Goal: Task Accomplishment & Management: Manage account settings

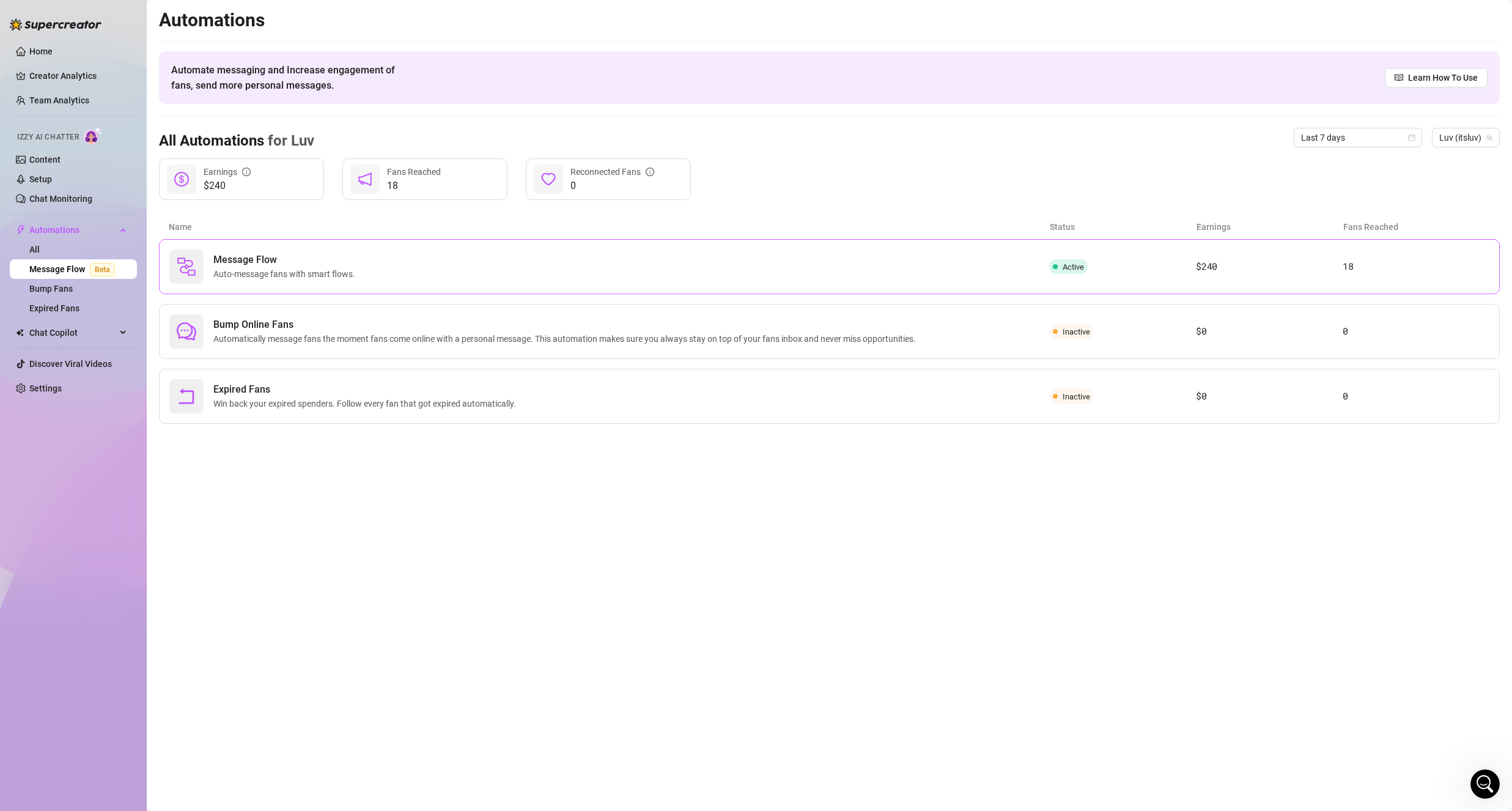
click at [302, 283] on div "Message Flow Auto-message fans with smart flows." at bounding box center [609, 267] width 879 height 34
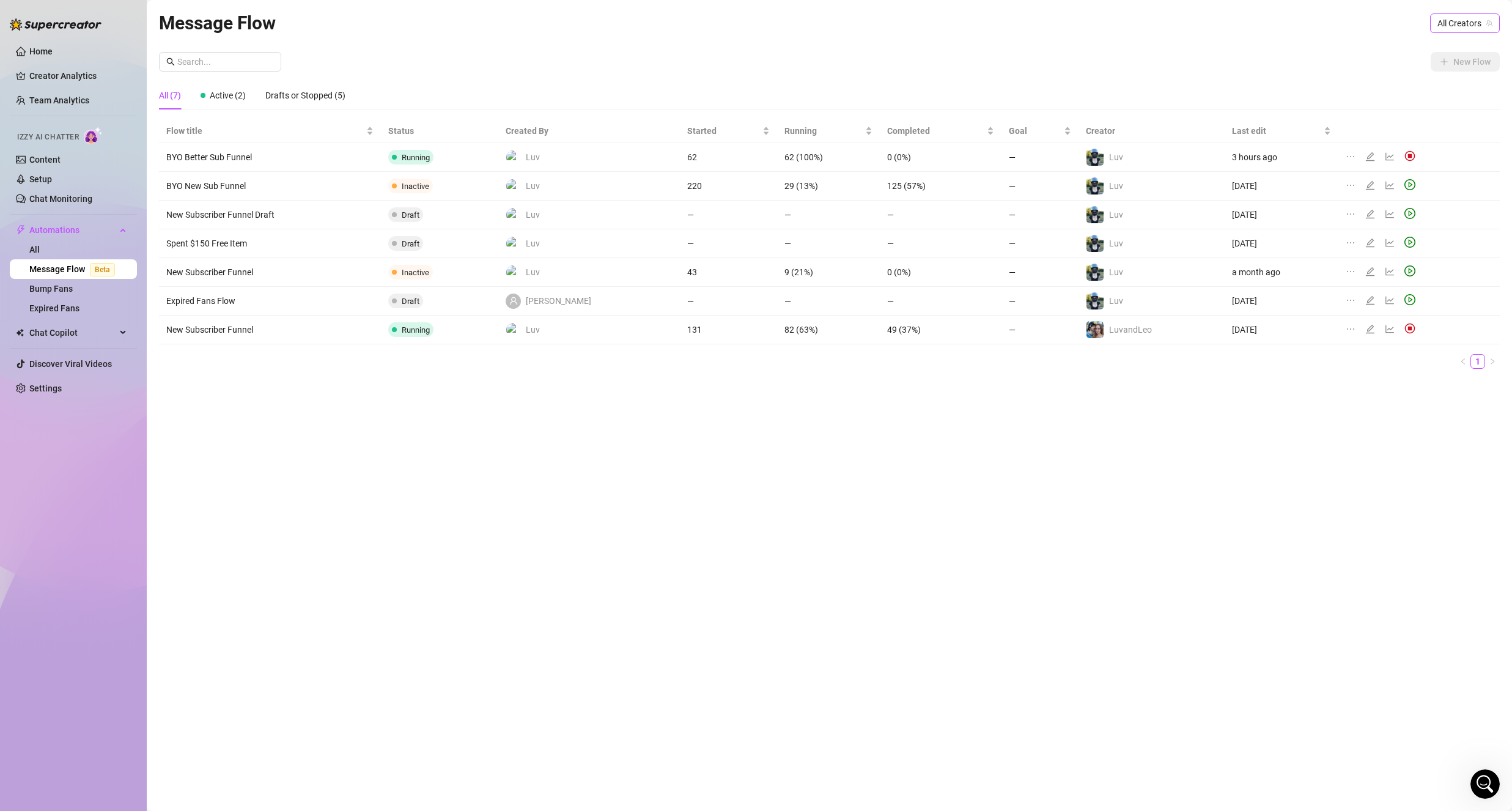
click at [1444, 32] on span "All Creators" at bounding box center [1465, 23] width 55 height 19
click at [1451, 92] on div "Luv ( itsluv )" at bounding box center [1435, 88] width 110 height 15
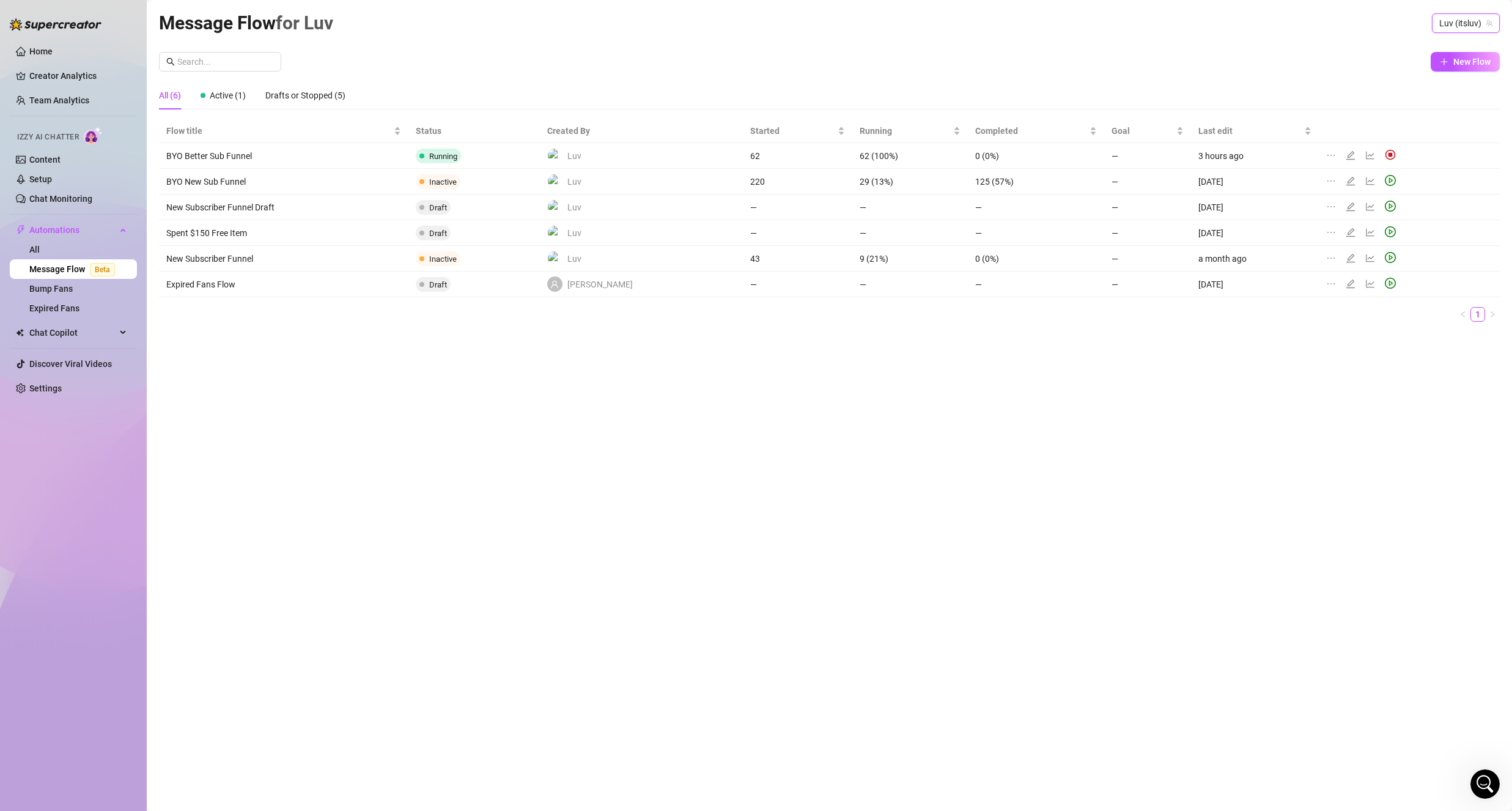
click at [1349, 154] on div at bounding box center [1353, 156] width 15 height 13
click at [1346, 154] on icon "edit" at bounding box center [1350, 154] width 8 height 8
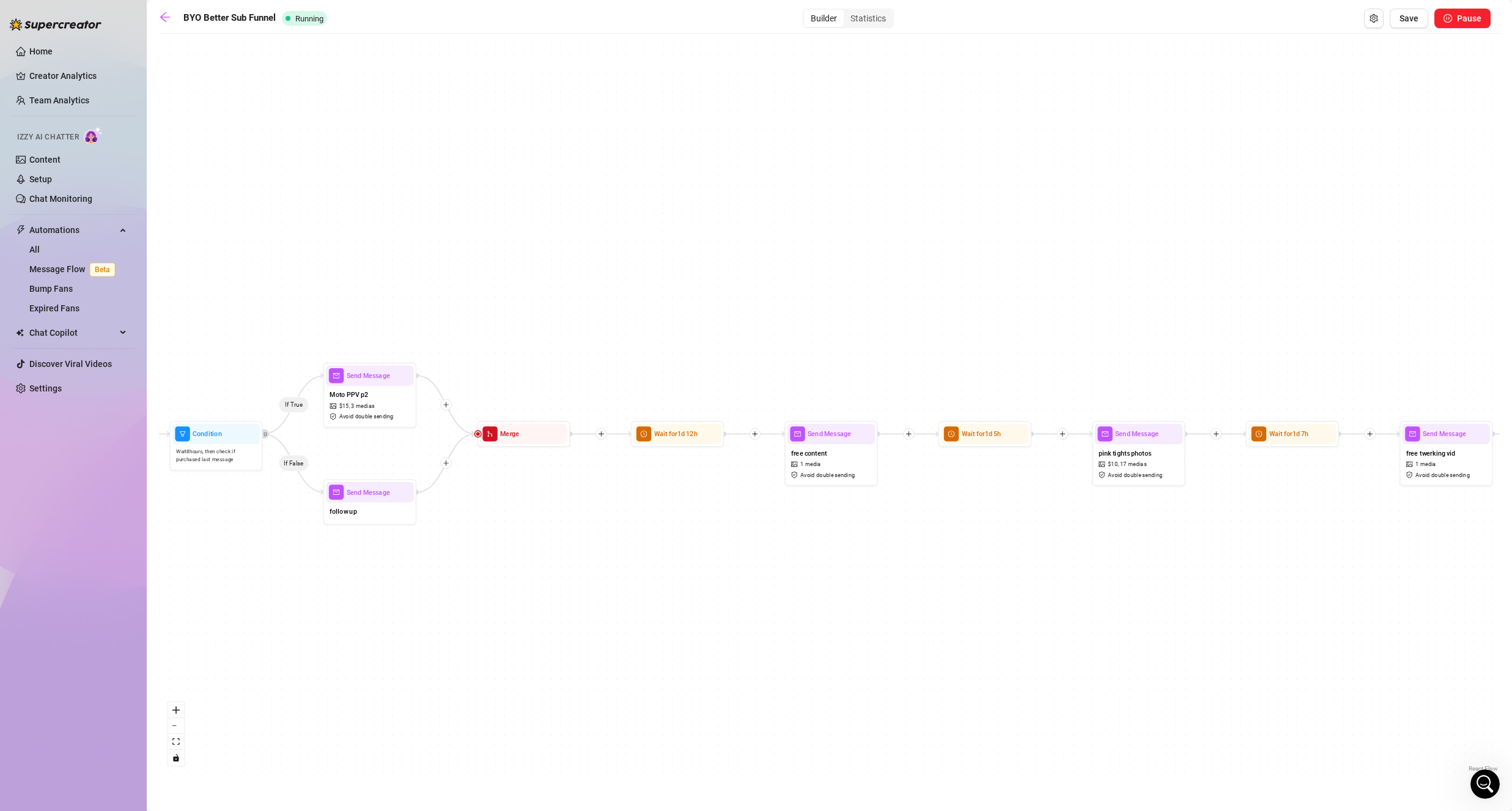
drag, startPoint x: 834, startPoint y: 449, endPoint x: 125, endPoint y: 551, distance: 716.3
click at [125, 551] on div "Home Creator Analytics Team Analytics Izzy AI Chatter Content Setup Chat Monito…" at bounding box center [756, 405] width 1512 height 811
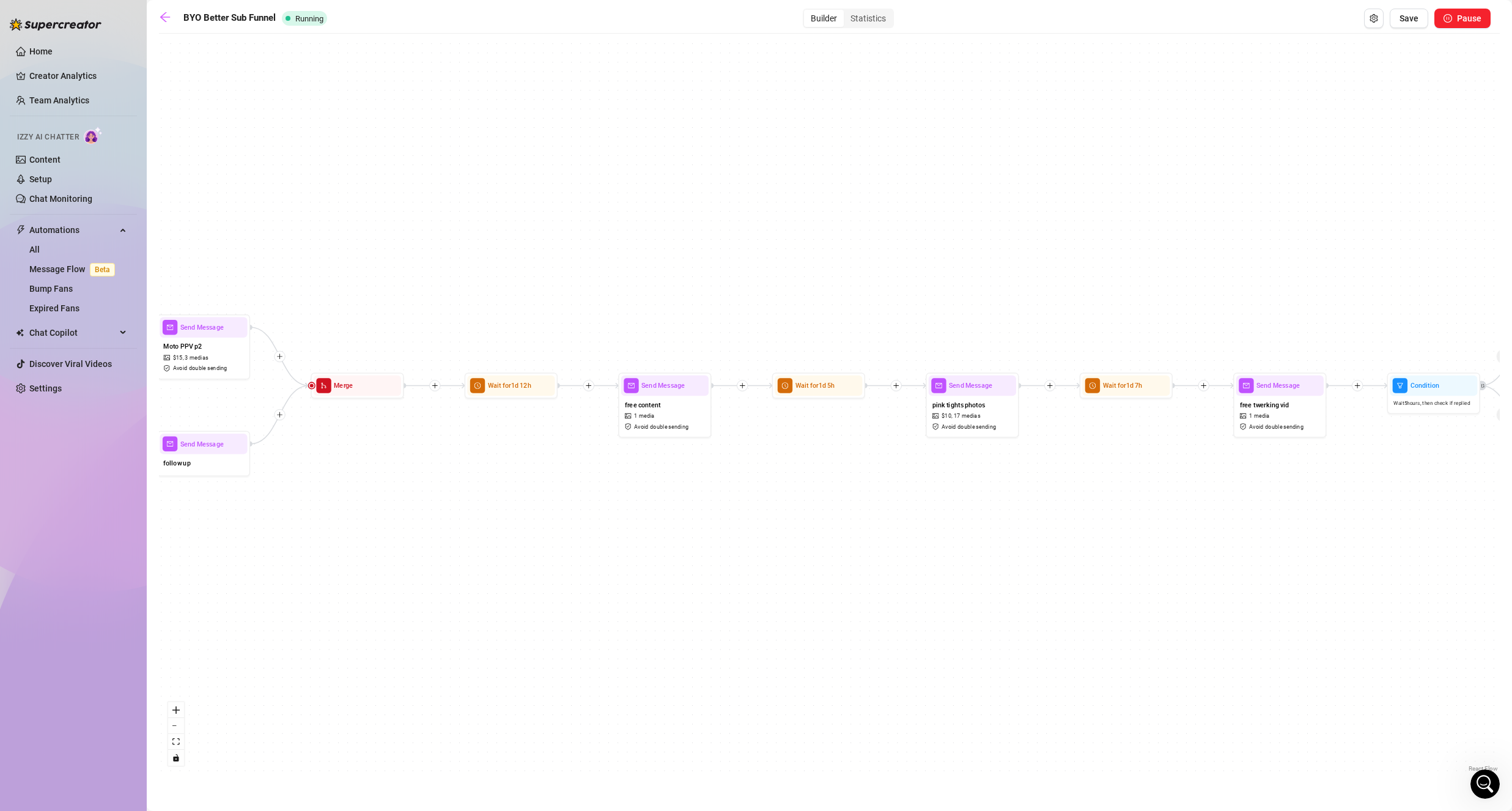
drag, startPoint x: 605, startPoint y: 444, endPoint x: 370, endPoint y: 411, distance: 237.3
click at [365, 413] on div "If True If False If True If False If True If False Wait for 1d 2h Send Message …" at bounding box center [829, 407] width 1340 height 735
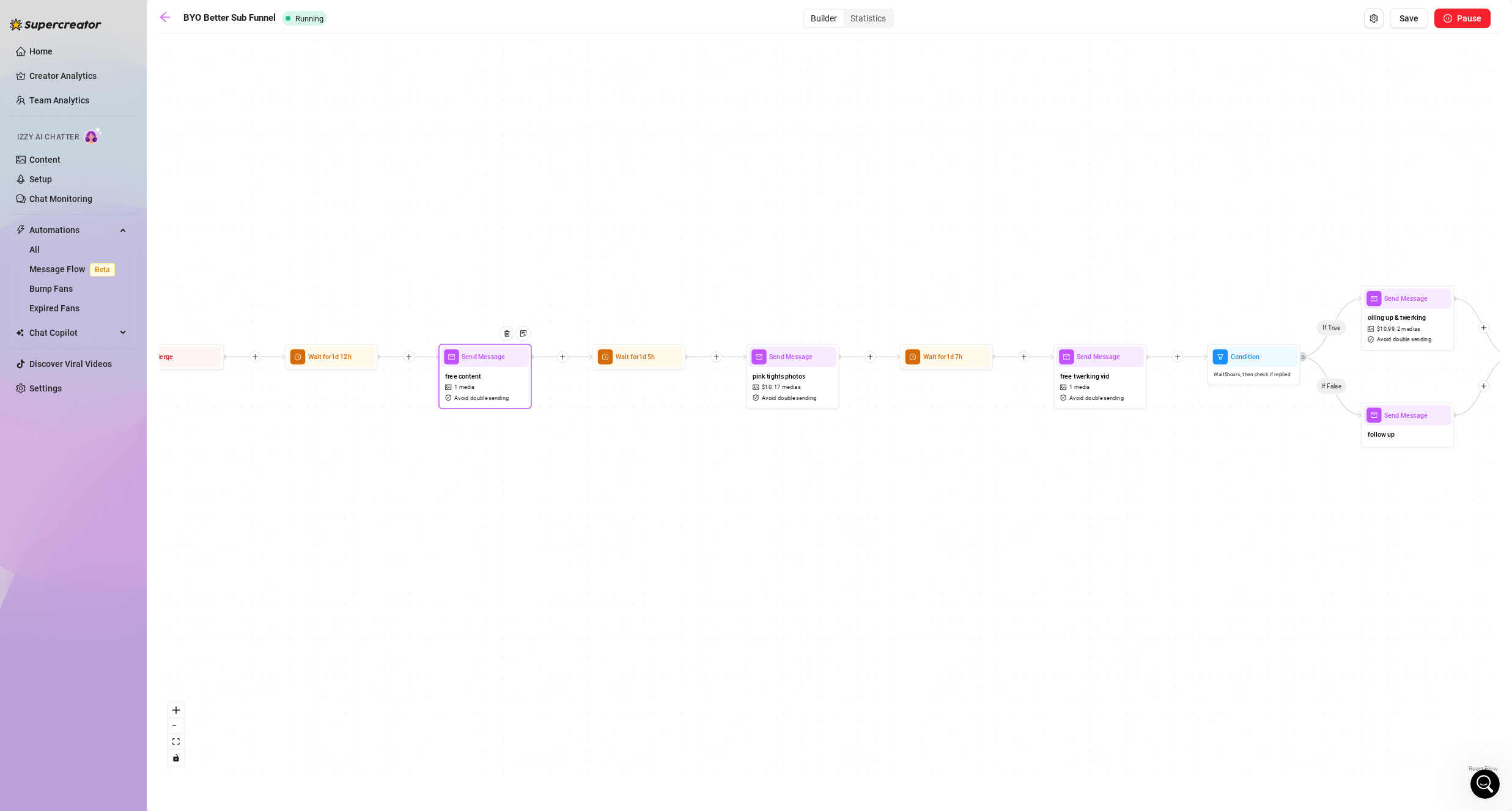
click at [459, 376] on span "free content" at bounding box center [463, 376] width 36 height 10
type textarea "what's your favorite part of my body?😈"
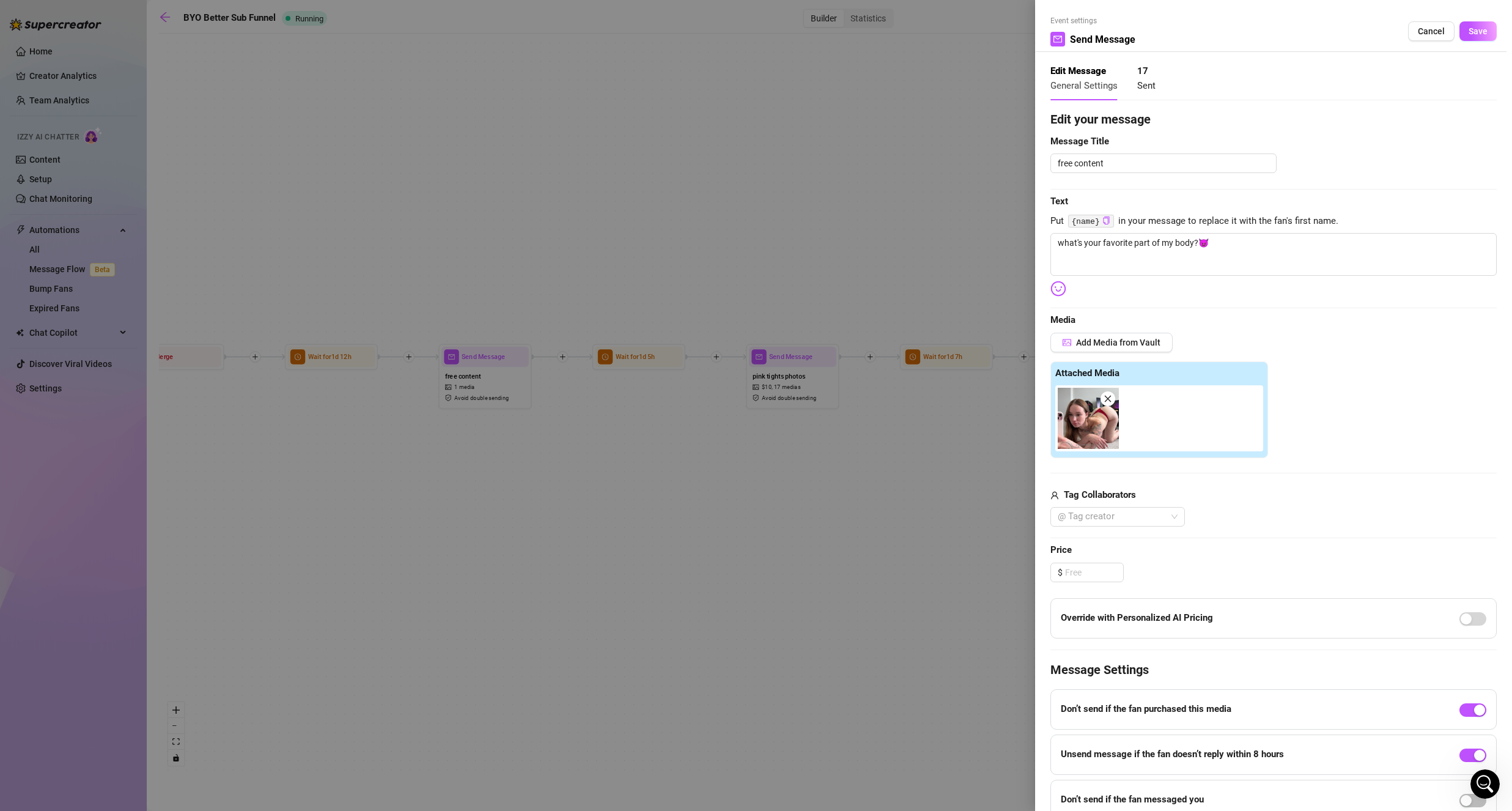
drag, startPoint x: 1421, startPoint y: 36, endPoint x: 1431, endPoint y: 33, distance: 10.4
click at [1428, 36] on span "Cancel" at bounding box center [1431, 31] width 27 height 10
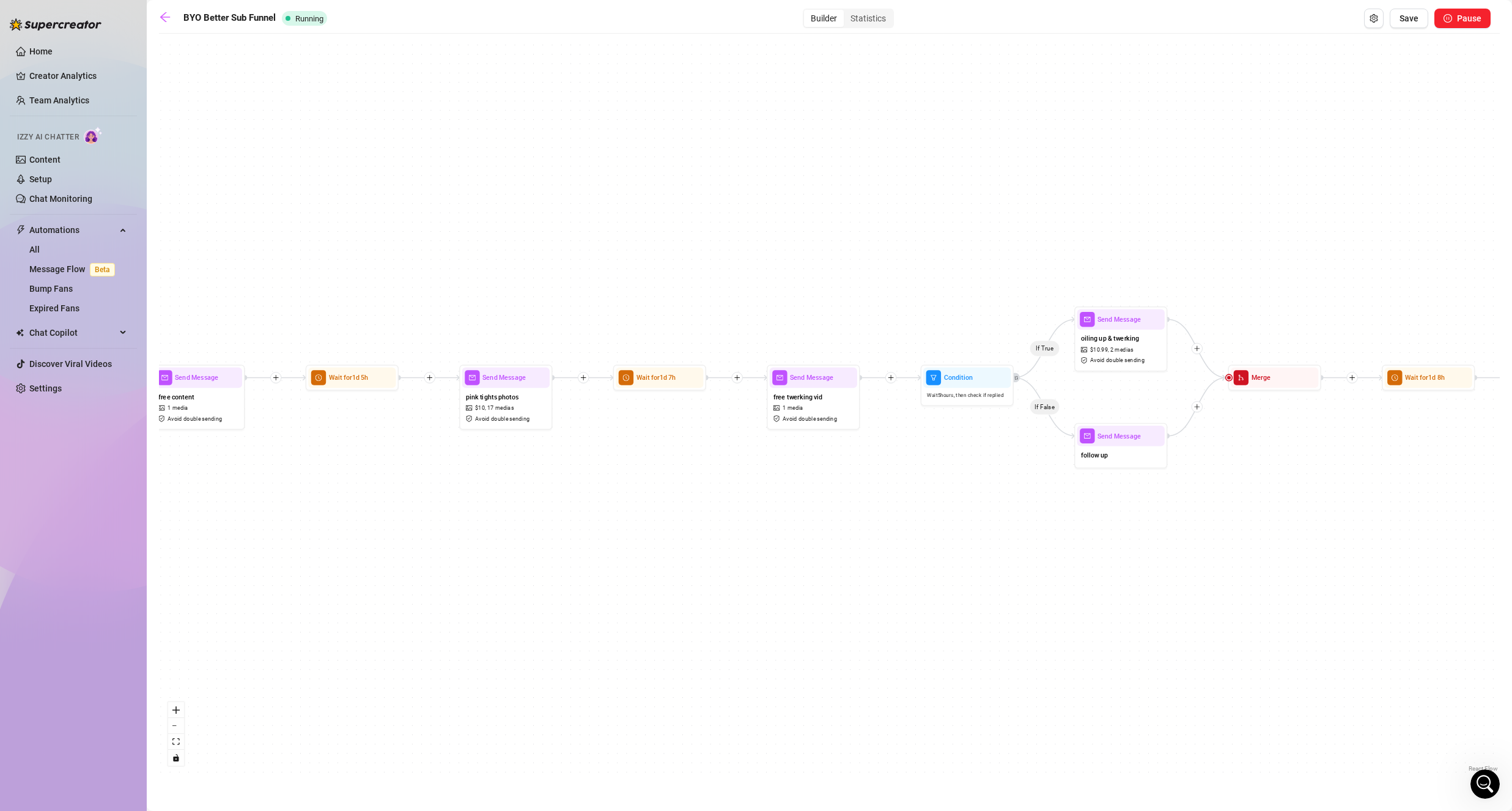
drag, startPoint x: 945, startPoint y: 239, endPoint x: 661, endPoint y: 260, distance: 284.8
click at [661, 260] on div "If True If False If True If False If True If False Wait for 1d 2h Send Message …" at bounding box center [829, 407] width 1340 height 735
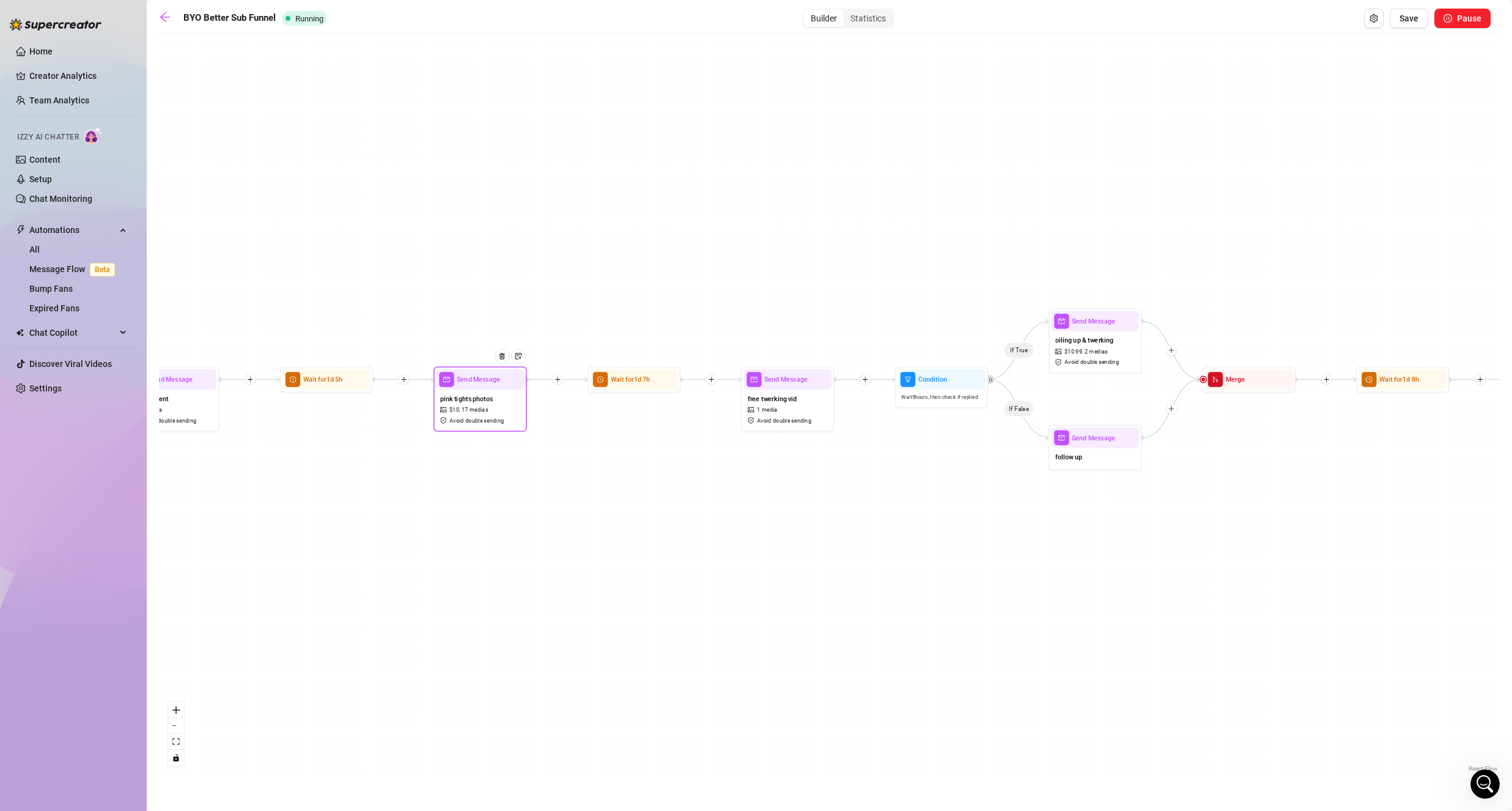
click at [464, 403] on span "pink tights photos" at bounding box center [466, 398] width 53 height 10
type textarea "you better cum to these 😈"
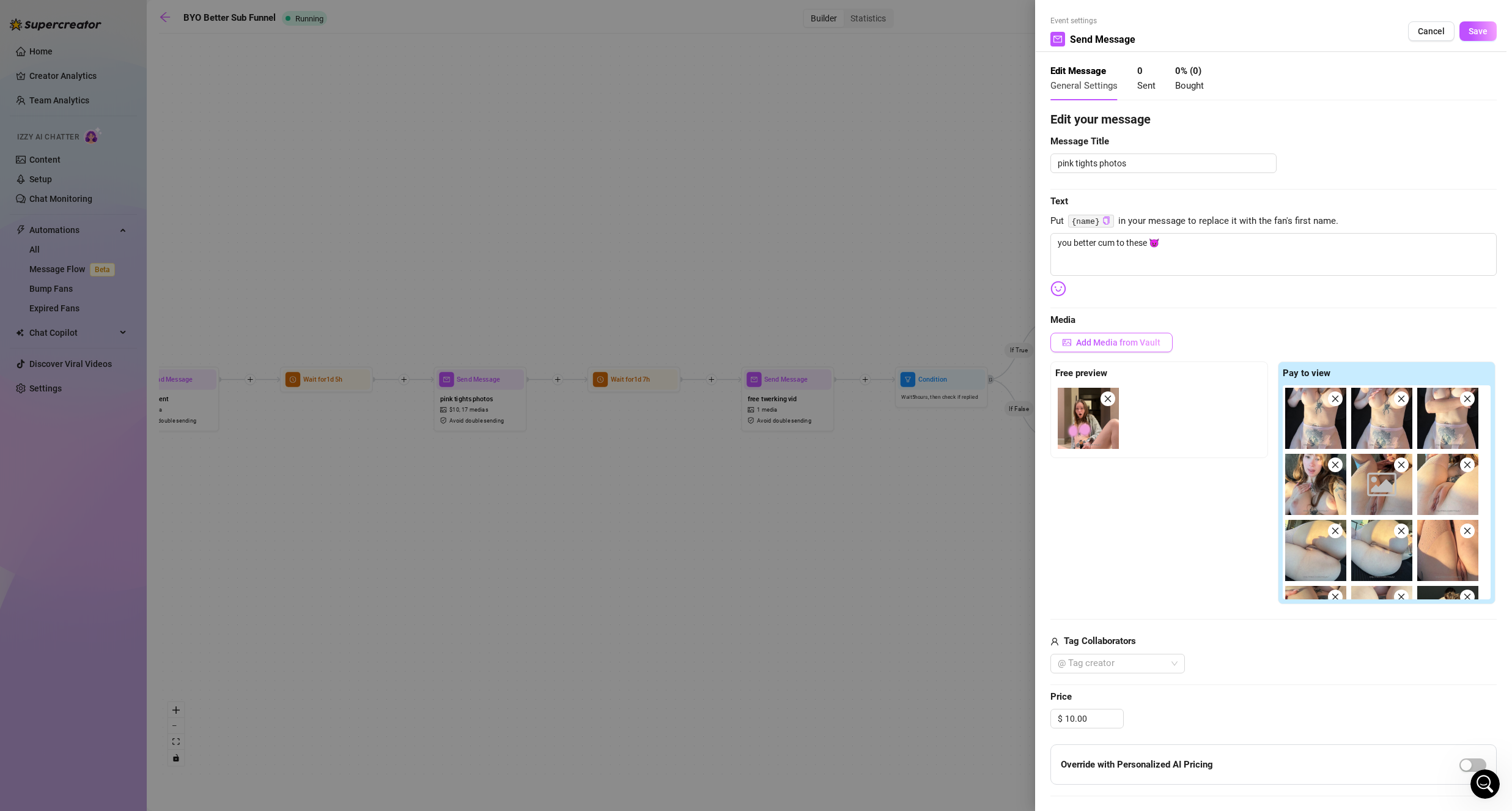
click at [1101, 346] on span "Add Media from Vault" at bounding box center [1118, 342] width 84 height 10
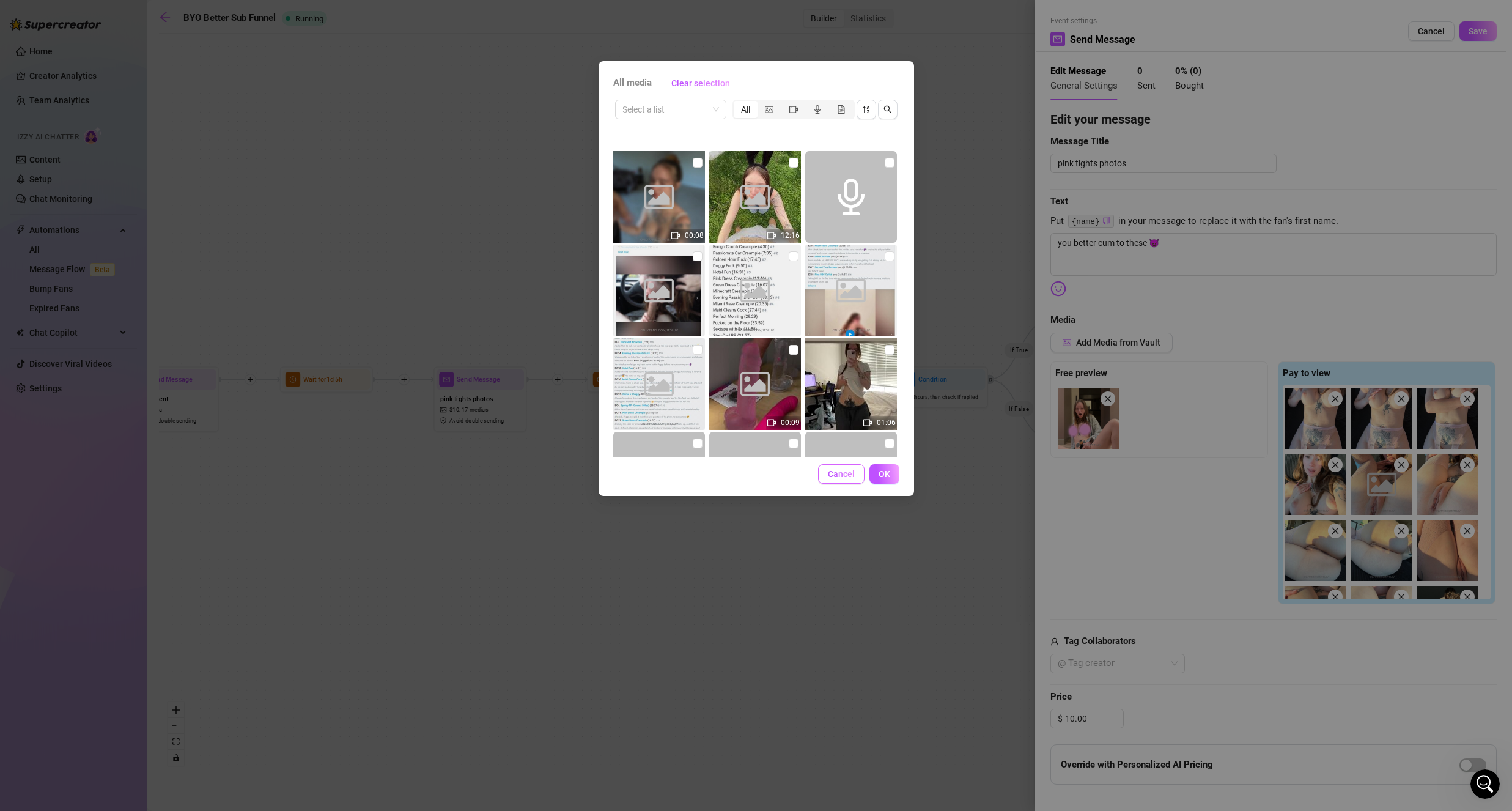
click at [860, 480] on button "Cancel" at bounding box center [841, 474] width 47 height 20
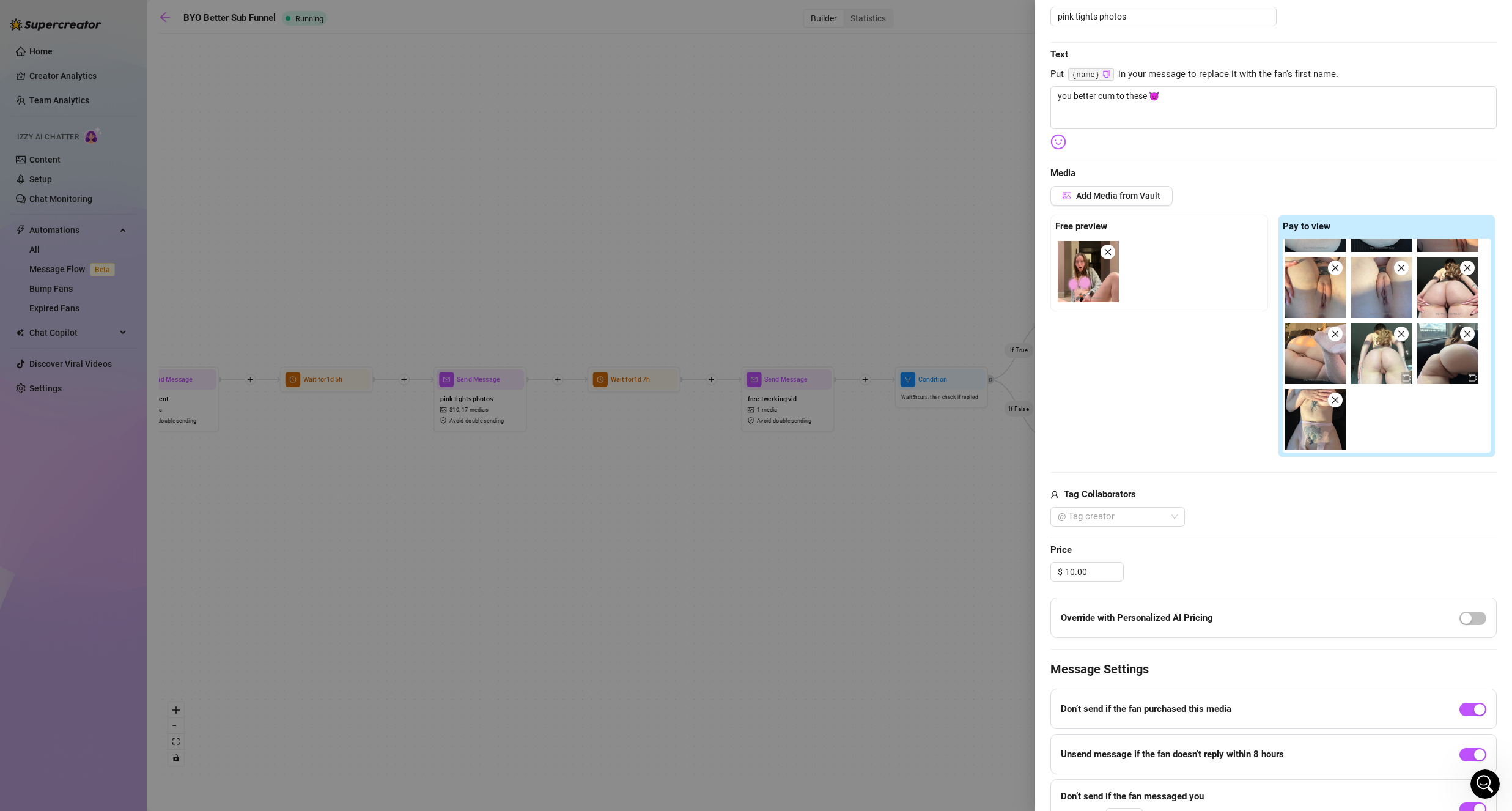
scroll to position [184, 0]
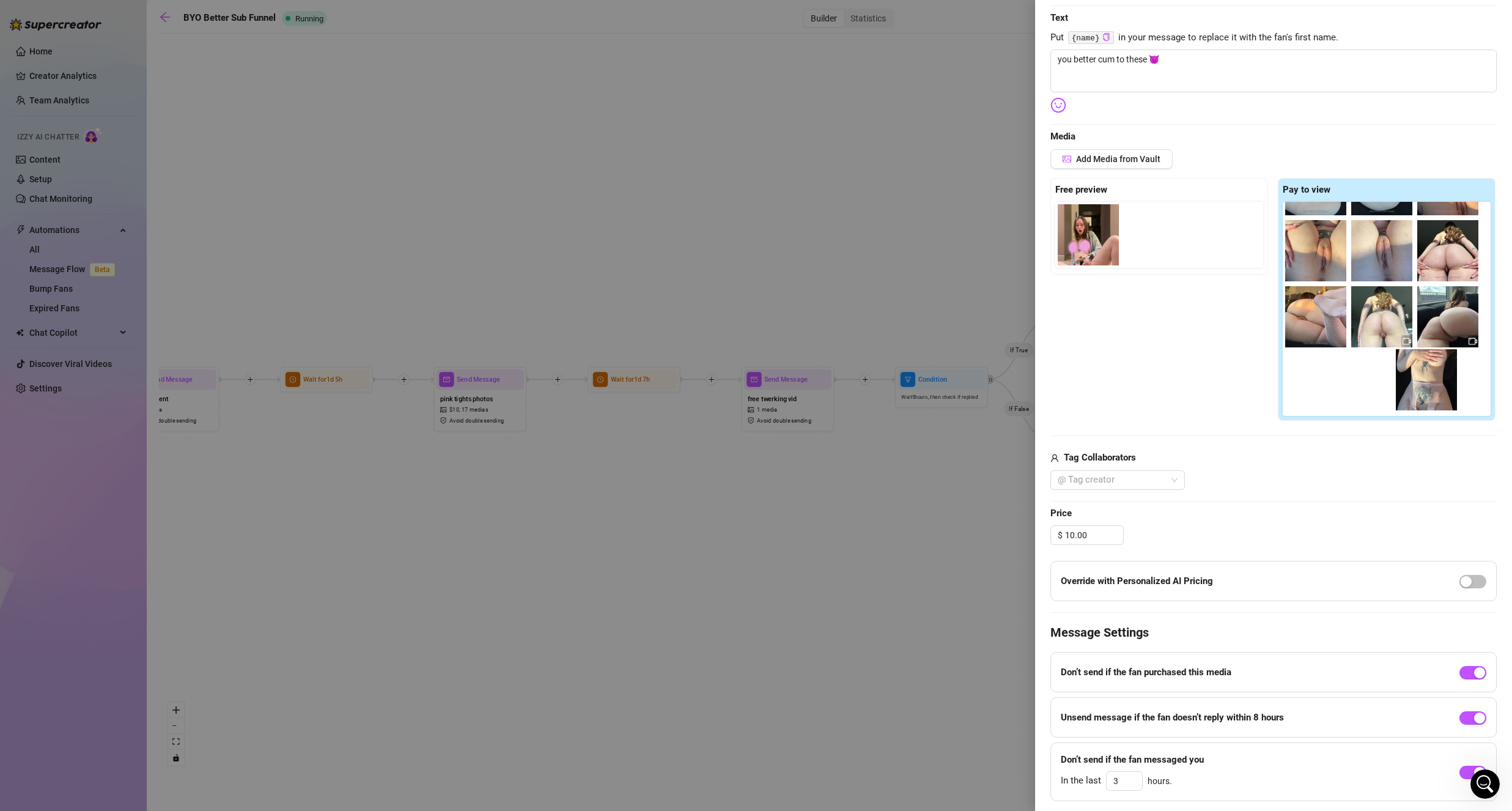
drag, startPoint x: 1386, startPoint y: 404, endPoint x: 1427, endPoint y: 392, distance: 42.7
click at [1428, 395] on div at bounding box center [1389, 309] width 213 height 214
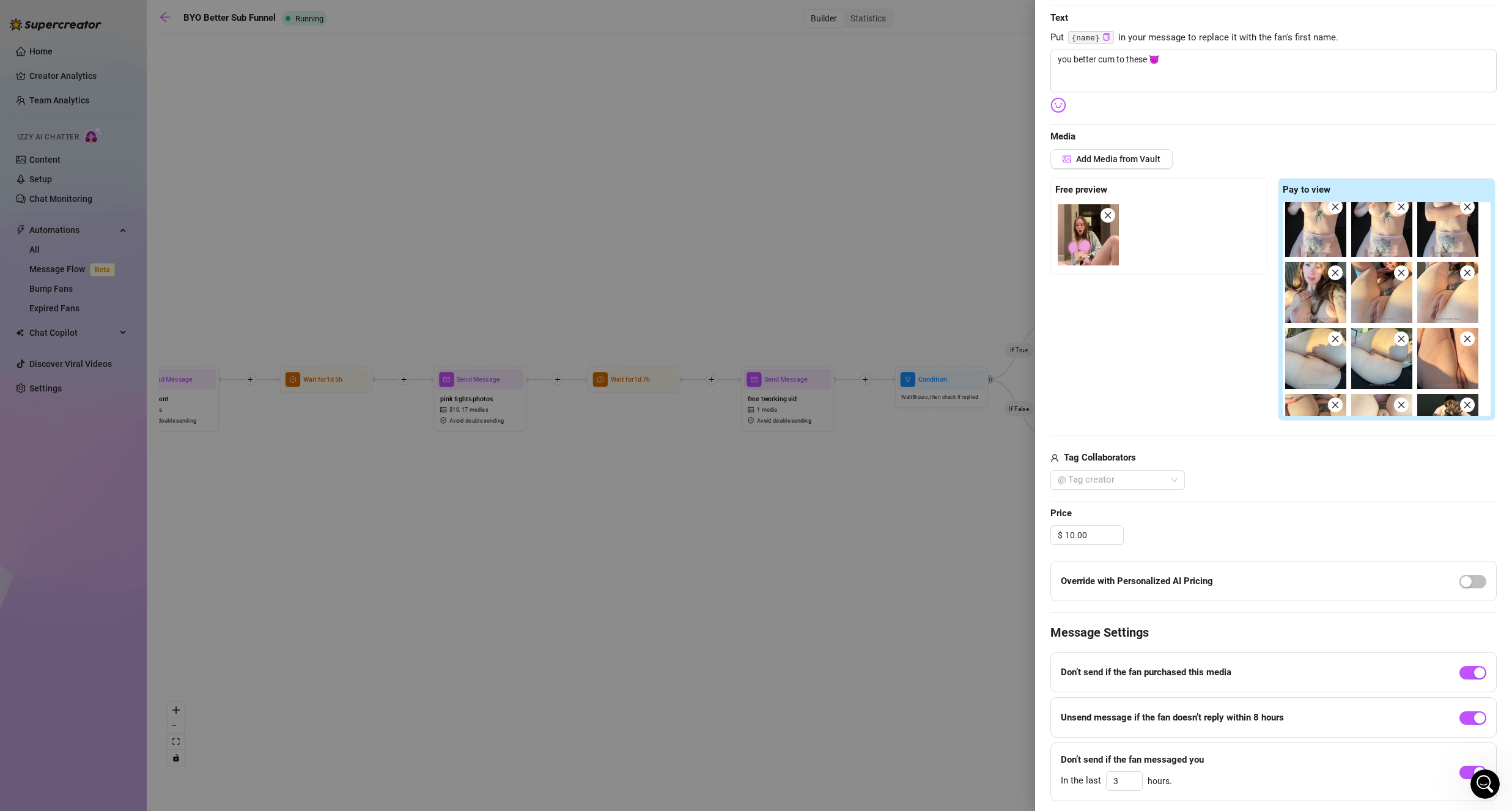
scroll to position [0, 0]
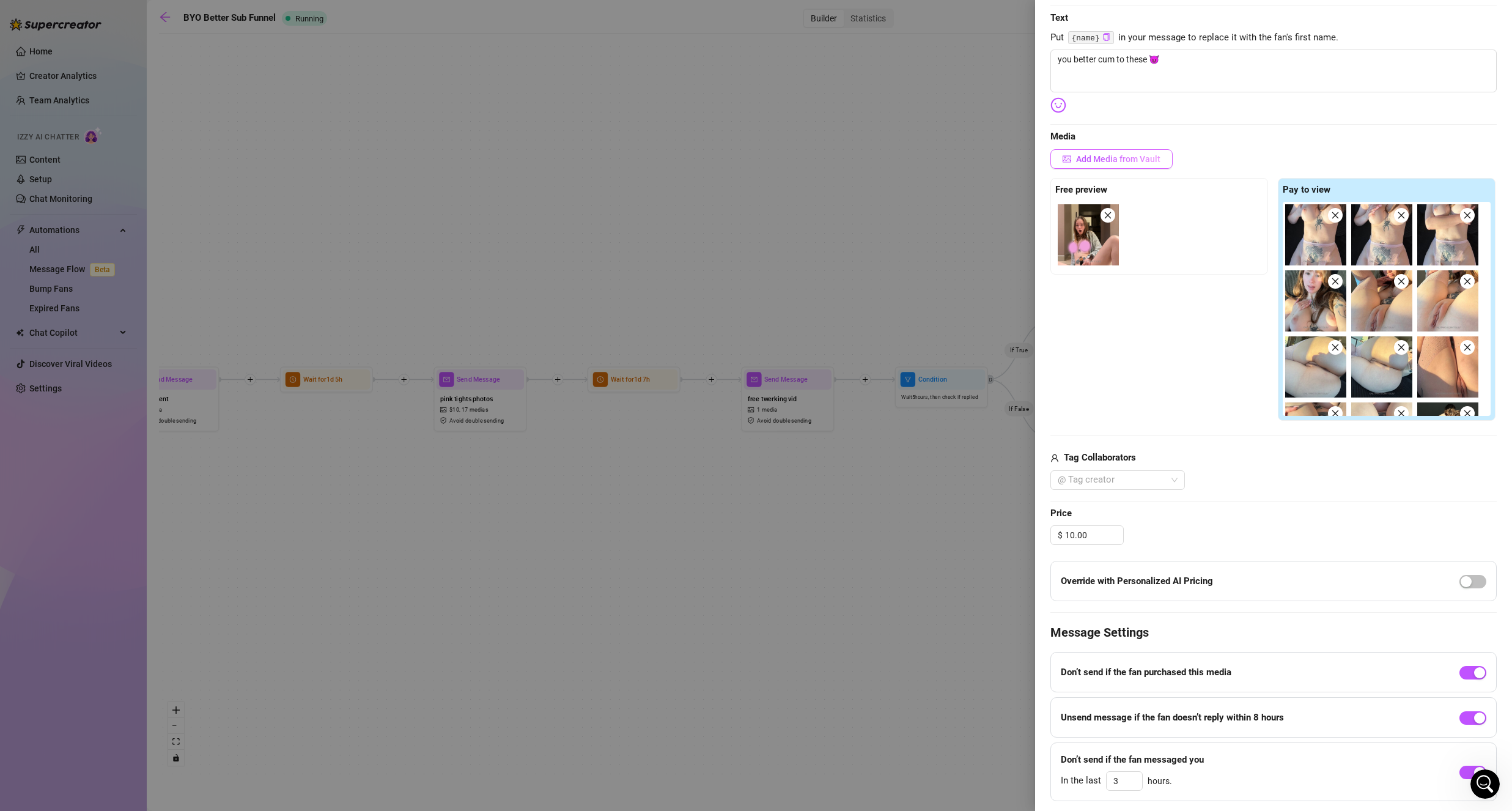
click at [1124, 159] on span "Add Media from Vault" at bounding box center [1118, 159] width 84 height 10
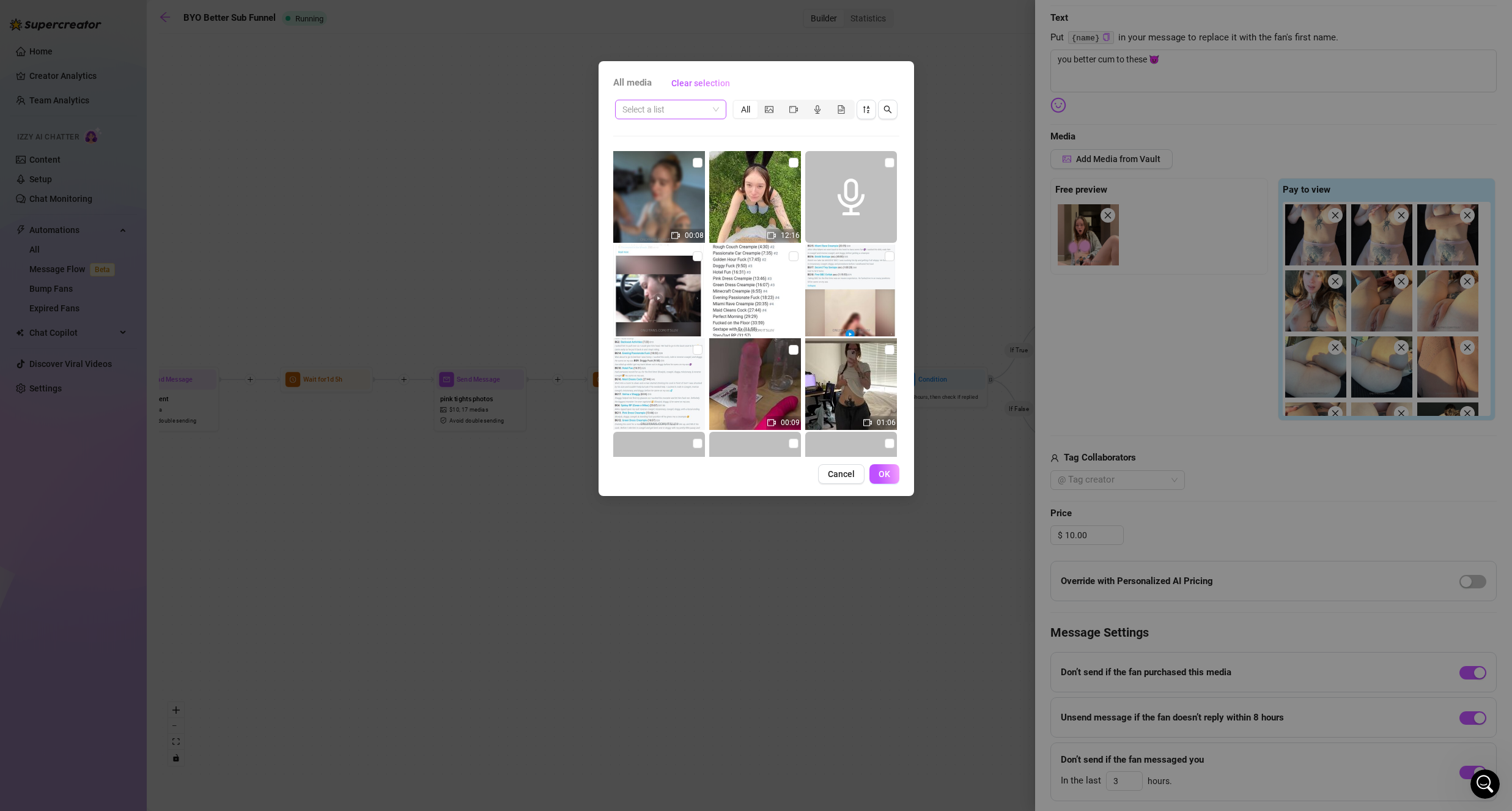
click at [678, 117] on input "search" at bounding box center [665, 109] width 85 height 19
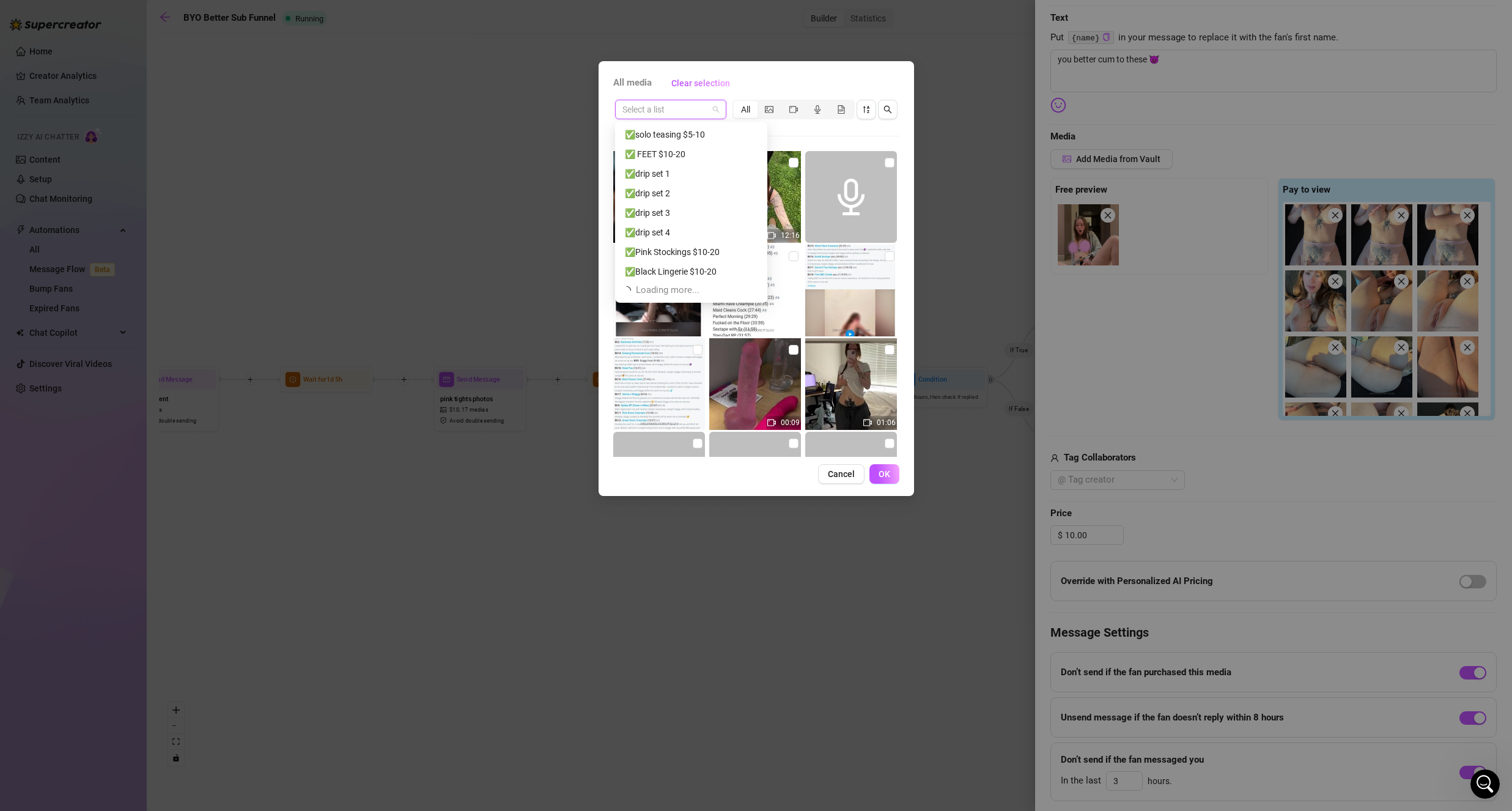
scroll to position [431, 0]
click at [679, 243] on div "✅Pink Stockings $10-20" at bounding box center [691, 251] width 147 height 20
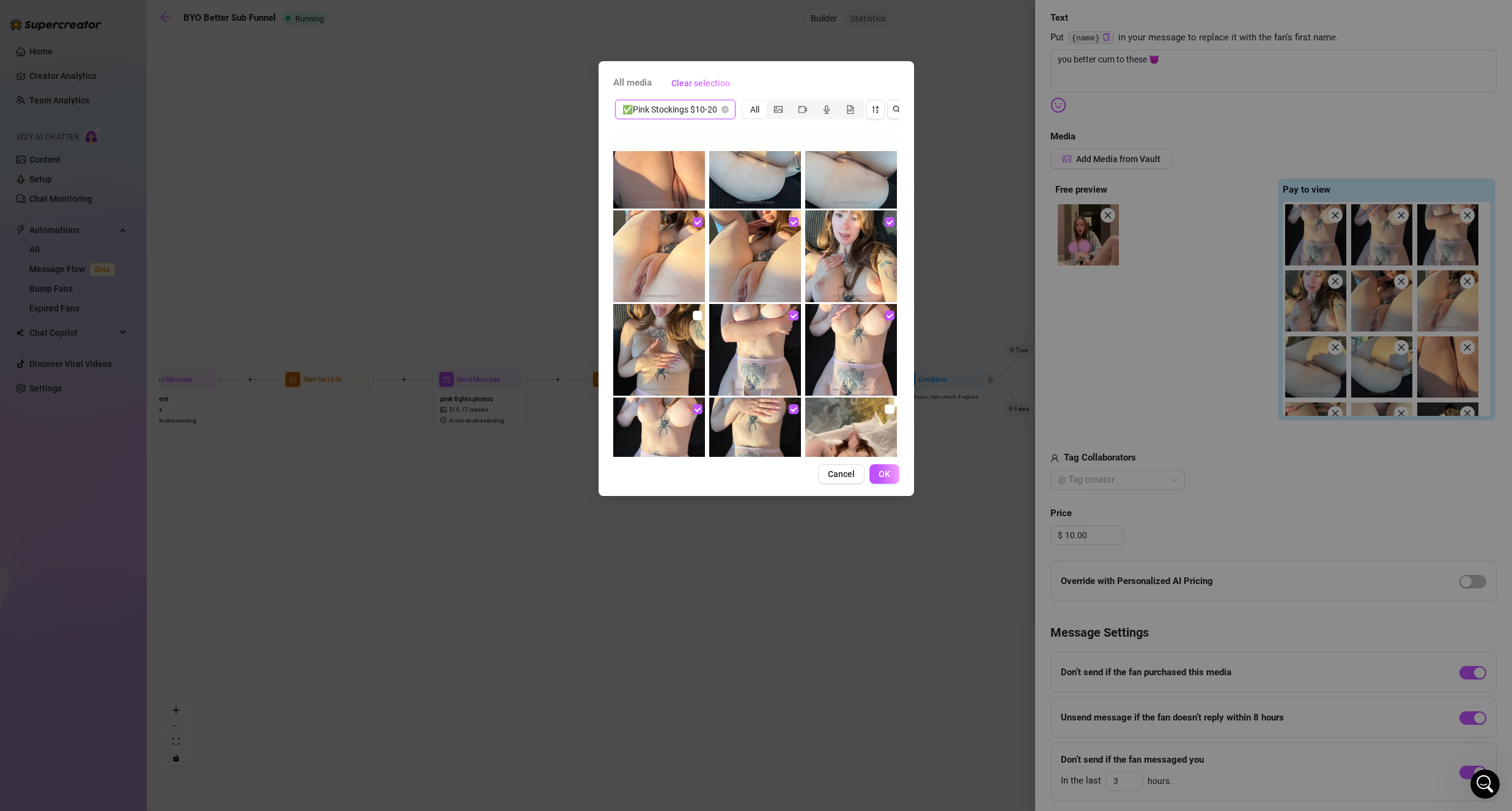
scroll to position [244, 0]
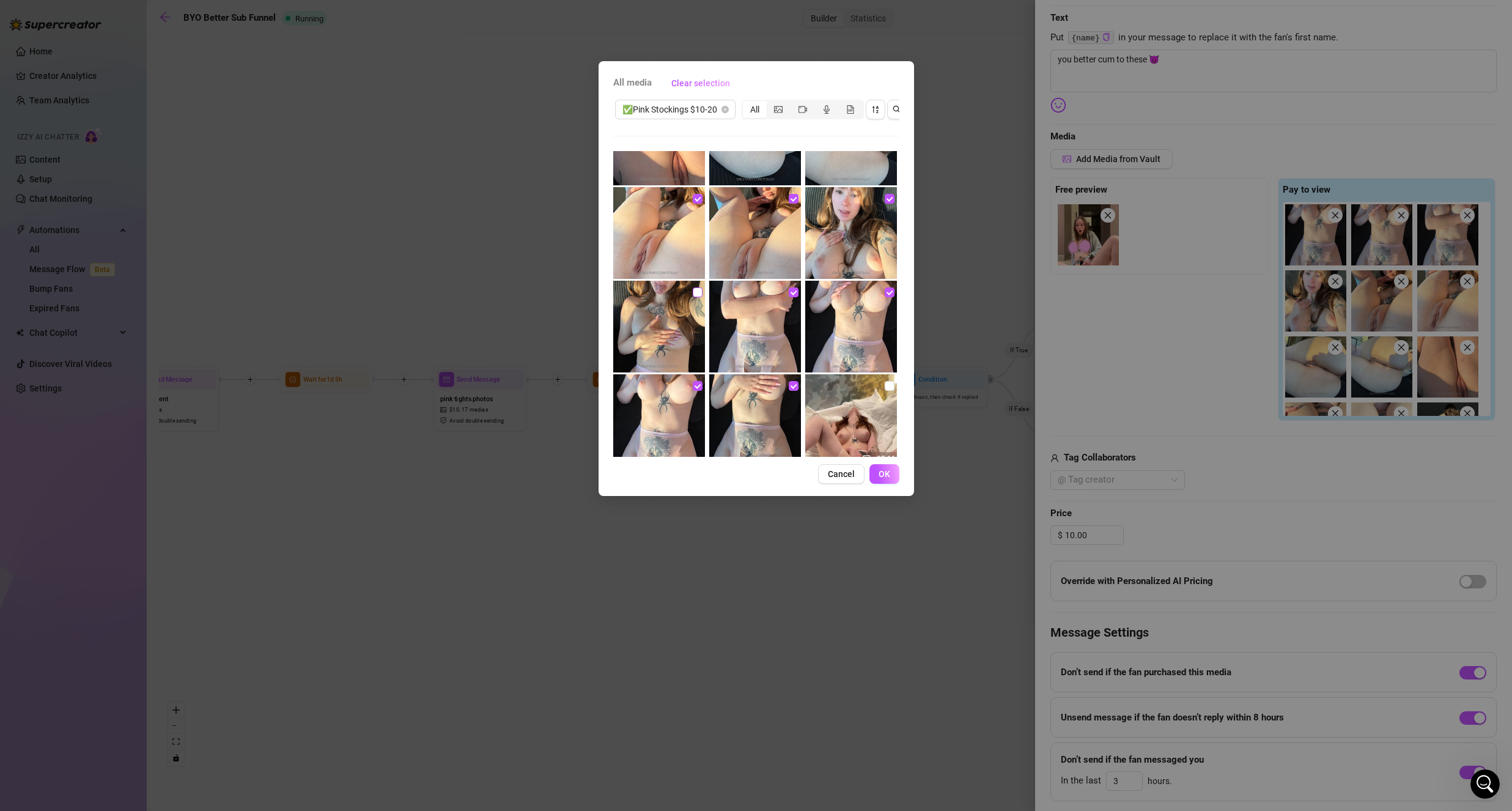
click at [696, 297] on label at bounding box center [697, 292] width 10 height 13
click at [696, 297] on input "checkbox" at bounding box center [697, 292] width 10 height 10
checkbox input "true"
click at [883, 479] on span "OK" at bounding box center [884, 473] width 11 height 10
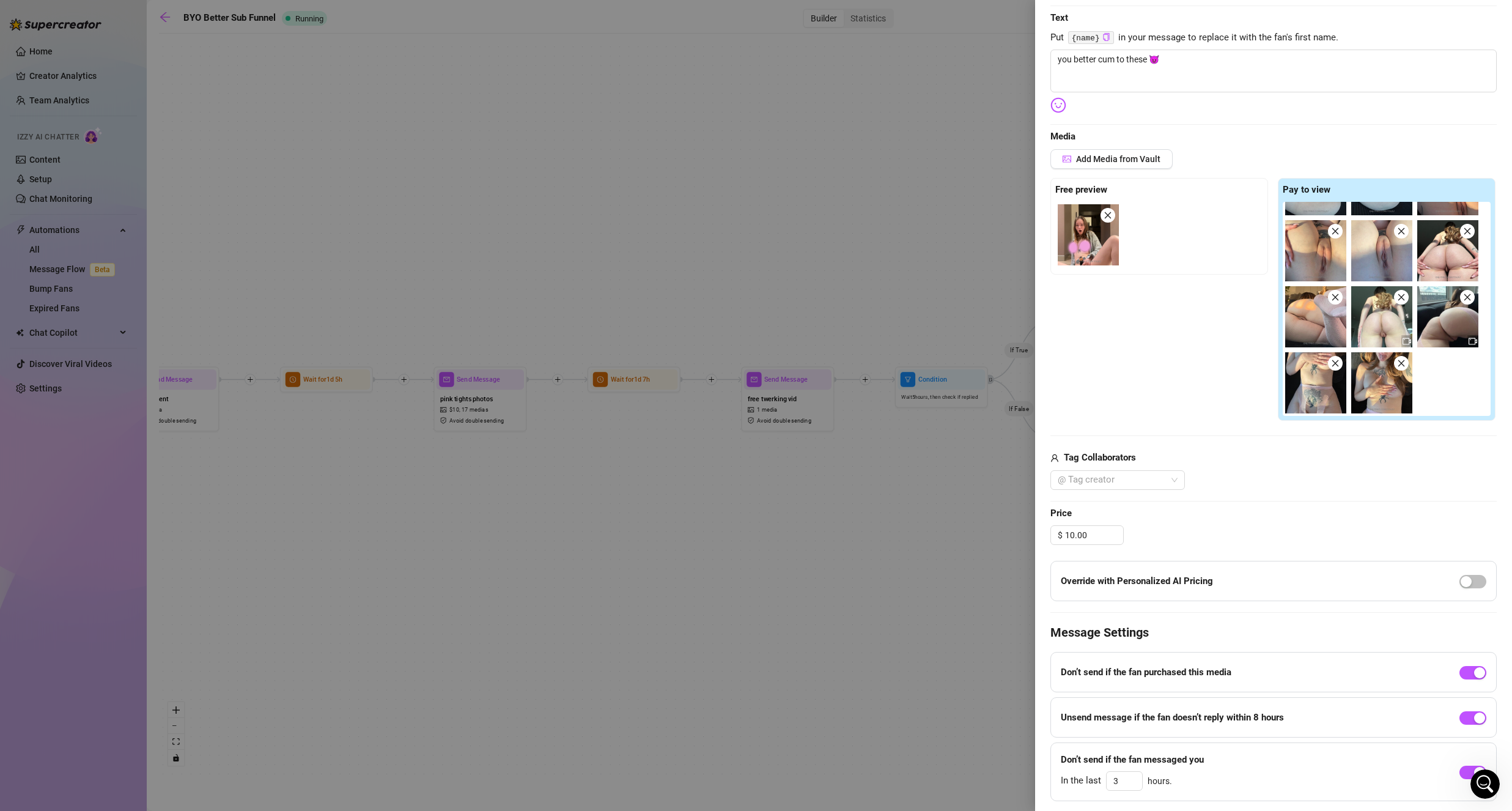
scroll to position [380, 0]
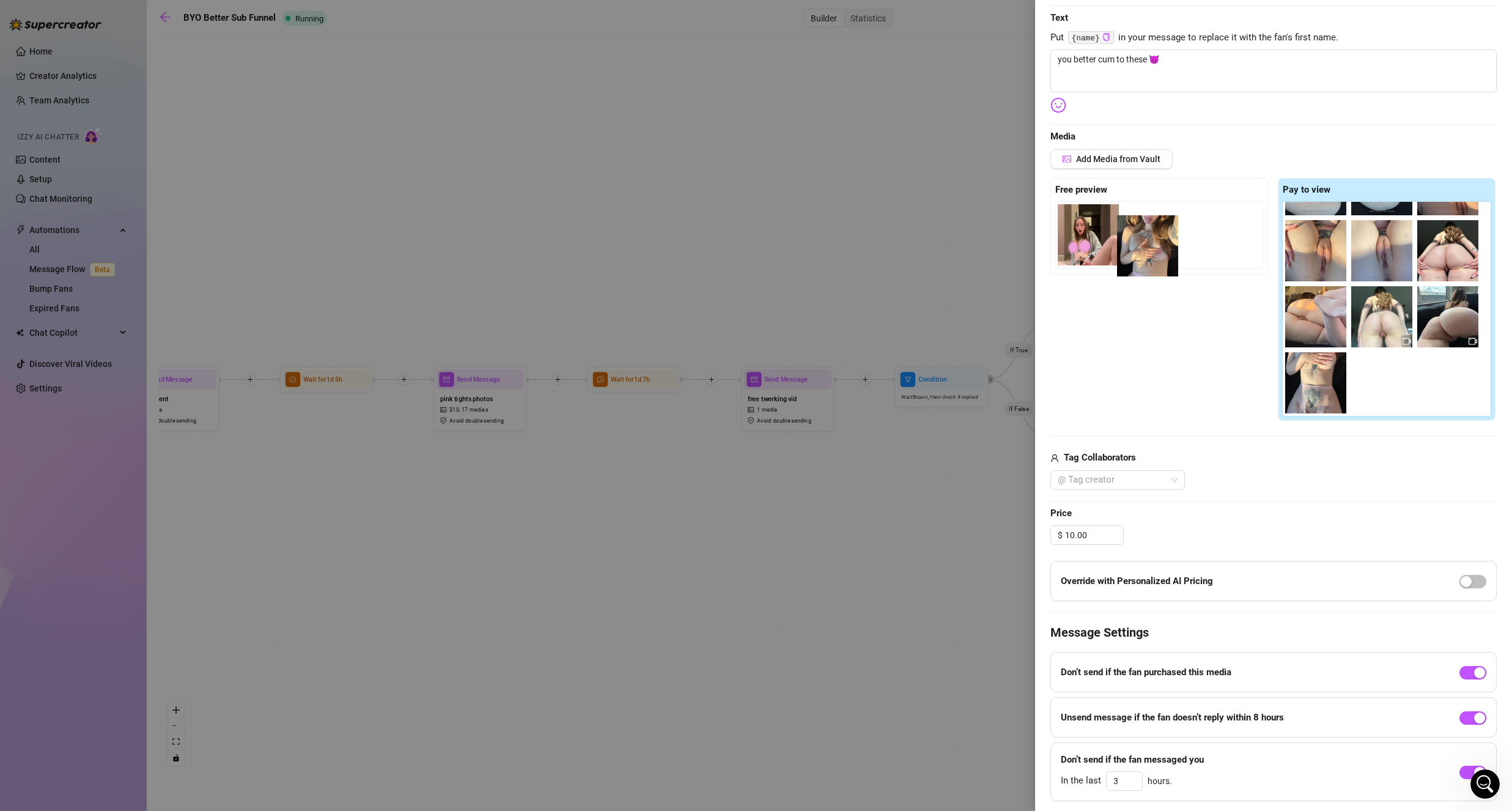
drag, startPoint x: 1323, startPoint y: 406, endPoint x: 1159, endPoint y: 265, distance: 216.3
click at [1159, 265] on div "Free preview Pay to view" at bounding box center [1273, 300] width 446 height 244
click at [1105, 219] on icon "close" at bounding box center [1107, 215] width 8 height 8
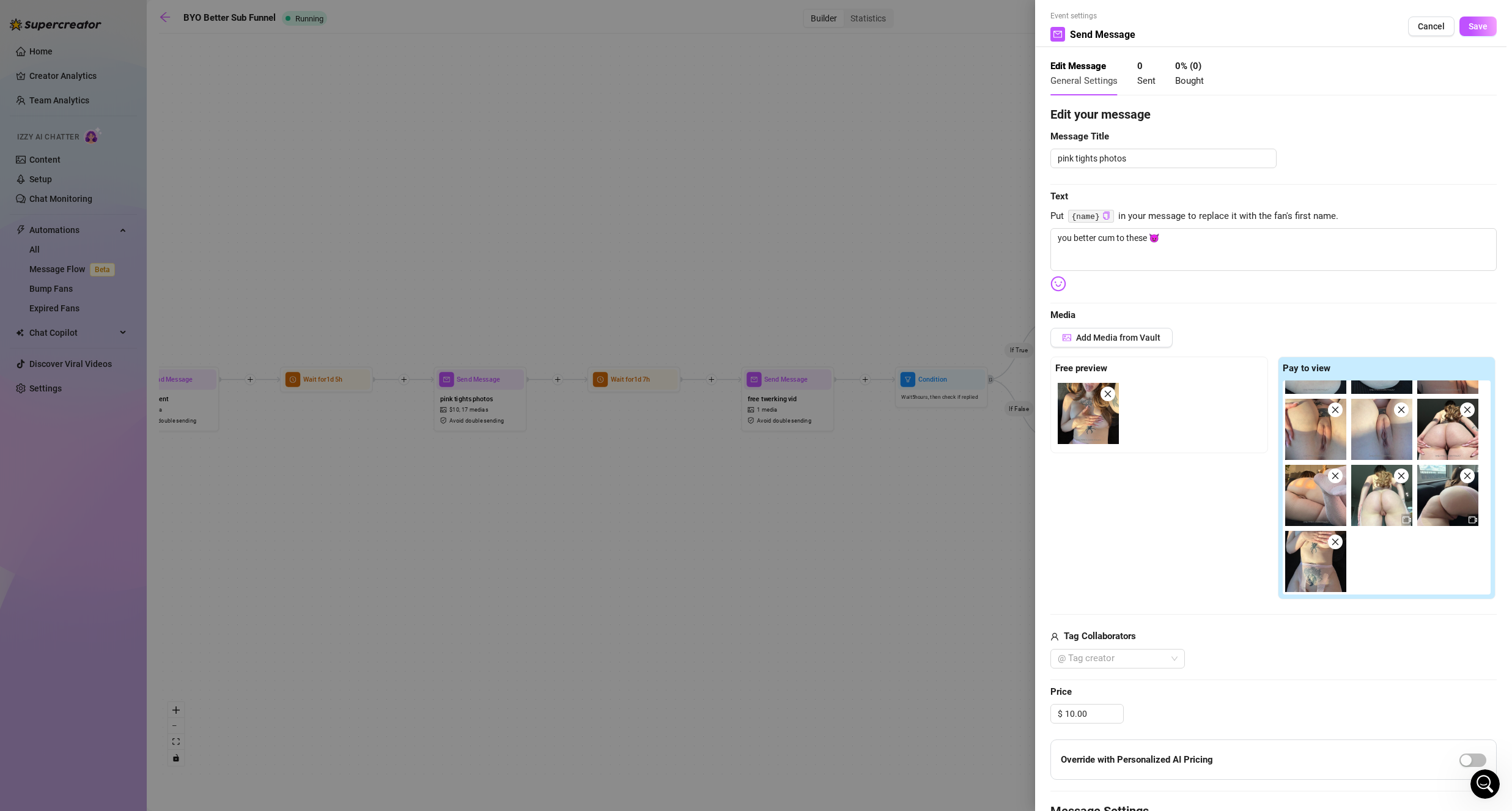
scroll to position [0, 0]
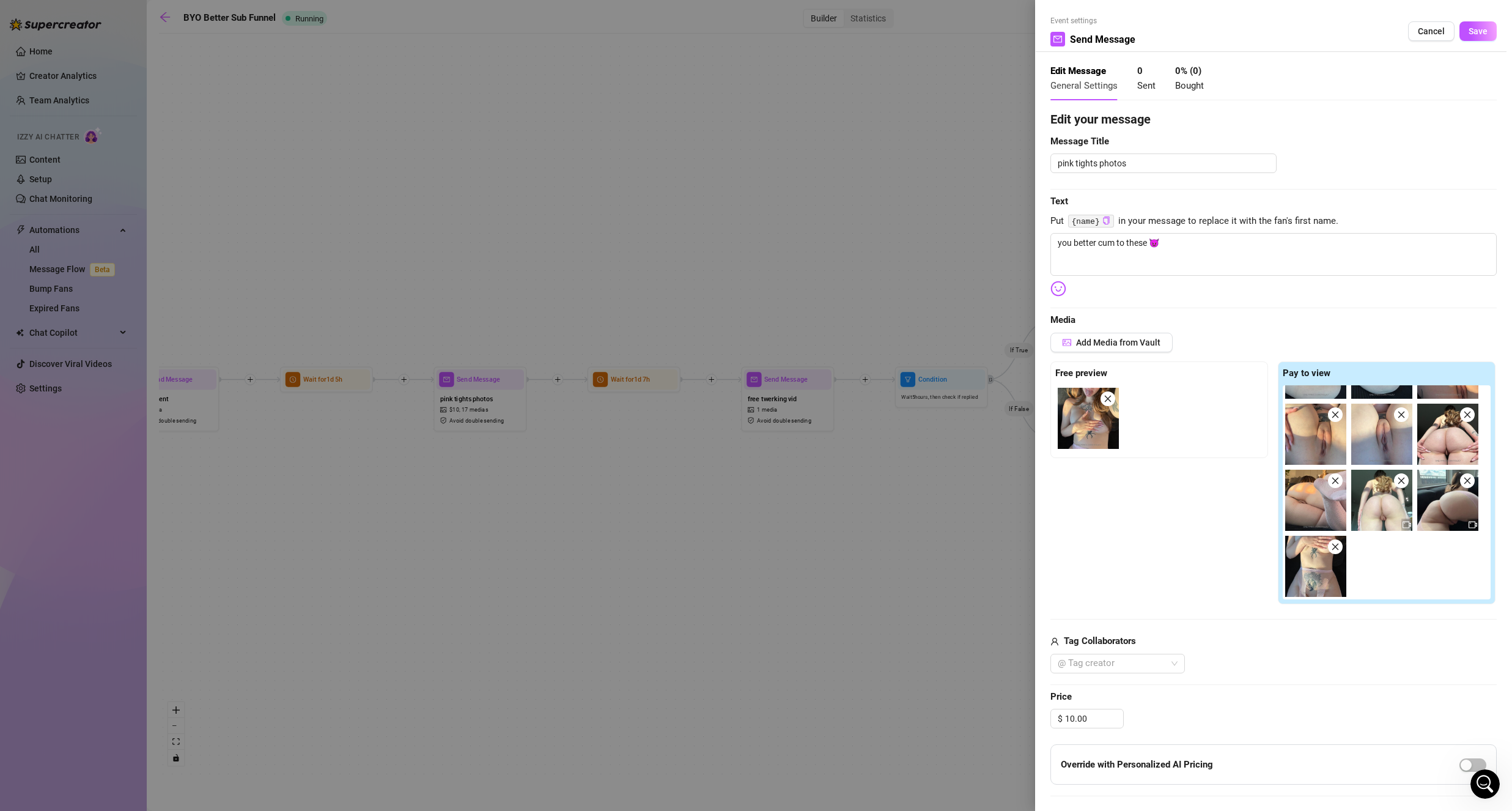
click at [1469, 29] on span "Save" at bounding box center [1478, 31] width 19 height 10
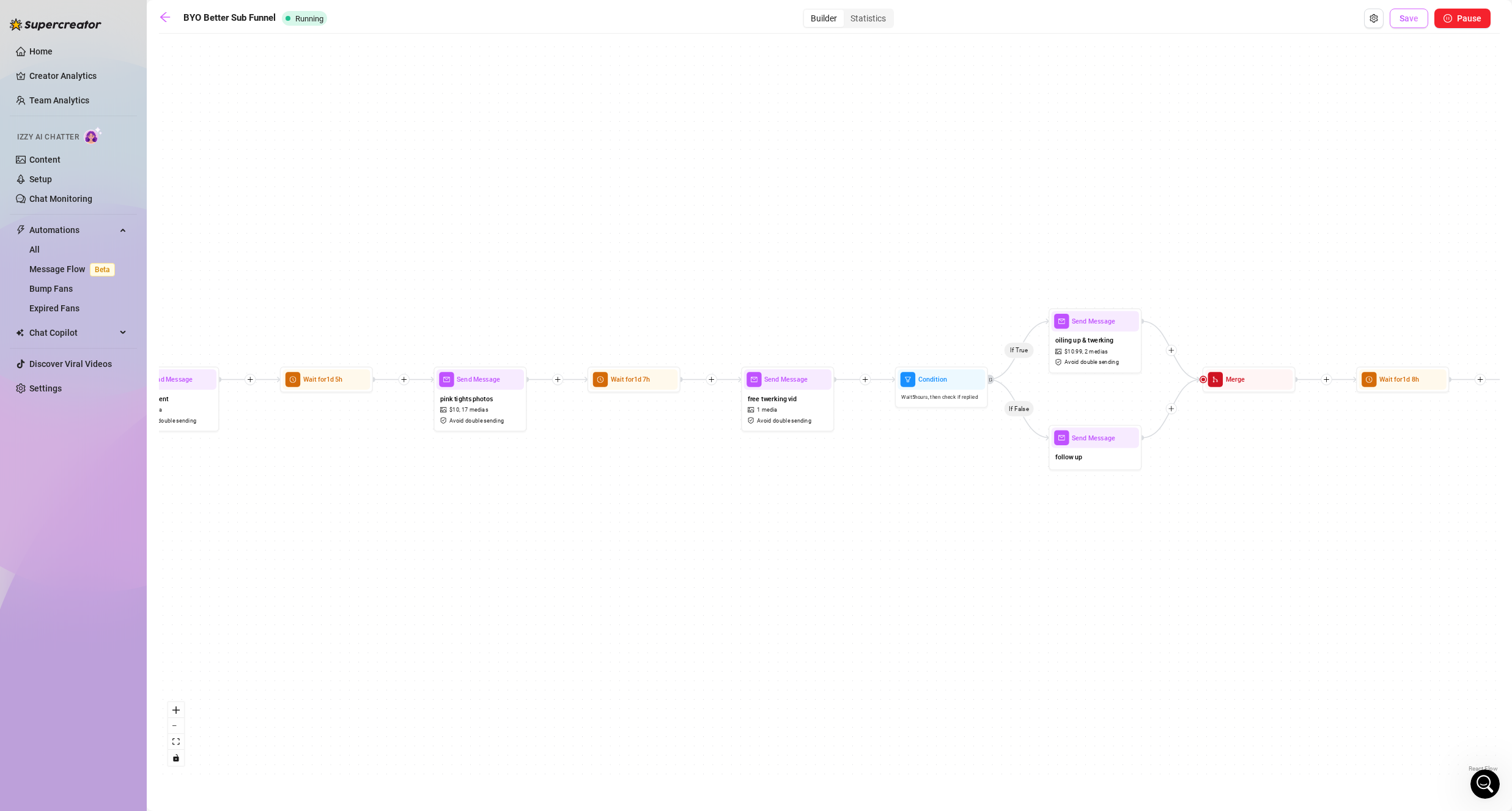
click at [1409, 24] on button "Save" at bounding box center [1409, 18] width 38 height 20
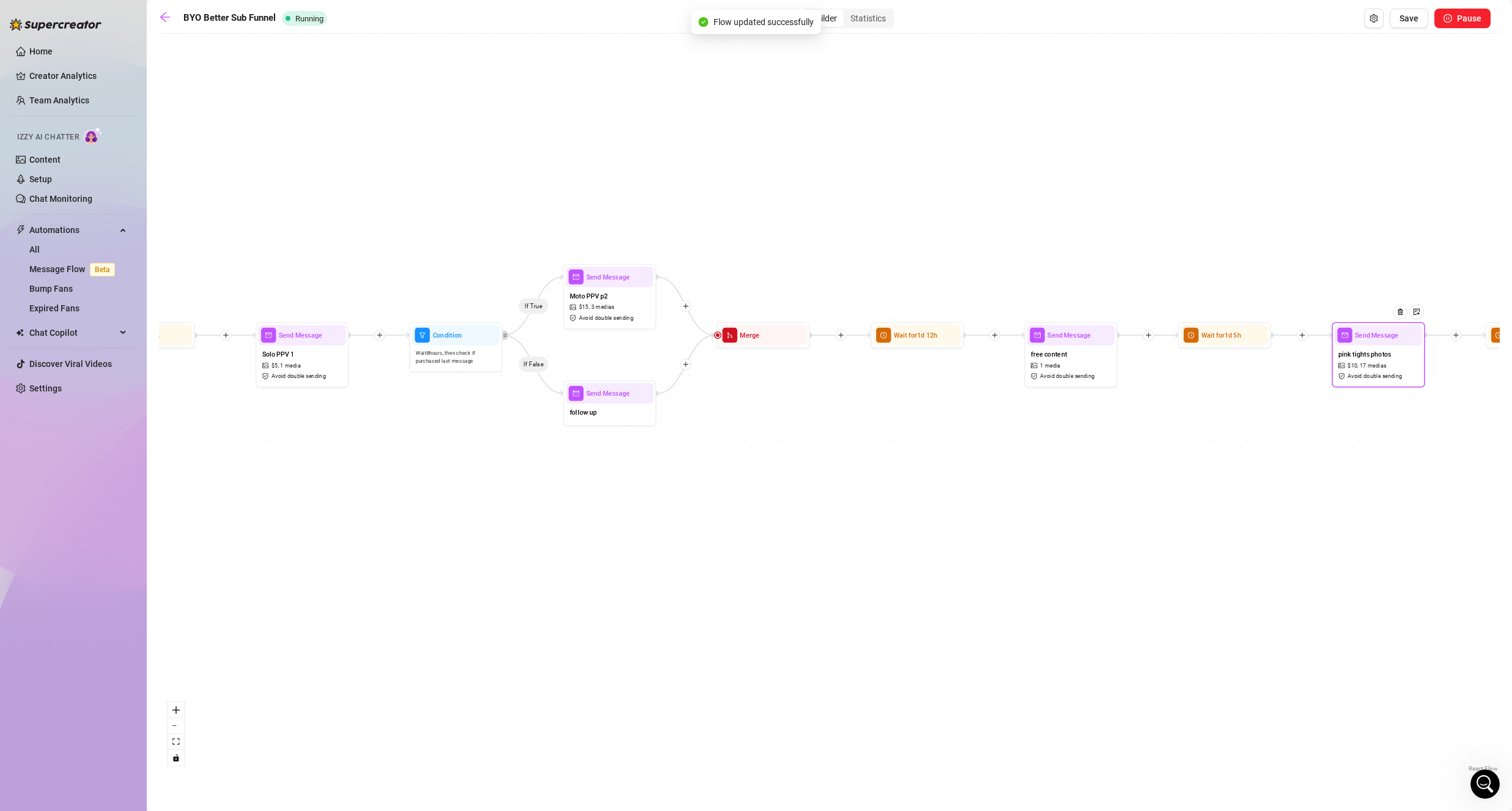
click at [1350, 352] on span "pink tights photos" at bounding box center [1364, 354] width 53 height 10
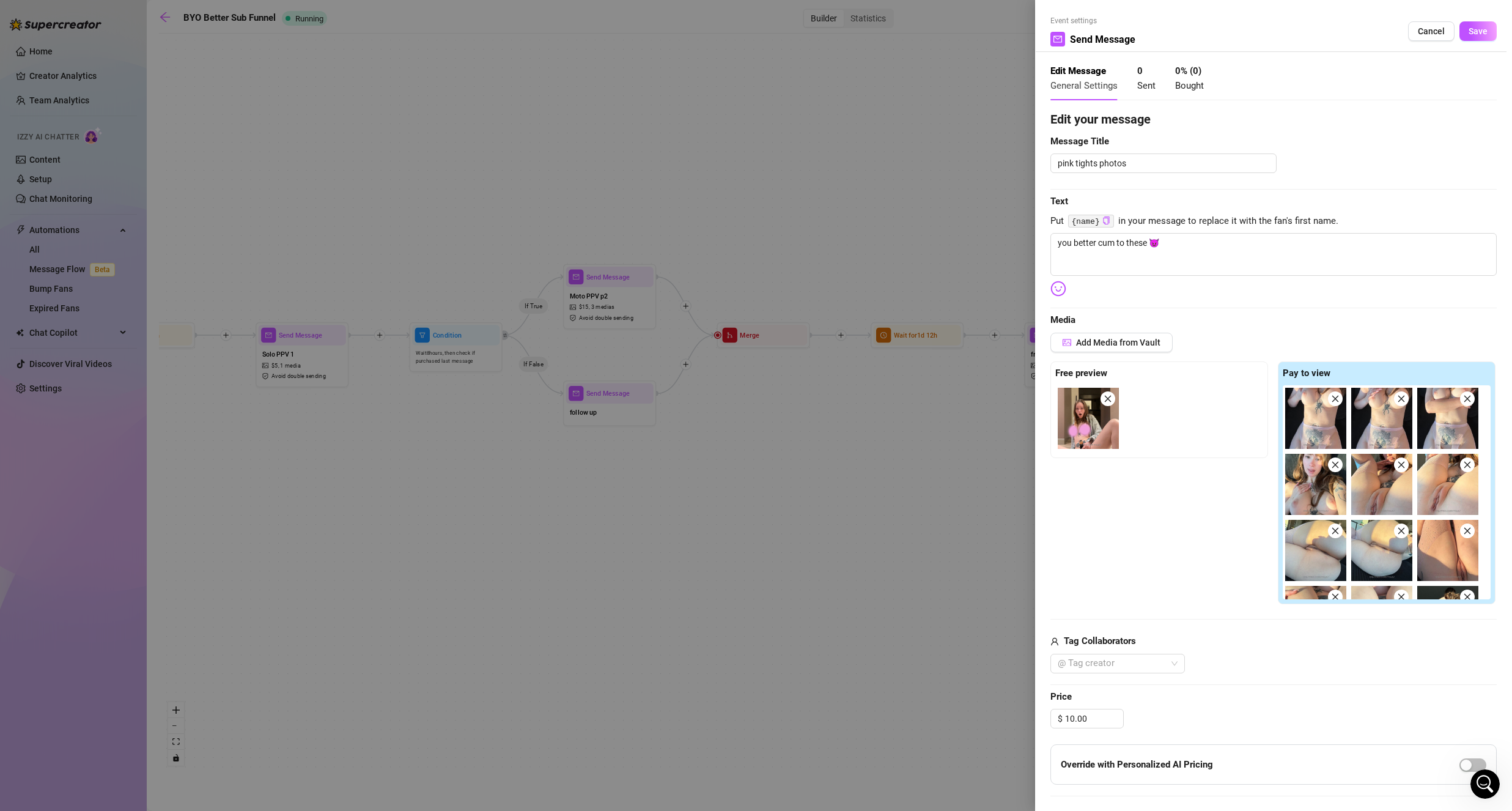
type textarea "you better cum to these 😈"
click at [1424, 33] on span "Cancel" at bounding box center [1431, 31] width 27 height 10
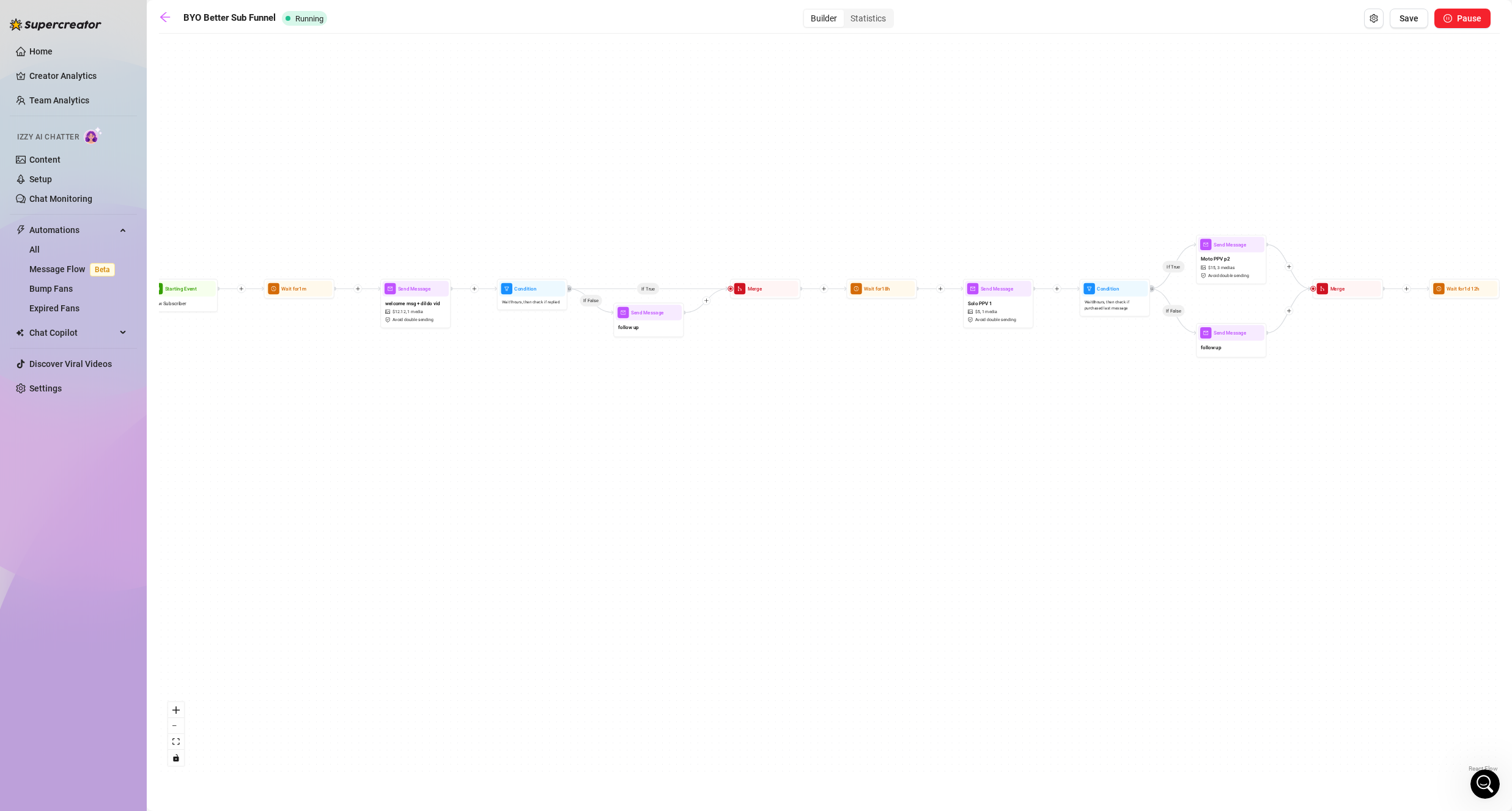
drag, startPoint x: 699, startPoint y: 212, endPoint x: 1281, endPoint y: 181, distance: 582.8
click at [1281, 181] on div "If True If False If True If False If True If False Wait for 1d 2h Send Message …" at bounding box center [829, 407] width 1340 height 735
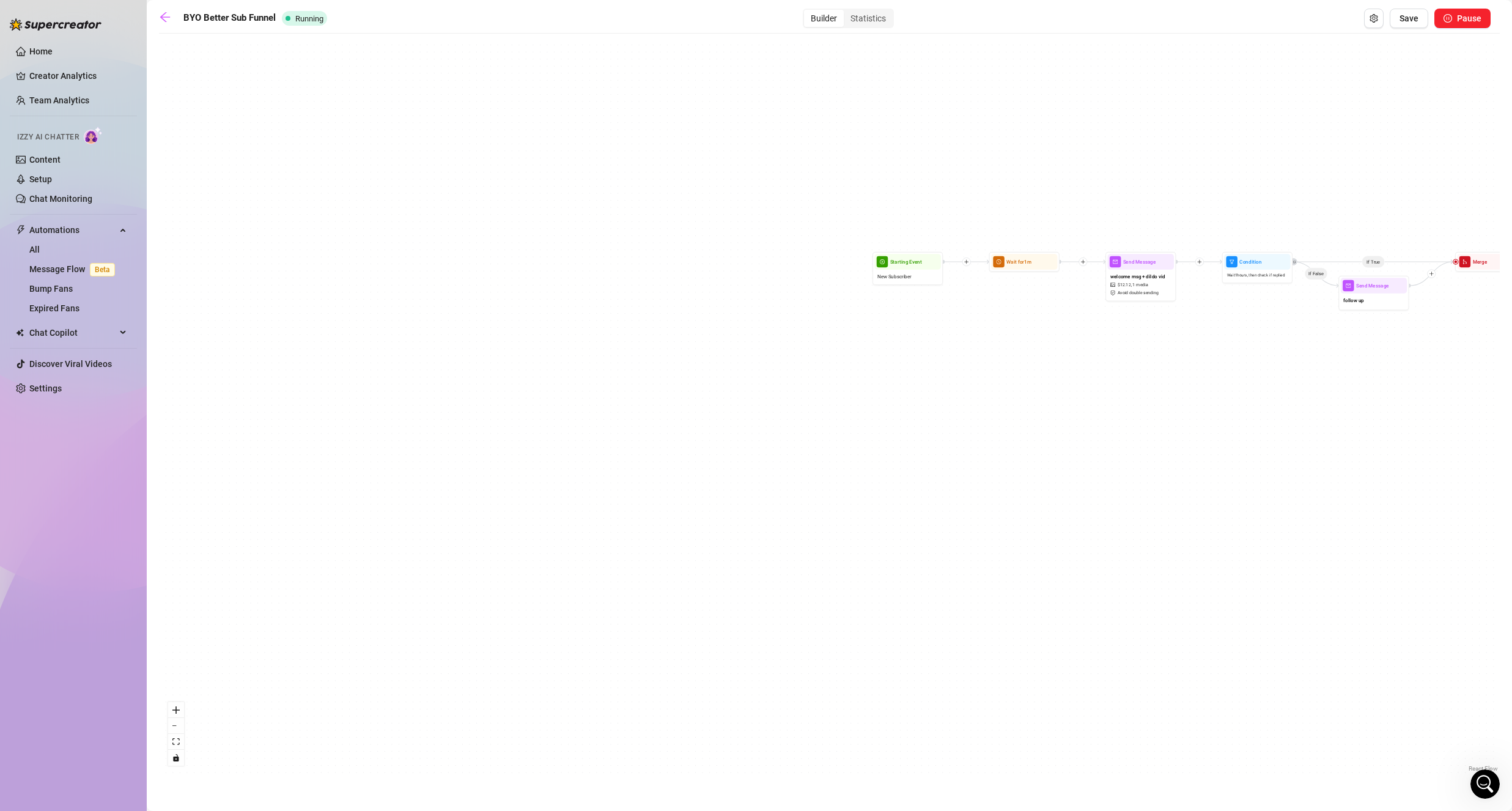
drag, startPoint x: 600, startPoint y: 249, endPoint x: 1325, endPoint y: 222, distance: 725.5
click at [1325, 222] on div "If True If False If True If False If True If False Wait for 1d 2h Send Message …" at bounding box center [829, 407] width 1340 height 735
click at [1374, 20] on icon "setting" at bounding box center [1373, 18] width 8 height 8
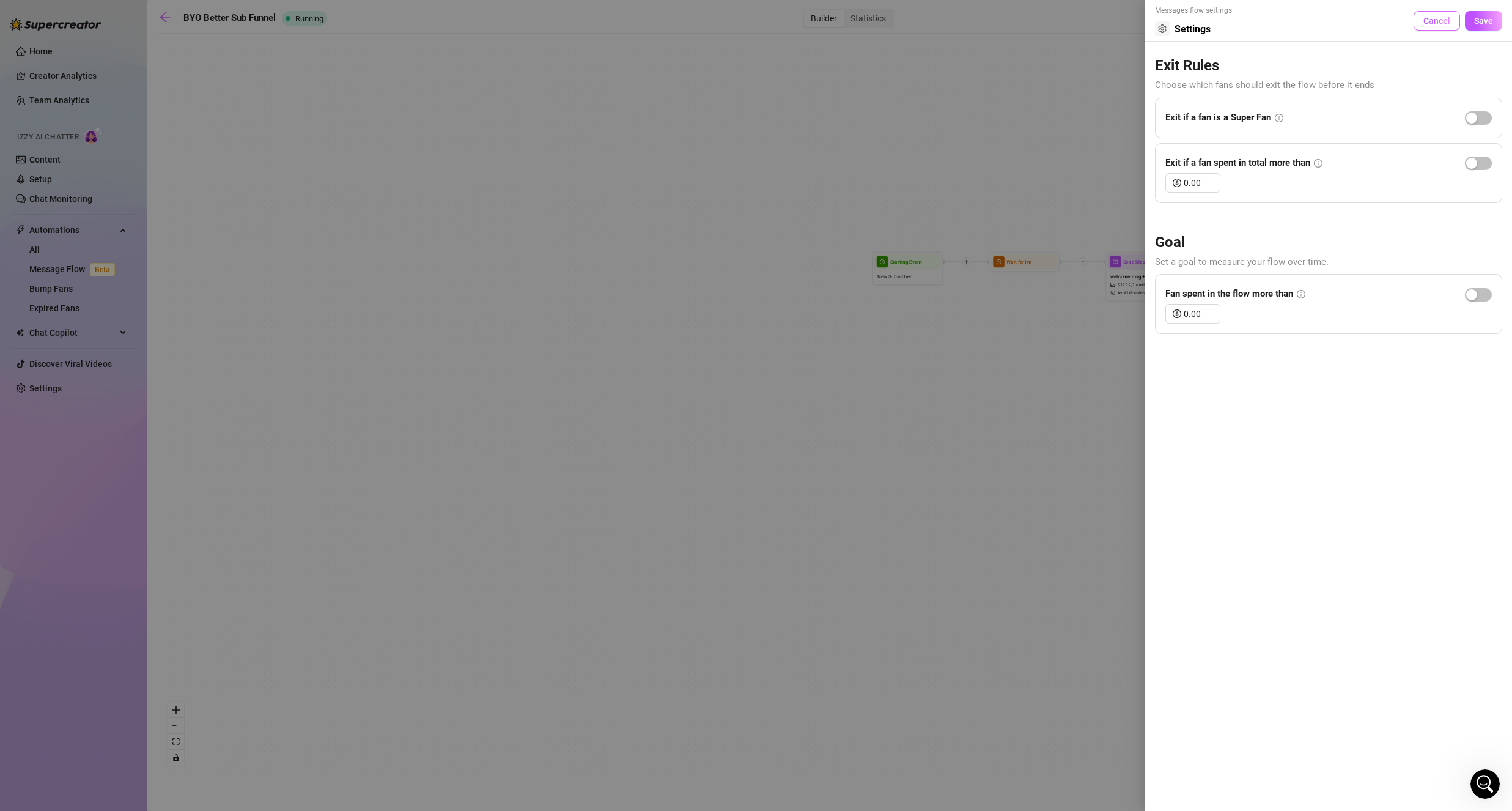
click at [1435, 26] on button "Cancel" at bounding box center [1436, 20] width 47 height 20
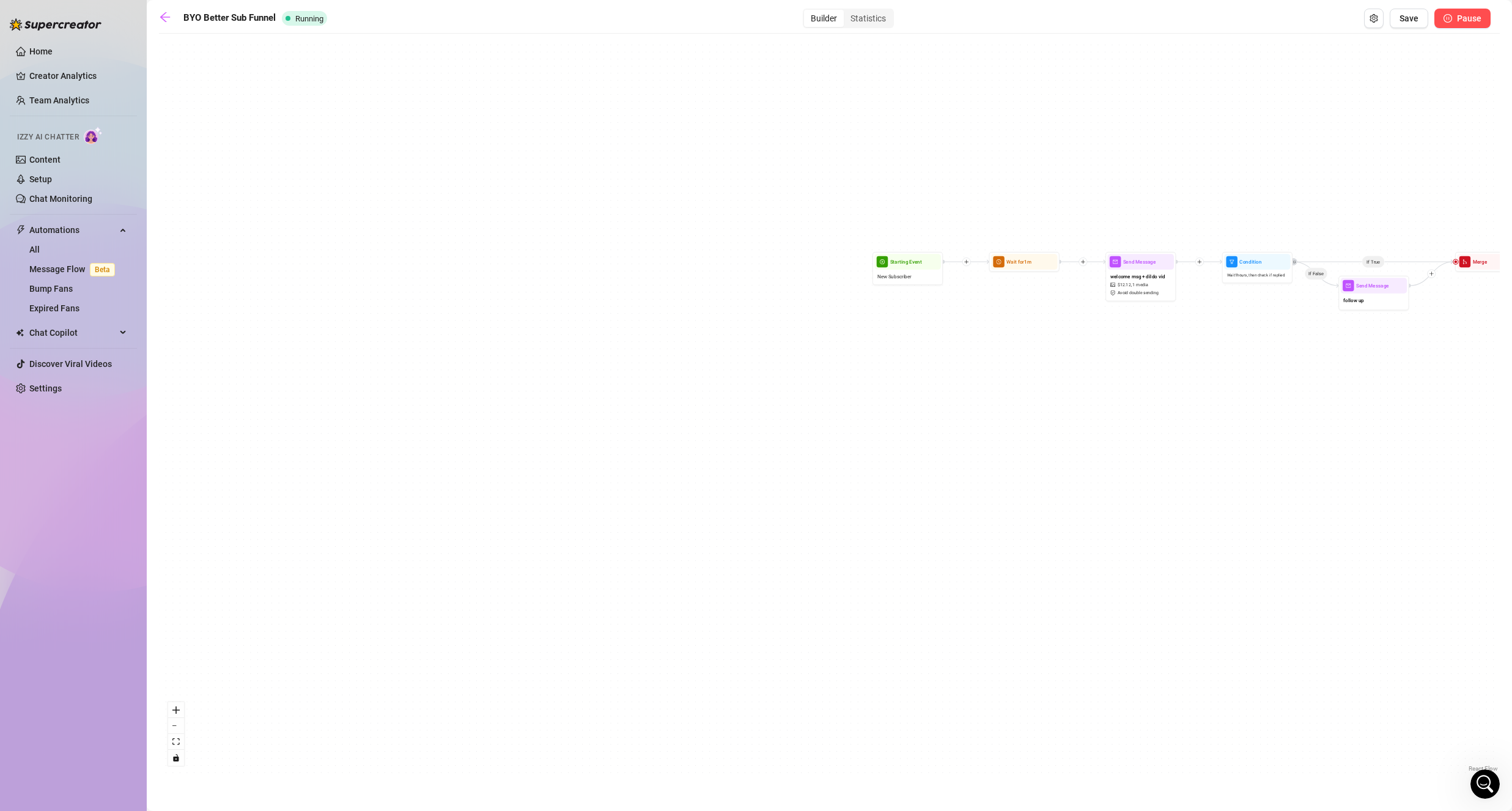
click at [1473, 20] on span "Pause" at bounding box center [1469, 18] width 24 height 10
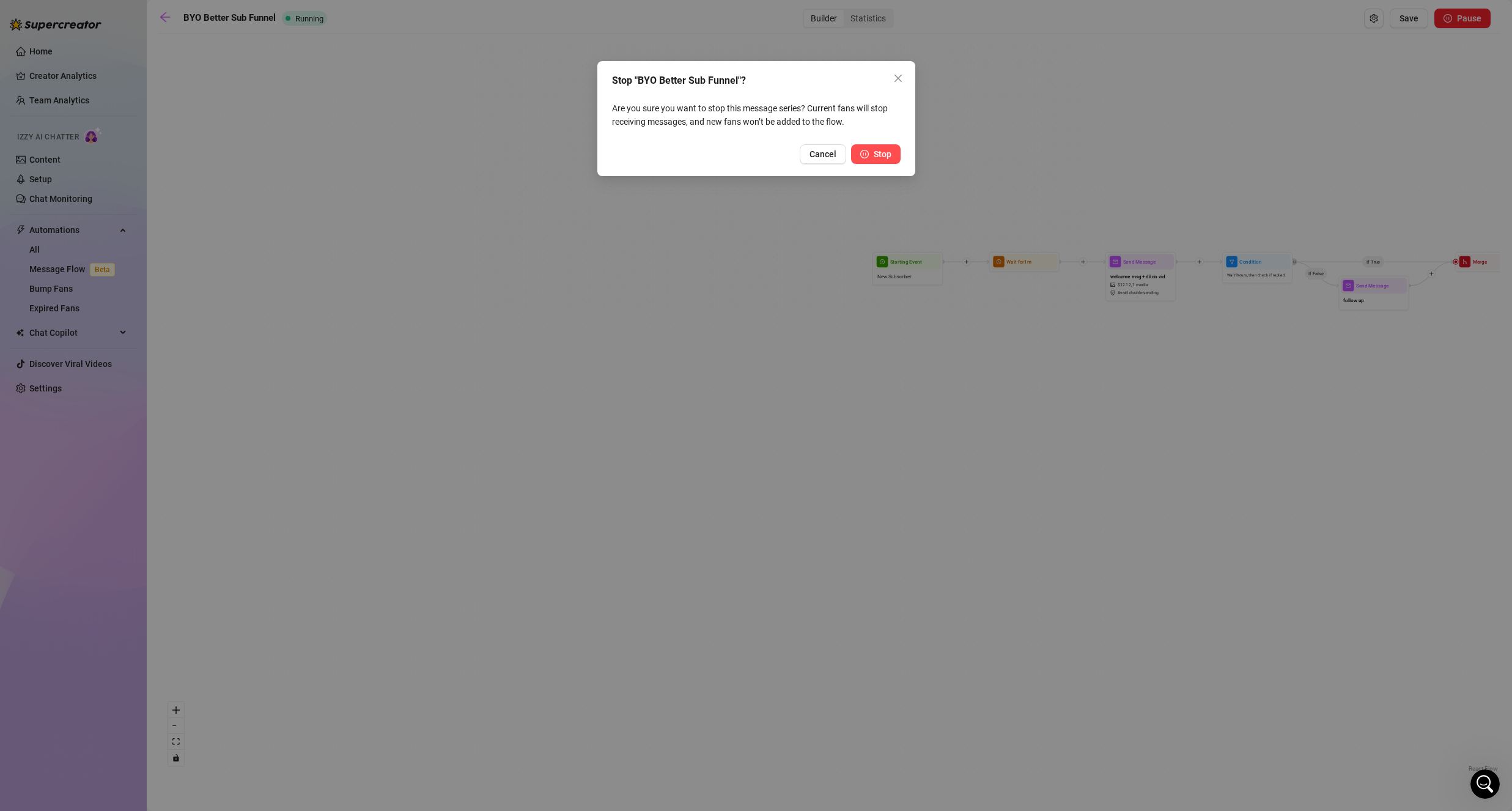
click at [872, 154] on button "Stop" at bounding box center [876, 154] width 50 height 20
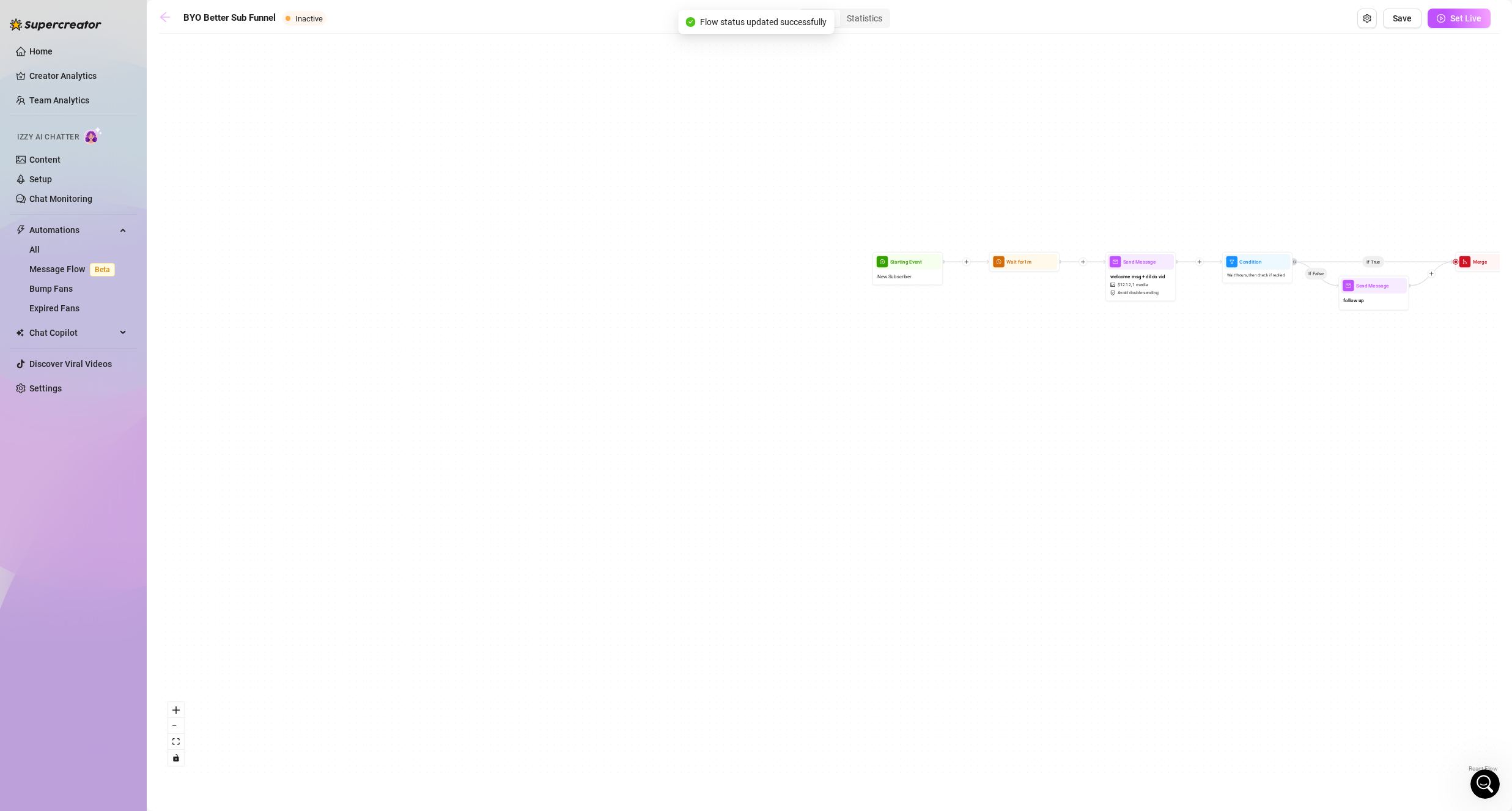
click at [167, 13] on icon "arrow-left" at bounding box center [165, 17] width 12 height 12
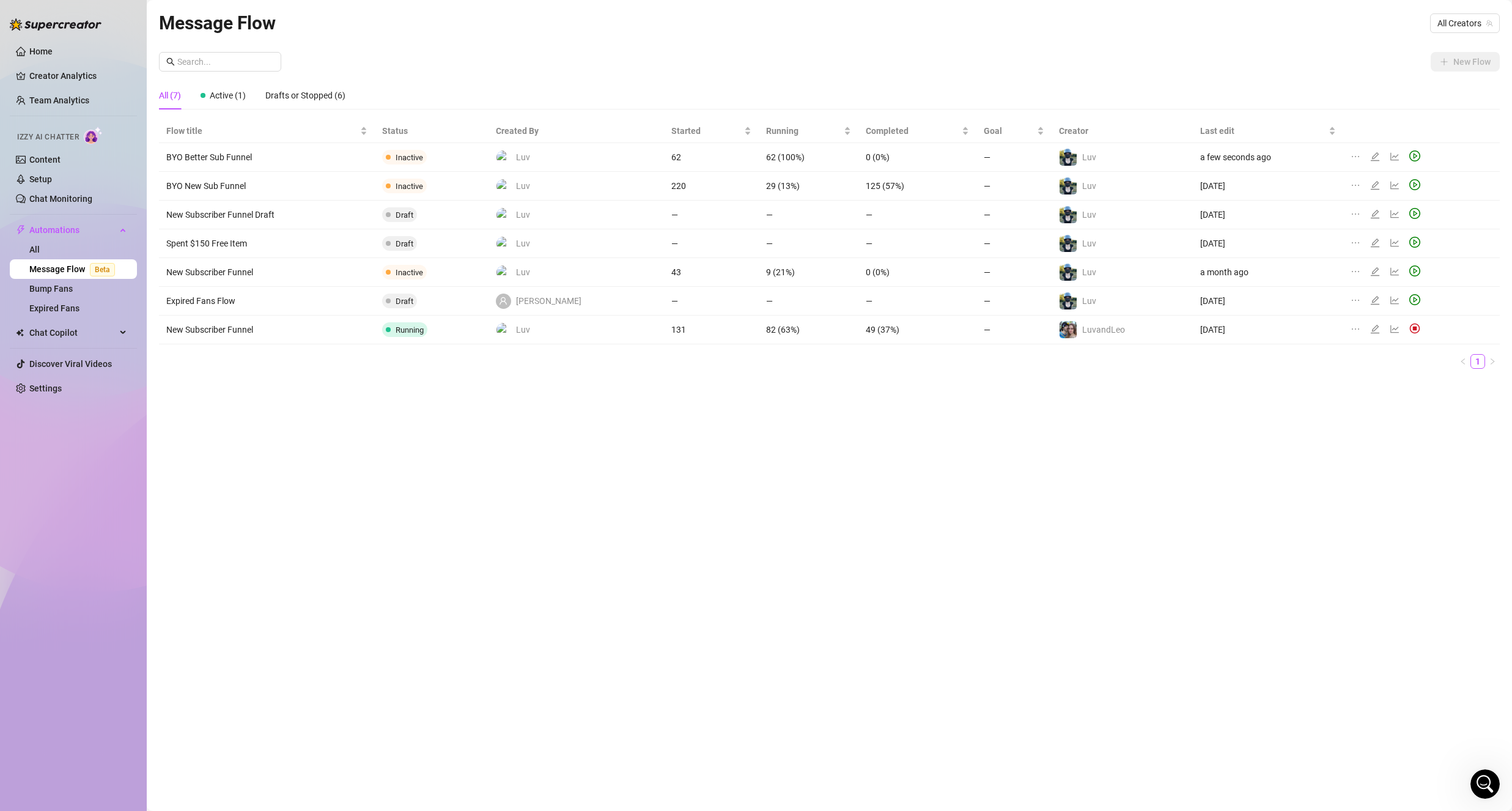
click at [249, 157] on td "BYO Better Sub Funnel" at bounding box center [267, 157] width 216 height 29
click at [1457, 26] on span "All Creators" at bounding box center [1465, 23] width 55 height 19
click at [1452, 89] on div "Luv ( itsluv )" at bounding box center [1435, 88] width 110 height 15
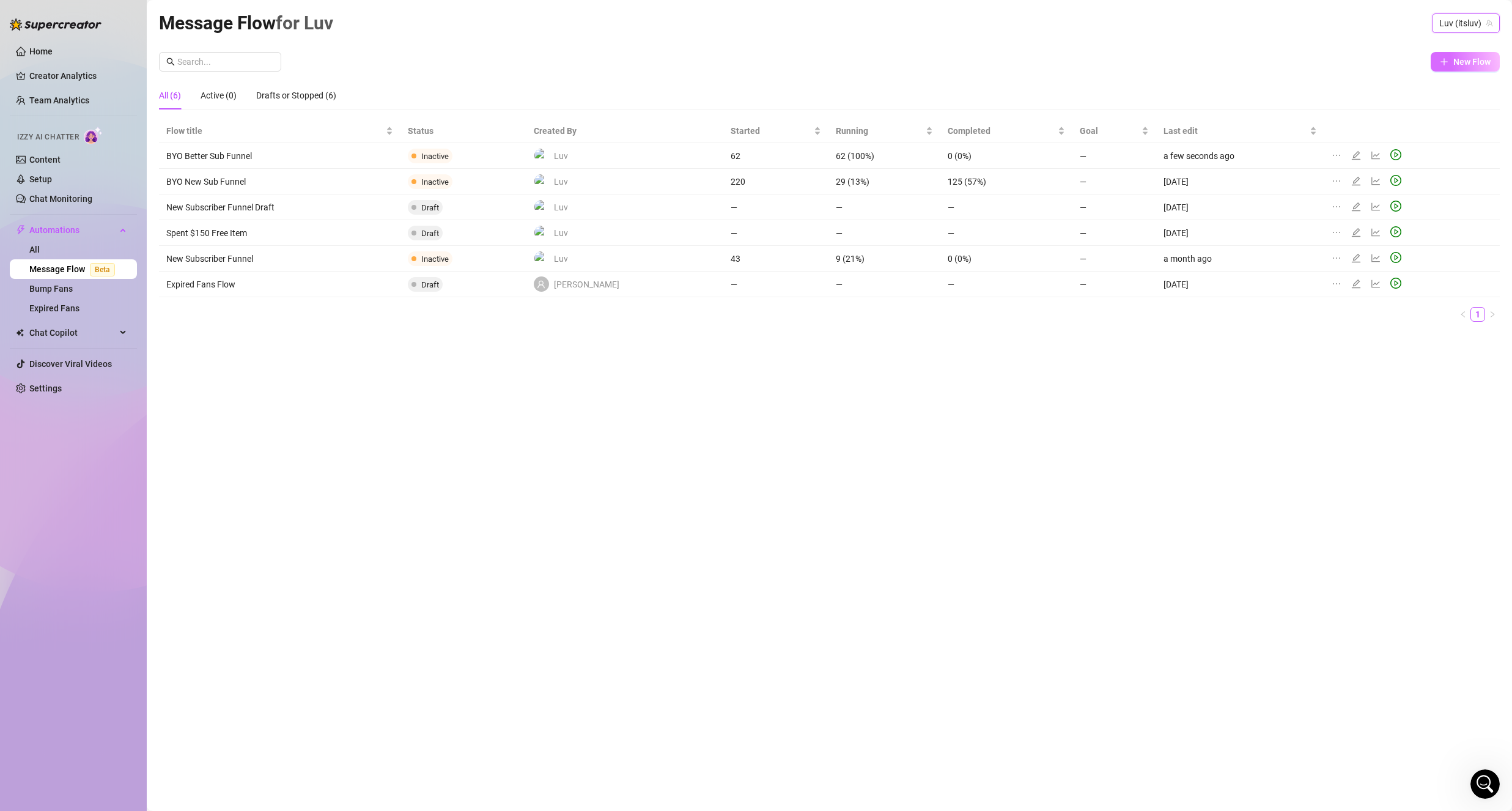
click at [1452, 60] on button "New Flow" at bounding box center [1465, 61] width 69 height 20
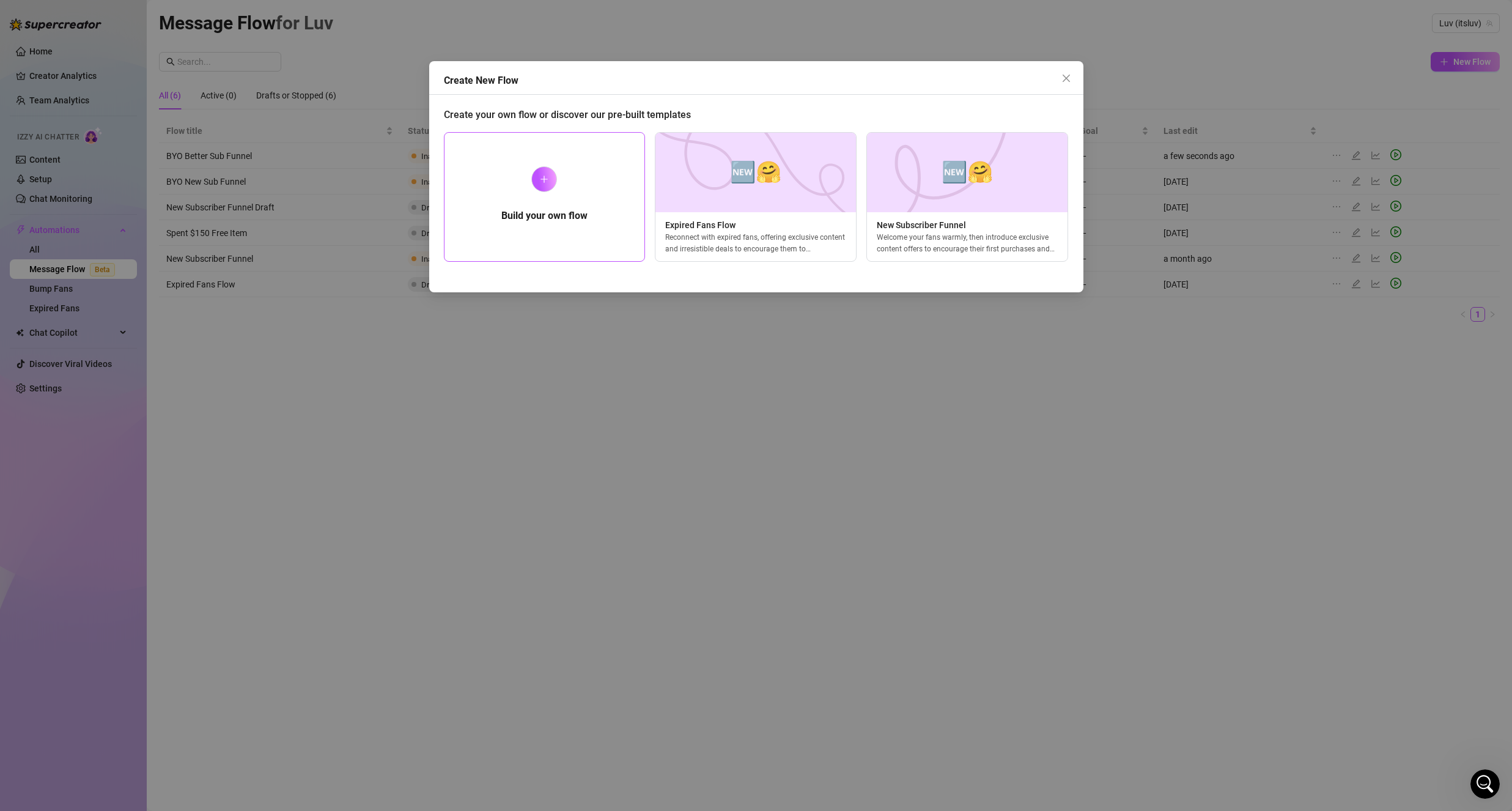
click at [595, 195] on div "Build your own flow" at bounding box center [545, 197] width 202 height 130
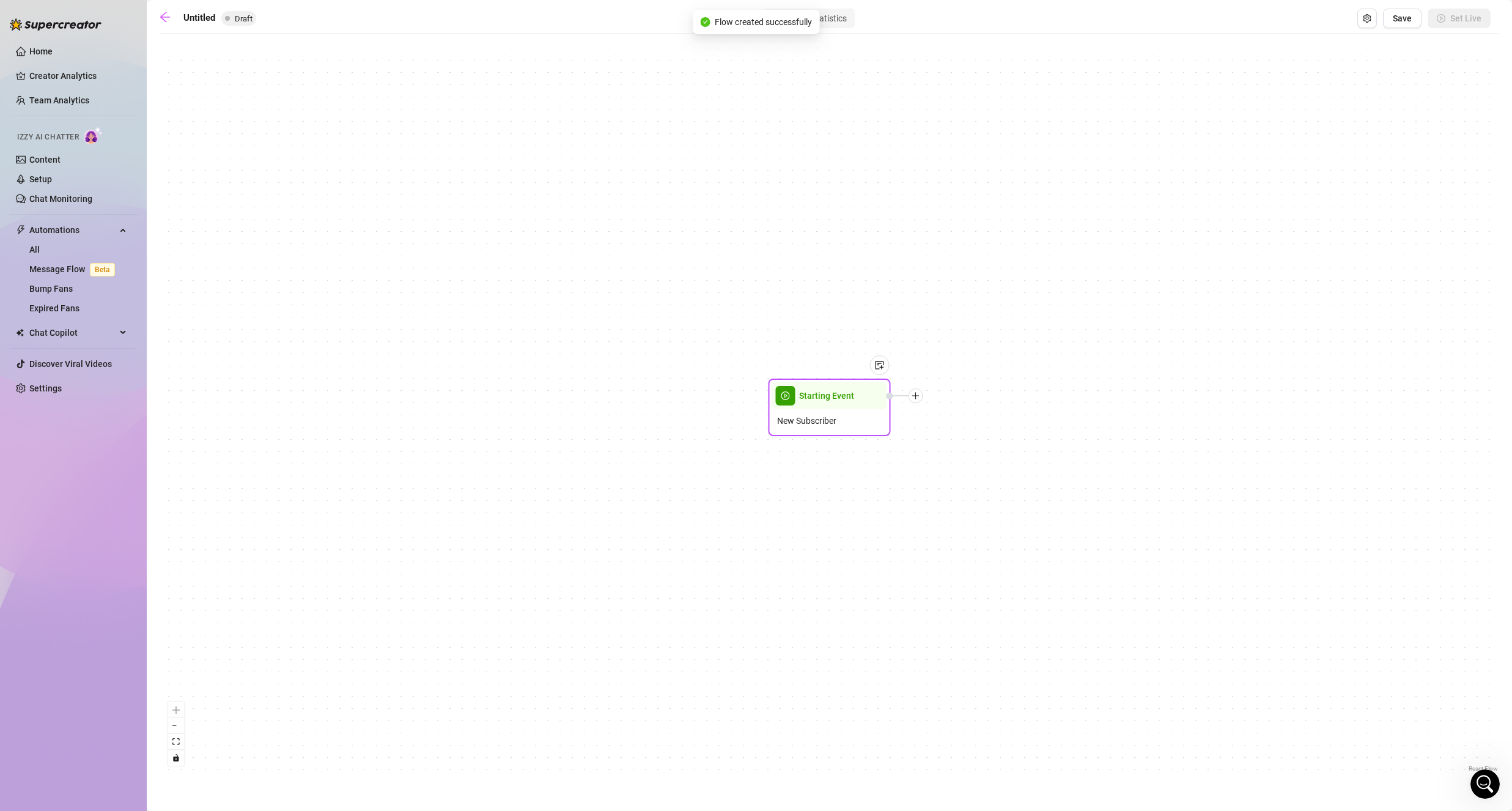
click at [915, 401] on div at bounding box center [916, 396] width 15 height 15
click at [915, 399] on icon "plus" at bounding box center [915, 396] width 8 height 8
click at [986, 398] on div "Time Delay" at bounding box center [976, 397] width 89 height 21
click at [986, 398] on div "Time Delay" at bounding box center [976, 396] width 89 height 21
click at [986, 397] on div "Time Delay" at bounding box center [976, 396] width 89 height 21
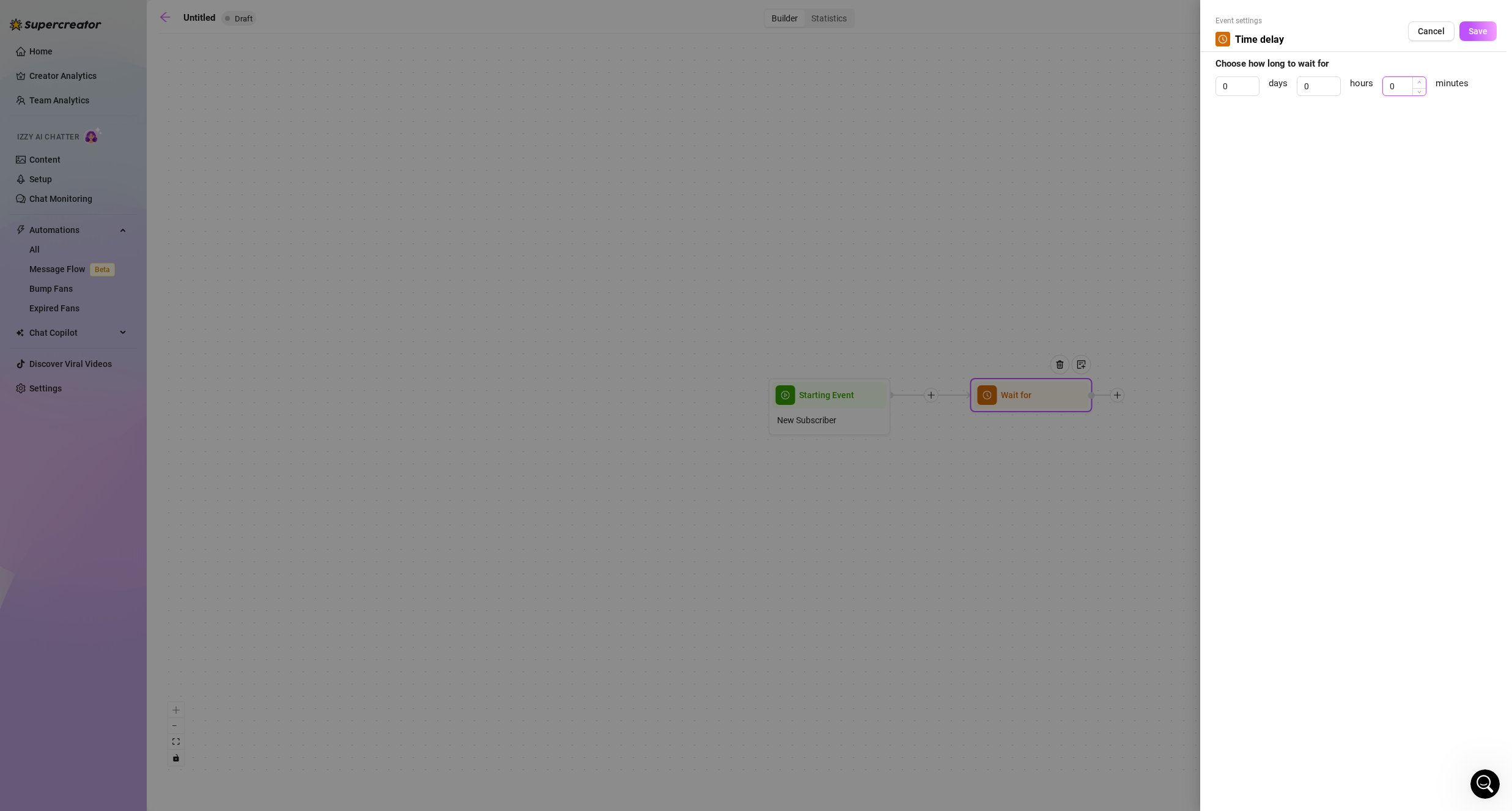
type input "1"
click at [1420, 84] on icon "up" at bounding box center [1419, 82] width 4 height 4
click at [1469, 31] on span "Save" at bounding box center [1478, 31] width 19 height 10
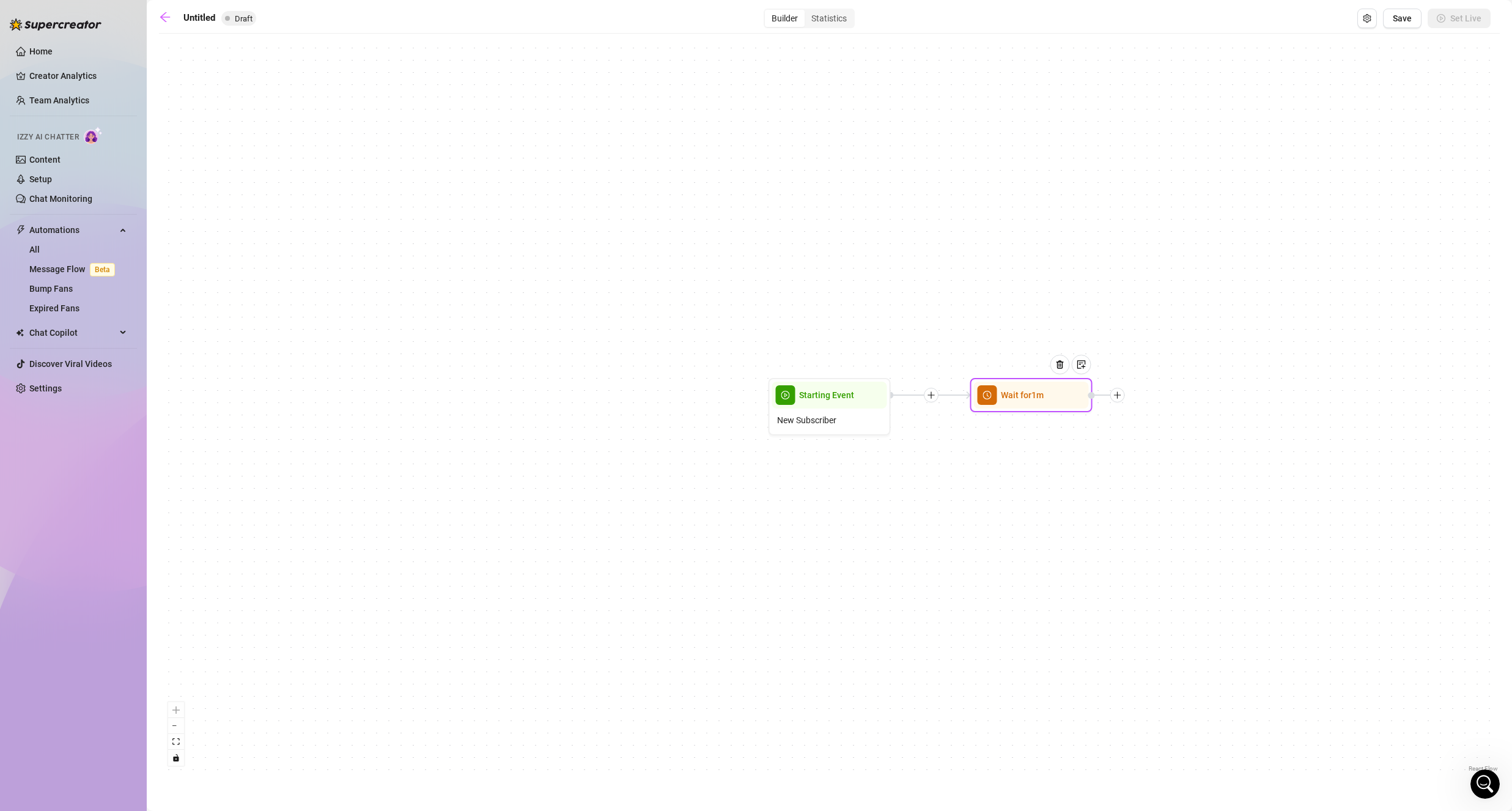
click at [1118, 401] on div at bounding box center [1117, 395] width 15 height 15
click at [1174, 433] on div "Message" at bounding box center [1178, 438] width 89 height 21
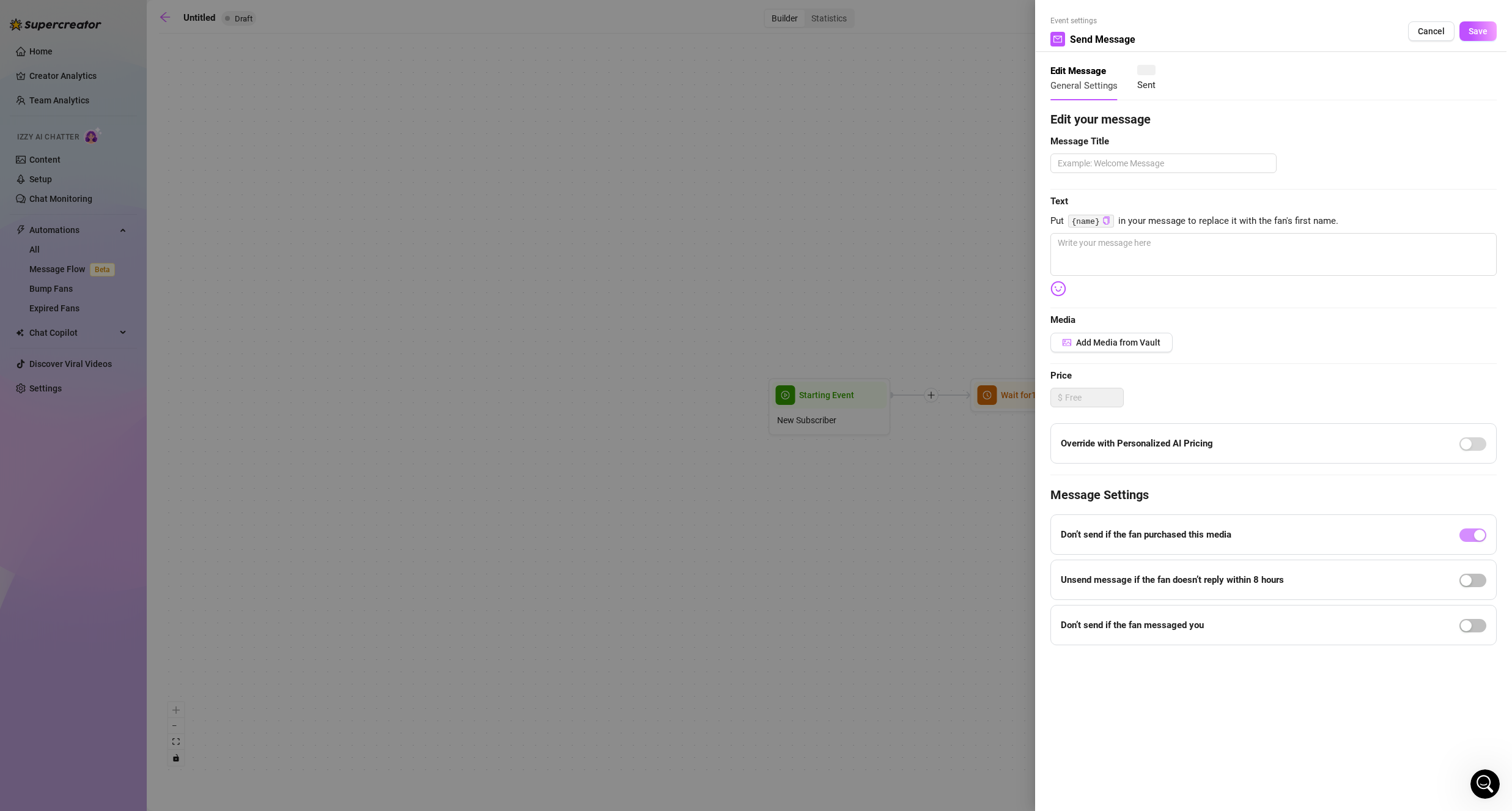
type textarea "Write your message here"
click at [1091, 333] on button "Add Media from Vault" at bounding box center [1112, 343] width 122 height 20
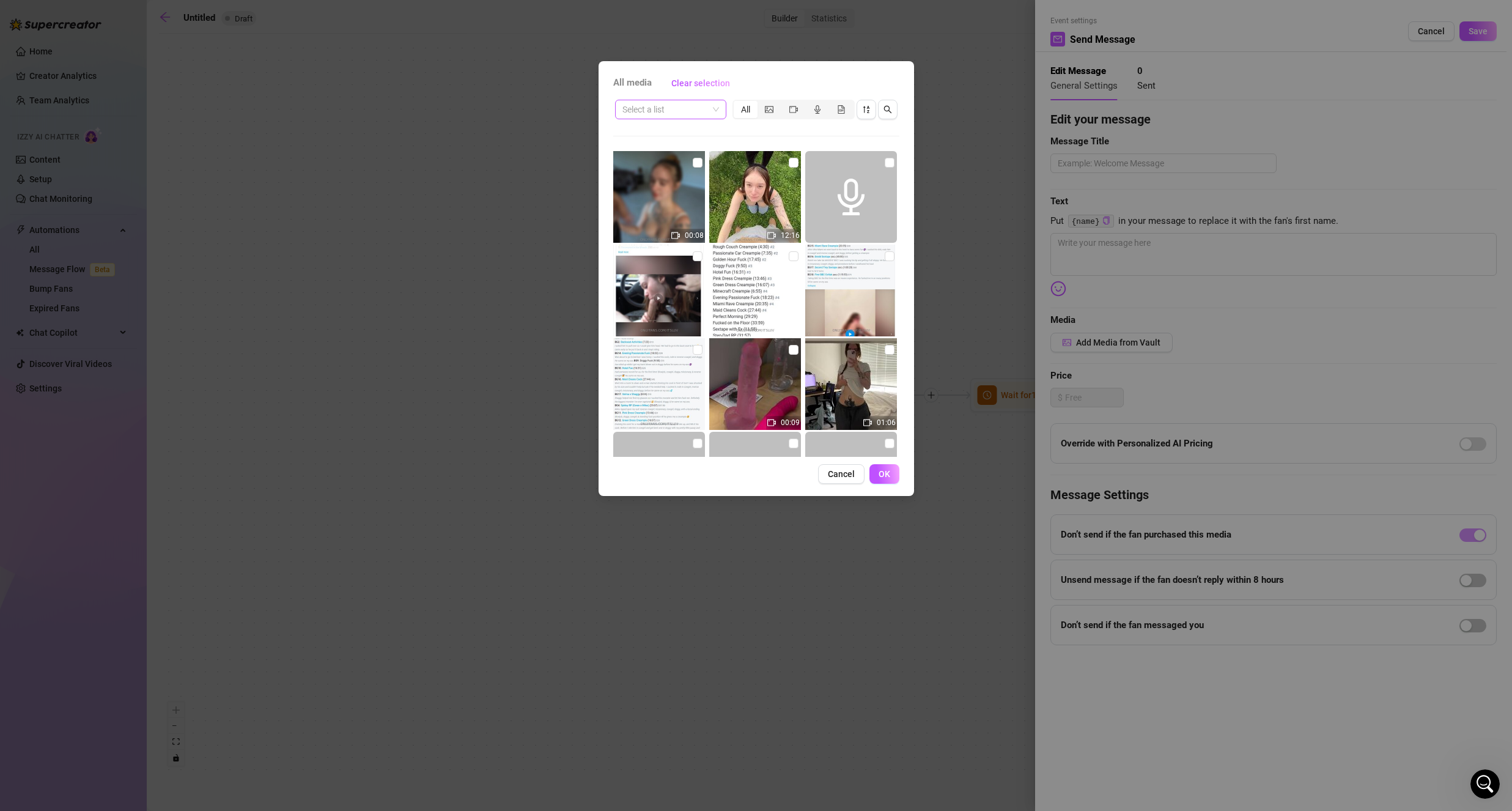
click at [680, 119] on div "Select a list" at bounding box center [670, 109] width 111 height 20
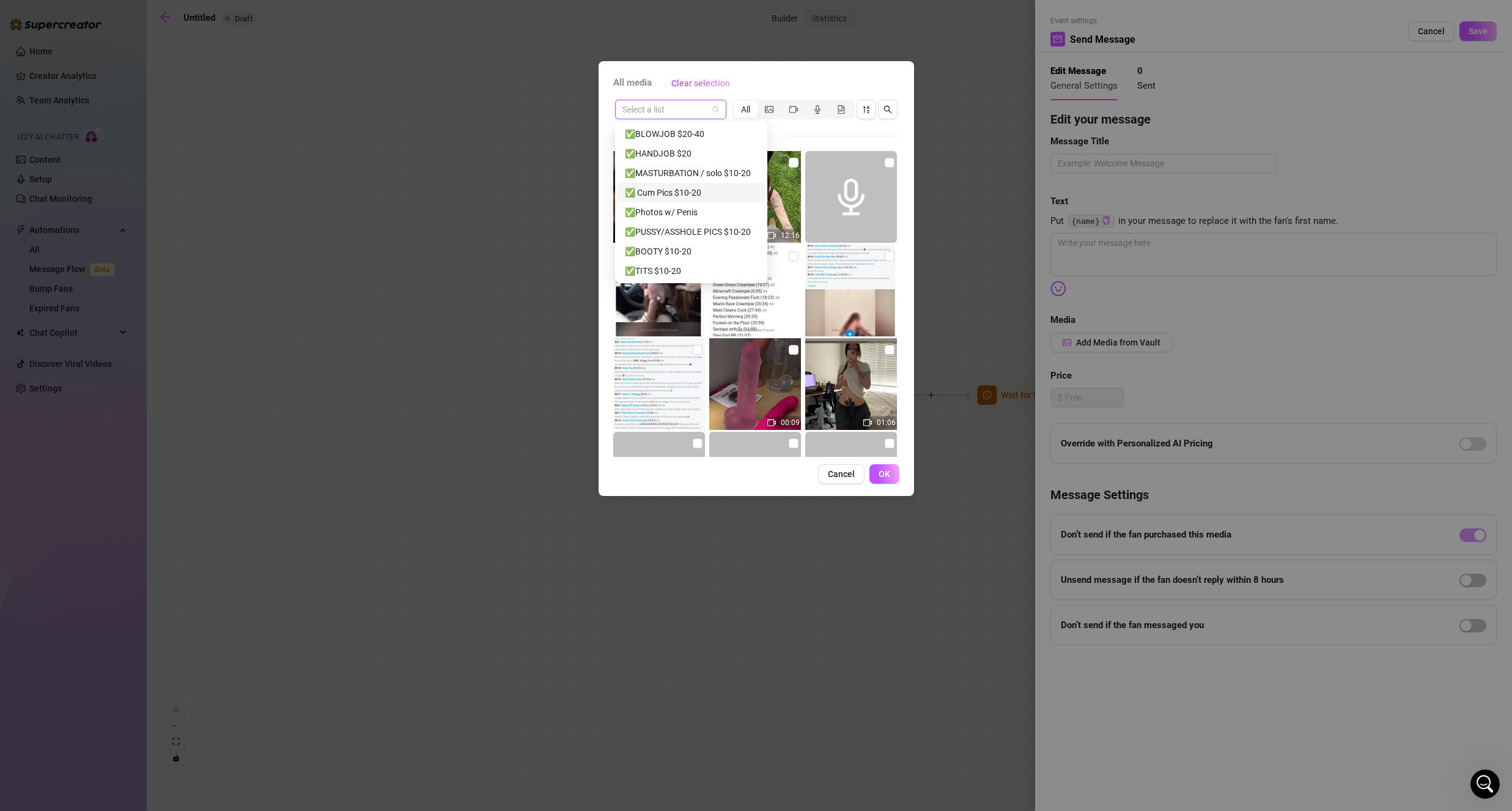
scroll to position [123, 0]
click at [707, 167] on div "✅MASTURBATION / solo $10-20" at bounding box center [691, 168] width 133 height 13
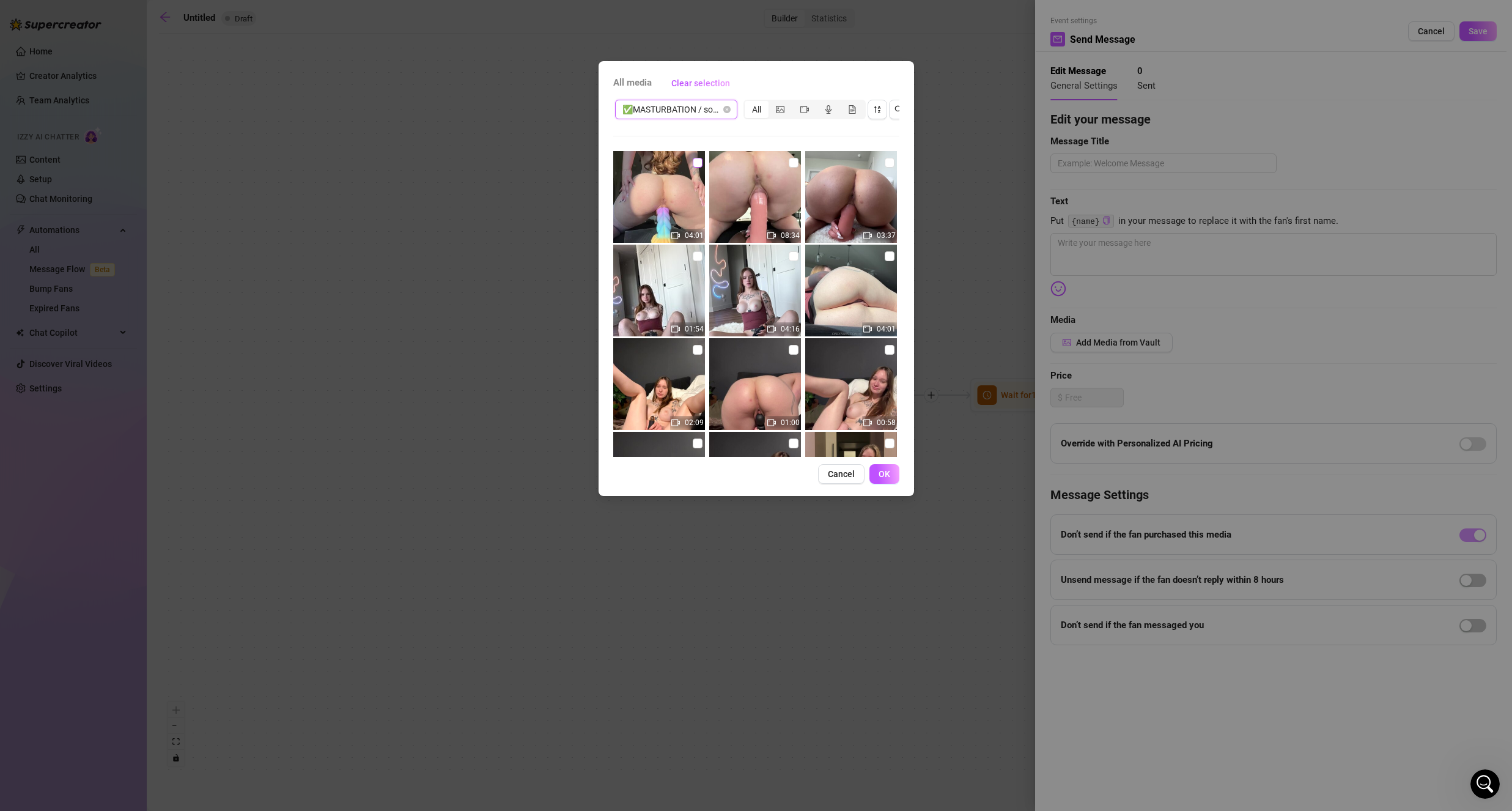
click at [699, 165] on input "checkbox" at bounding box center [697, 162] width 10 height 10
checkbox input "true"
click at [700, 114] on span "✅MASTURBATION / solo $10-20" at bounding box center [676, 109] width 108 height 19
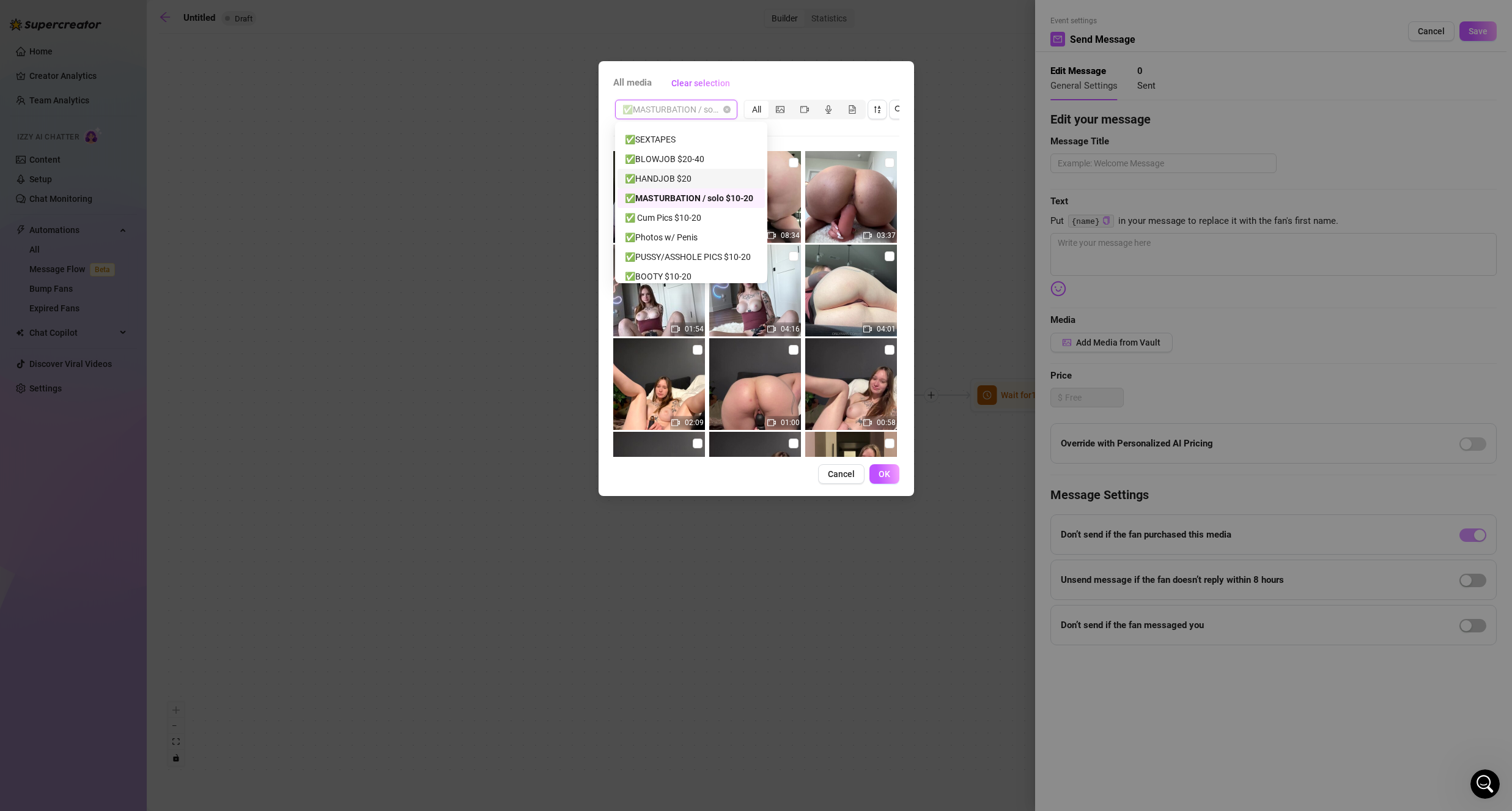
scroll to position [0, 0]
click at [664, 175] on div "Previews" at bounding box center [691, 173] width 133 height 13
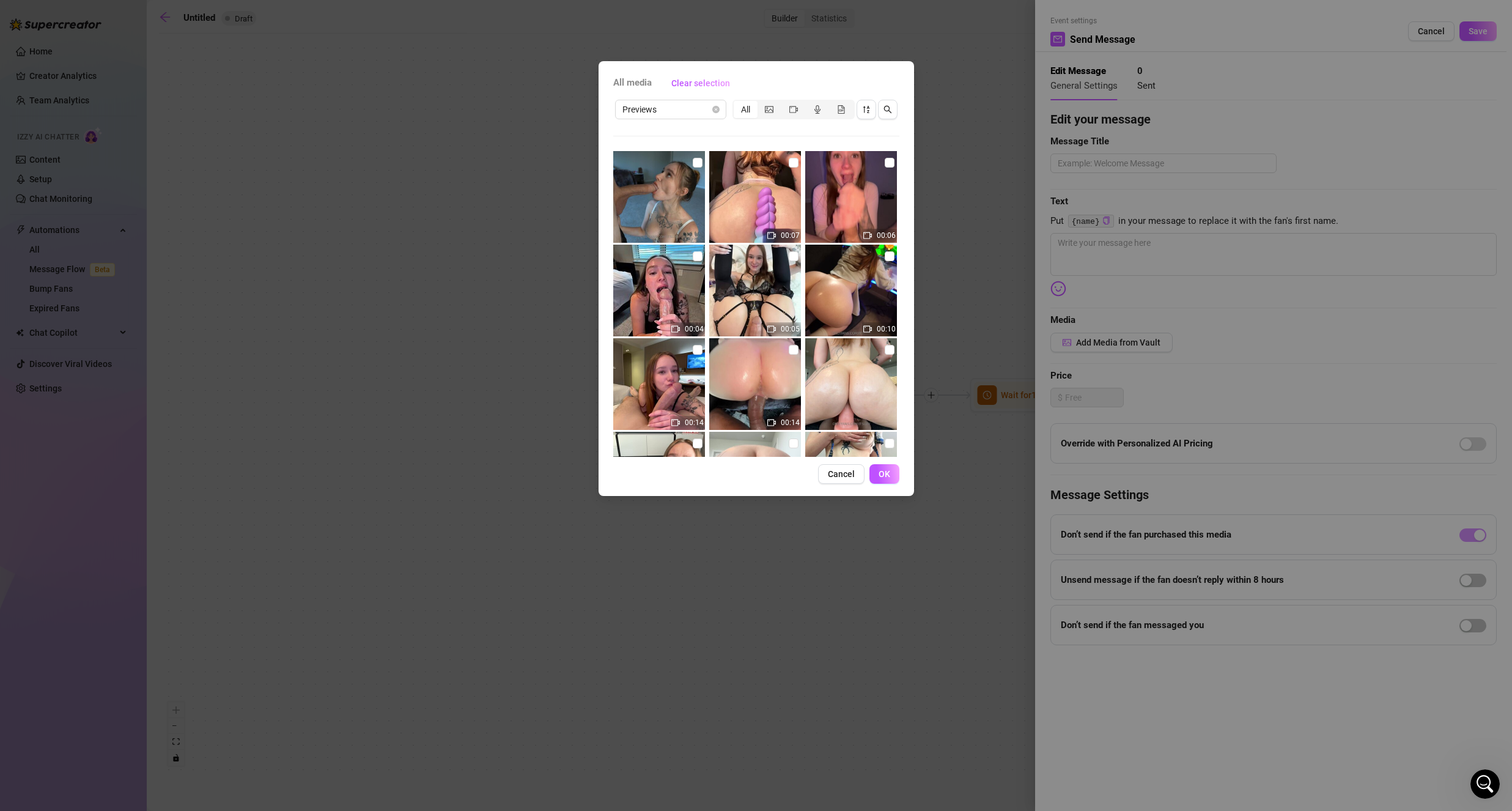
drag, startPoint x: 788, startPoint y: 167, endPoint x: 826, endPoint y: 334, distance: 171.3
click at [789, 168] on label at bounding box center [793, 162] width 10 height 13
click at [789, 168] on input "checkbox" at bounding box center [793, 162] width 10 height 10
checkbox input "true"
click at [881, 470] on span "OK" at bounding box center [884, 473] width 11 height 10
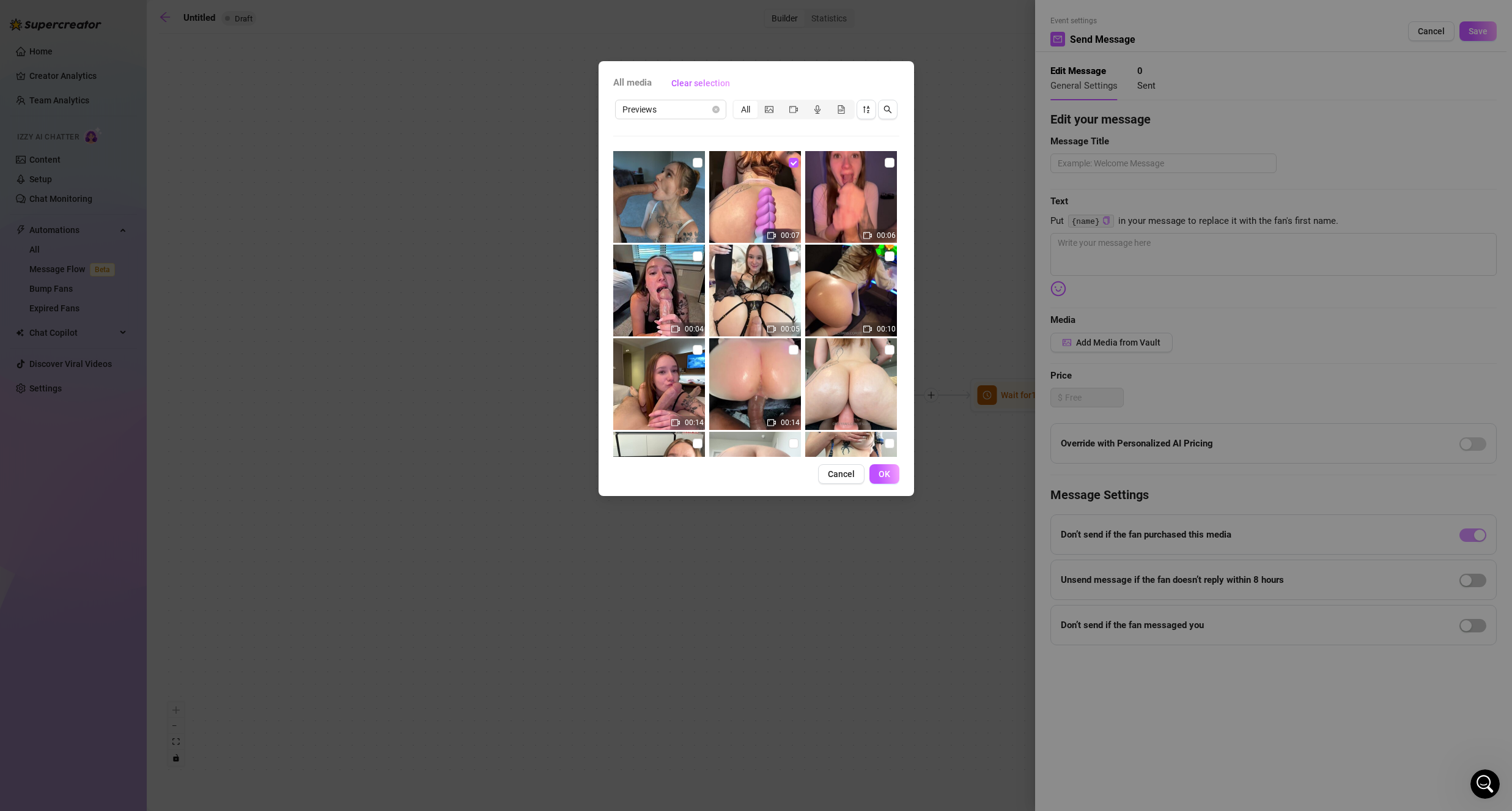
type textarea "Write your message here"
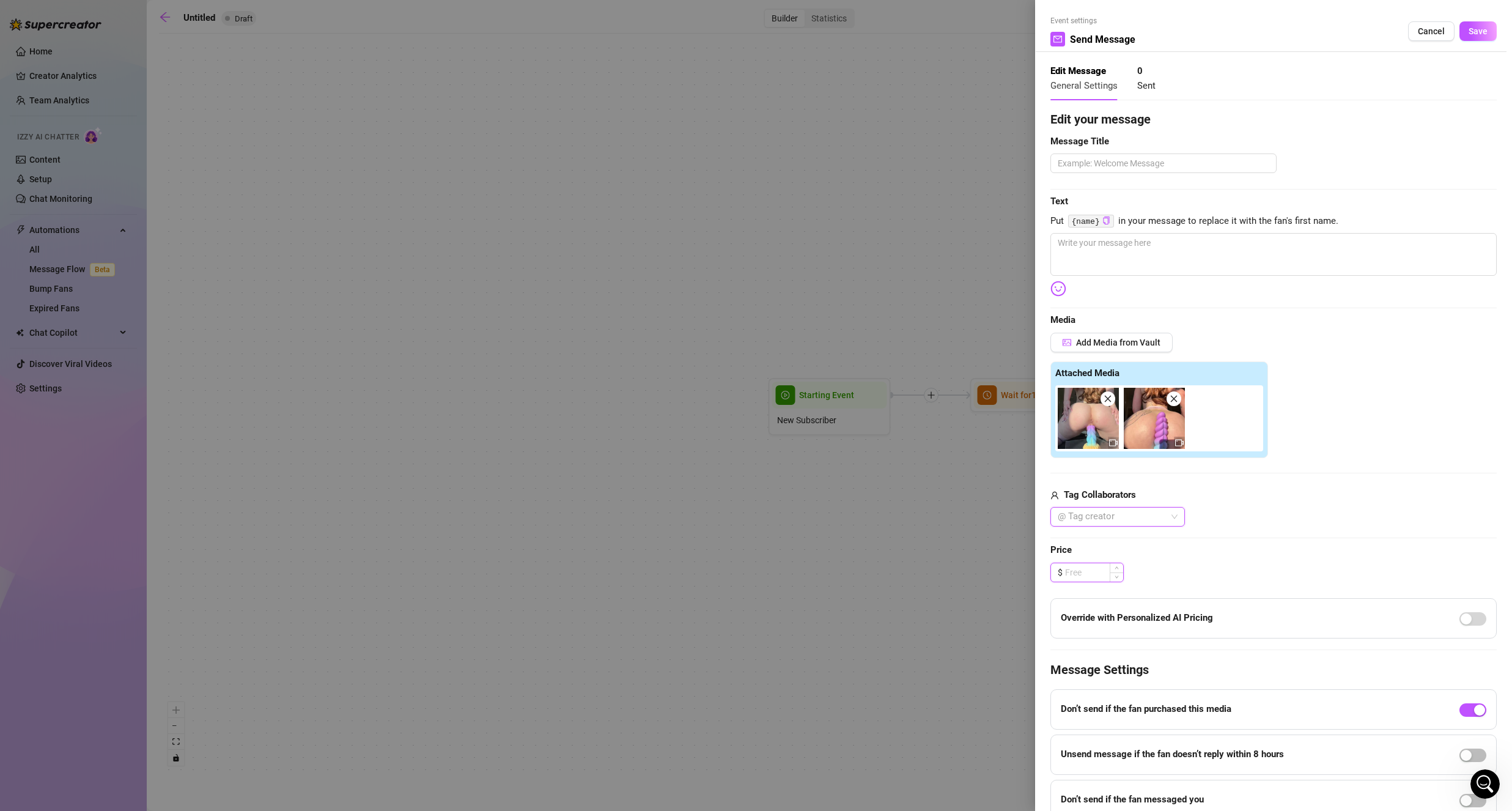
click at [1076, 577] on input at bounding box center [1094, 572] width 58 height 19
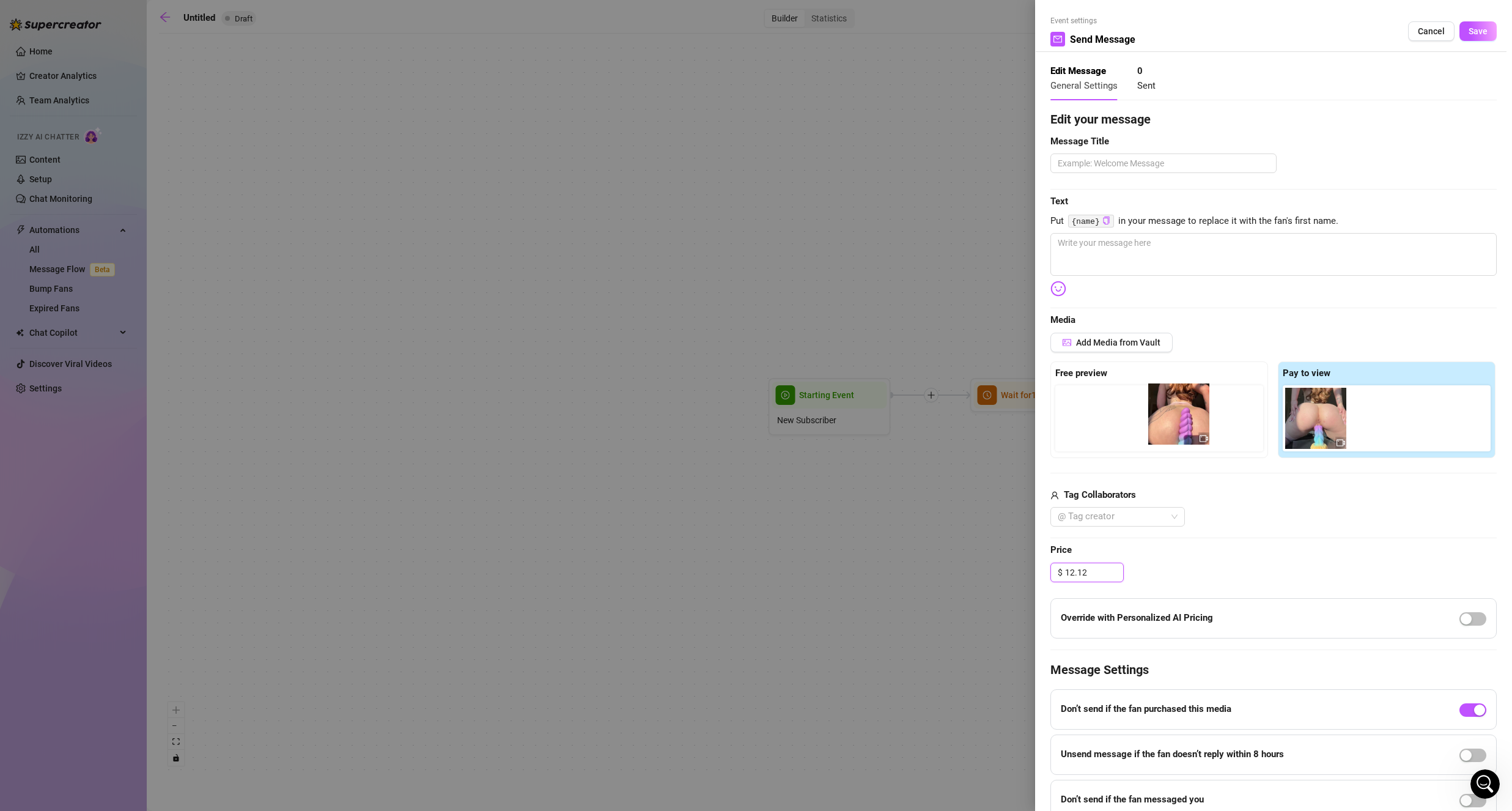
drag, startPoint x: 1400, startPoint y: 433, endPoint x: 1198, endPoint y: 429, distance: 202.0
click at [1198, 429] on div "Free preview Pay to view" at bounding box center [1273, 410] width 446 height 96
type input "12.12"
click at [1291, 508] on div "@ Tag creator" at bounding box center [1273, 517] width 446 height 20
click at [1150, 170] on textarea at bounding box center [1163, 163] width 226 height 20
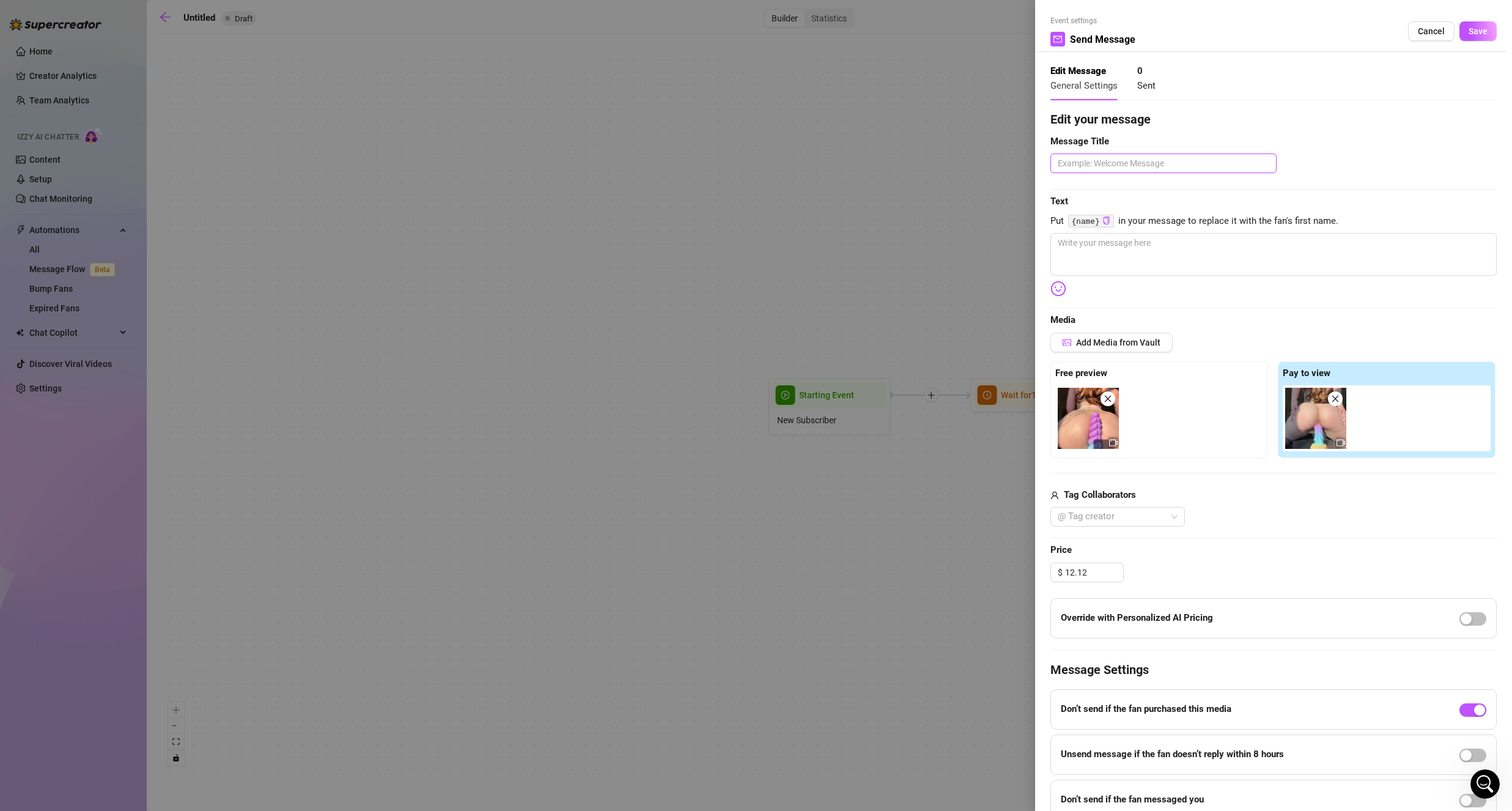
type textarea "w"
type textarea "we"
type textarea "wel"
type textarea "welc"
type textarea "welco"
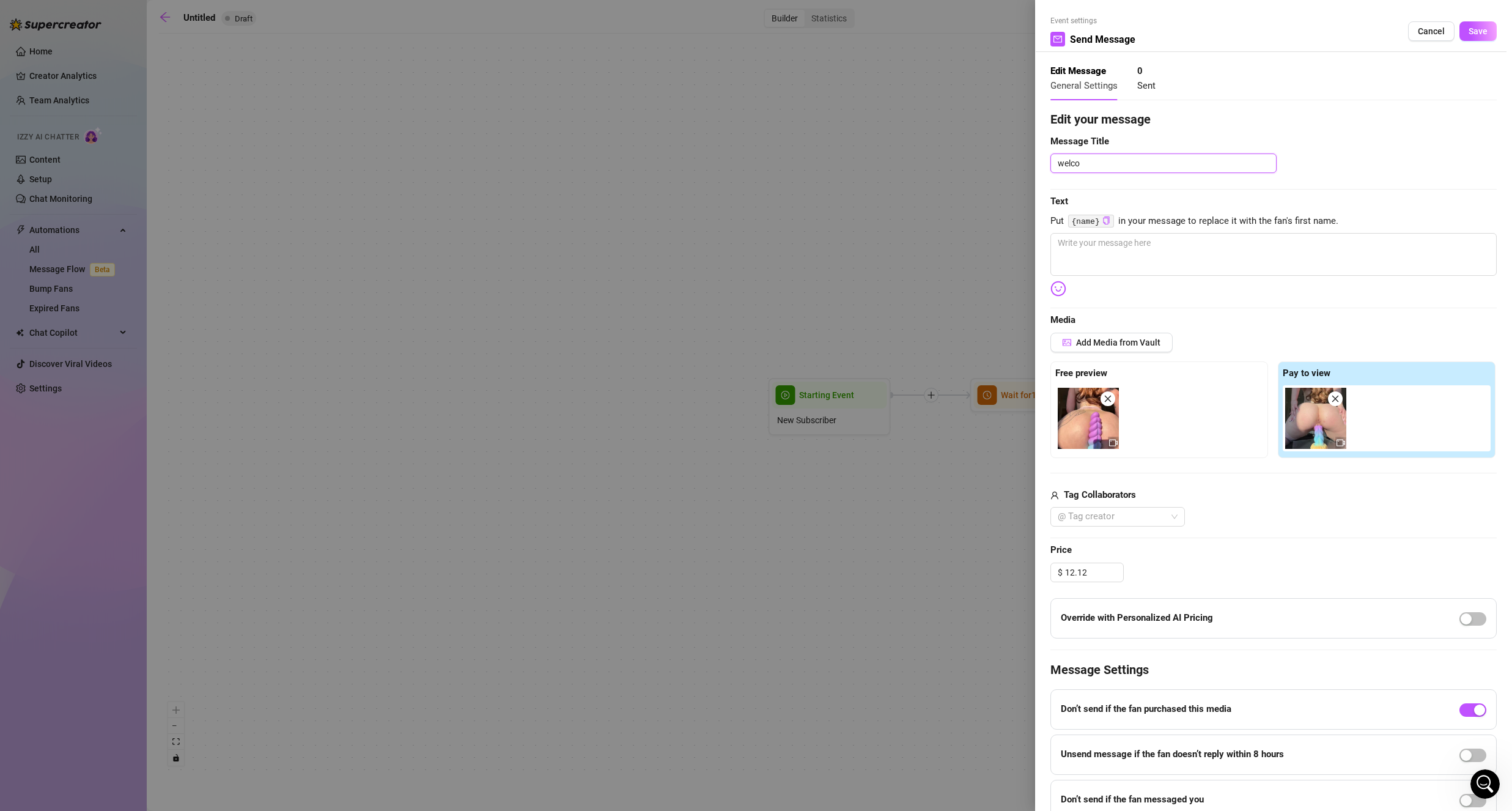
type textarea "welcom"
type textarea "welcome"
type textarea "welcome m"
type textarea "welcome ms"
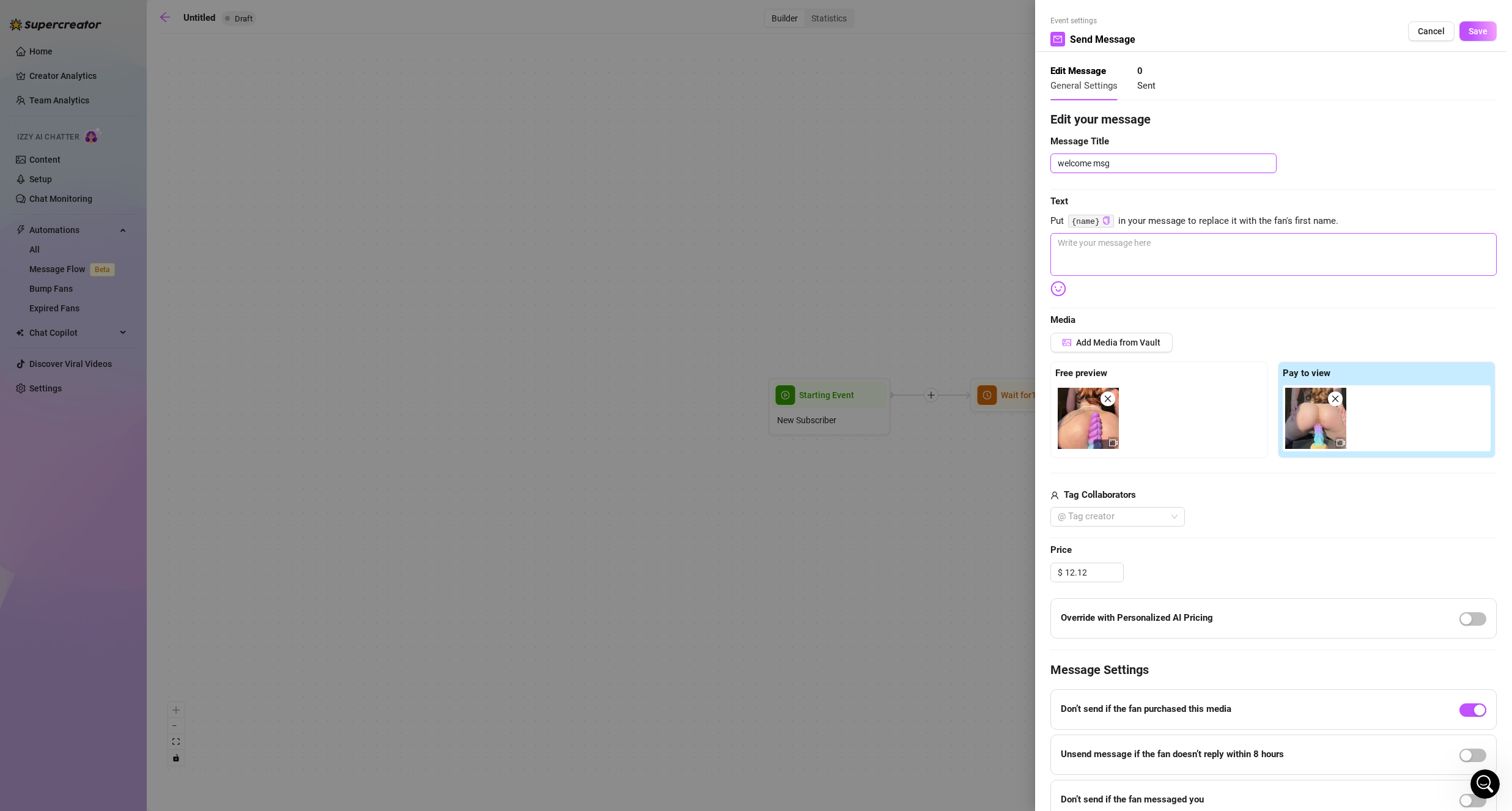
type textarea "welcome msg"
click at [1123, 265] on textarea at bounding box center [1273, 254] width 446 height 43
type textarea "d"
type textarea "Write your message here"
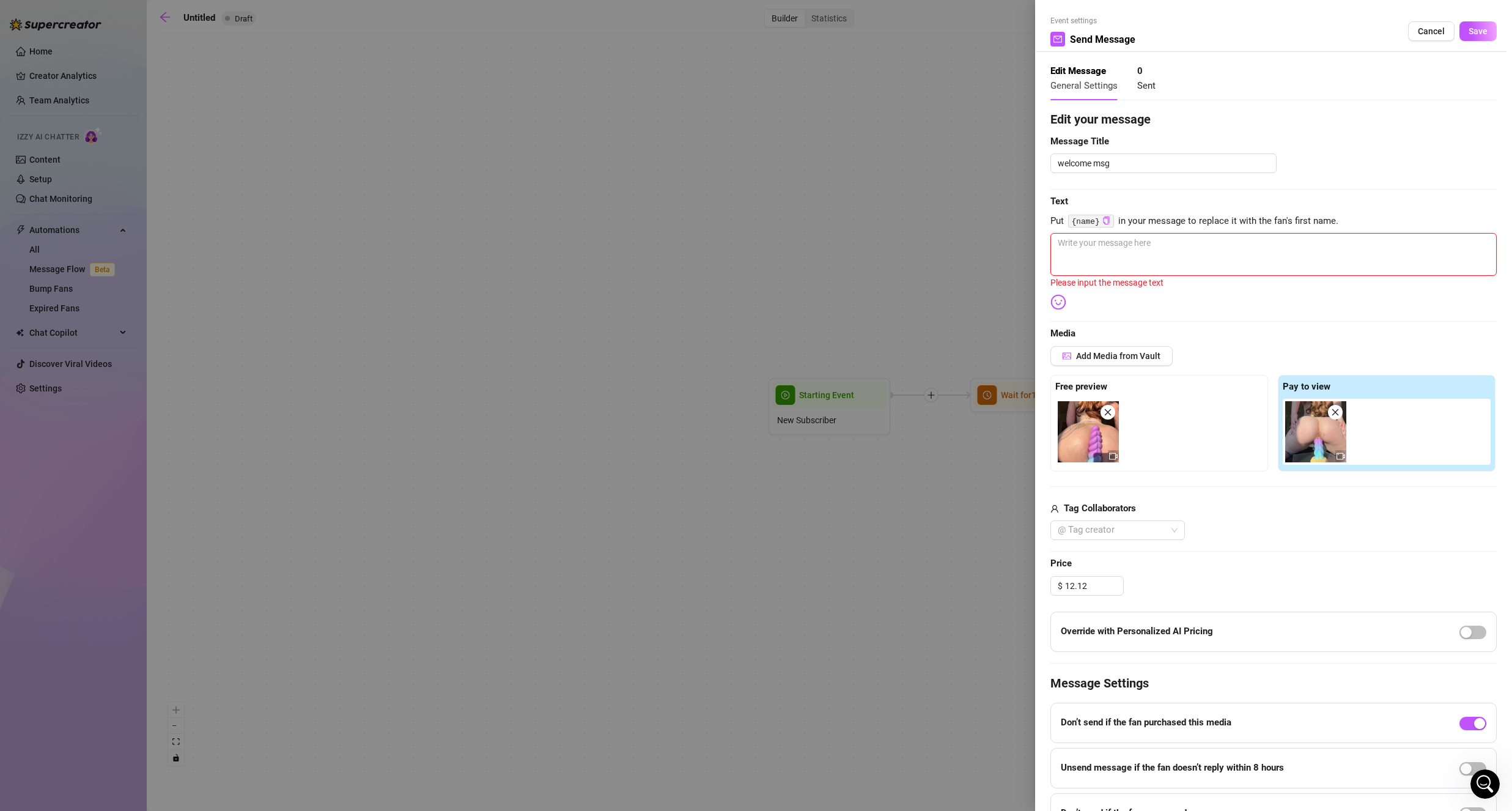
type textarea "u"
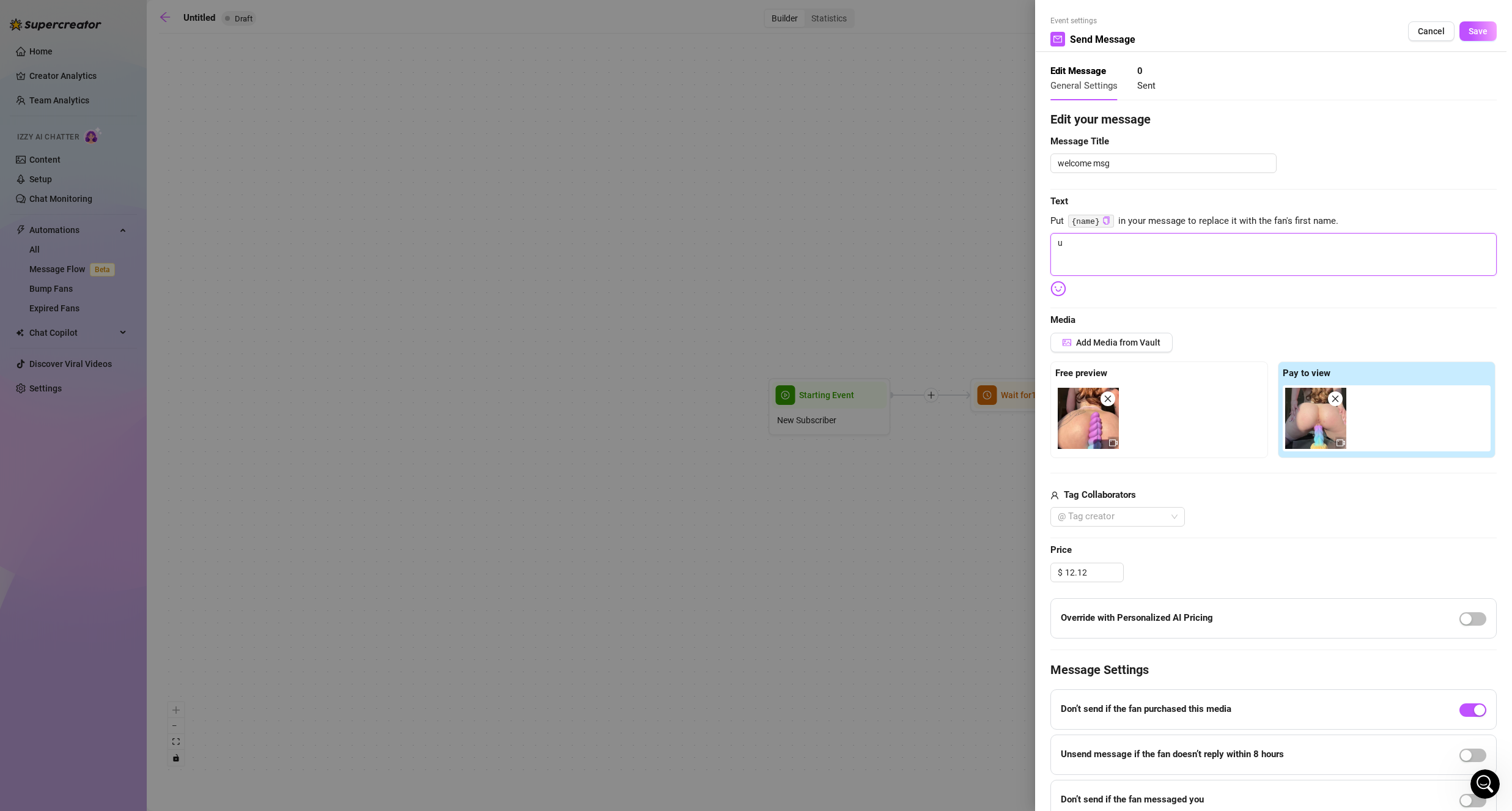
type textarea "un"
type textarea "uni"
type textarea "unic"
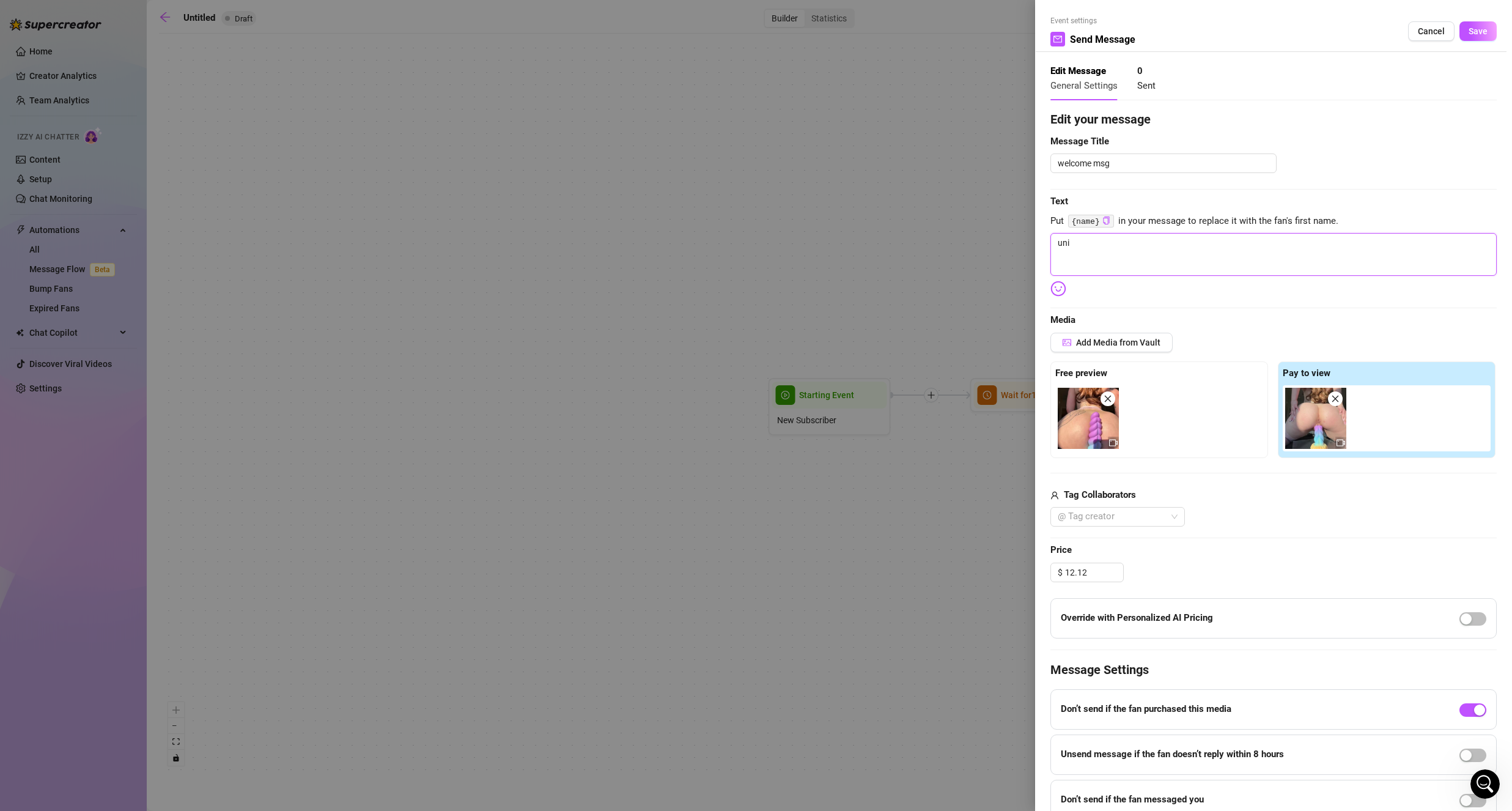
type textarea "unic"
type textarea "unico"
type textarea "unicor"
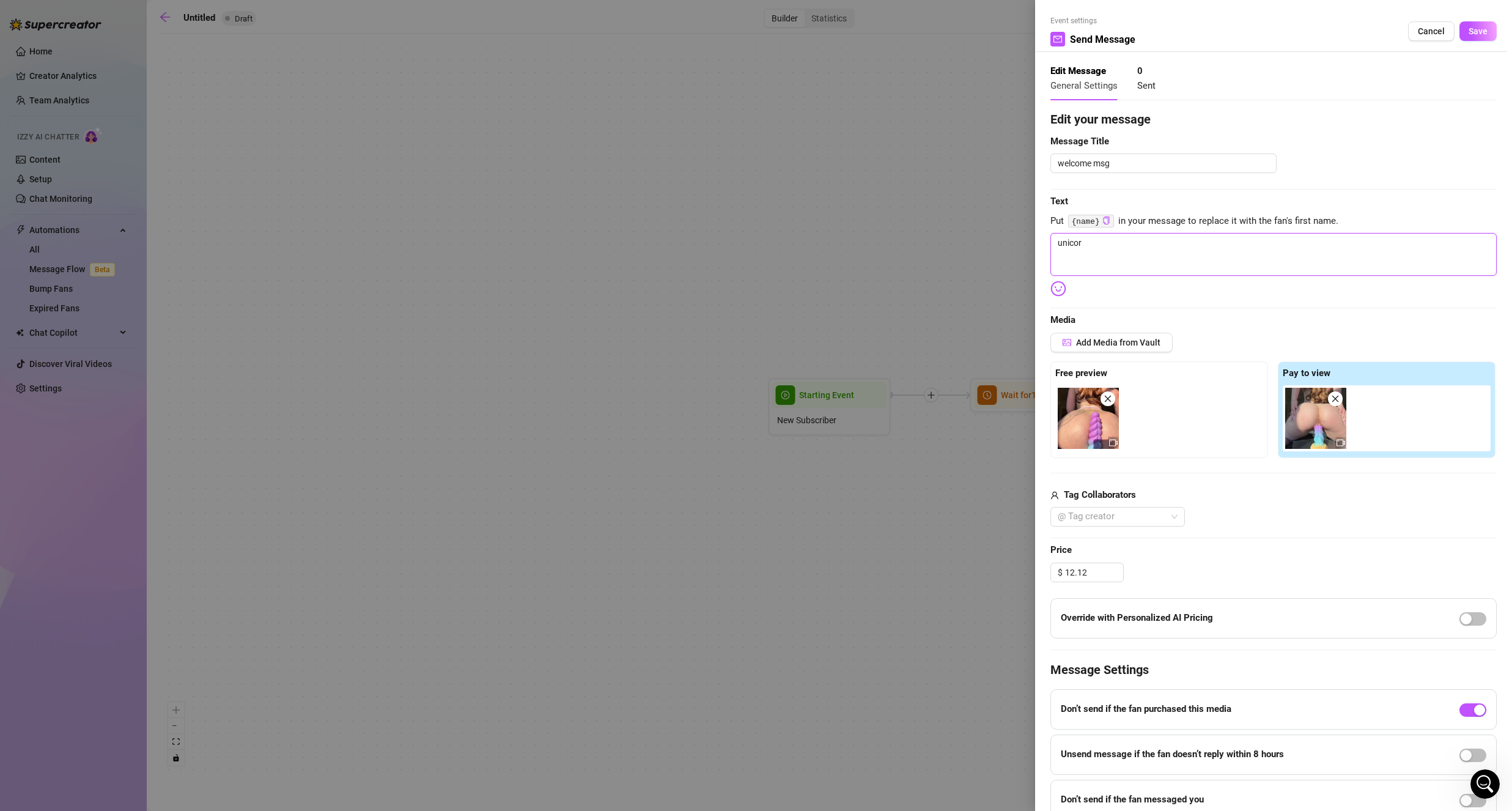
type textarea "unicorn"
click at [1478, 23] on button "Save" at bounding box center [1478, 31] width 37 height 20
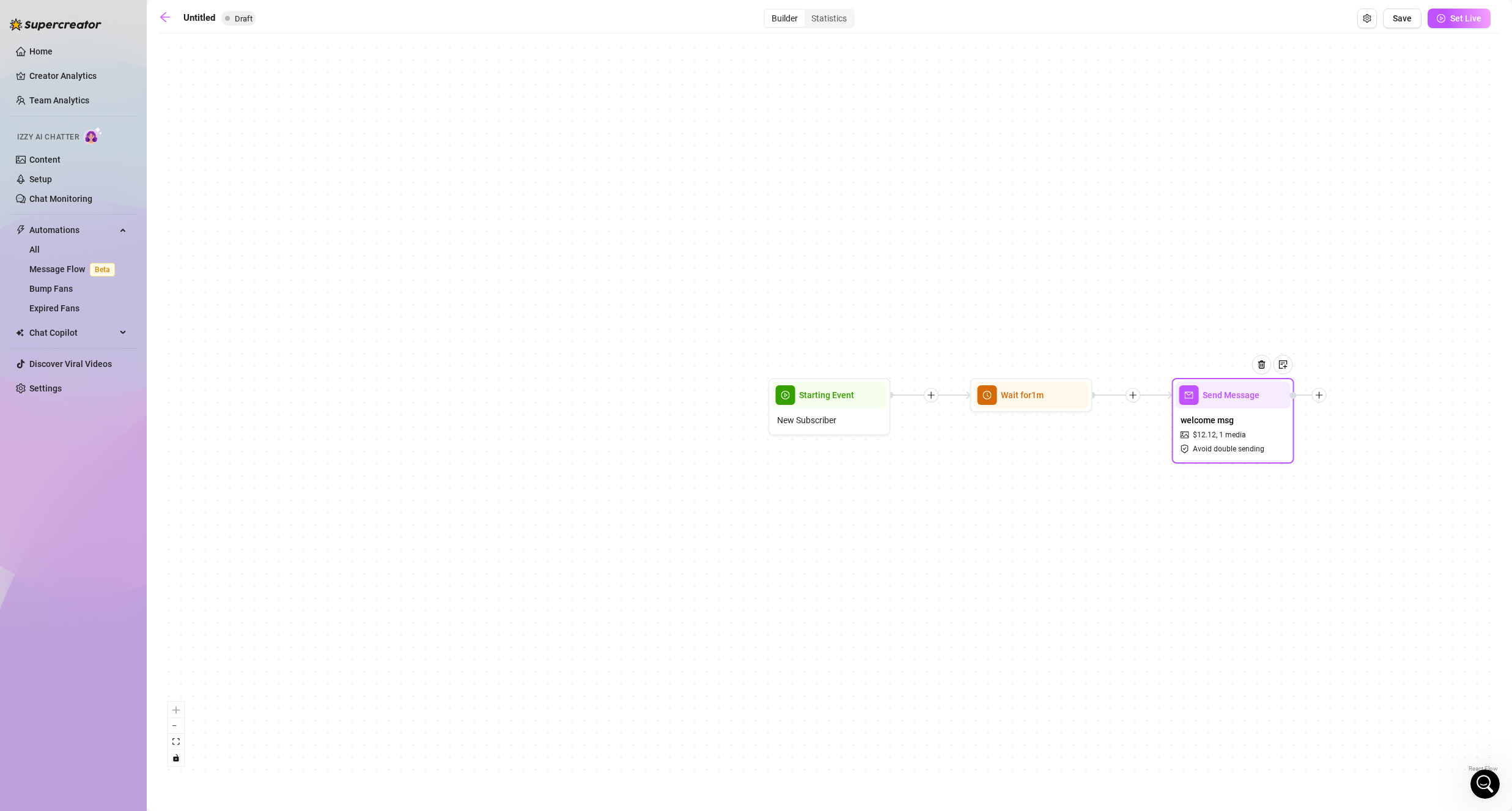
click at [1190, 417] on span "welcome msg" at bounding box center [1207, 420] width 53 height 13
click at [1190, 415] on span "welcome msg" at bounding box center [1207, 420] width 53 height 13
type textarea "unicorn"
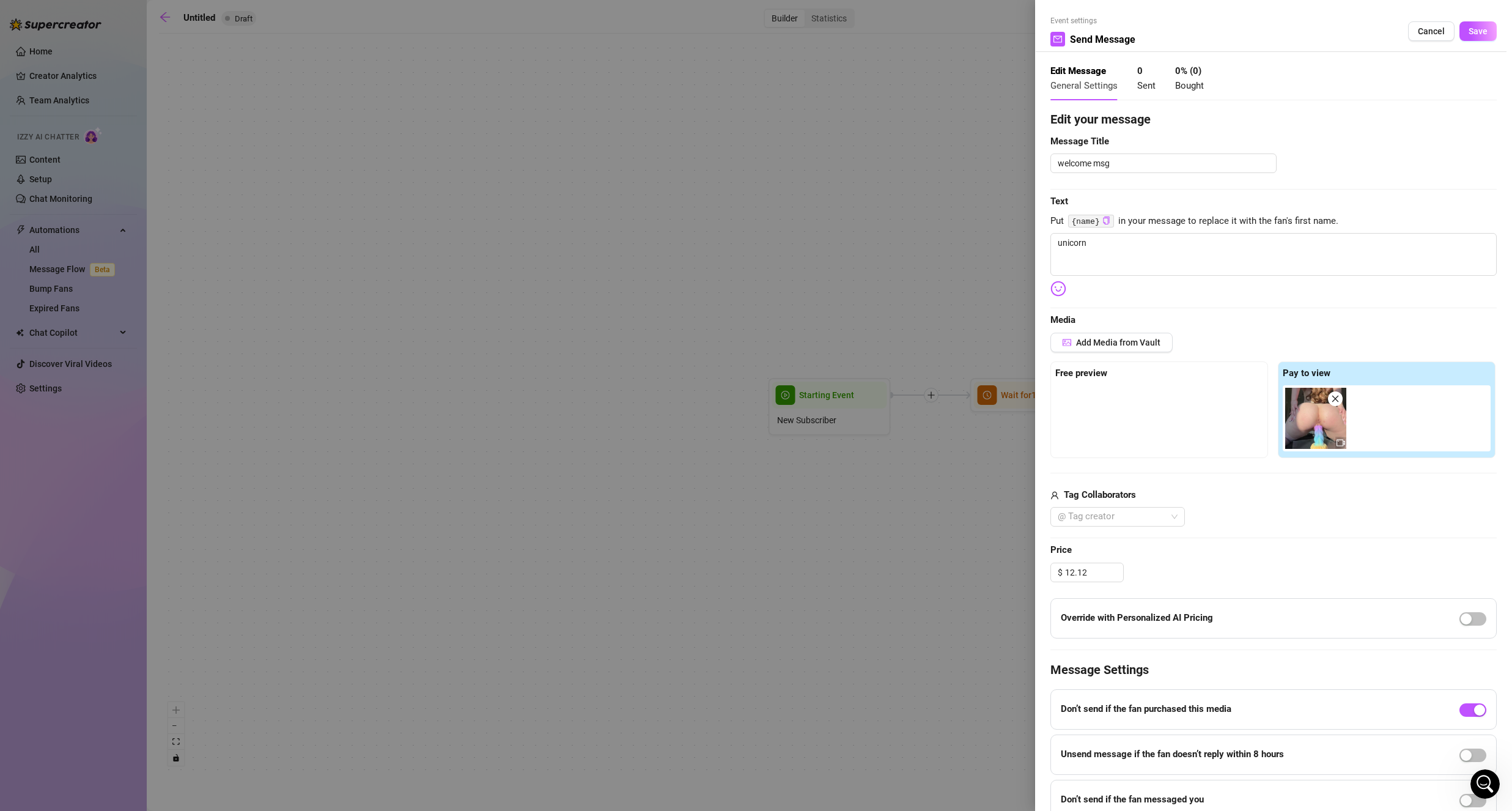
click at [1418, 33] on span "Cancel" at bounding box center [1431, 31] width 27 height 10
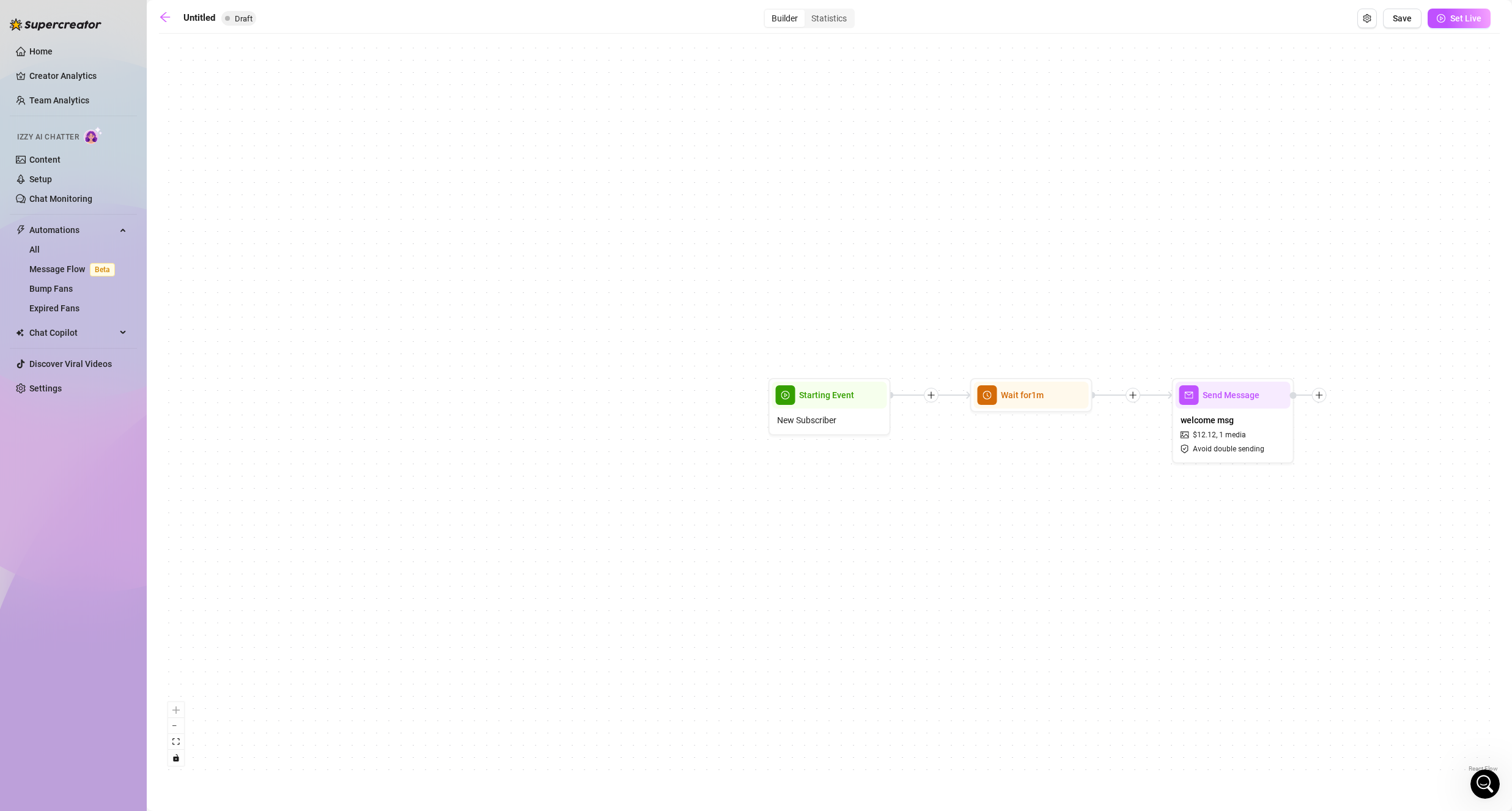
click at [1485, 783] on icon "Open Intercom Messenger" at bounding box center [1485, 785] width 20 height 20
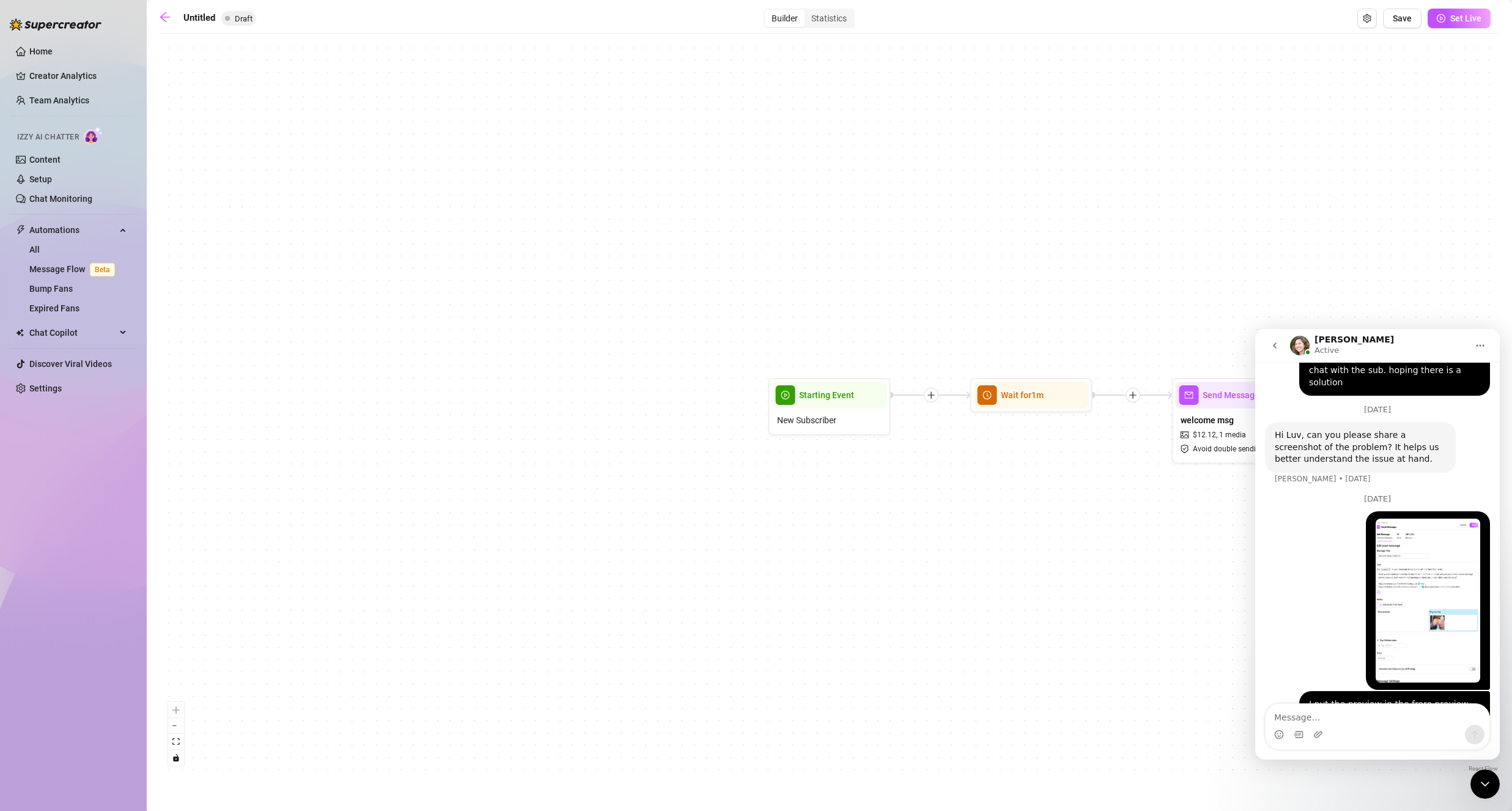
scroll to position [690, 0]
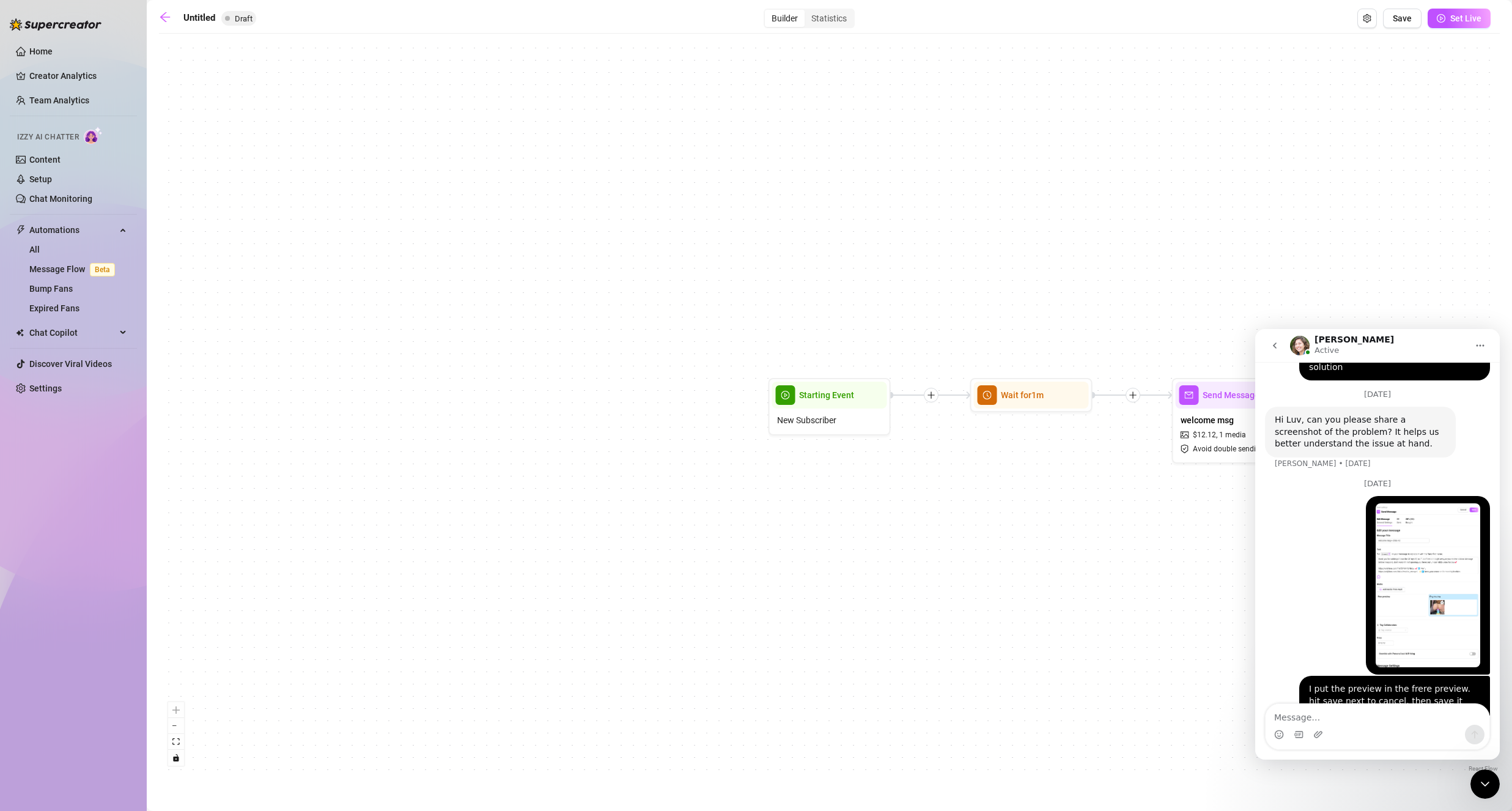
click at [1325, 720] on textarea "Message…" at bounding box center [1377, 714] width 224 height 21
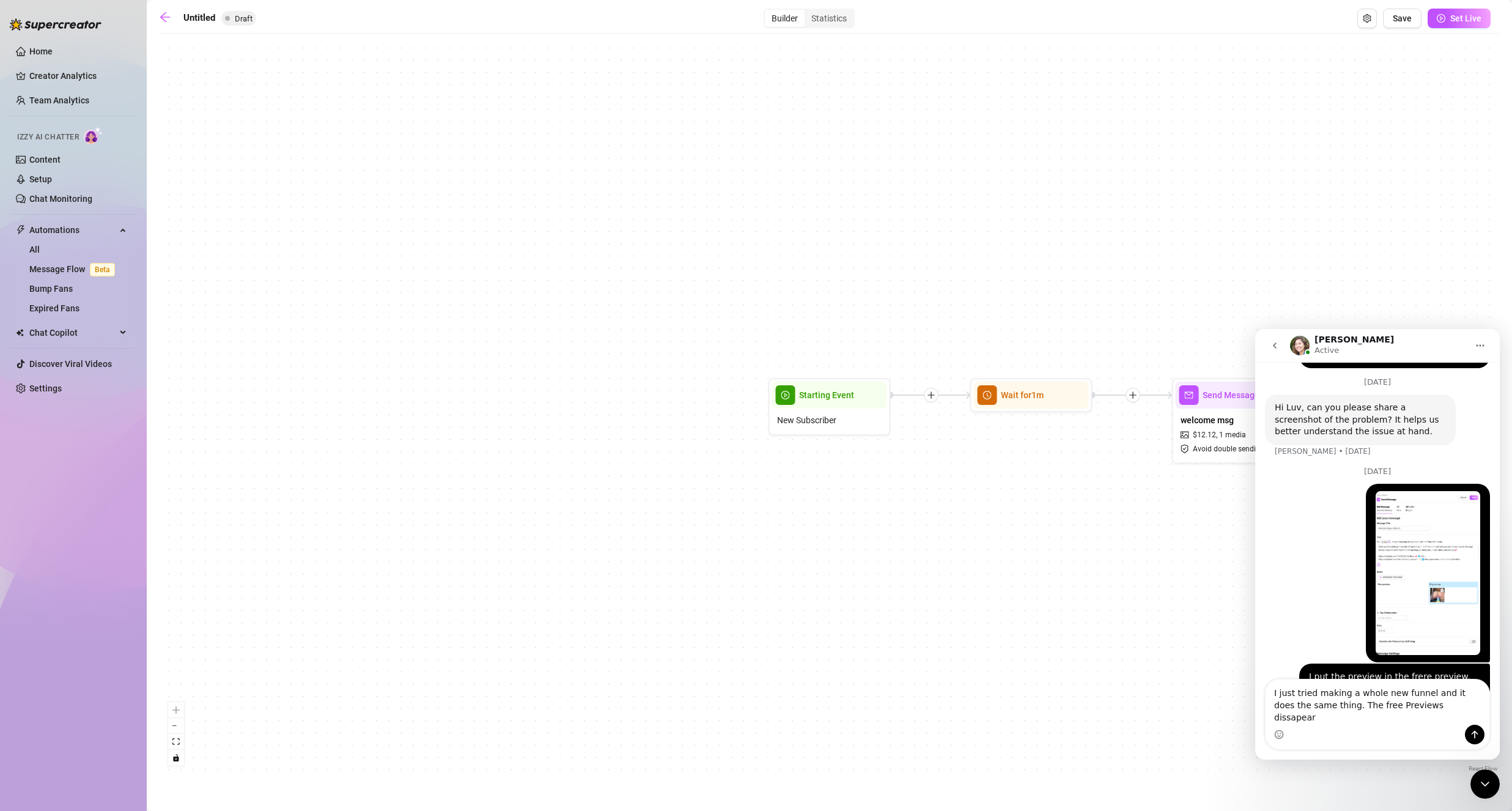
click at [1377, 717] on textarea "I just tried making a whole new funnel and it does the same thing. The free Pre…" at bounding box center [1377, 702] width 224 height 45
click at [1404, 717] on textarea "I just tried making a whole new funnel and it does the same thing. The free Pre…" at bounding box center [1377, 702] width 224 height 45
click at [1365, 717] on textarea "I just tried making a whole new funnel and it does the same thing. The free Pre…" at bounding box center [1377, 702] width 224 height 45
click at [1354, 717] on textarea "I just tried making a whole new funnel and it does the same thing. The free Pre…" at bounding box center [1377, 702] width 224 height 45
click at [1360, 718] on textarea "I just tried making a whole new funnel and it does the same thing. The free Pre…" at bounding box center [1377, 702] width 224 height 45
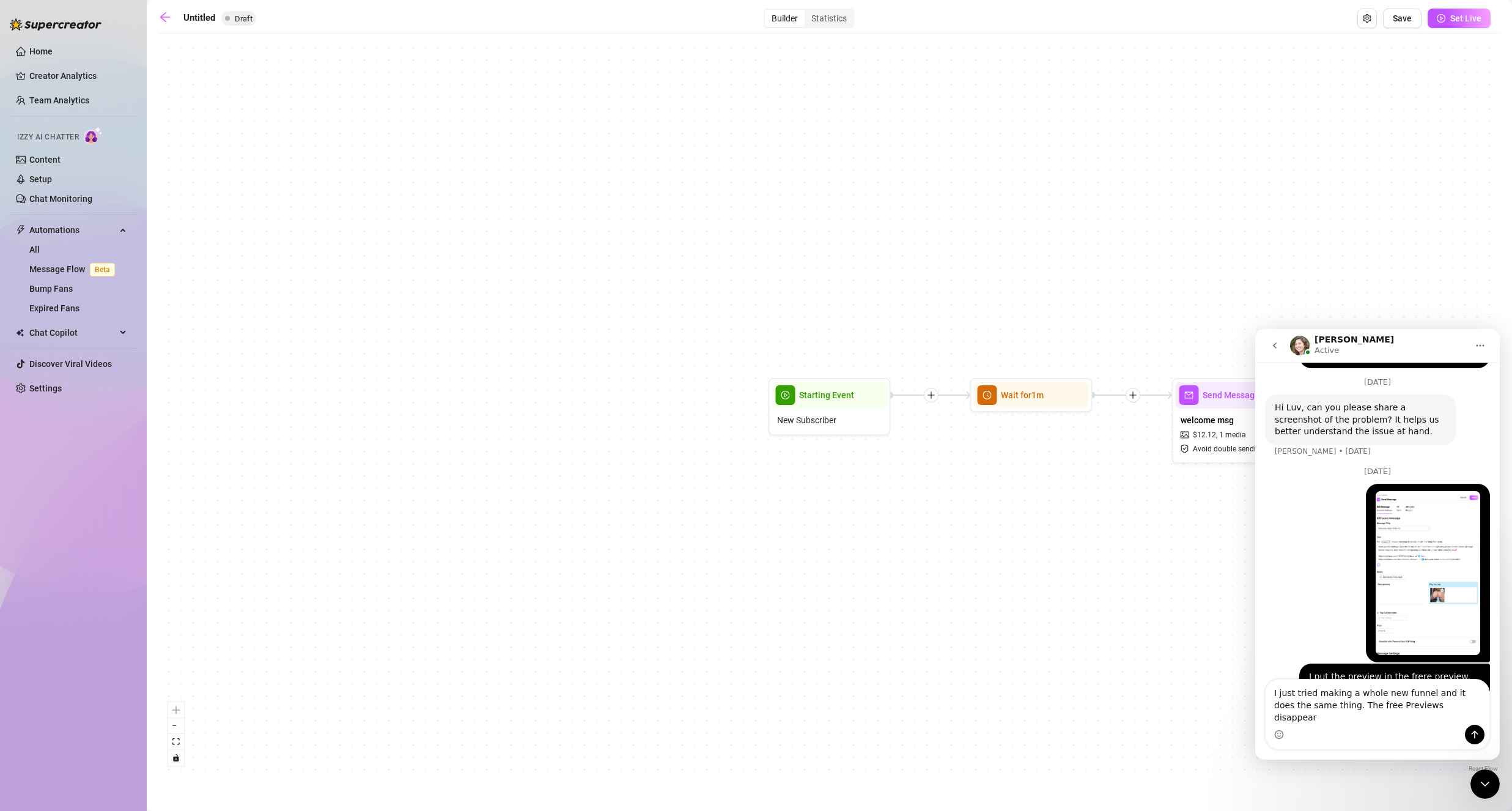
click at [1358, 722] on textarea "I just tried making a whole new funnel and it does the same thing. The free Pre…" at bounding box center [1377, 702] width 224 height 45
click at [1441, 717] on textarea "I just tried making a whole new funnel and it does the same thing. The free pre…" at bounding box center [1377, 702] width 224 height 45
type textarea "I just tried making a whole new funnel and it does the same thing. The free pre…"
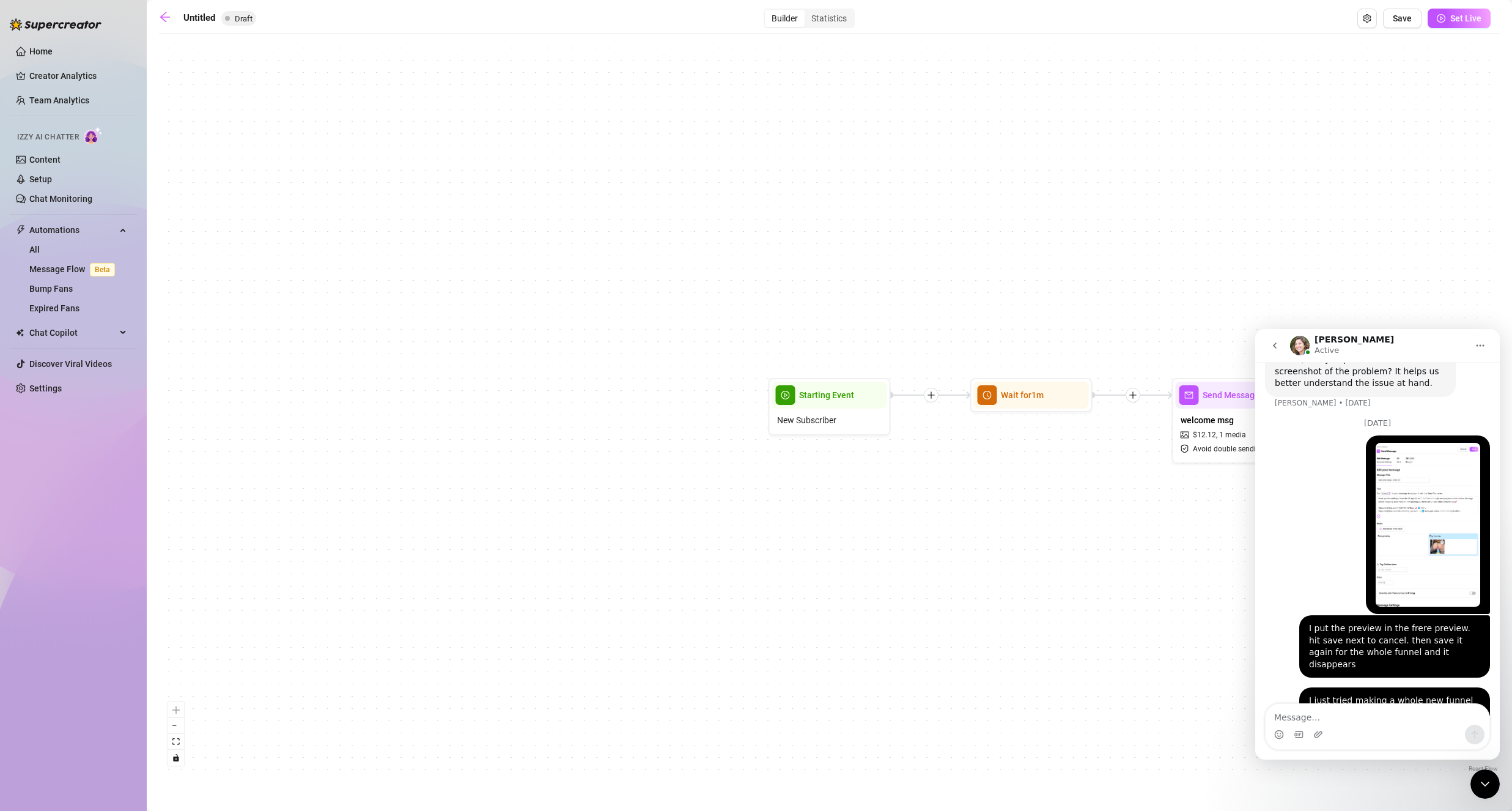
click at [1284, 341] on button "go back" at bounding box center [1275, 345] width 23 height 23
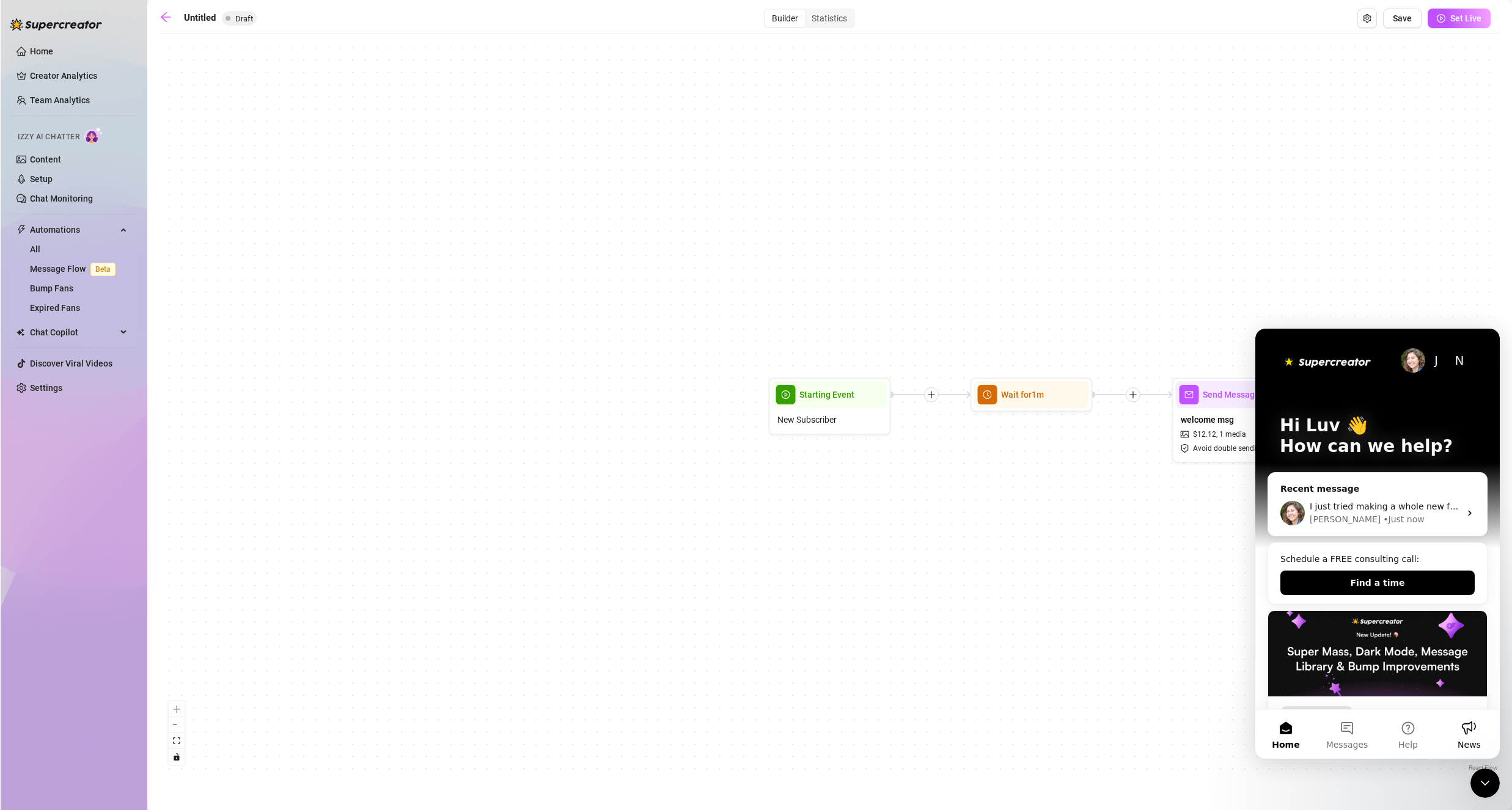
scroll to position [0, 0]
drag, startPoint x: 1490, startPoint y: 785, endPoint x: 1471, endPoint y: 781, distance: 19.4
click at [1490, 784] on icon "Close Intercom Messenger" at bounding box center [1484, 783] width 15 height 15
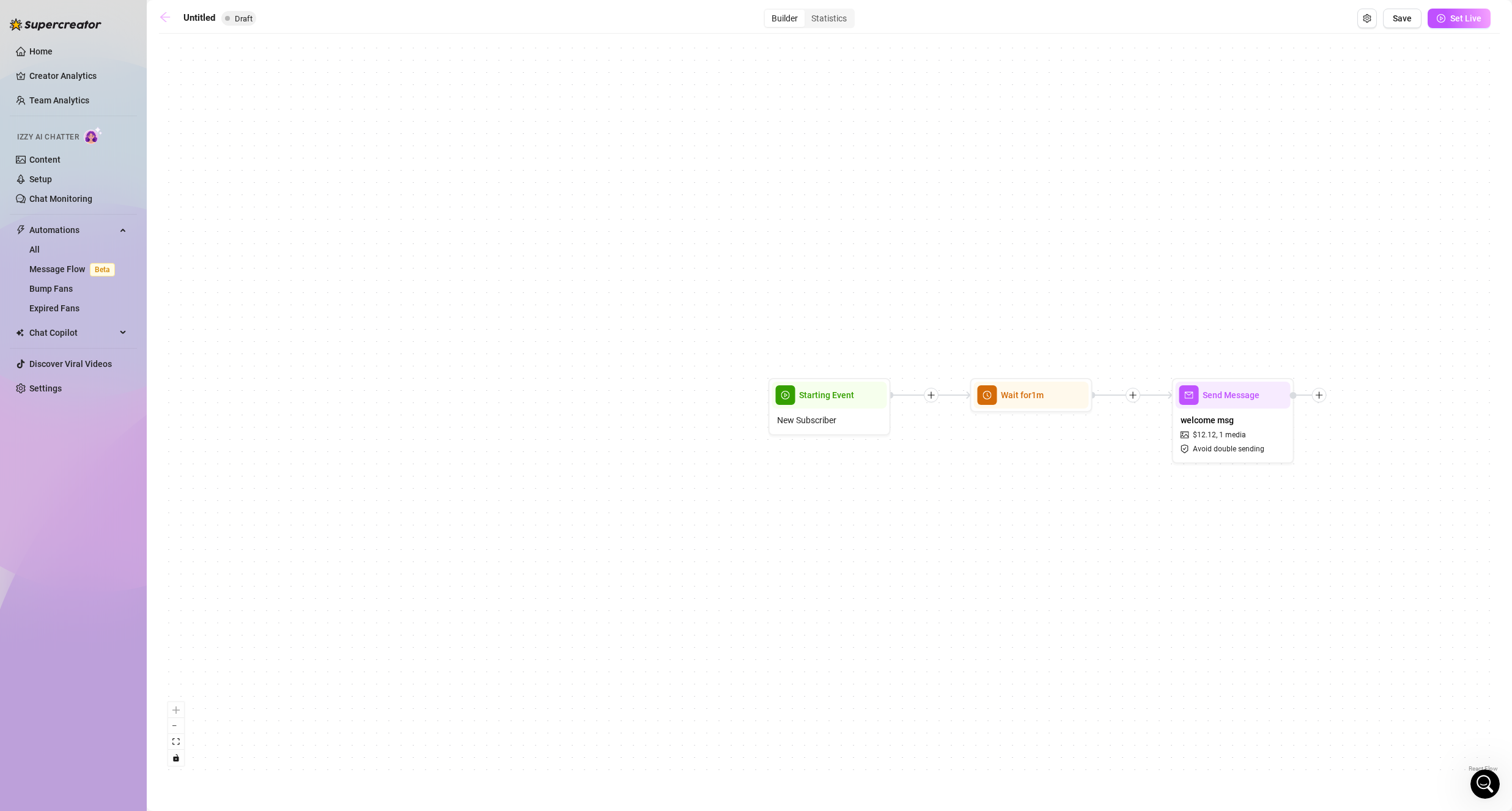
click at [169, 16] on icon "arrow-left" at bounding box center [165, 17] width 12 height 12
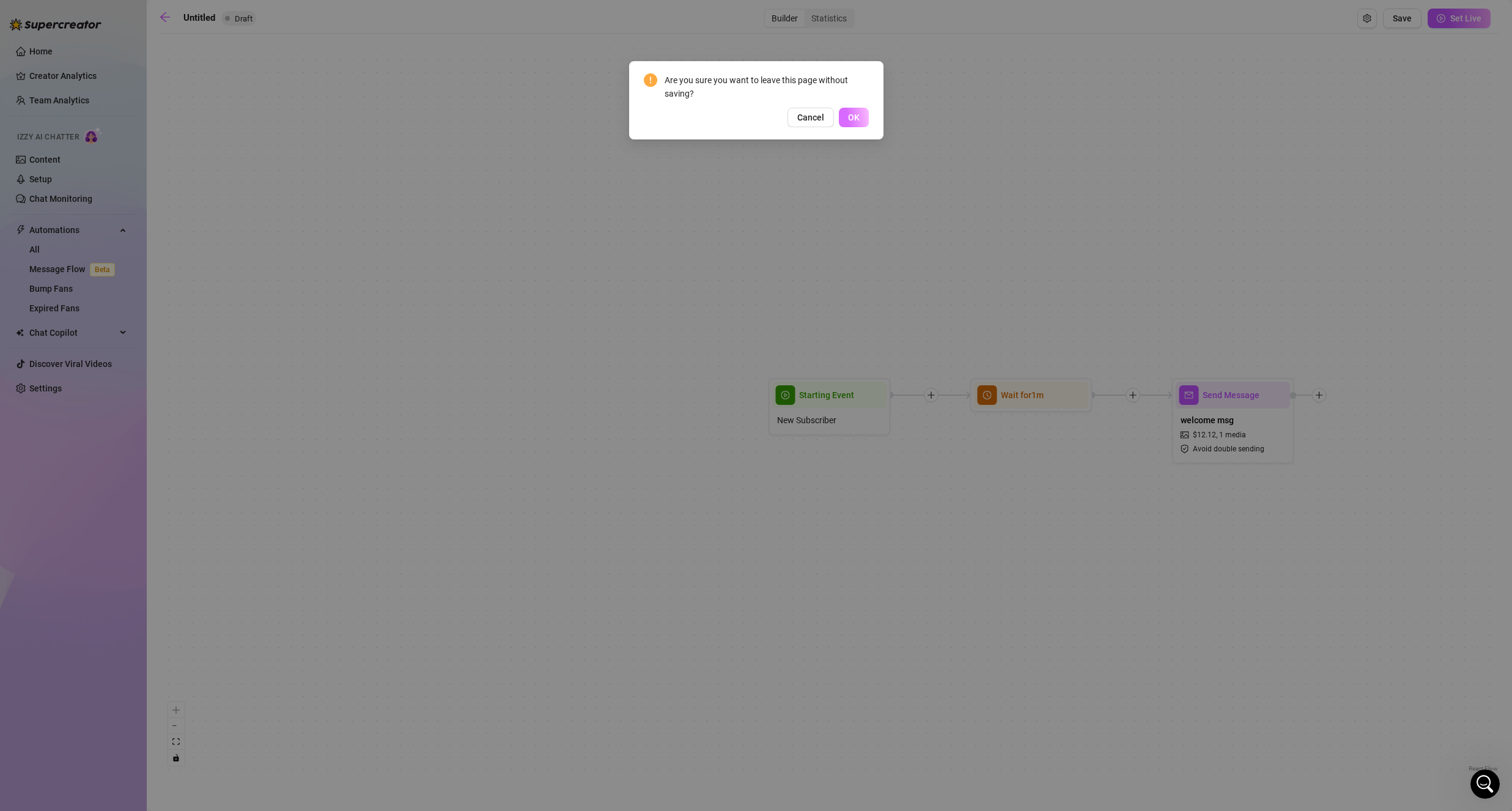
click at [849, 114] on span "OK" at bounding box center [854, 117] width 11 height 10
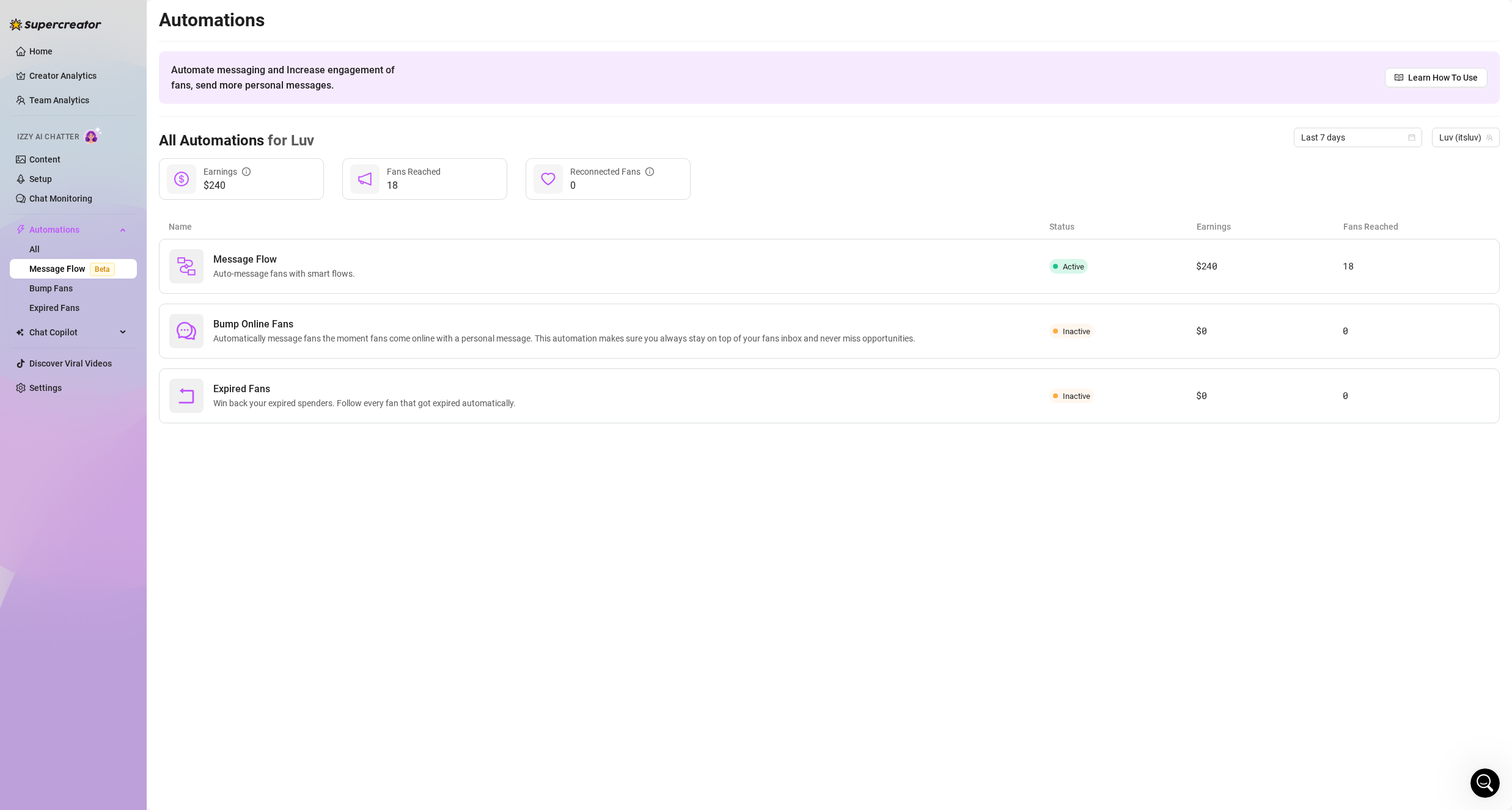
click at [1500, 776] on main "Automations Automate messaging and Increase engagement of fans, send more perso…" at bounding box center [829, 405] width 1365 height 810
click at [1480, 781] on icon "Open Intercom Messenger" at bounding box center [1485, 784] width 20 height 20
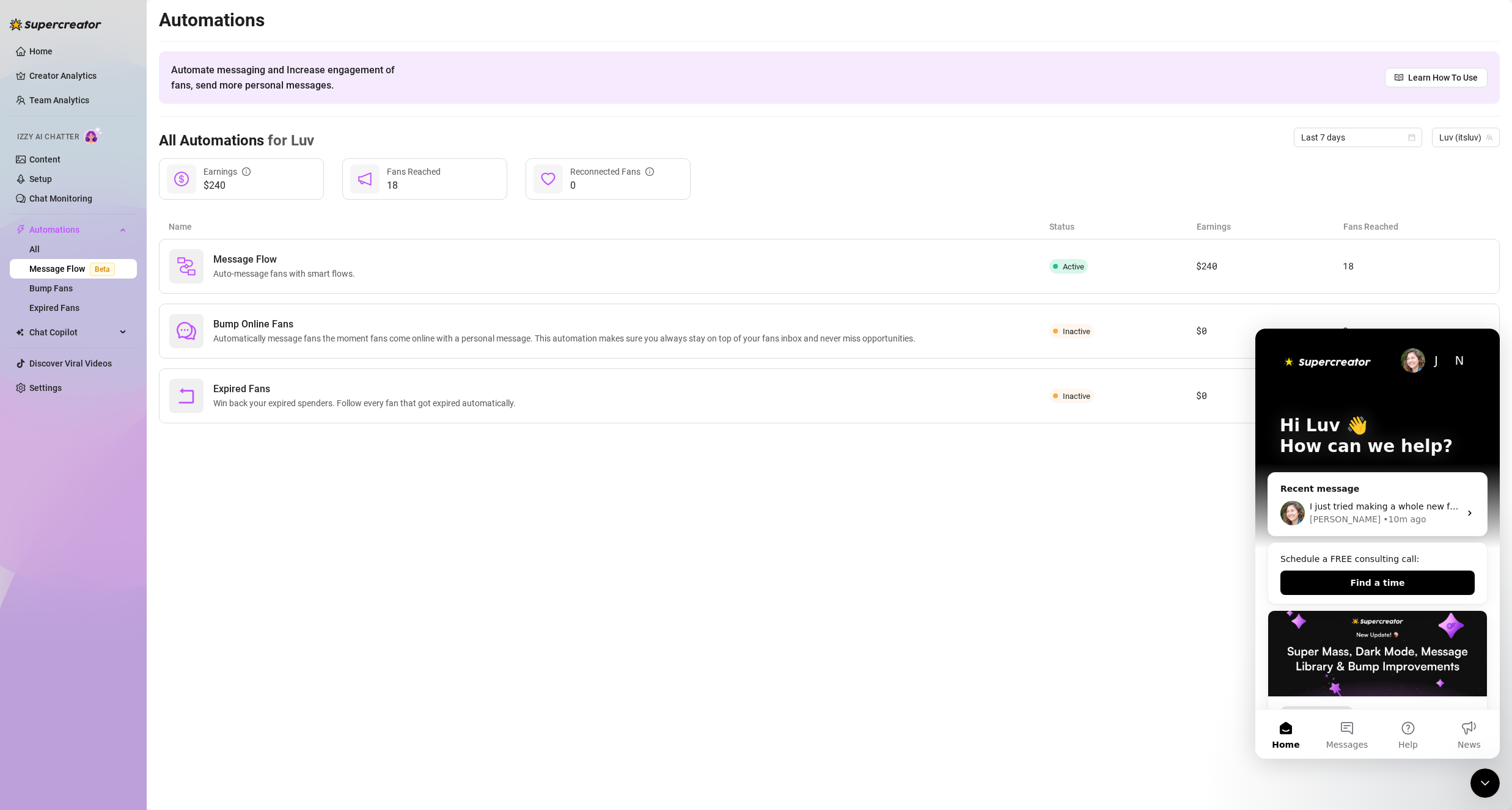
drag, startPoint x: 1494, startPoint y: 772, endPoint x: 1494, endPoint y: 780, distance: 8.0
click at [1493, 783] on div "Close Intercom Messenger" at bounding box center [1485, 783] width 29 height 29
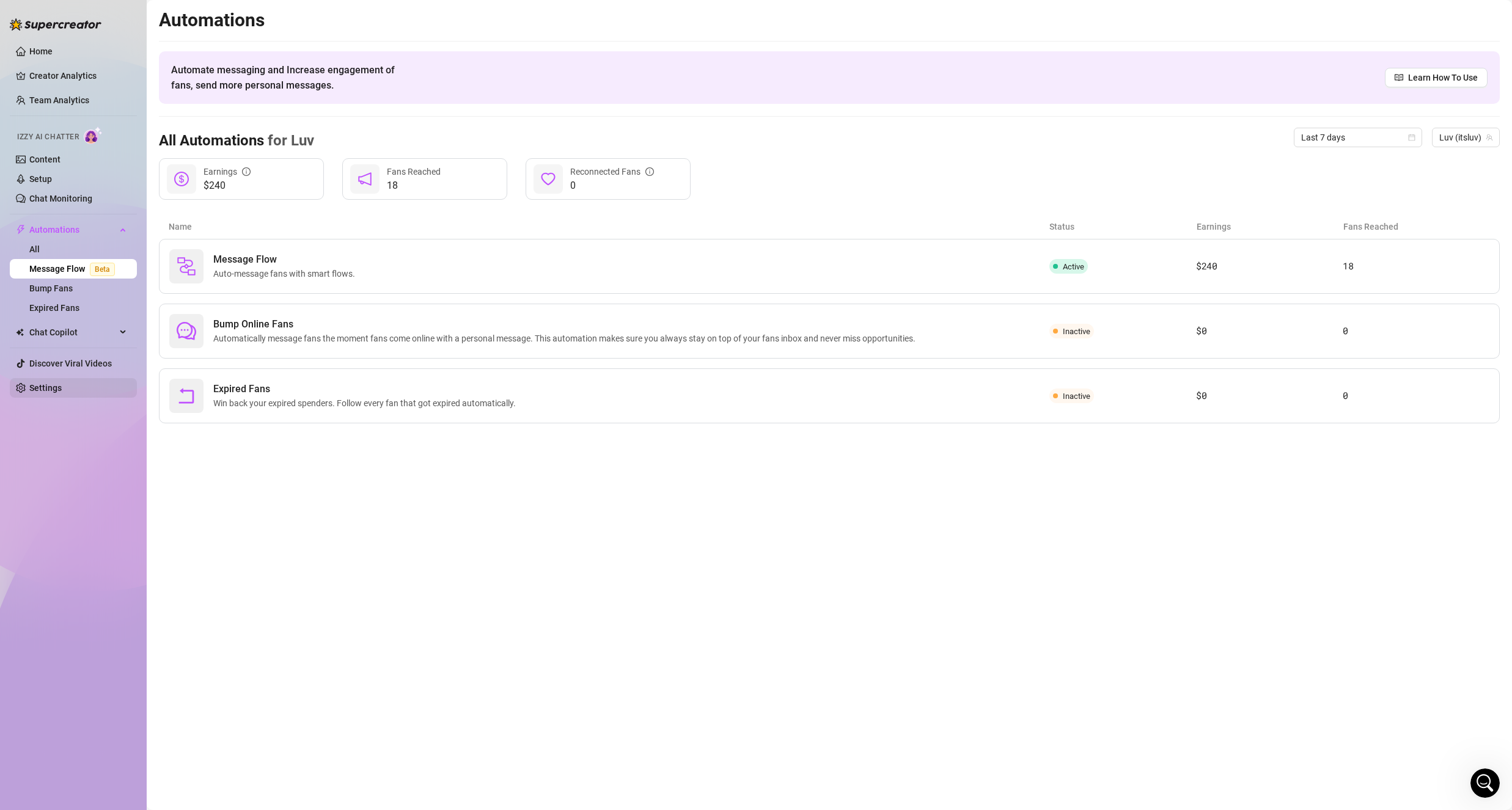
click at [62, 387] on link "Settings" at bounding box center [45, 387] width 33 height 10
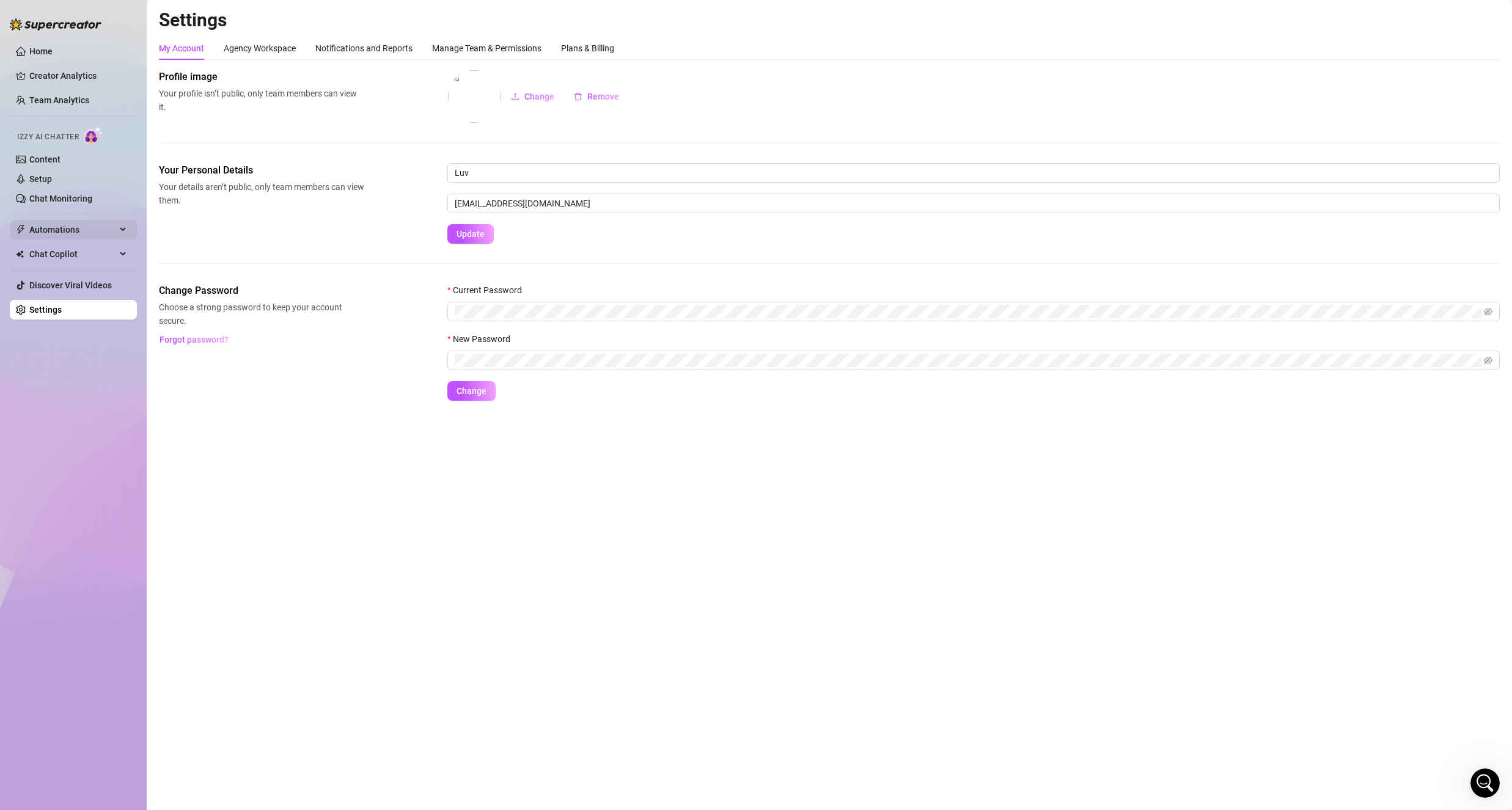
click at [52, 233] on span "Automations" at bounding box center [73, 229] width 87 height 20
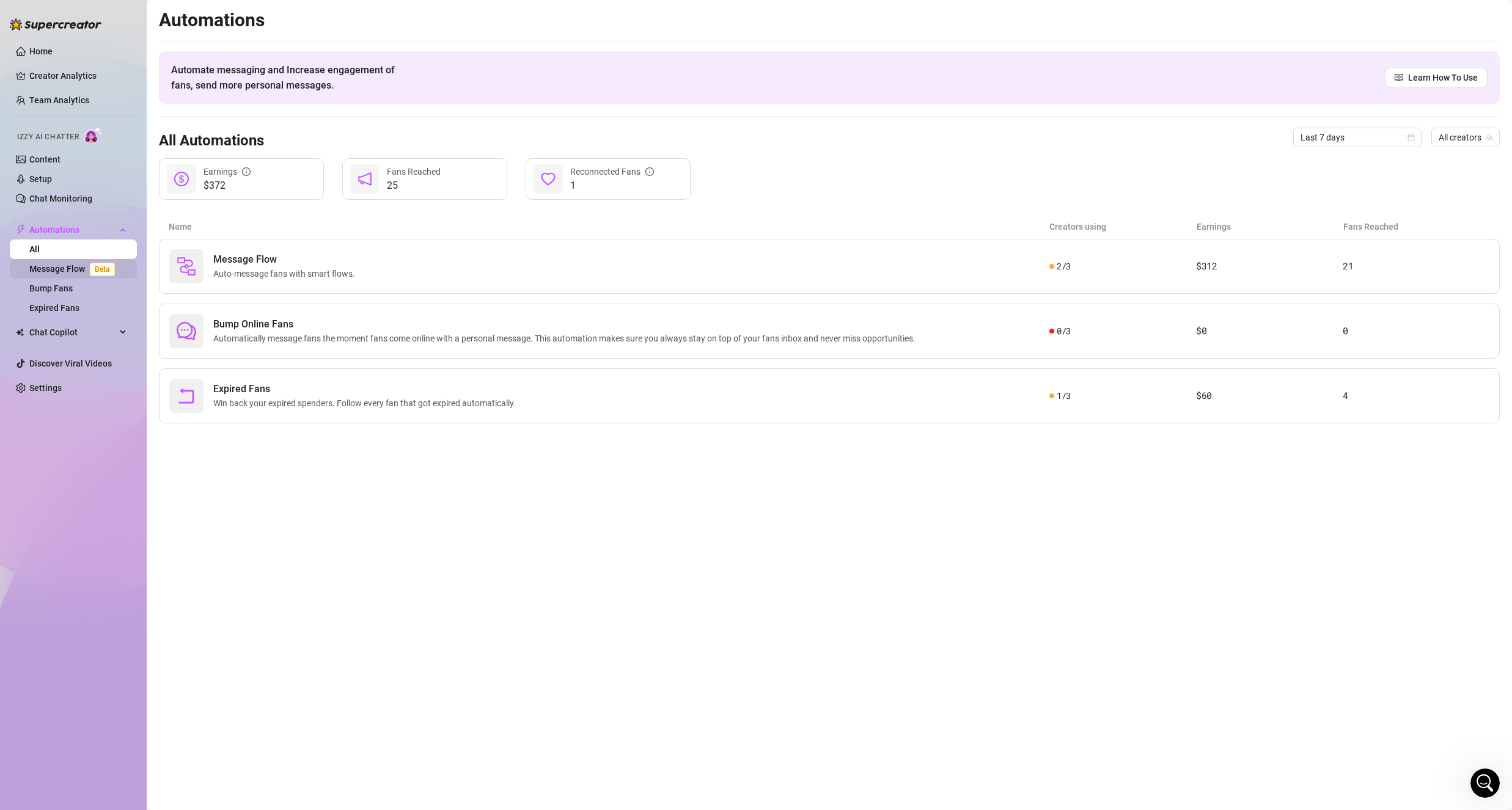
click at [59, 268] on link "Message Flow Beta" at bounding box center [75, 268] width 91 height 10
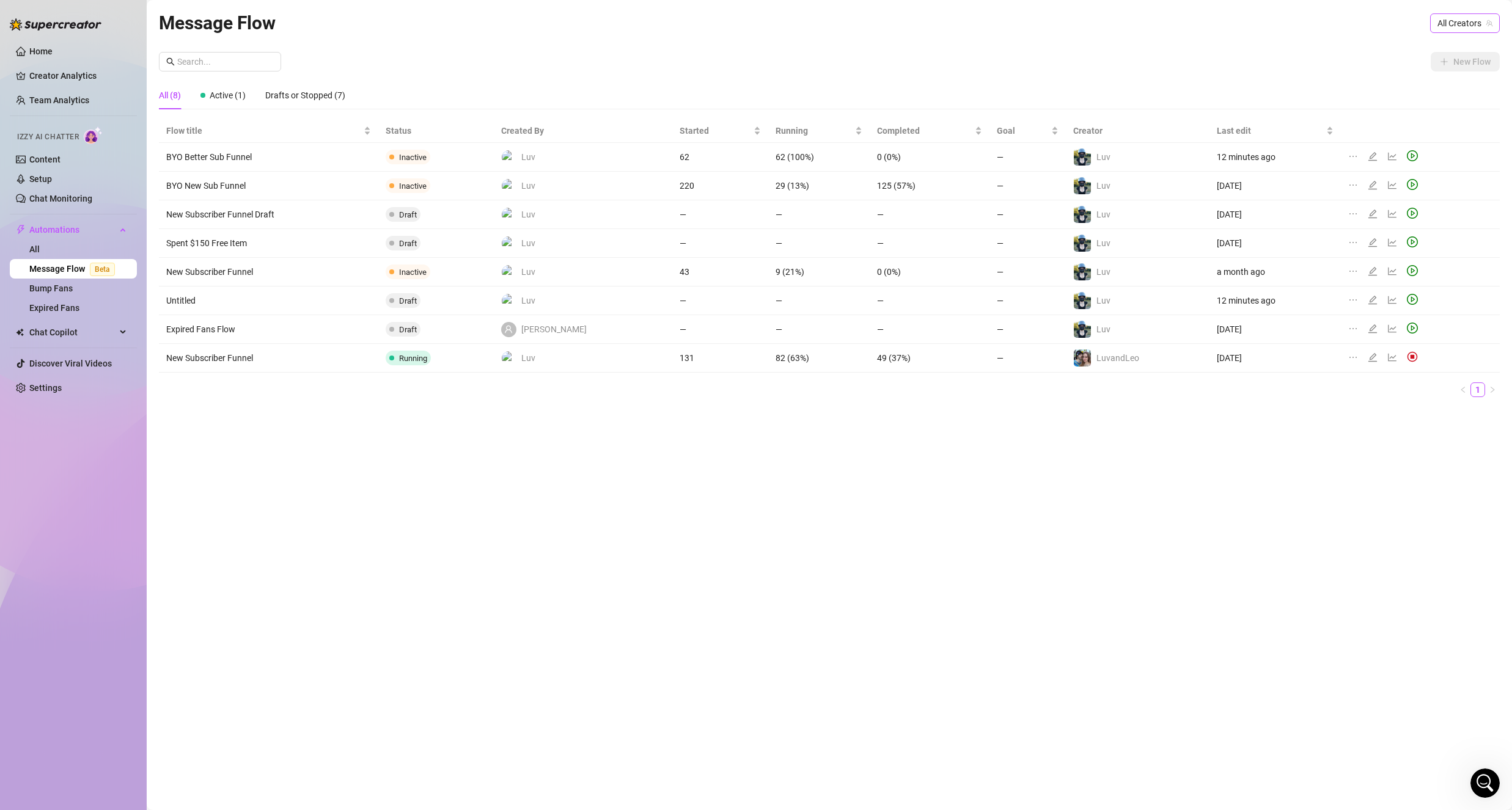
click at [1478, 15] on span "All Creators" at bounding box center [1465, 23] width 55 height 18
click at [1437, 85] on span "( itsluv )" at bounding box center [1431, 88] width 26 height 13
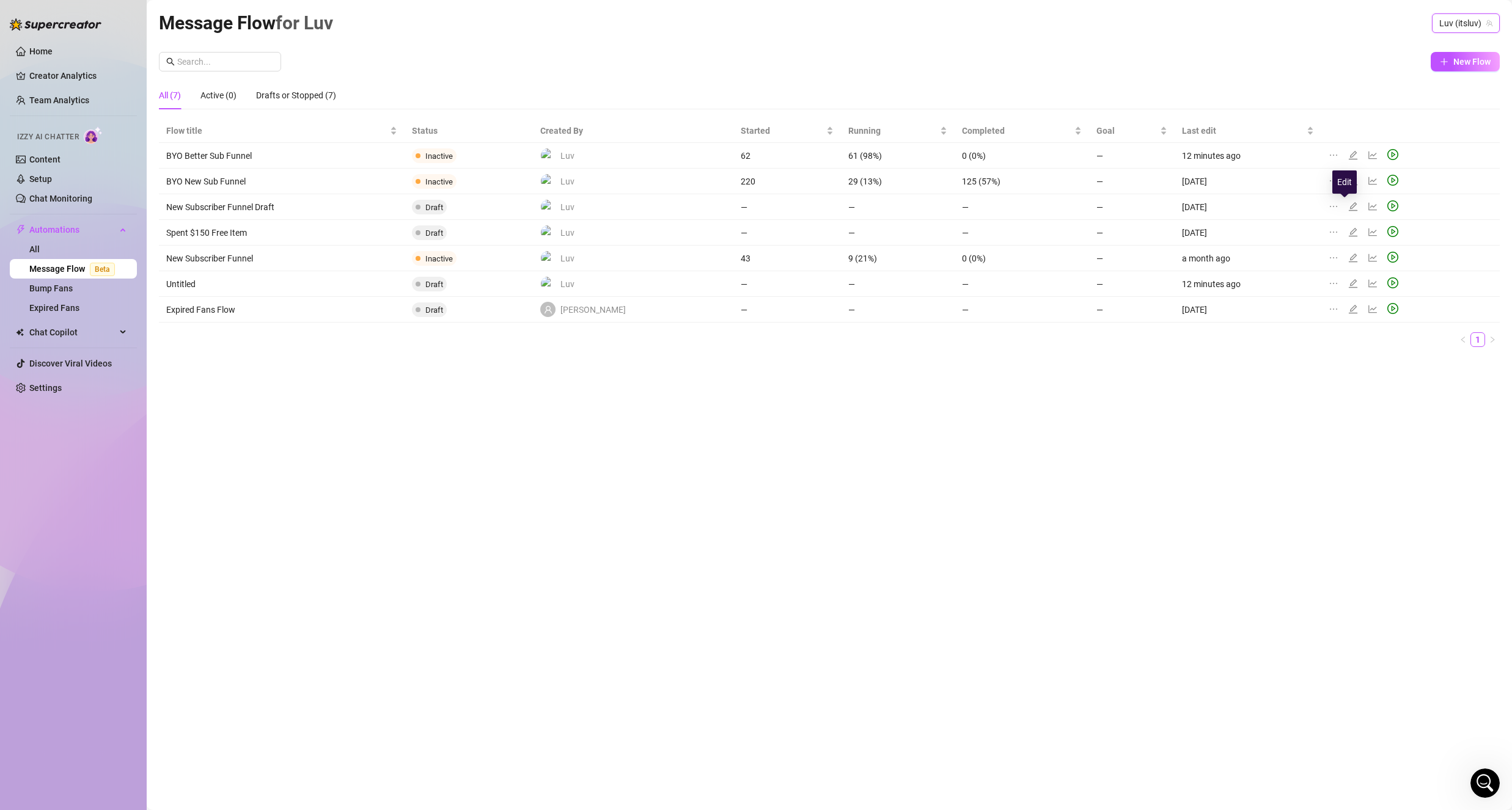
click at [1348, 205] on icon "edit" at bounding box center [1353, 206] width 10 height 10
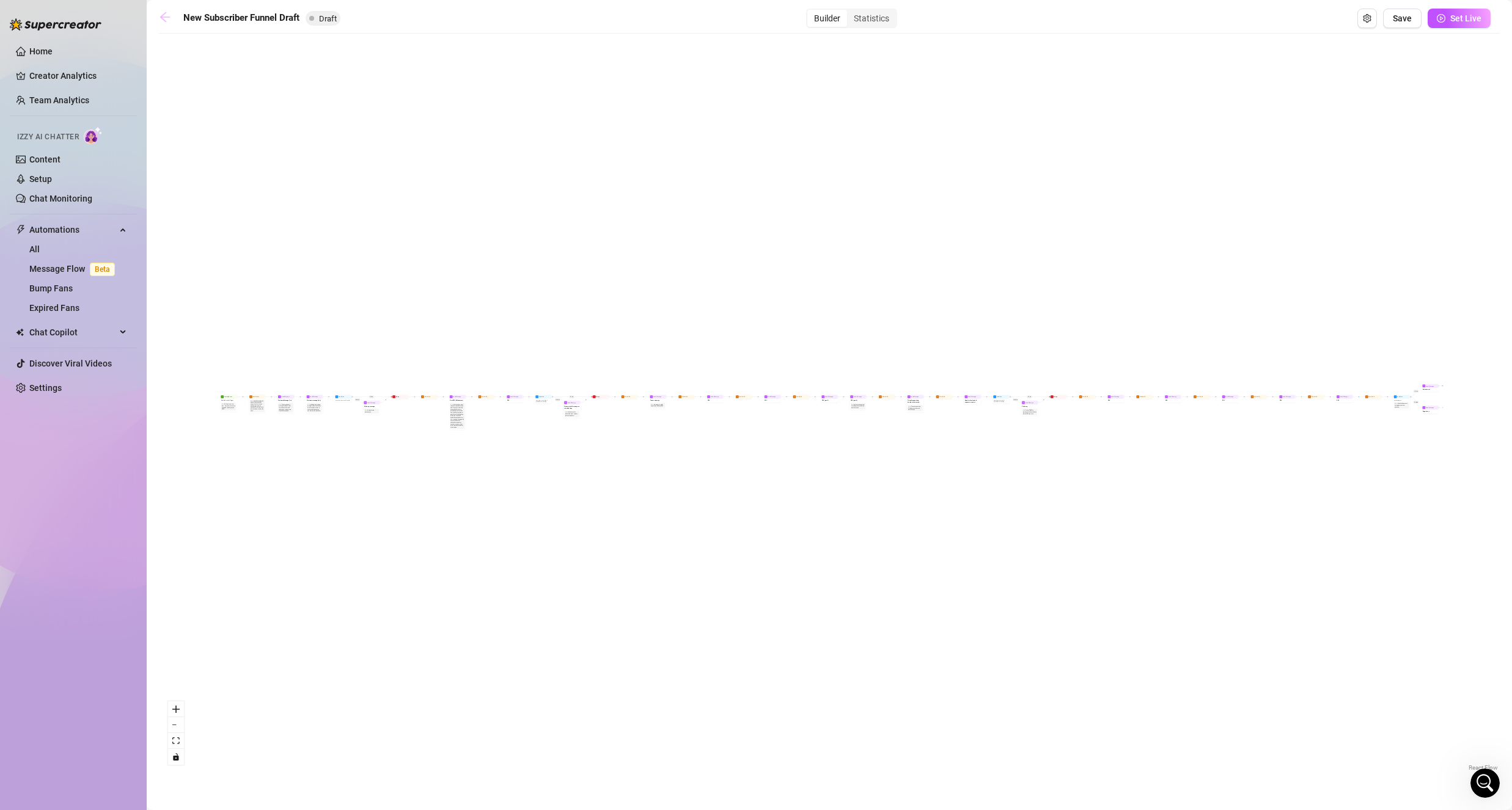
click at [171, 17] on link at bounding box center [168, 18] width 18 height 15
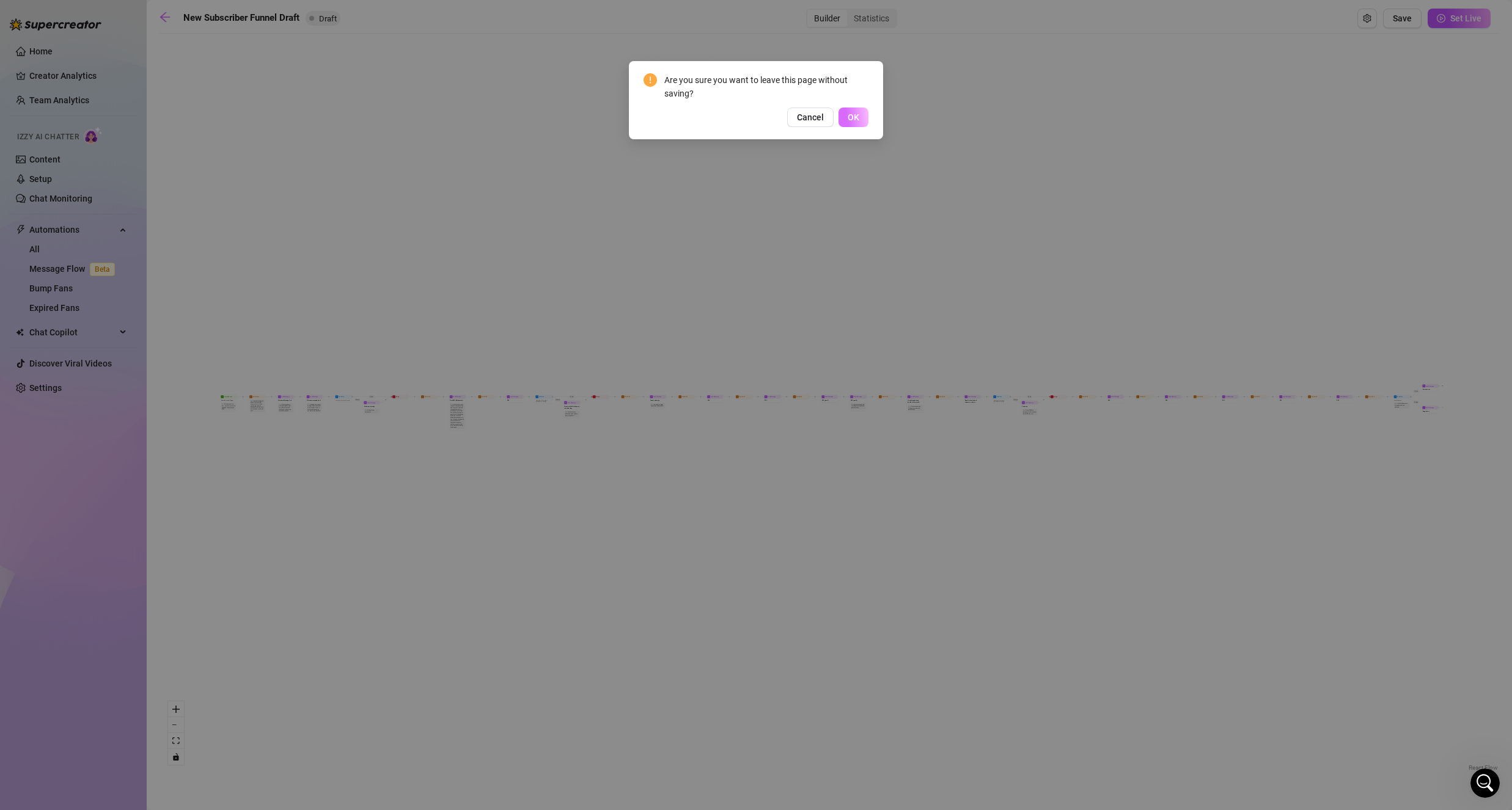
click at [850, 109] on button "OK" at bounding box center [853, 117] width 30 height 20
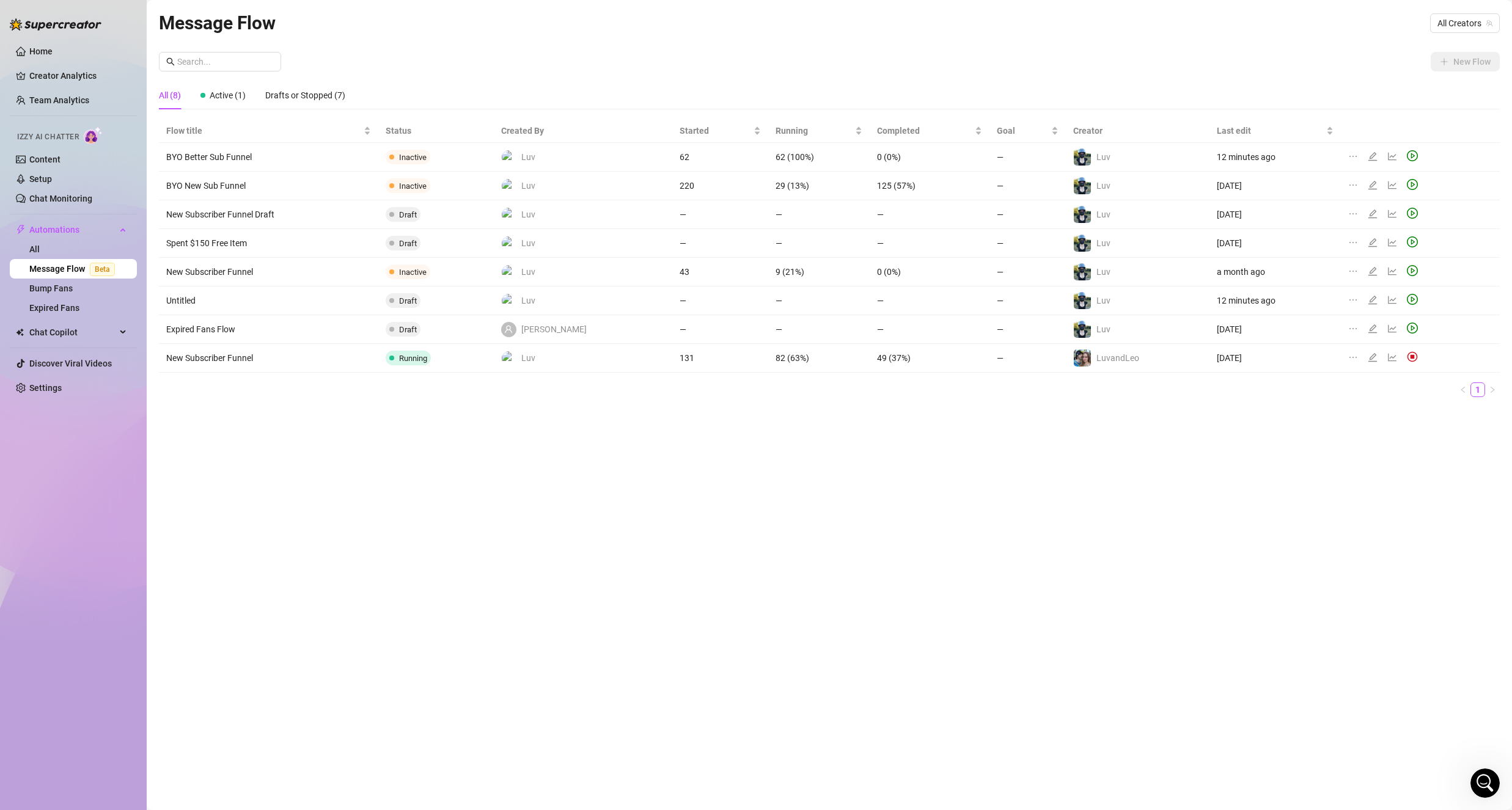
click at [1367, 273] on icon "edit" at bounding box center [1372, 271] width 10 height 10
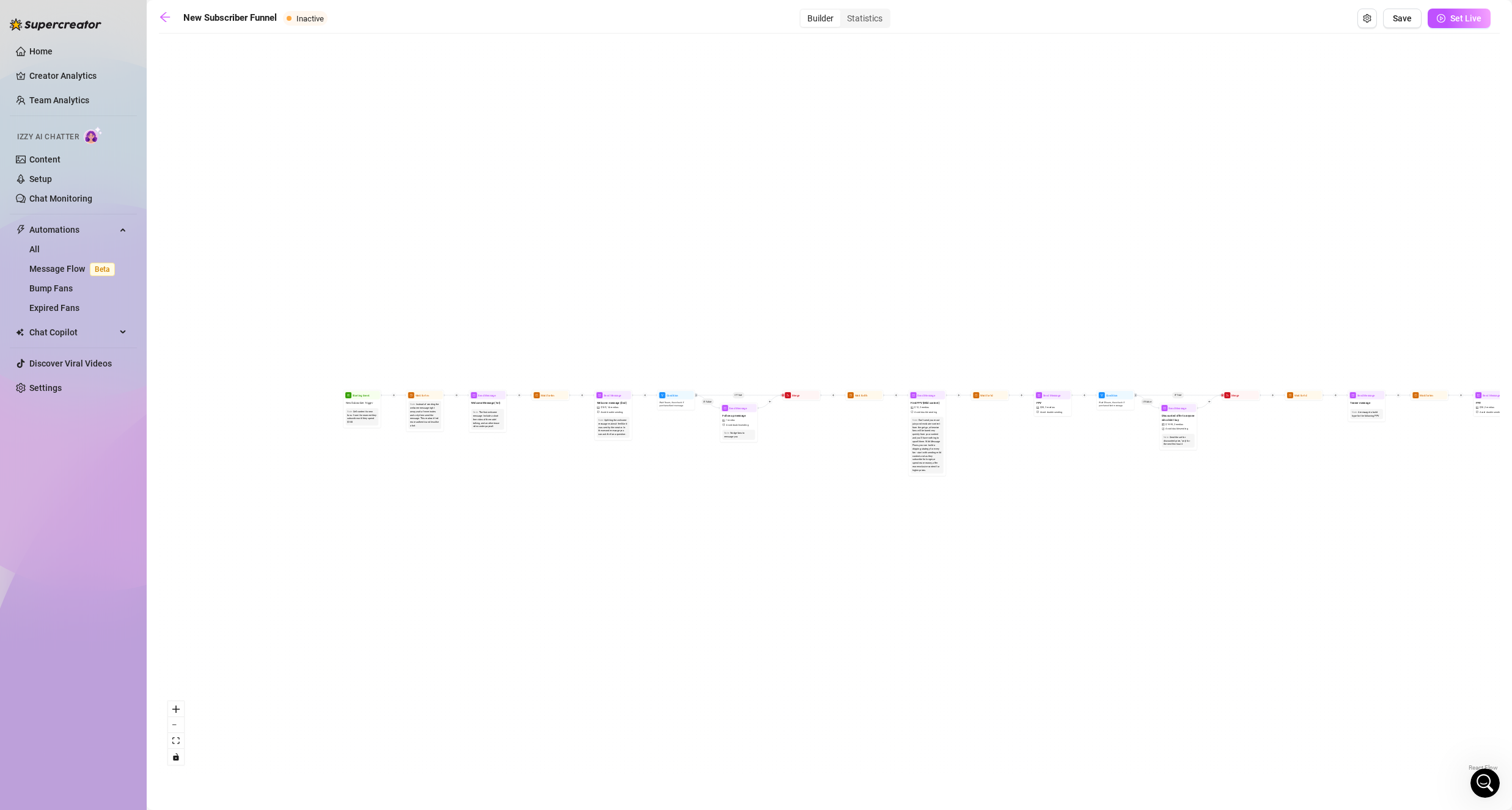
drag, startPoint x: 782, startPoint y: 280, endPoint x: 1041, endPoint y: 261, distance: 259.7
click at [1041, 261] on div "If True If True If True If False If False If False If True If False Wait for 4m…" at bounding box center [829, 407] width 1341 height 734
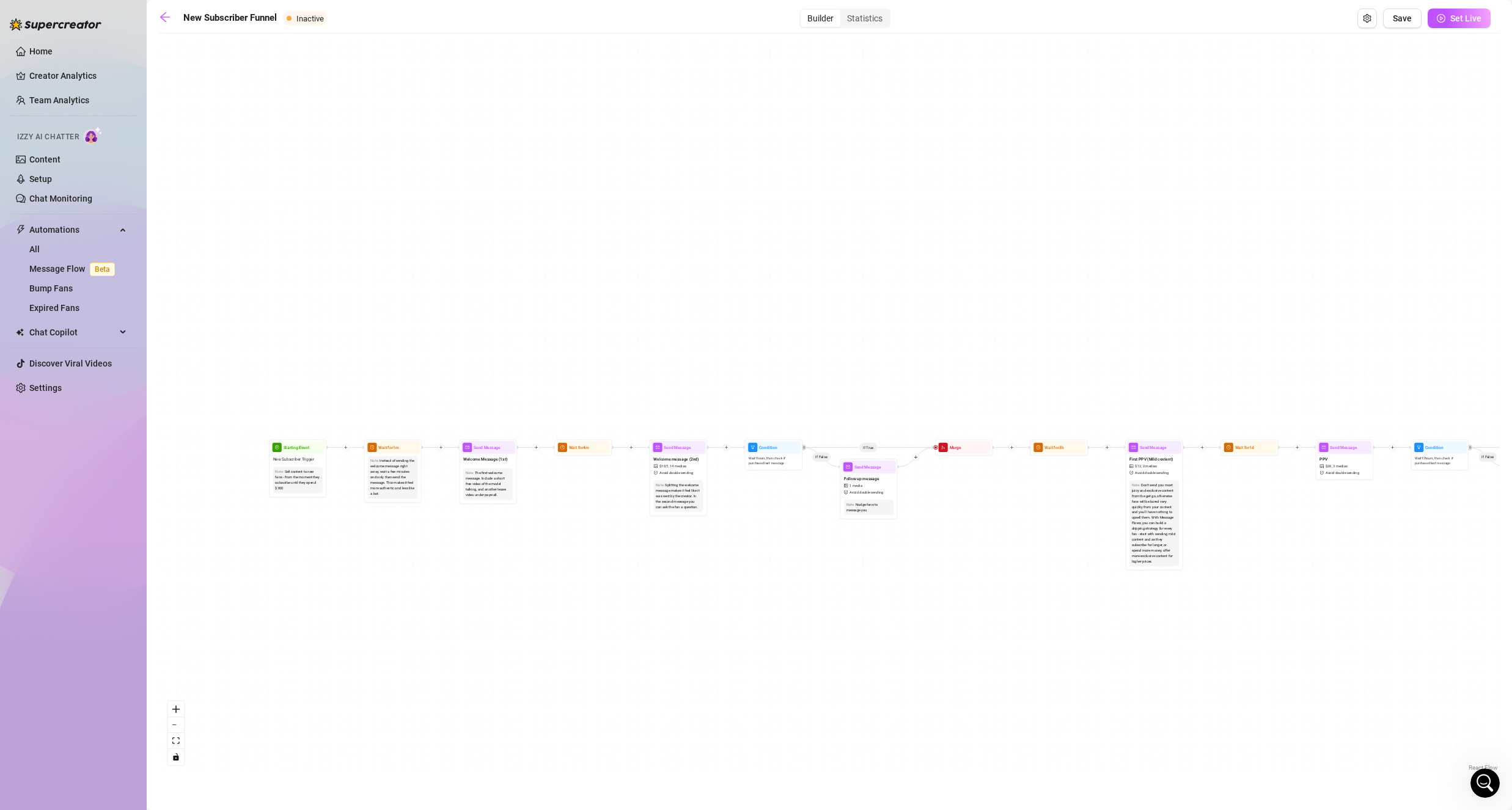
drag, startPoint x: 450, startPoint y: 333, endPoint x: 706, endPoint y: 257, distance: 267.0
click at [697, 261] on div "If True If True If True If False If False If False If True If False Wait for 4m…" at bounding box center [829, 407] width 1341 height 734
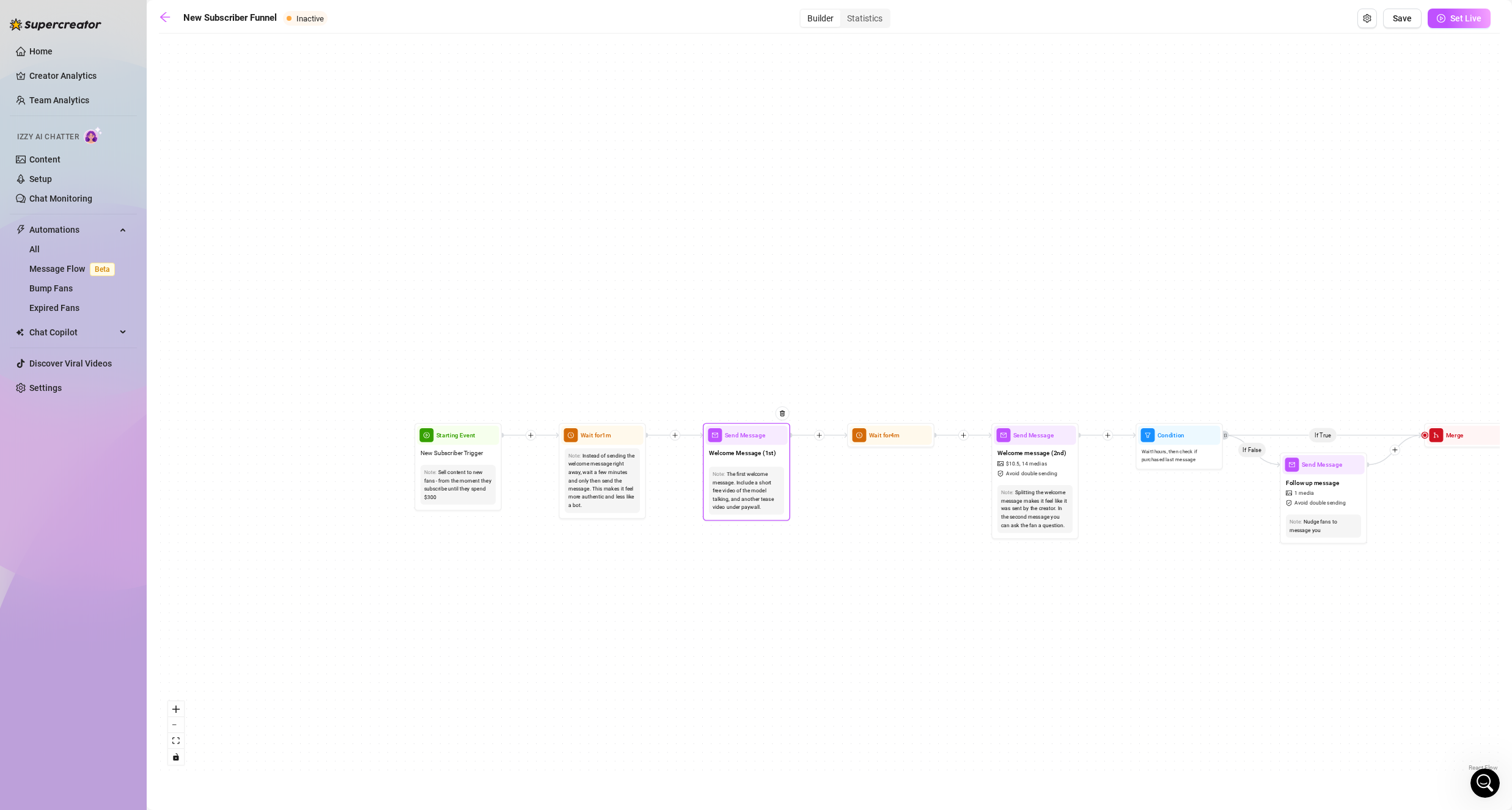
click at [761, 463] on div "Welcome Message (1st)" at bounding box center [746, 454] width 82 height 18
click at [761, 465] on div "Welcome Message (1st)" at bounding box center [746, 456] width 82 height 18
type textarea "had a free second and wanted something to do- and here you are:)"
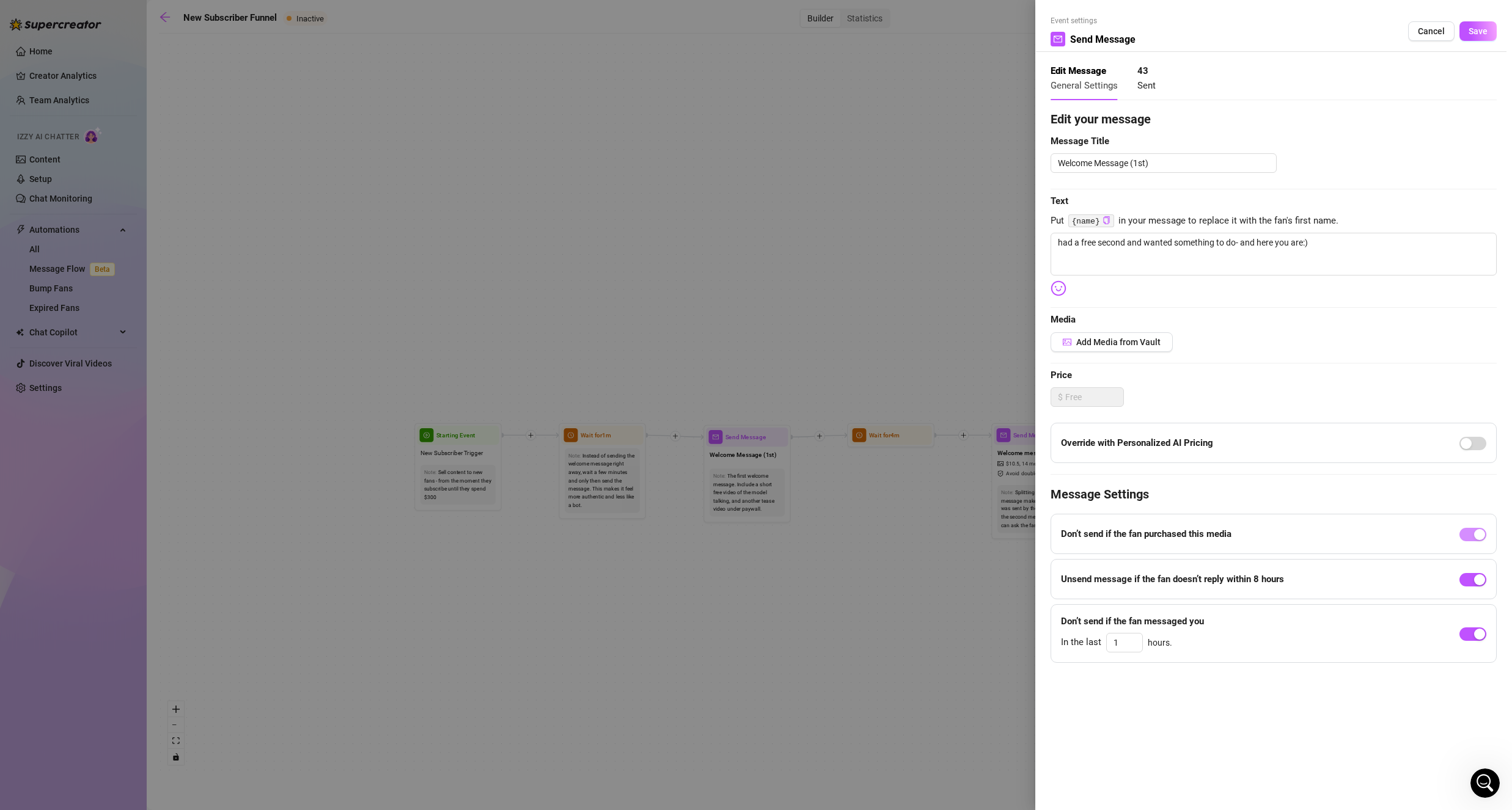
drag, startPoint x: 1450, startPoint y: 35, endPoint x: 1443, endPoint y: 36, distance: 7.1
click at [1449, 35] on button "Cancel" at bounding box center [1431, 31] width 47 height 20
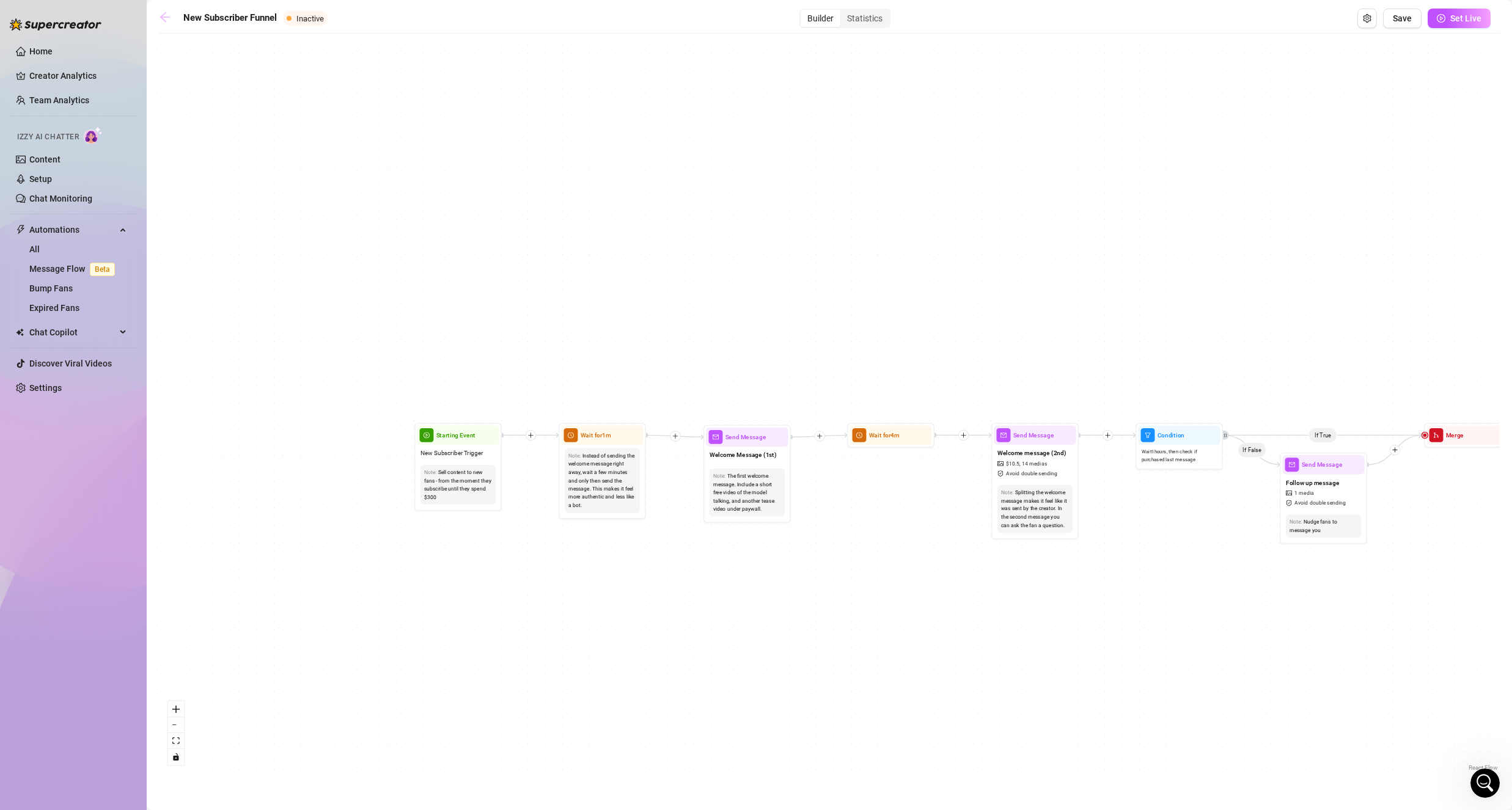
click at [166, 20] on icon "arrow-left" at bounding box center [164, 17] width 12 height 12
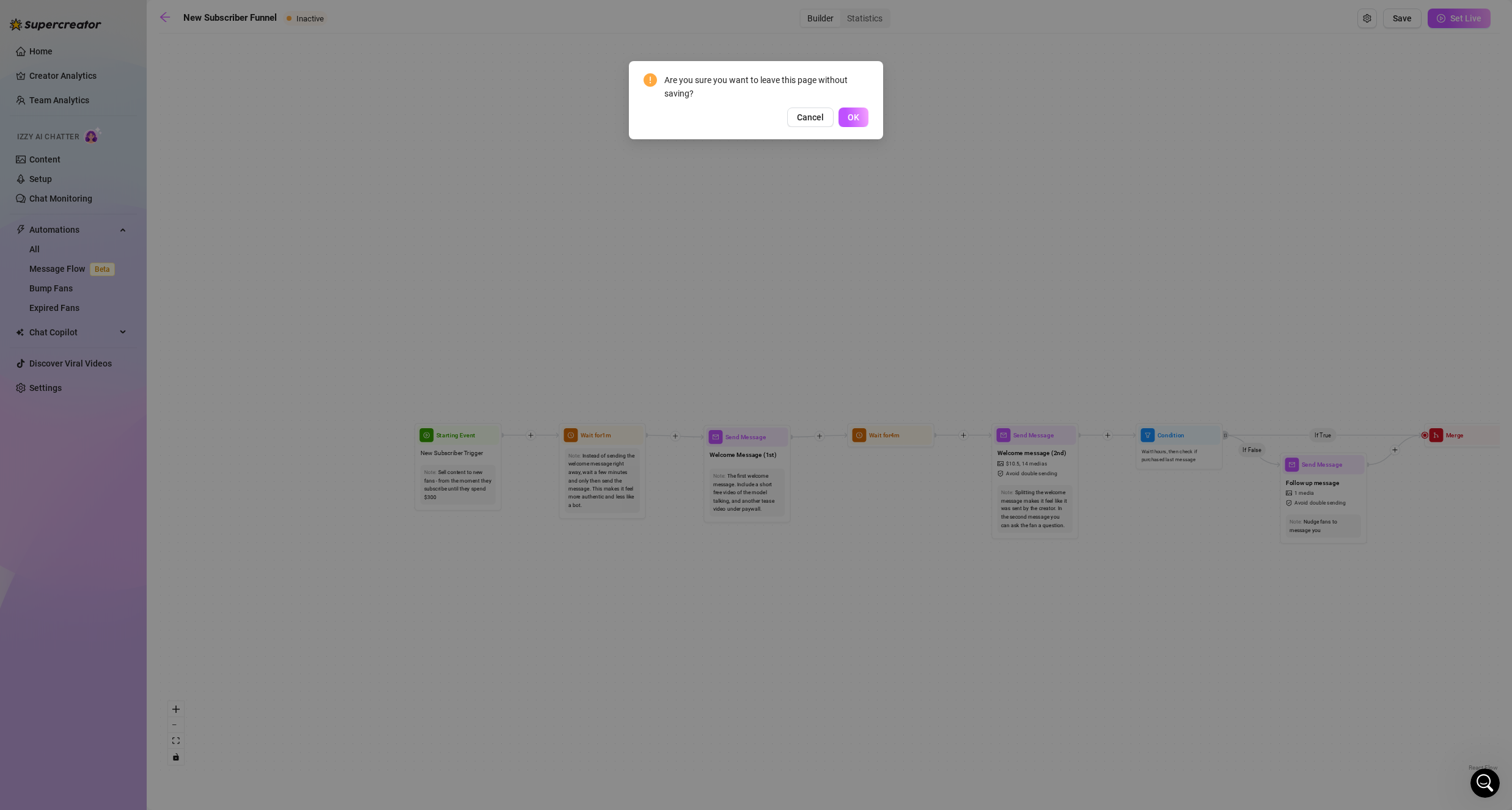
click at [844, 117] on button "OK" at bounding box center [853, 117] width 30 height 20
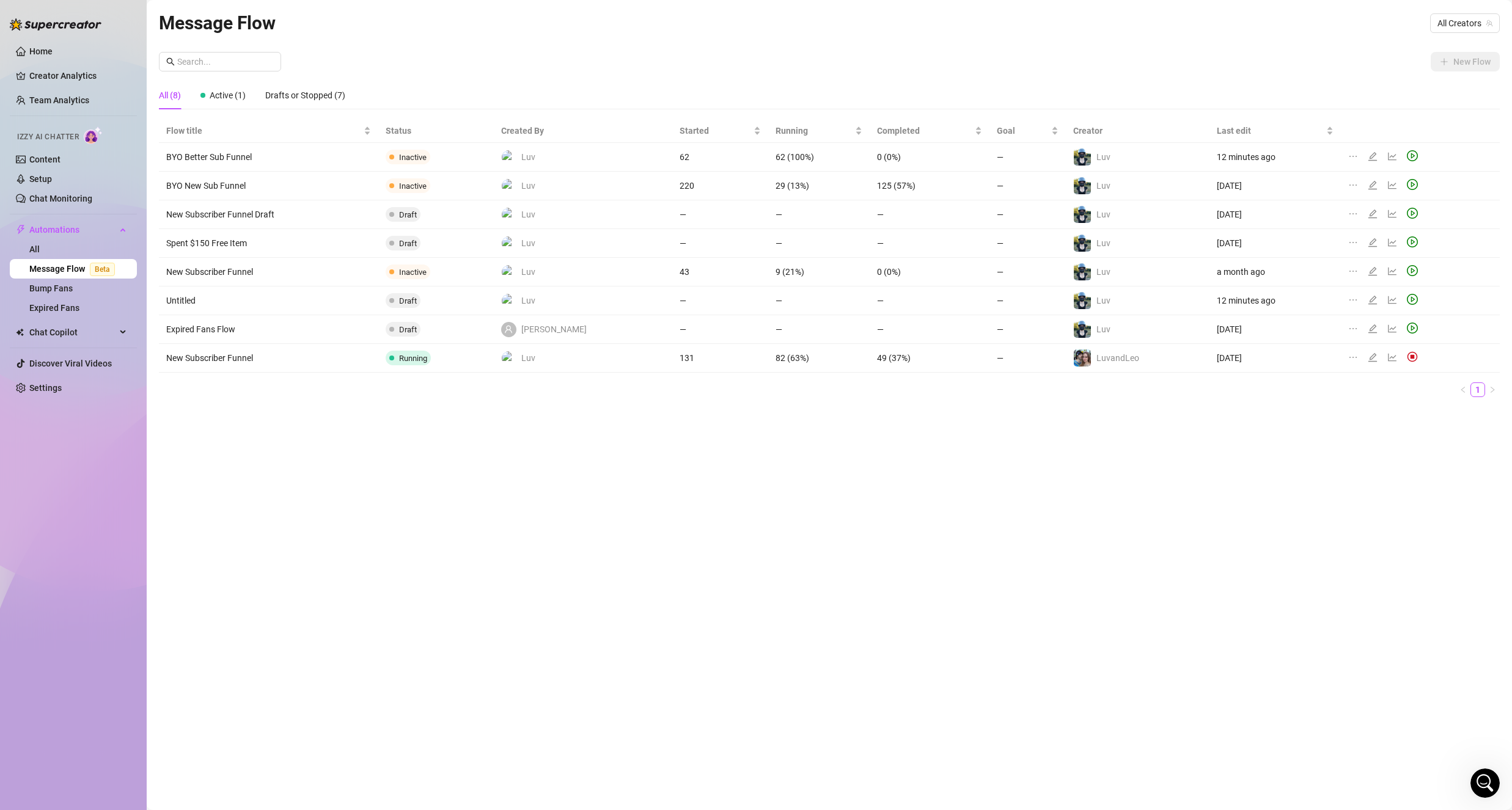
click at [1367, 297] on icon "edit" at bounding box center [1372, 300] width 10 height 10
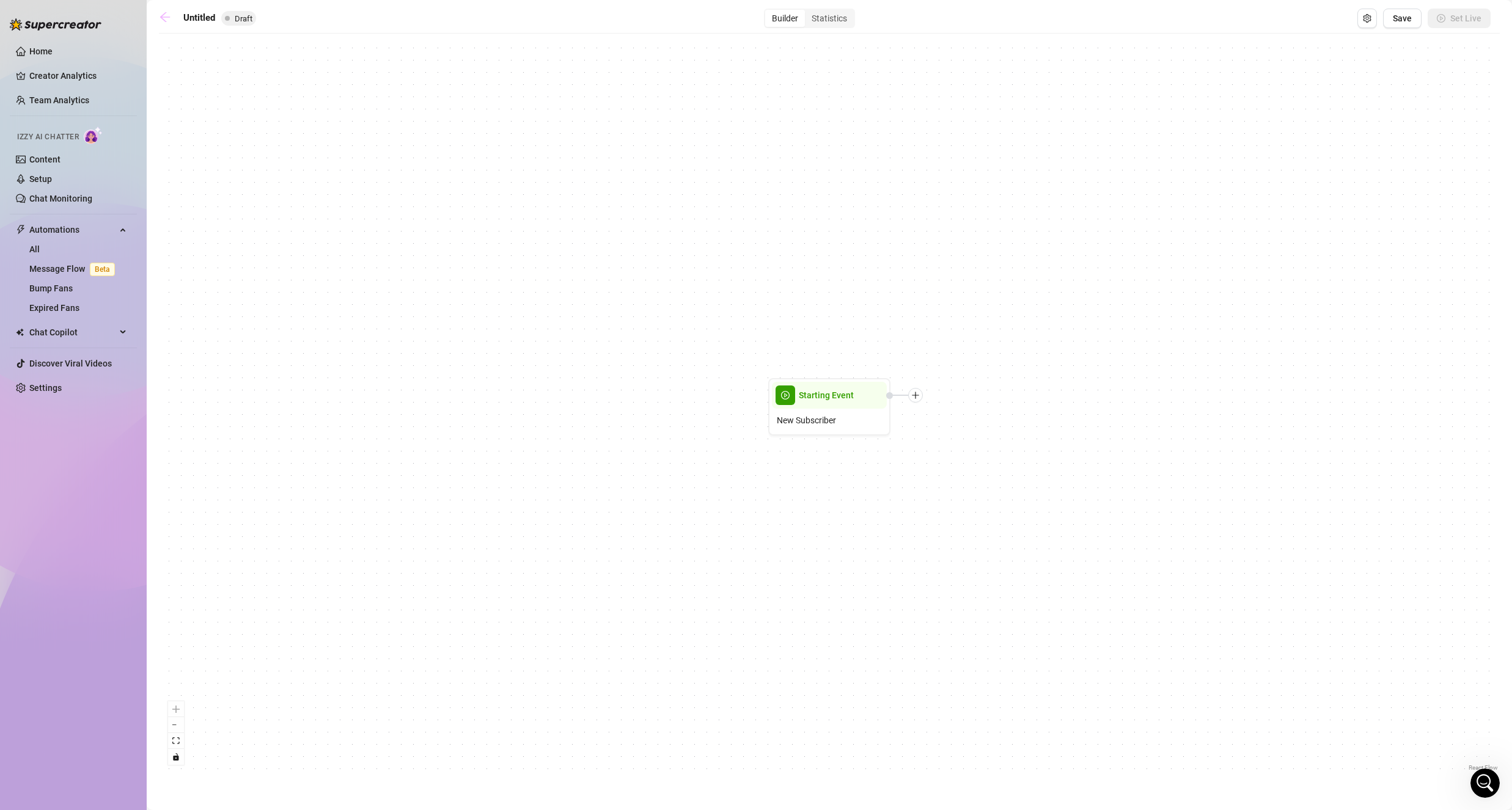
click at [166, 16] on icon "arrow-left" at bounding box center [164, 17] width 12 height 12
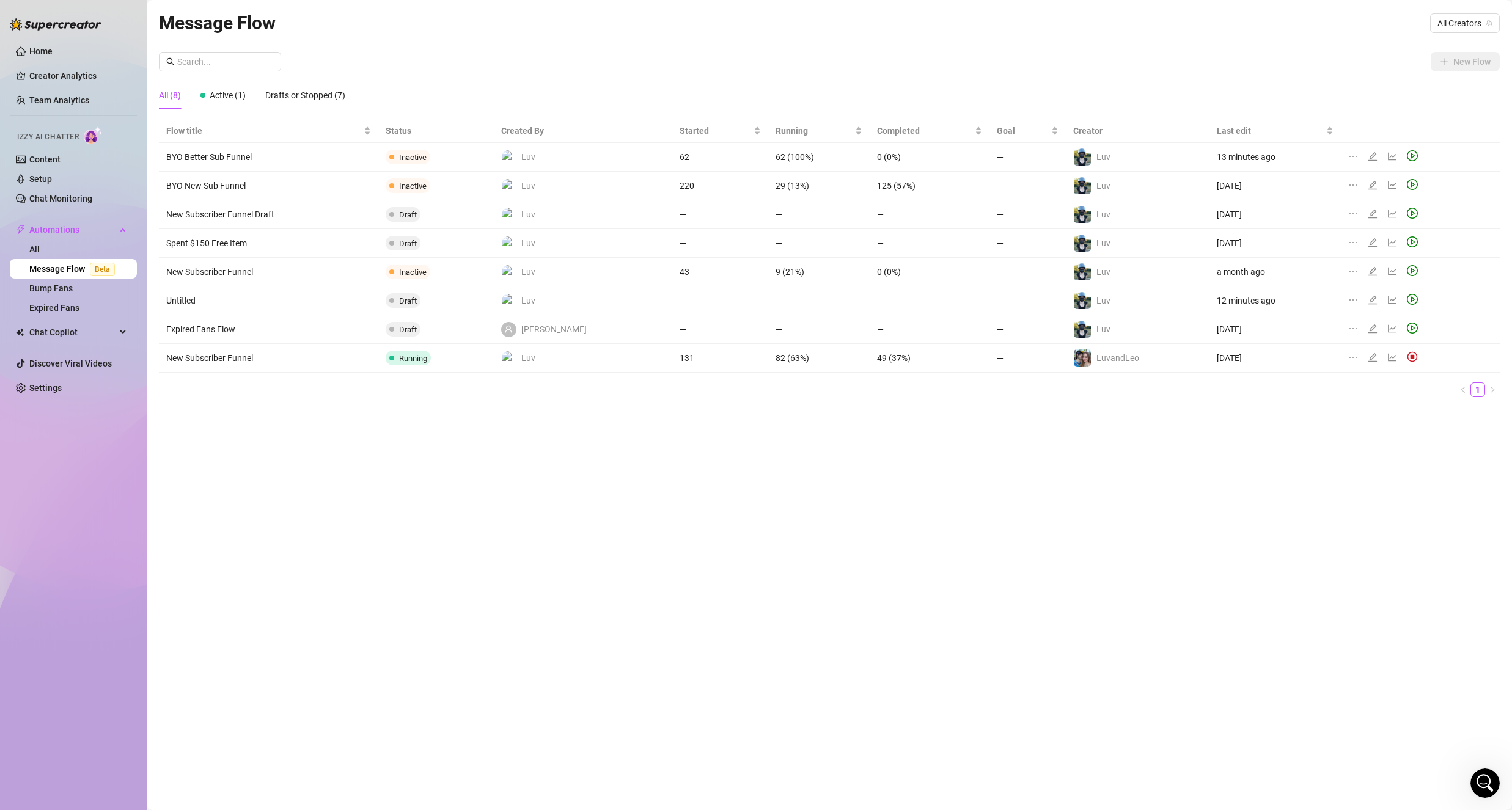
click at [1348, 294] on div at bounding box center [1355, 300] width 15 height 13
click at [1348, 331] on icon "ellipsis" at bounding box center [1353, 328] width 10 height 10
drag, startPoint x: 1304, startPoint y: 309, endPoint x: 1317, endPoint y: 305, distance: 13.6
click at [1304, 310] on td "12 minutes ago" at bounding box center [1274, 301] width 131 height 29
drag, startPoint x: 1456, startPoint y: 20, endPoint x: 1464, endPoint y: 35, distance: 17.0
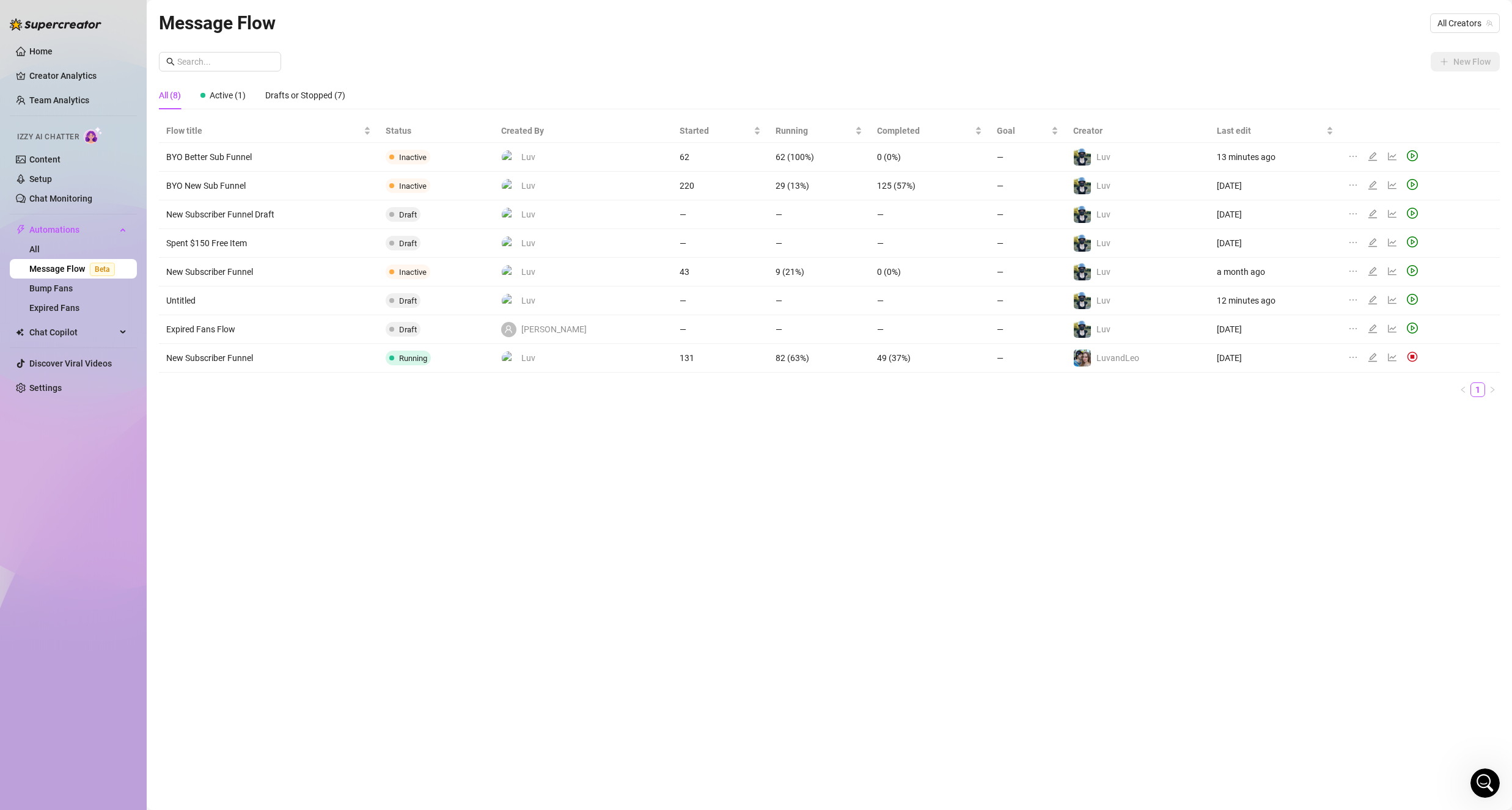
click at [1458, 21] on span "All Creators" at bounding box center [1465, 23] width 55 height 18
click at [1467, 89] on div "Luv ( itsluv )" at bounding box center [1435, 88] width 110 height 15
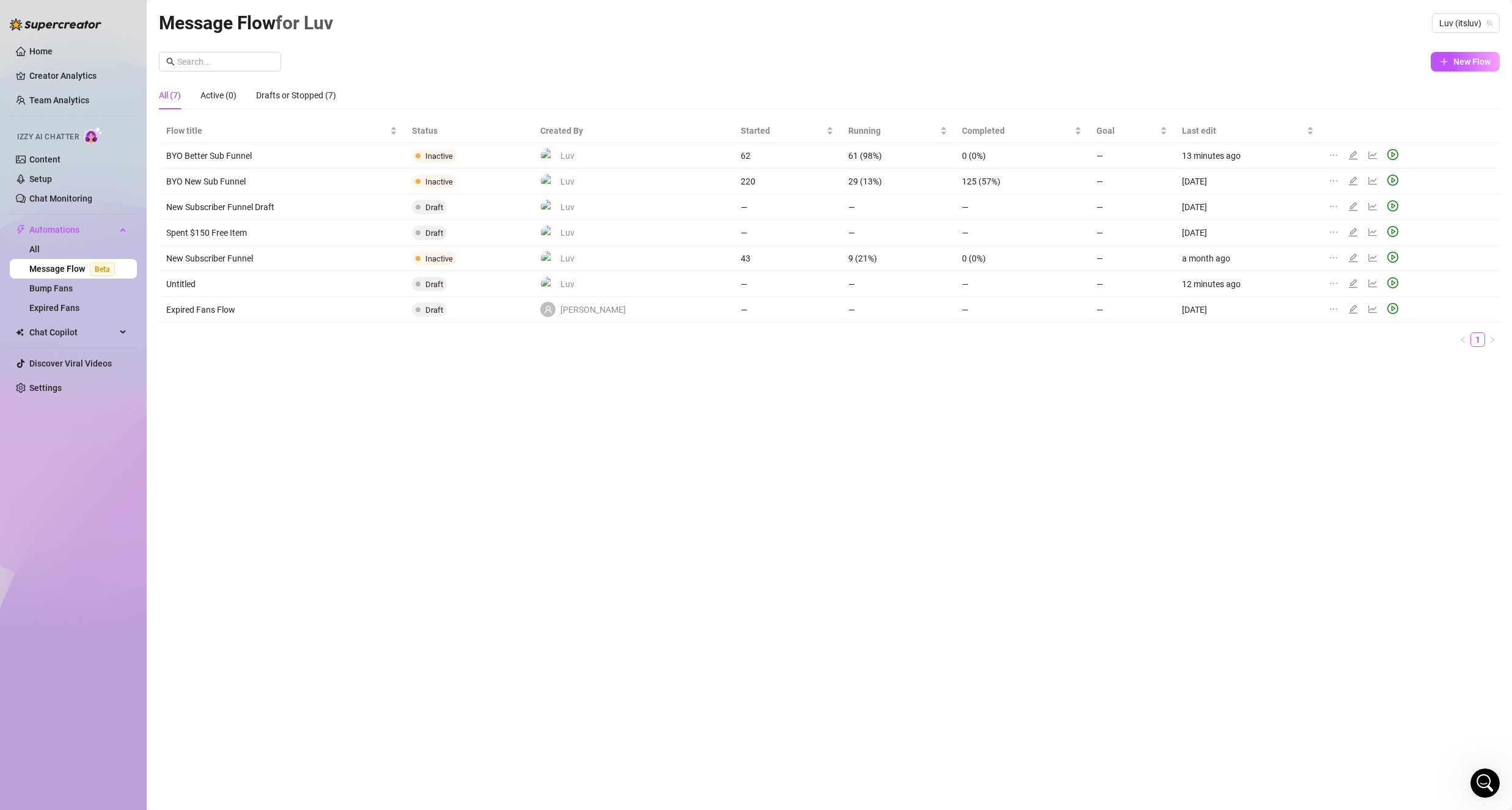
drag, startPoint x: 1299, startPoint y: 62, endPoint x: 1299, endPoint y: 81, distance: 19.0
click at [1298, 62] on div "New Flow" at bounding box center [829, 61] width 1341 height 20
click at [1328, 282] on icon "ellipsis" at bounding box center [1333, 283] width 10 height 10
click at [1348, 347] on span "Delete" at bounding box center [1390, 341] width 93 height 13
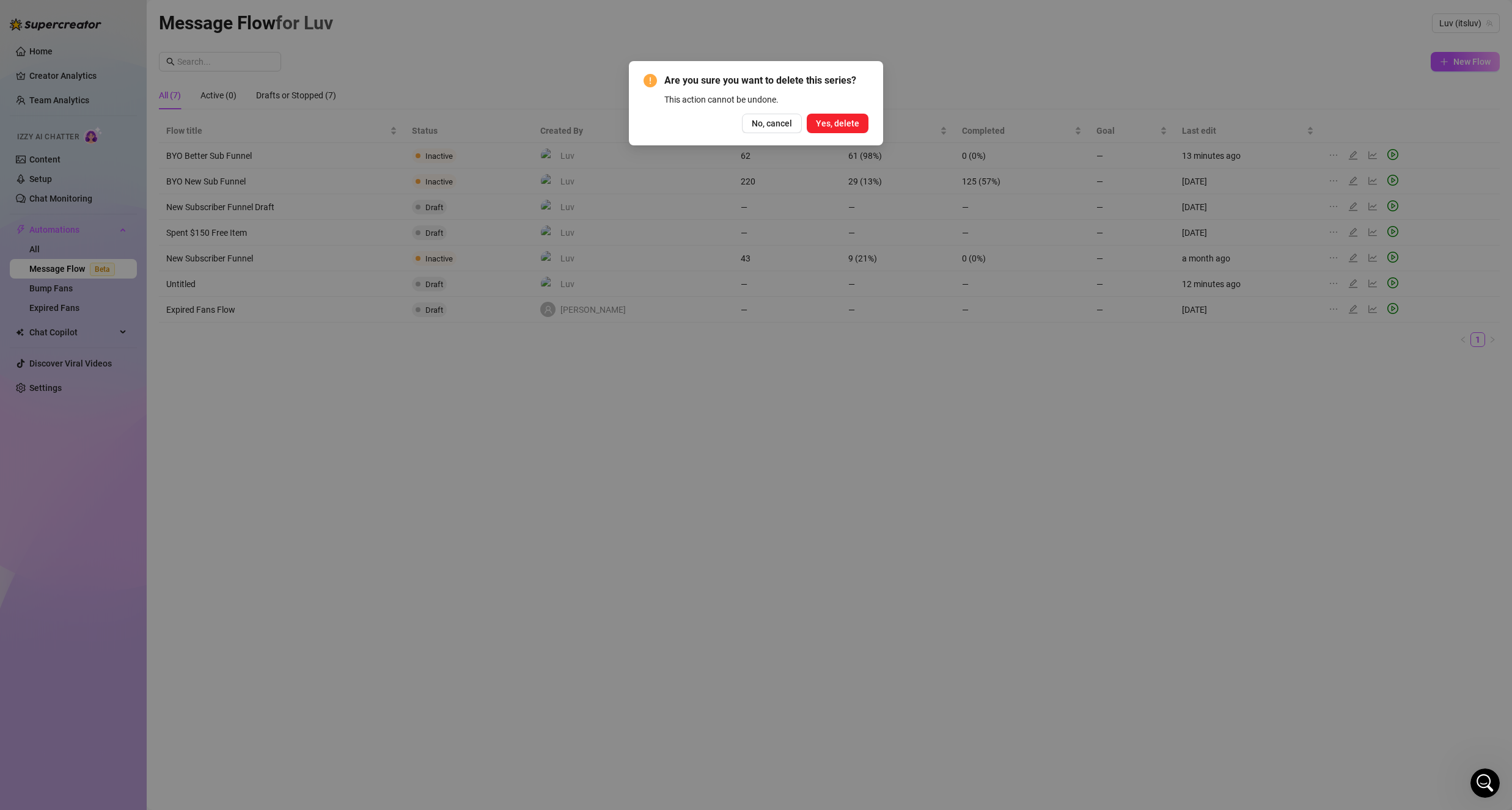
click at [856, 124] on span "Yes, delete" at bounding box center [838, 123] width 43 height 10
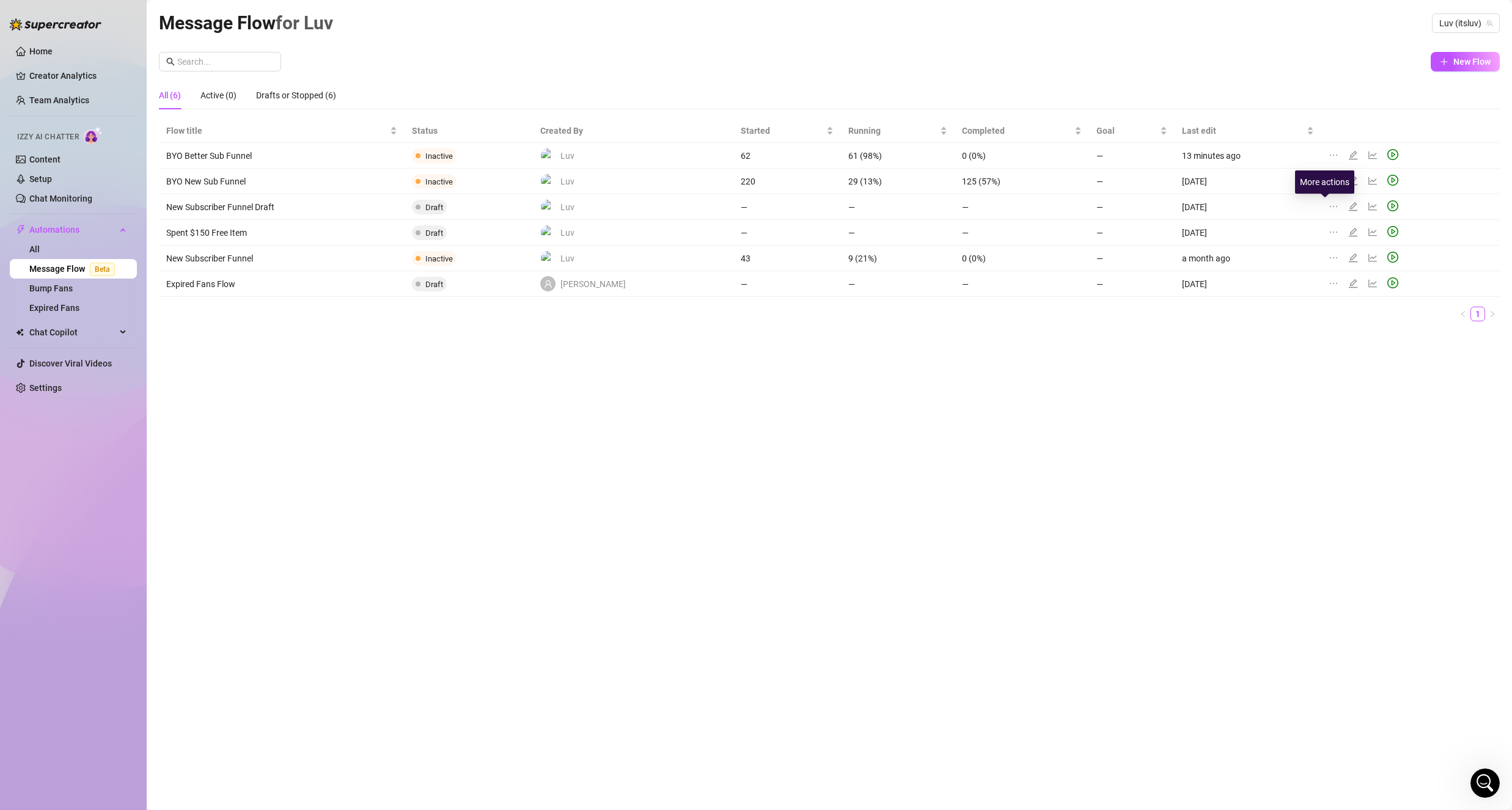
click at [1328, 207] on icon "ellipsis" at bounding box center [1333, 206] width 10 height 10
click at [1346, 228] on span "Duplicate" at bounding box center [1383, 225] width 106 height 13
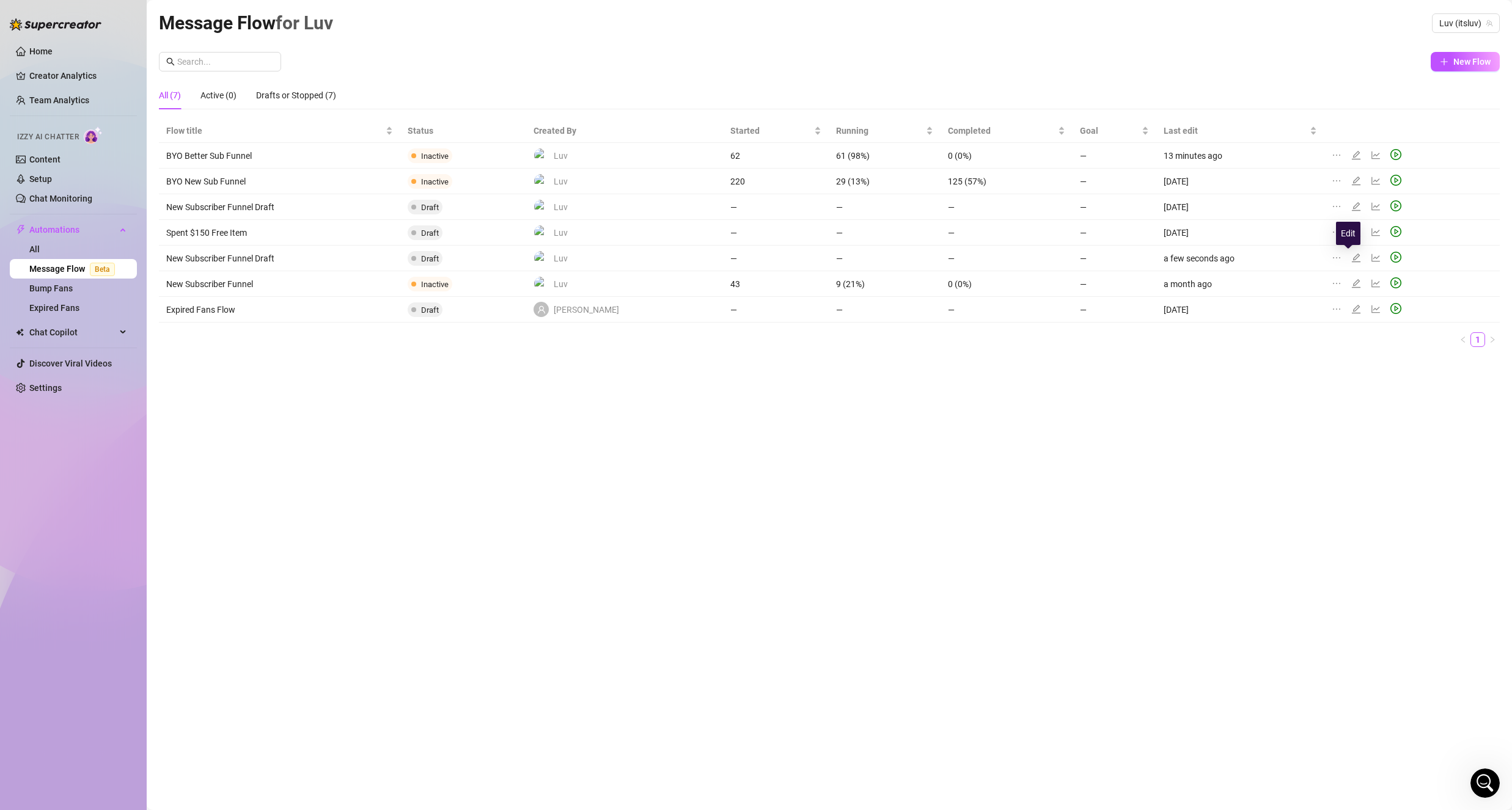
click at [1351, 254] on icon "edit" at bounding box center [1356, 257] width 10 height 10
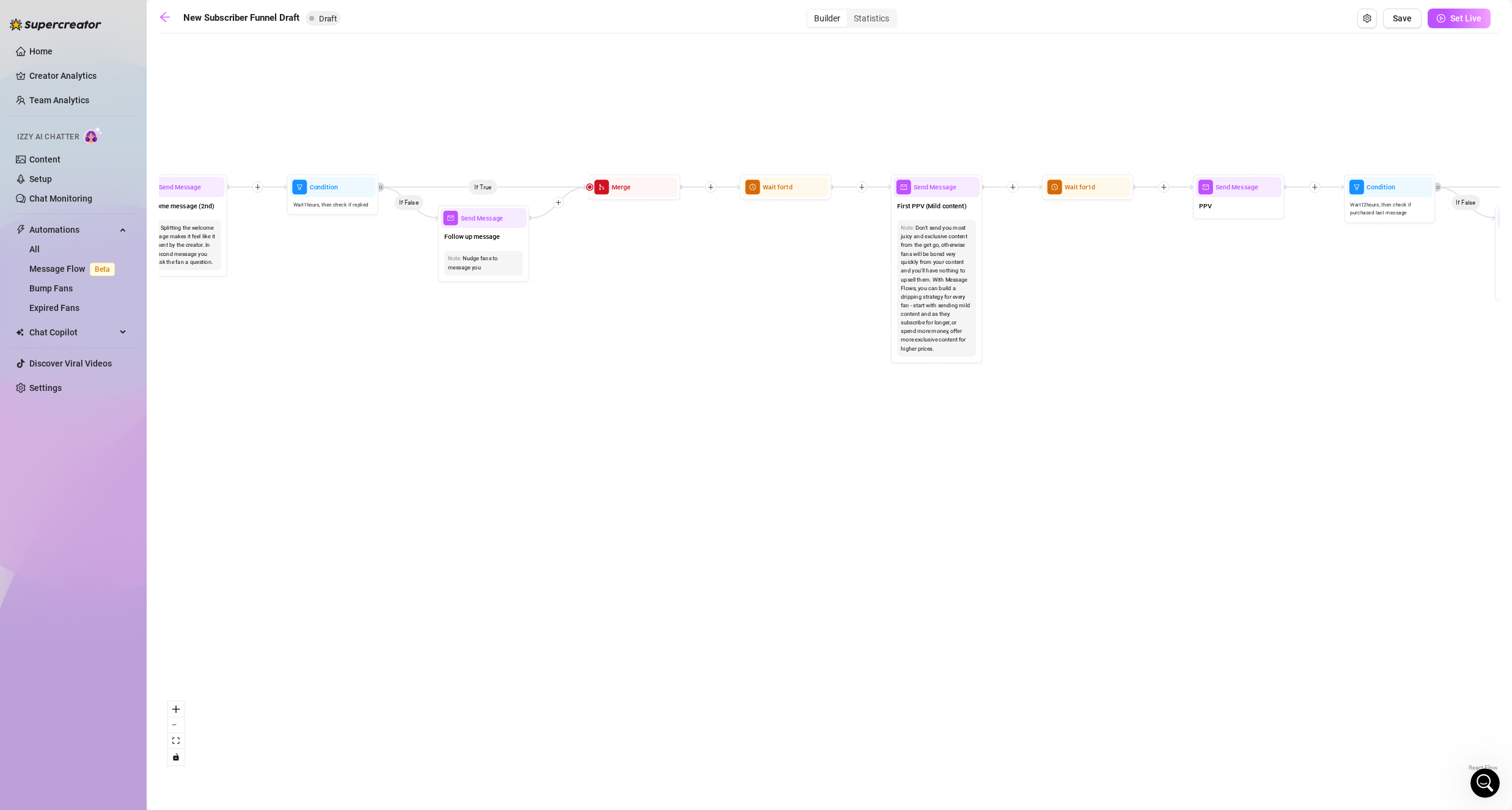
drag, startPoint x: 344, startPoint y: 465, endPoint x: 1103, endPoint y: 479, distance: 759.1
click at [1103, 479] on div "If True If True If True If False If False If False If True If False Merge Merge…" at bounding box center [829, 407] width 1341 height 734
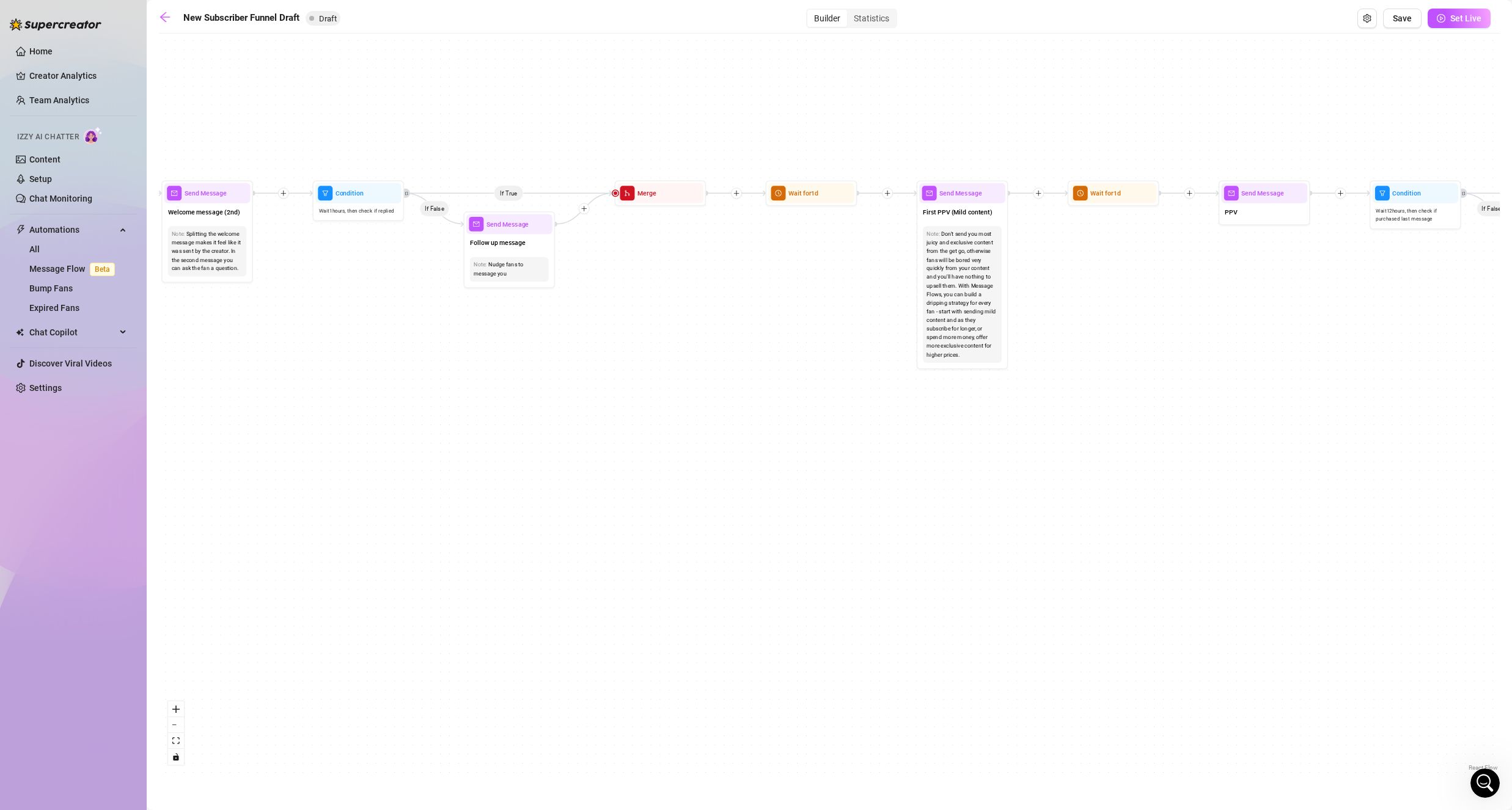
drag, startPoint x: 544, startPoint y: 455, endPoint x: 1041, endPoint y: 496, distance: 498.7
click at [1041, 496] on div "If True If True If True If False If False If False If True If False Merge Merge…" at bounding box center [829, 407] width 1341 height 734
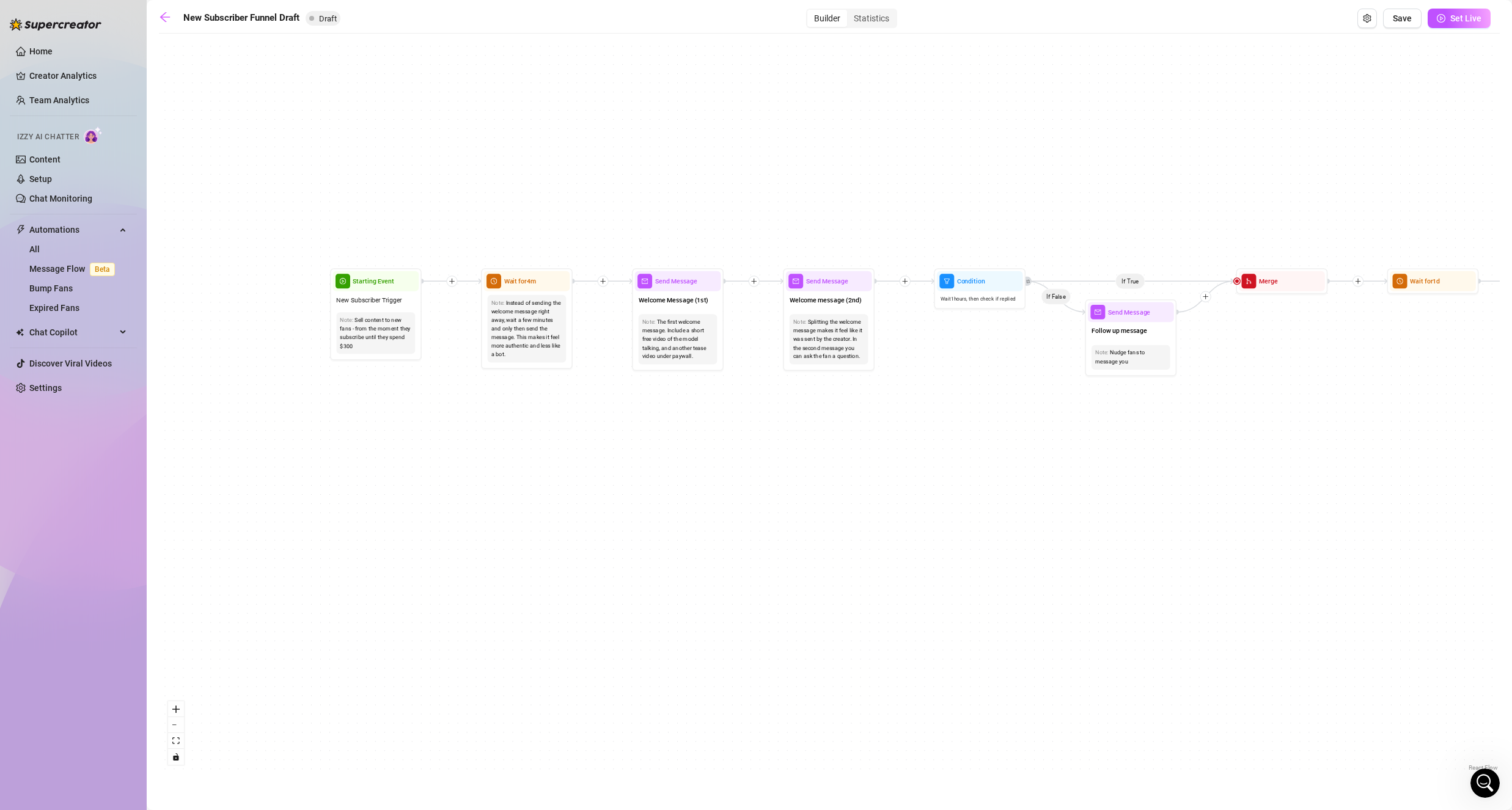
drag, startPoint x: 481, startPoint y: 431, endPoint x: 676, endPoint y: 496, distance: 205.5
click at [676, 496] on div "If True If True If True If False If False If False If True If False Merge Merge…" at bounding box center [829, 407] width 1341 height 734
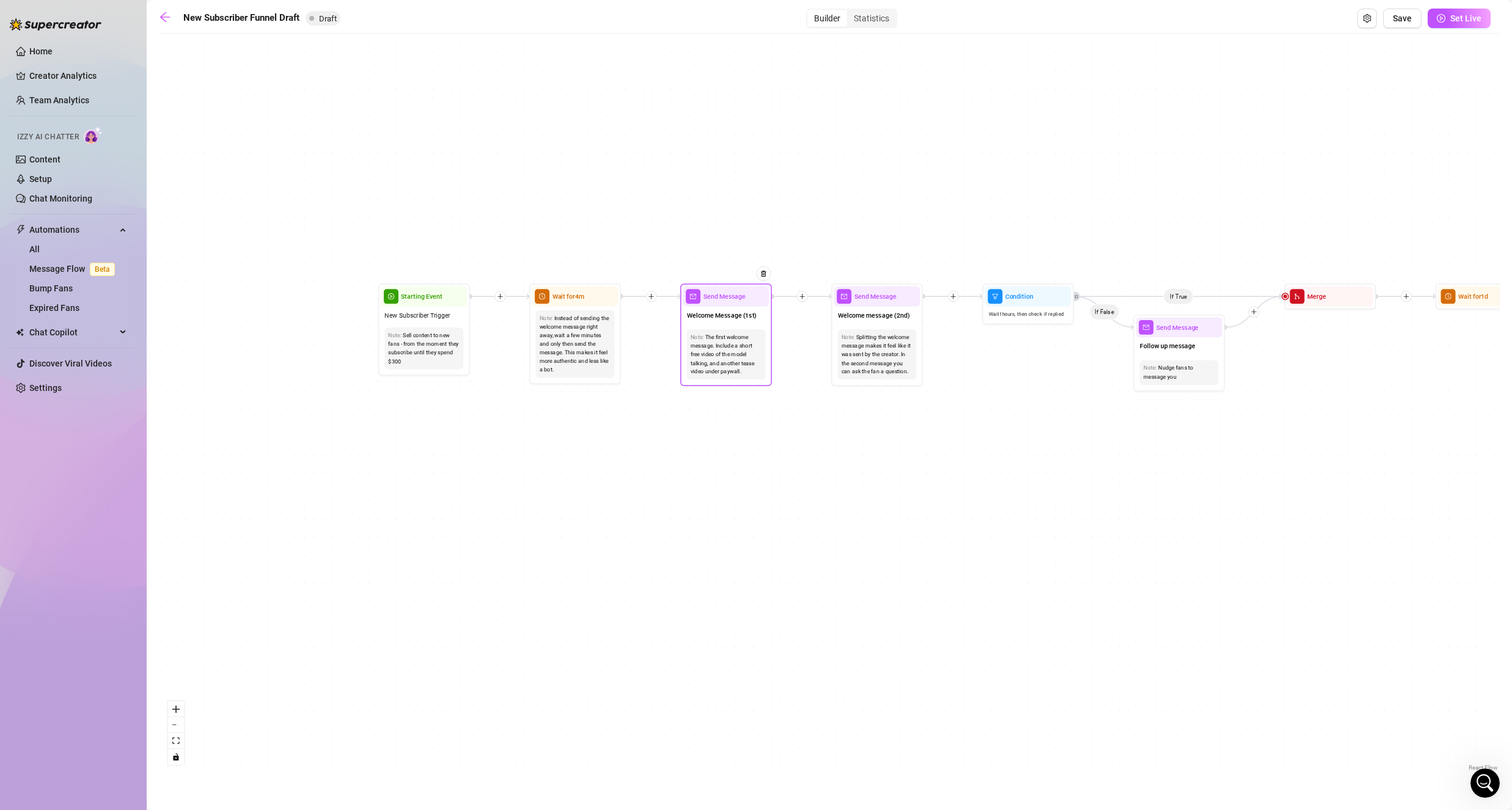
click at [711, 331] on div "Note: The first welcome message. Include a short free video of the model talkin…" at bounding box center [727, 355] width 79 height 51
type textarea "First part of the welcome message"
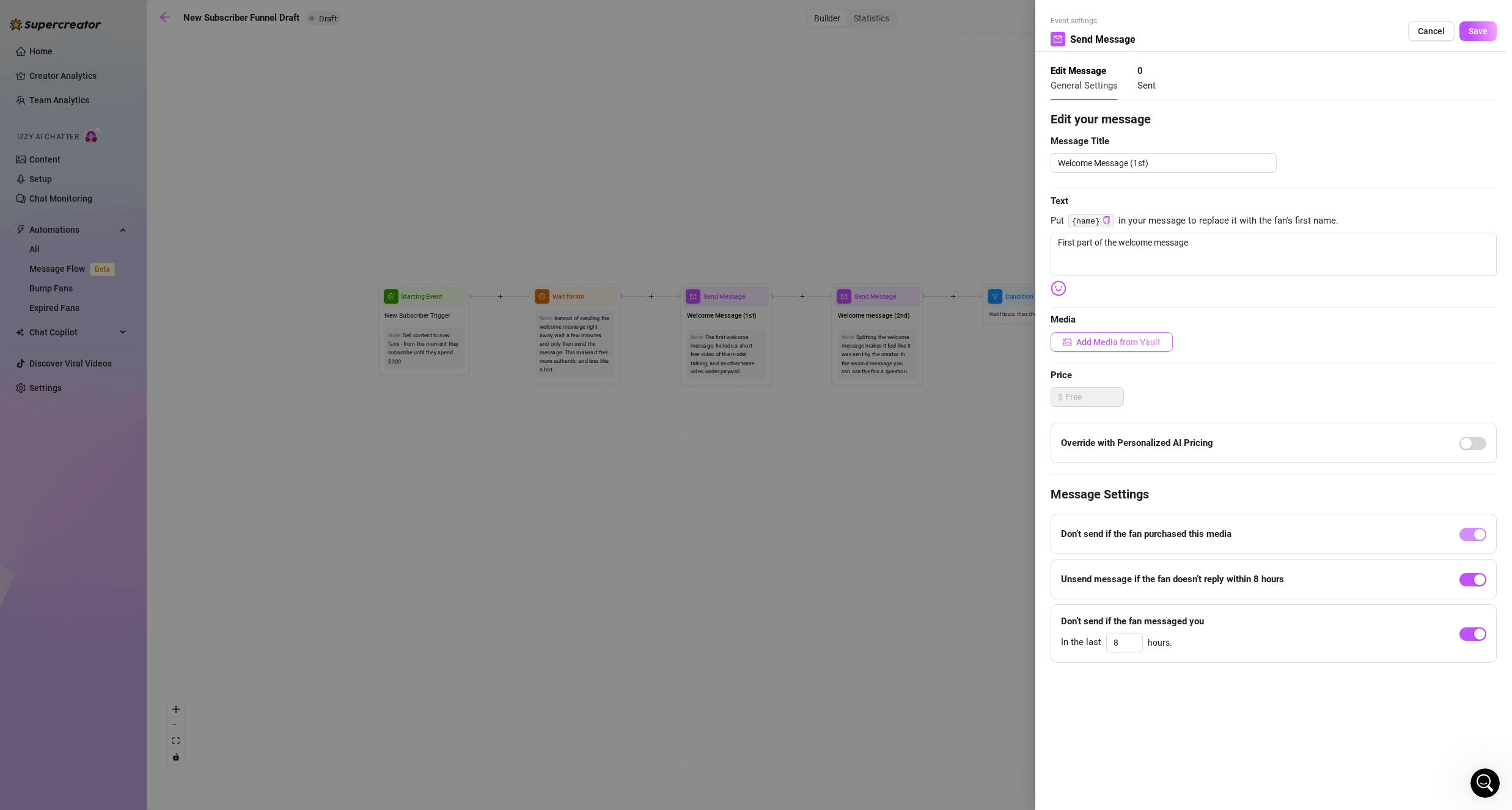
click at [1137, 338] on span "Add Media from Vault" at bounding box center [1118, 342] width 84 height 10
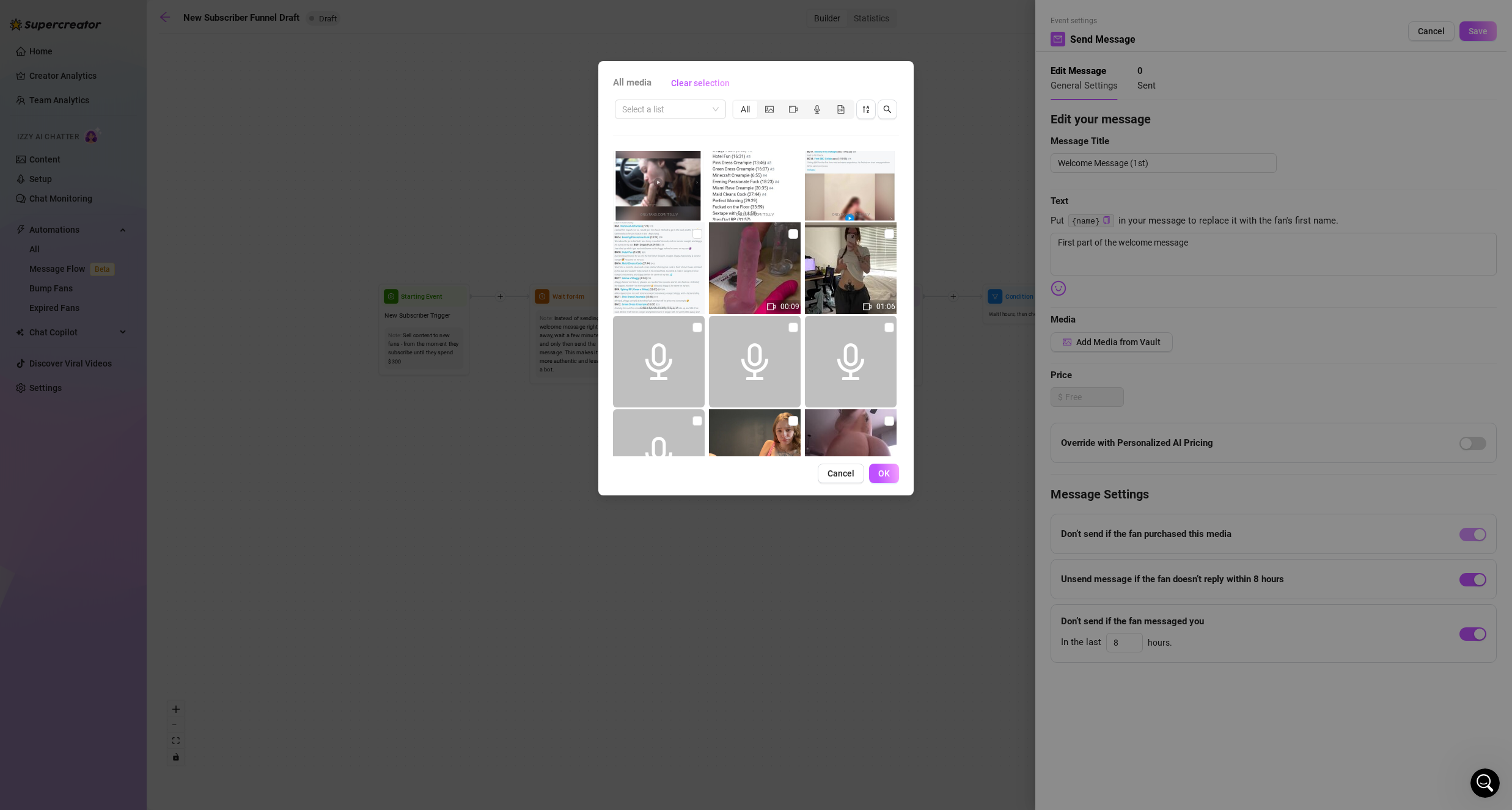
scroll to position [184, 0]
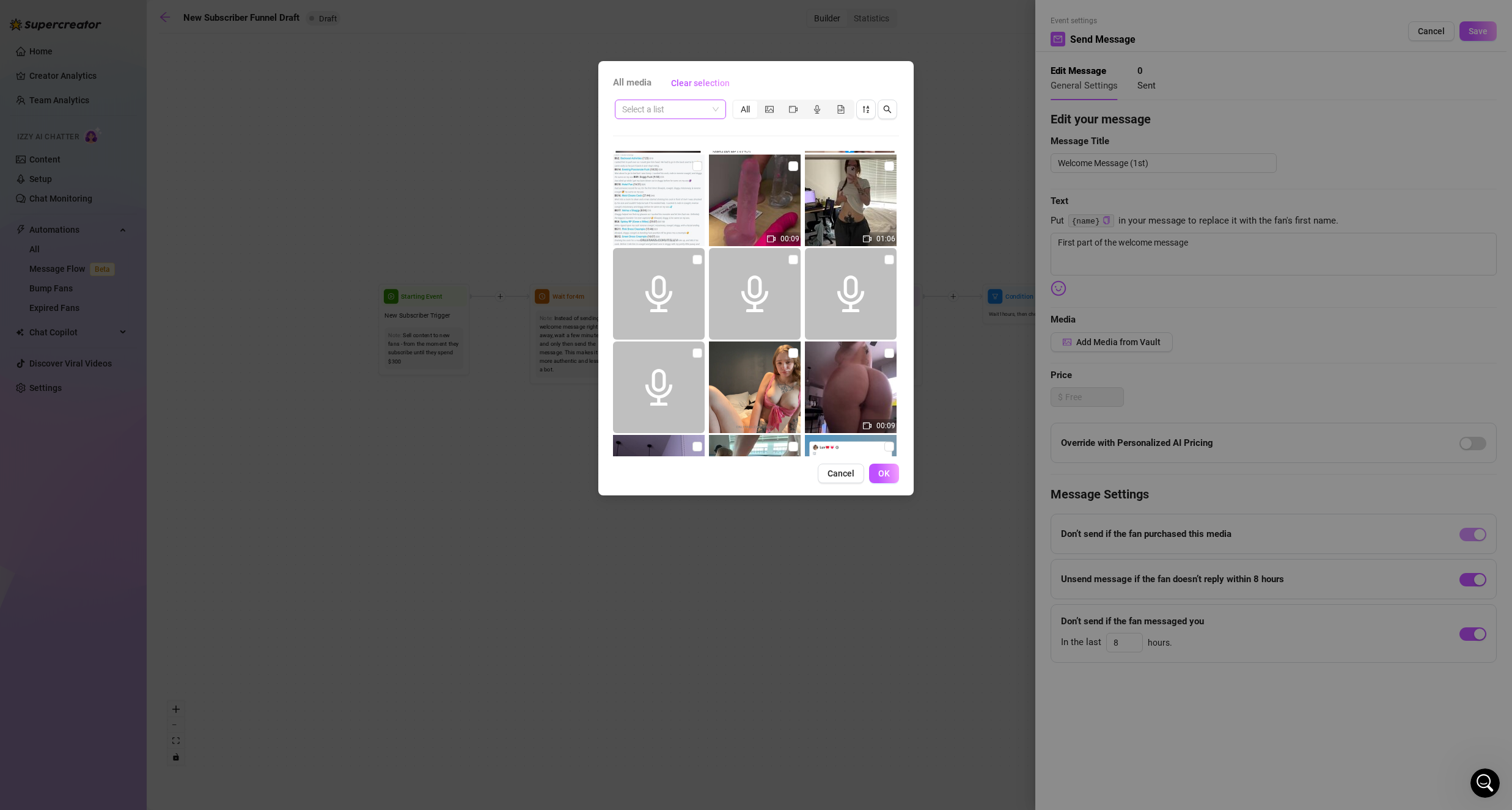
click at [692, 105] on input "search" at bounding box center [665, 109] width 85 height 18
click at [648, 176] on div "Previews" at bounding box center [687, 173] width 126 height 13
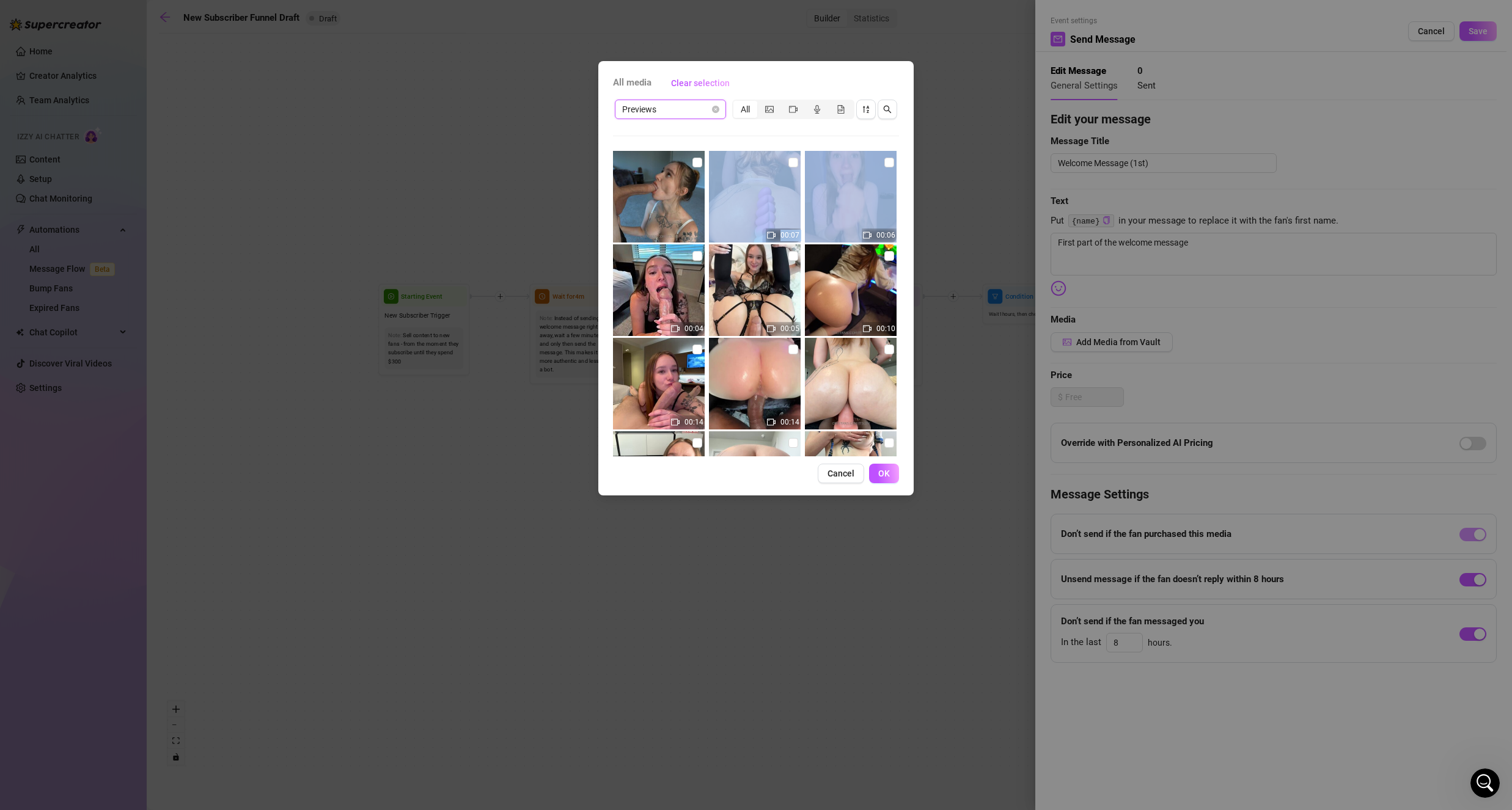
click at [799, 160] on div "00:07 00:06 00:04 00:05 00:10 00:14 00:14 00:03 00:12 00:10 00:21 00:03 00:03 0…" at bounding box center [756, 303] width 286 height 305
click at [793, 163] on img at bounding box center [755, 197] width 92 height 92
click at [792, 163] on input "checkbox" at bounding box center [793, 162] width 10 height 10
checkbox input "true"
click at [885, 477] on span "OK" at bounding box center [884, 473] width 11 height 10
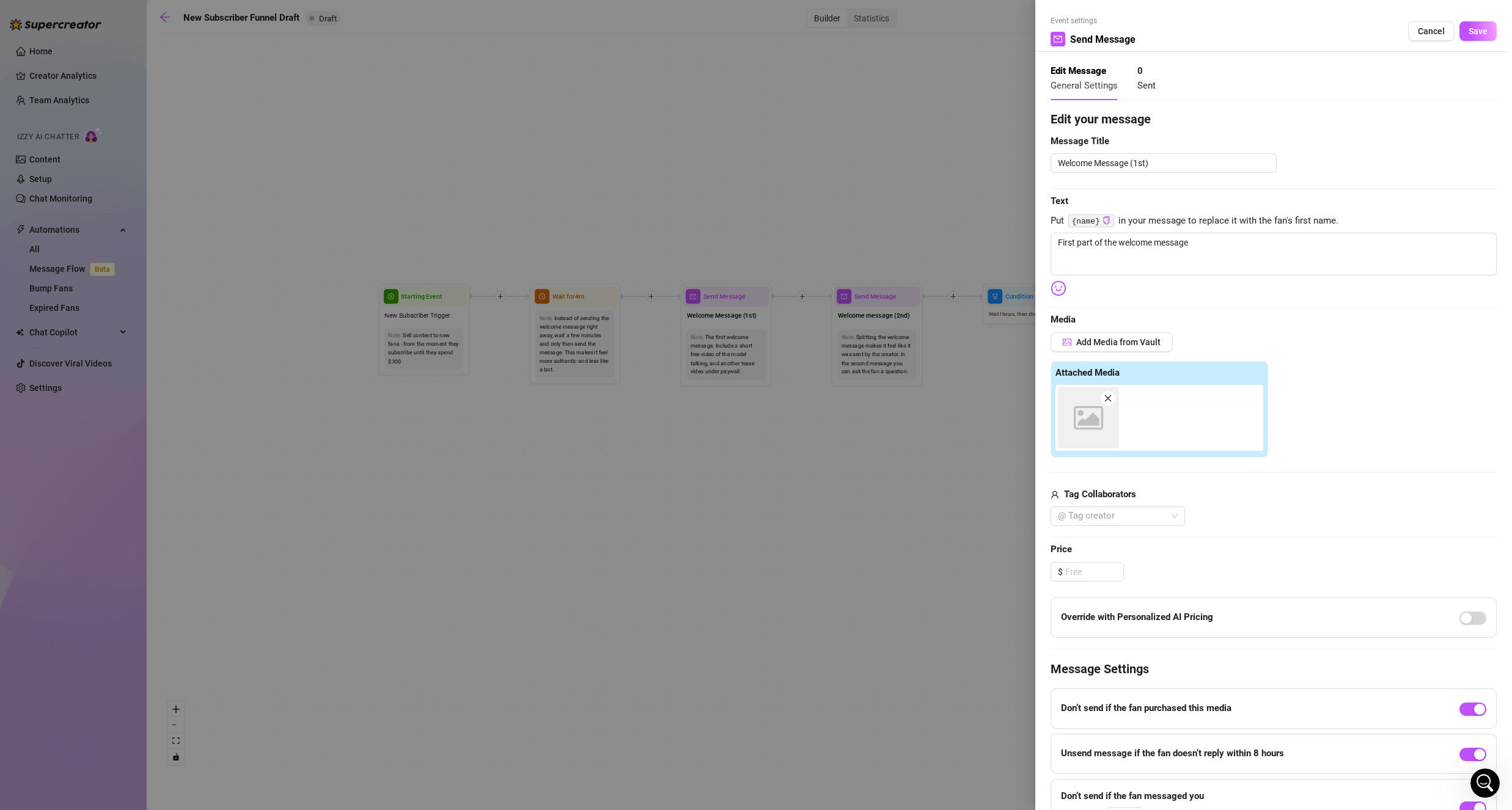
type textarea "First part of the welcome message"
click at [1066, 344] on icon "picture" at bounding box center [1066, 342] width 8 height 8
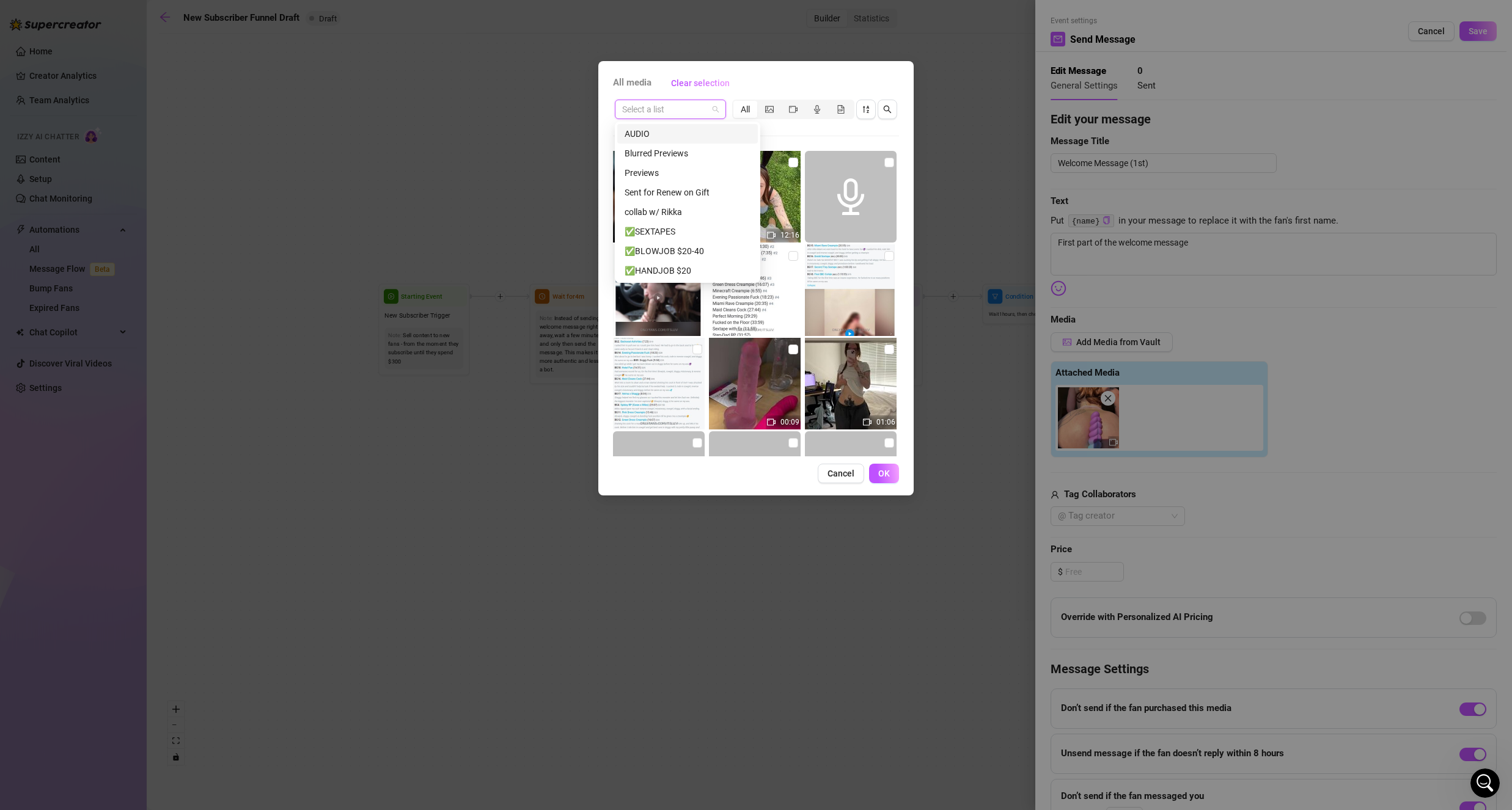
click at [674, 108] on input "search" at bounding box center [665, 109] width 85 height 18
click at [681, 247] on div "✅MASTURBATION / solo $10-20" at bounding box center [687, 250] width 126 height 13
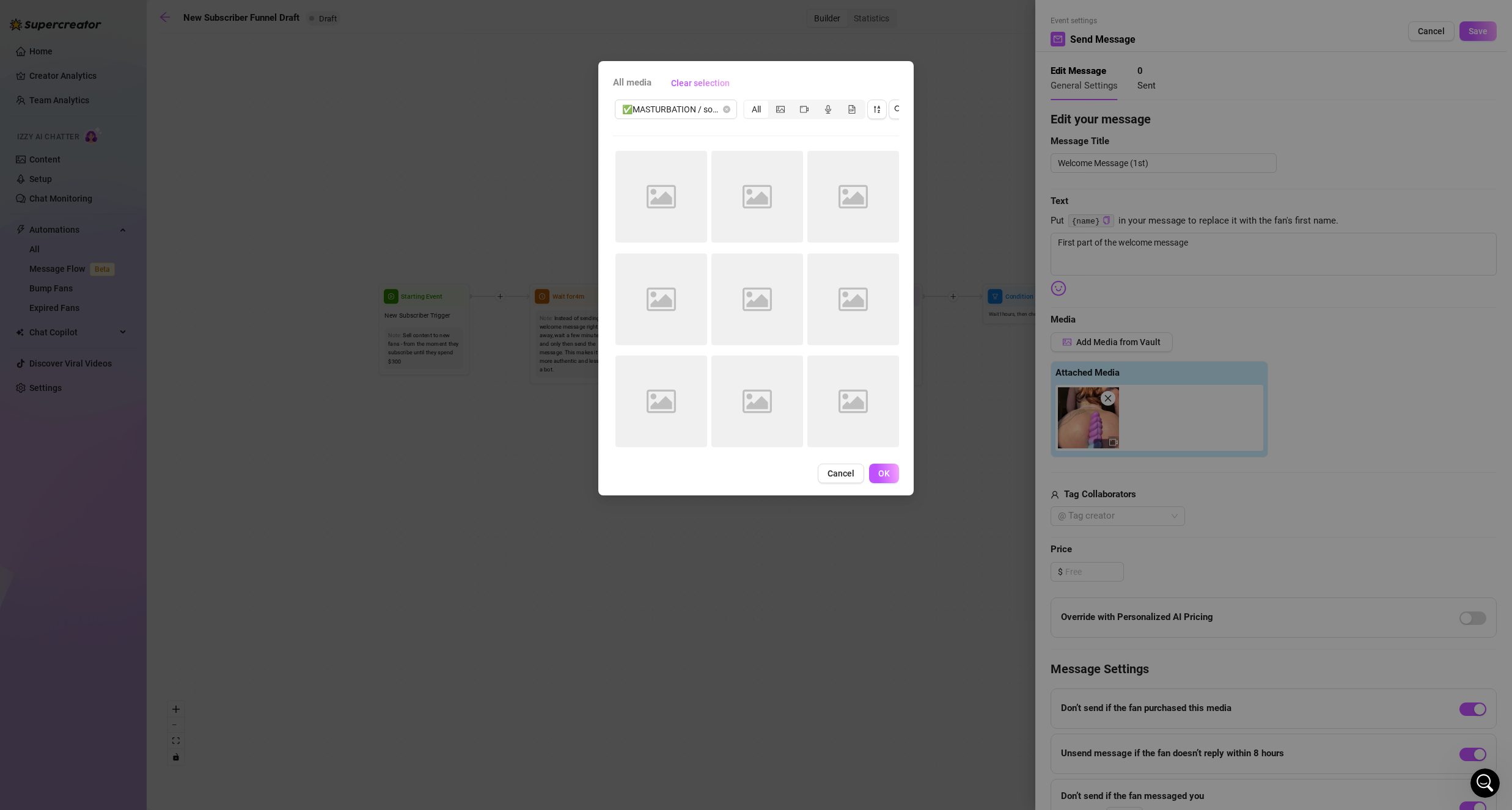
click at [797, 139] on div "✅MASTURBATION / solo $10-20 All Image placeholder Image placeholder Image place…" at bounding box center [756, 277] width 286 height 359
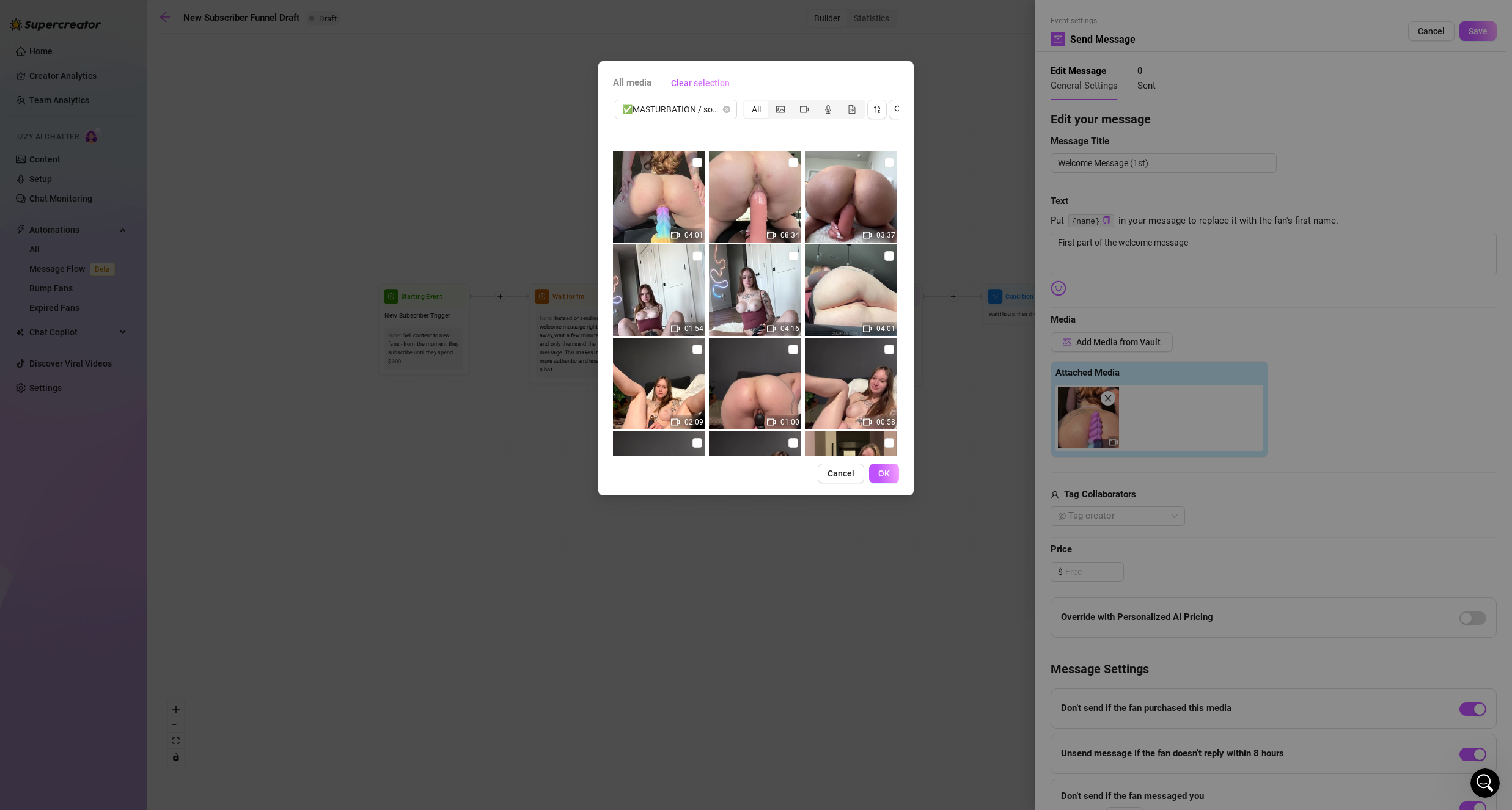
click at [689, 158] on img at bounding box center [659, 197] width 92 height 92
click at [692, 161] on input "checkbox" at bounding box center [697, 162] width 10 height 10
checkbox input "true"
click at [890, 482] on button "OK" at bounding box center [883, 474] width 30 height 20
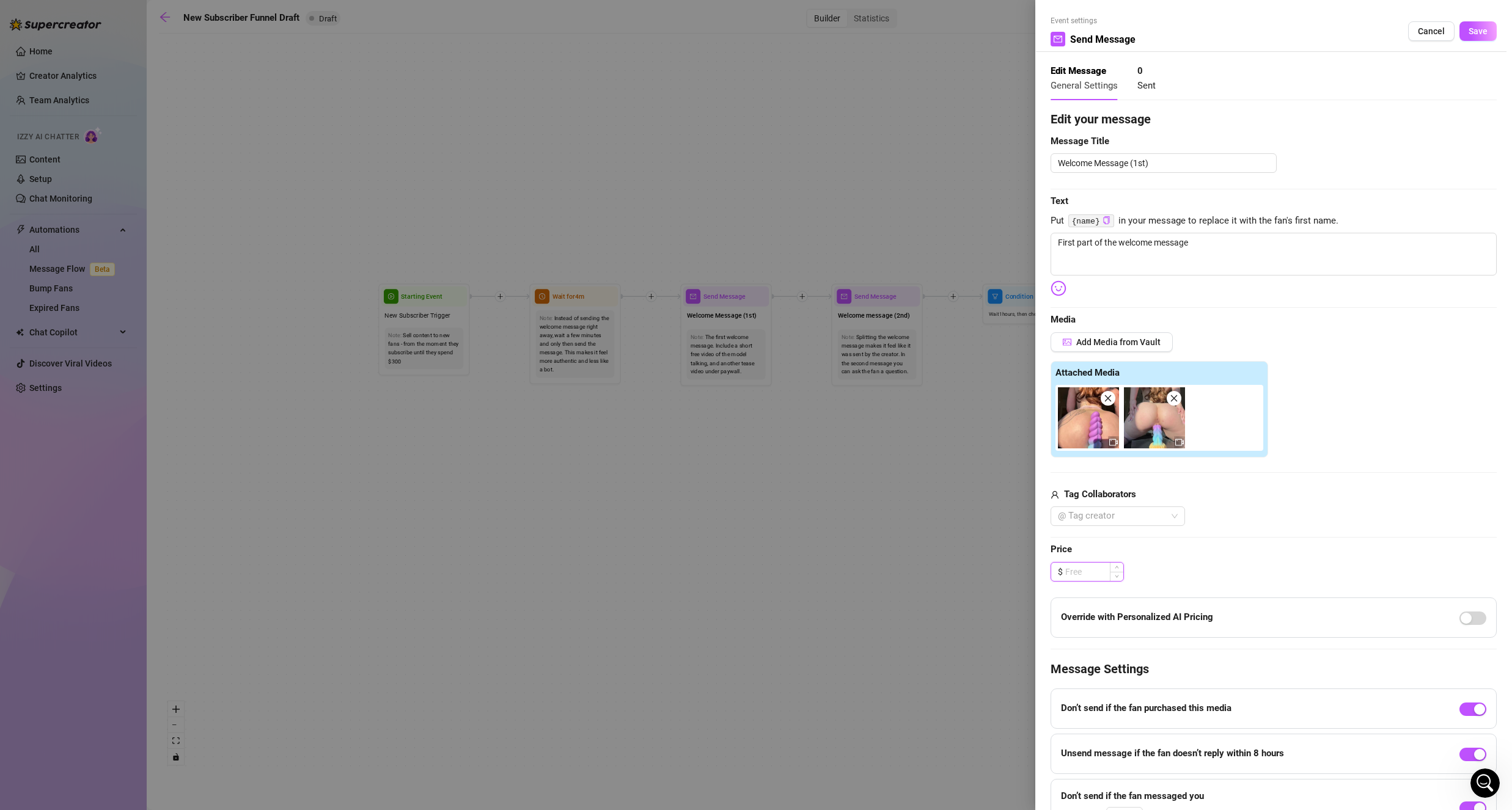
click at [1077, 572] on input at bounding box center [1094, 572] width 58 height 18
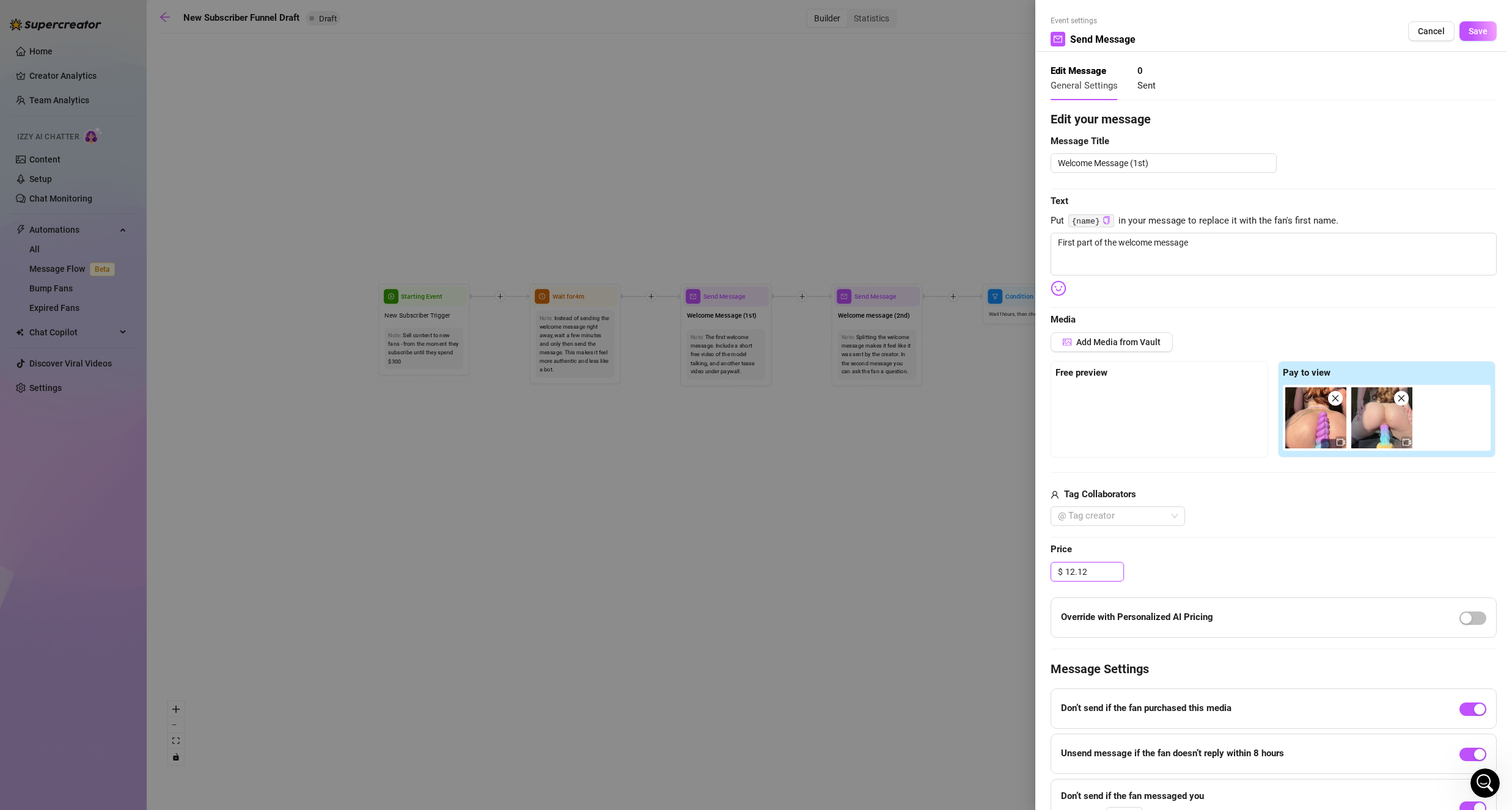
type input "12.12"
click at [1254, 524] on div "@ Tag creator" at bounding box center [1274, 516] width 446 height 20
drag, startPoint x: 1327, startPoint y: 421, endPoint x: 1168, endPoint y: 426, distance: 159.1
click at [1168, 426] on div "Free preview Pay to view" at bounding box center [1274, 409] width 446 height 96
drag, startPoint x: 1293, startPoint y: 433, endPoint x: 1126, endPoint y: 431, distance: 167.0
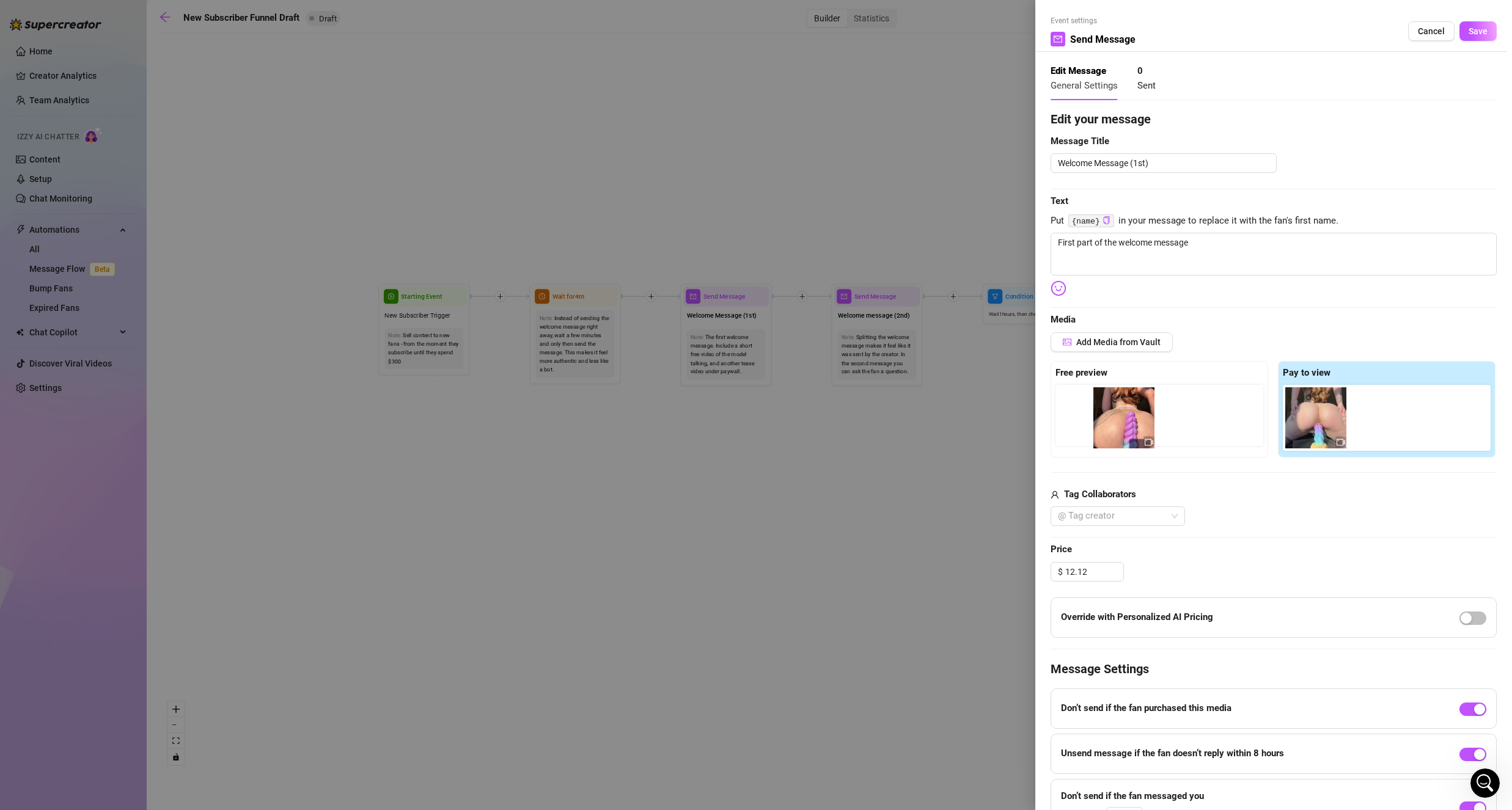
click at [1126, 432] on div "Free preview Pay to view" at bounding box center [1274, 409] width 446 height 96
click at [1472, 26] on span "Save" at bounding box center [1478, 31] width 19 height 10
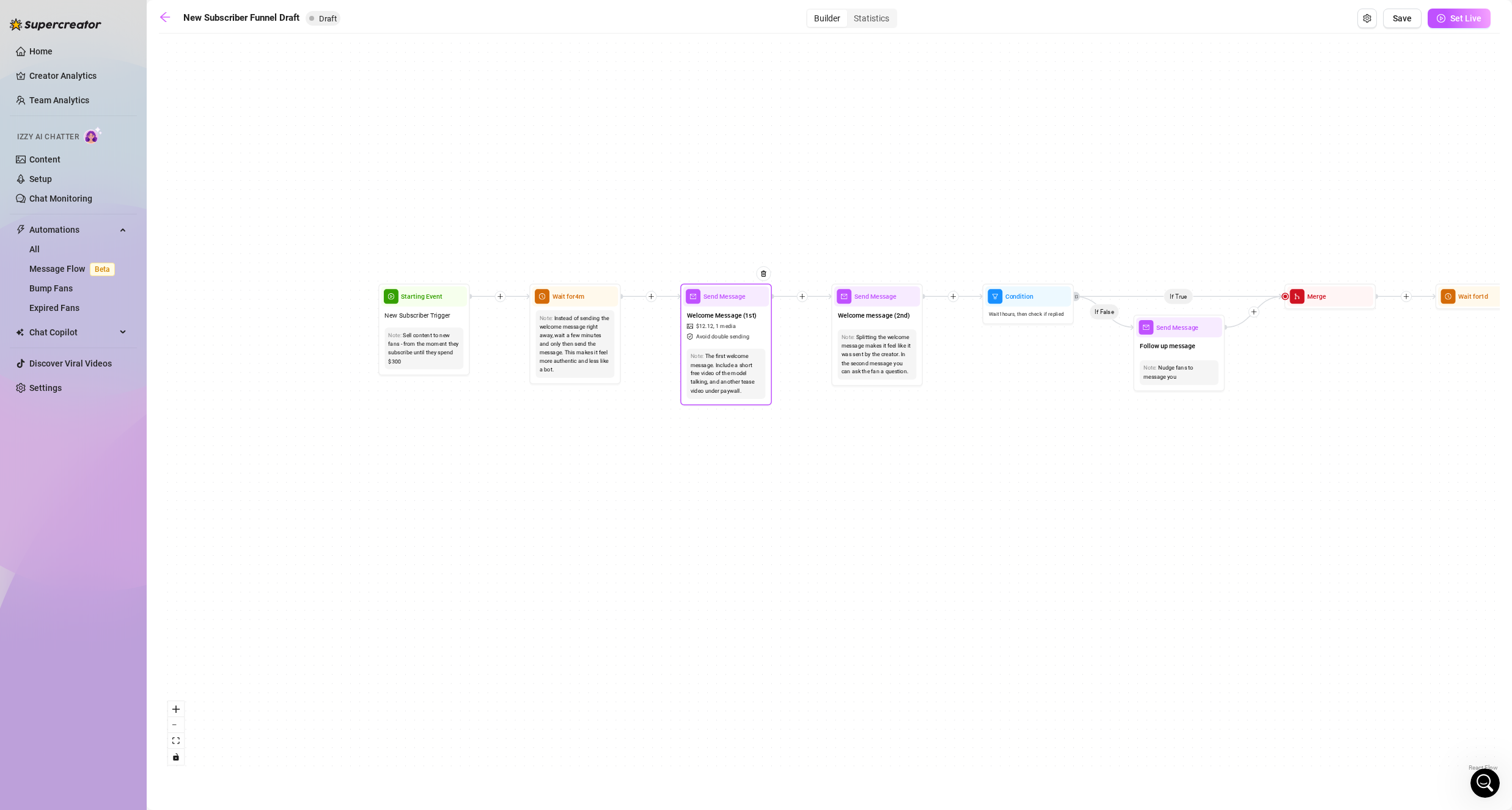
click at [718, 328] on span "1 media" at bounding box center [726, 326] width 20 height 8
type textarea "First part of the welcome message"
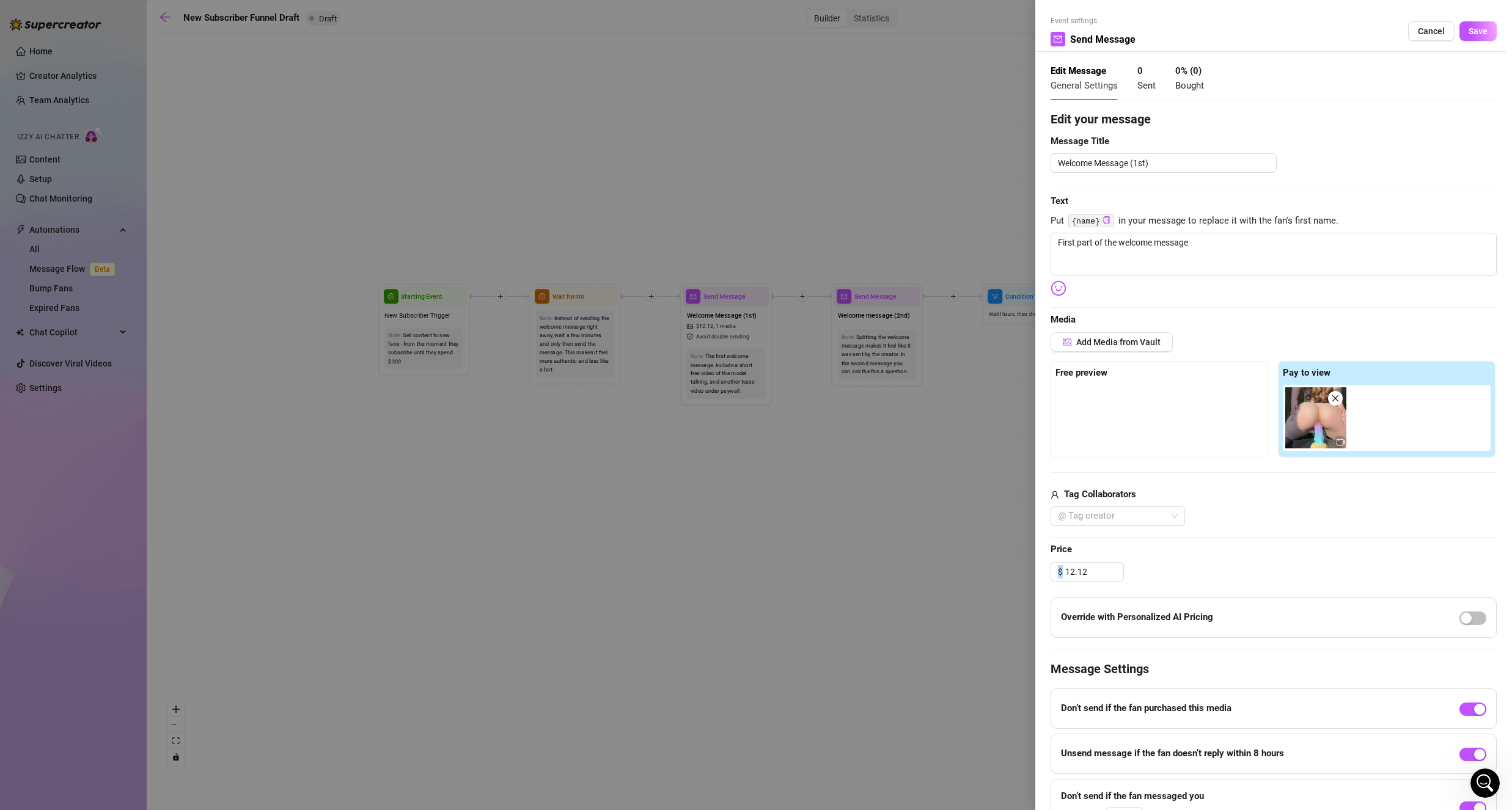
drag, startPoint x: 1101, startPoint y: 560, endPoint x: 1100, endPoint y: 582, distance: 22.0
click at [1100, 582] on div "Edit your message Message Title Welcome Message (1st) Text Put {name} in your m…" at bounding box center [1274, 474] width 446 height 727
click at [1100, 568] on input "12.12" at bounding box center [1094, 572] width 58 height 18
type input "12.00"
click at [1205, 562] on div "$ 12.00" at bounding box center [1274, 572] width 446 height 20
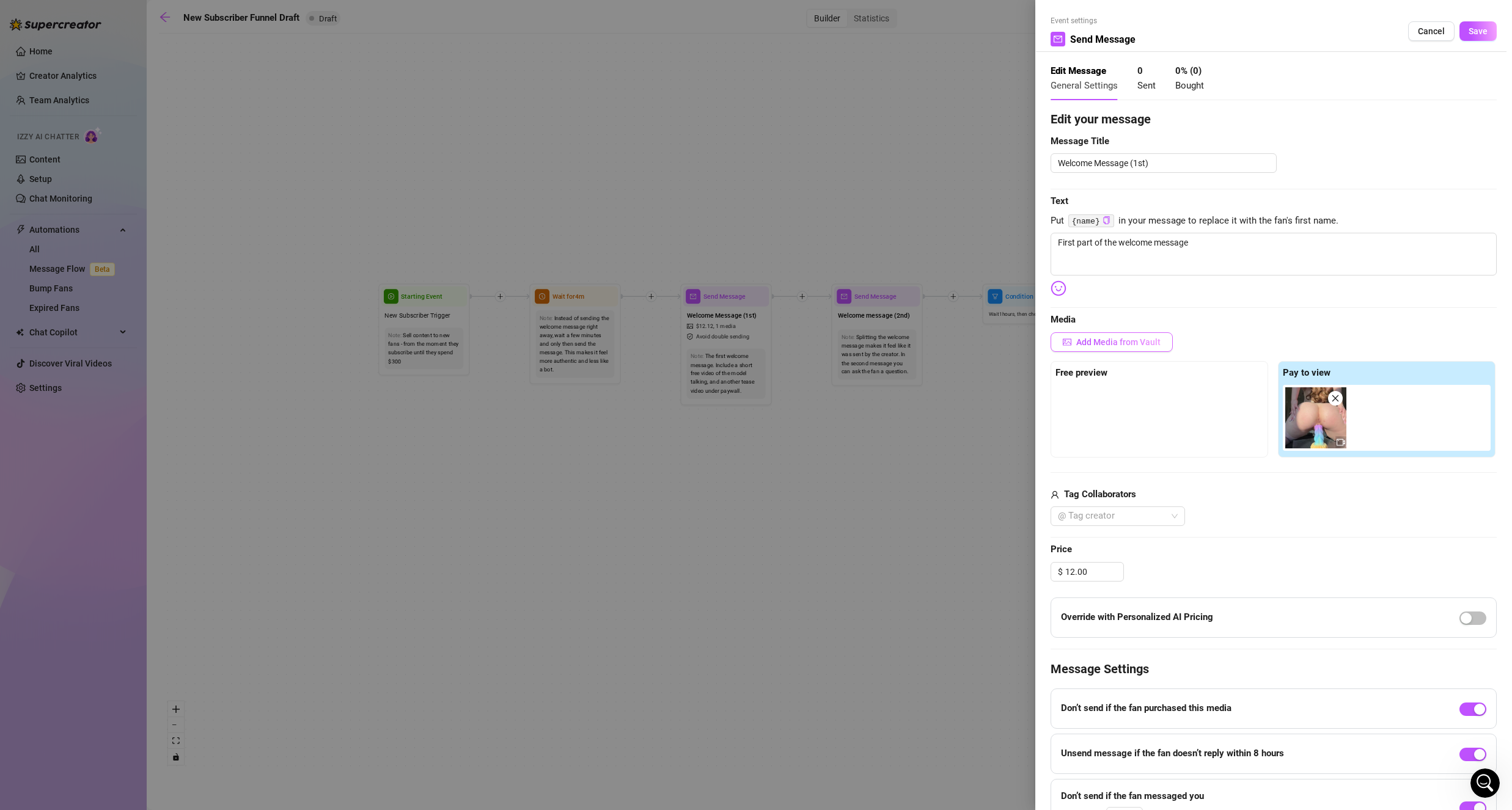
click at [1109, 348] on button "Add Media from Vault" at bounding box center [1112, 342] width 122 height 20
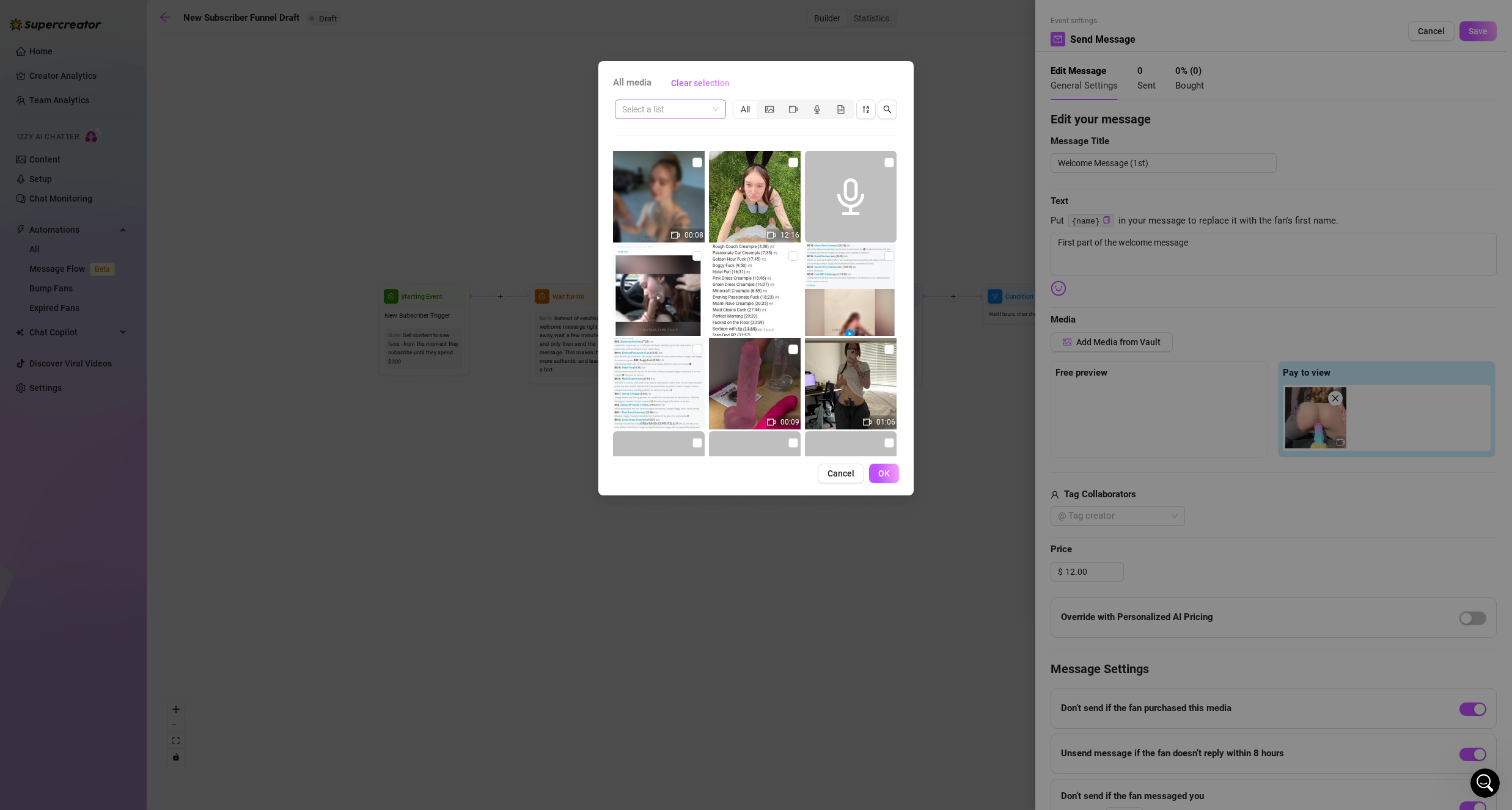
click at [692, 117] on input "search" at bounding box center [665, 109] width 85 height 18
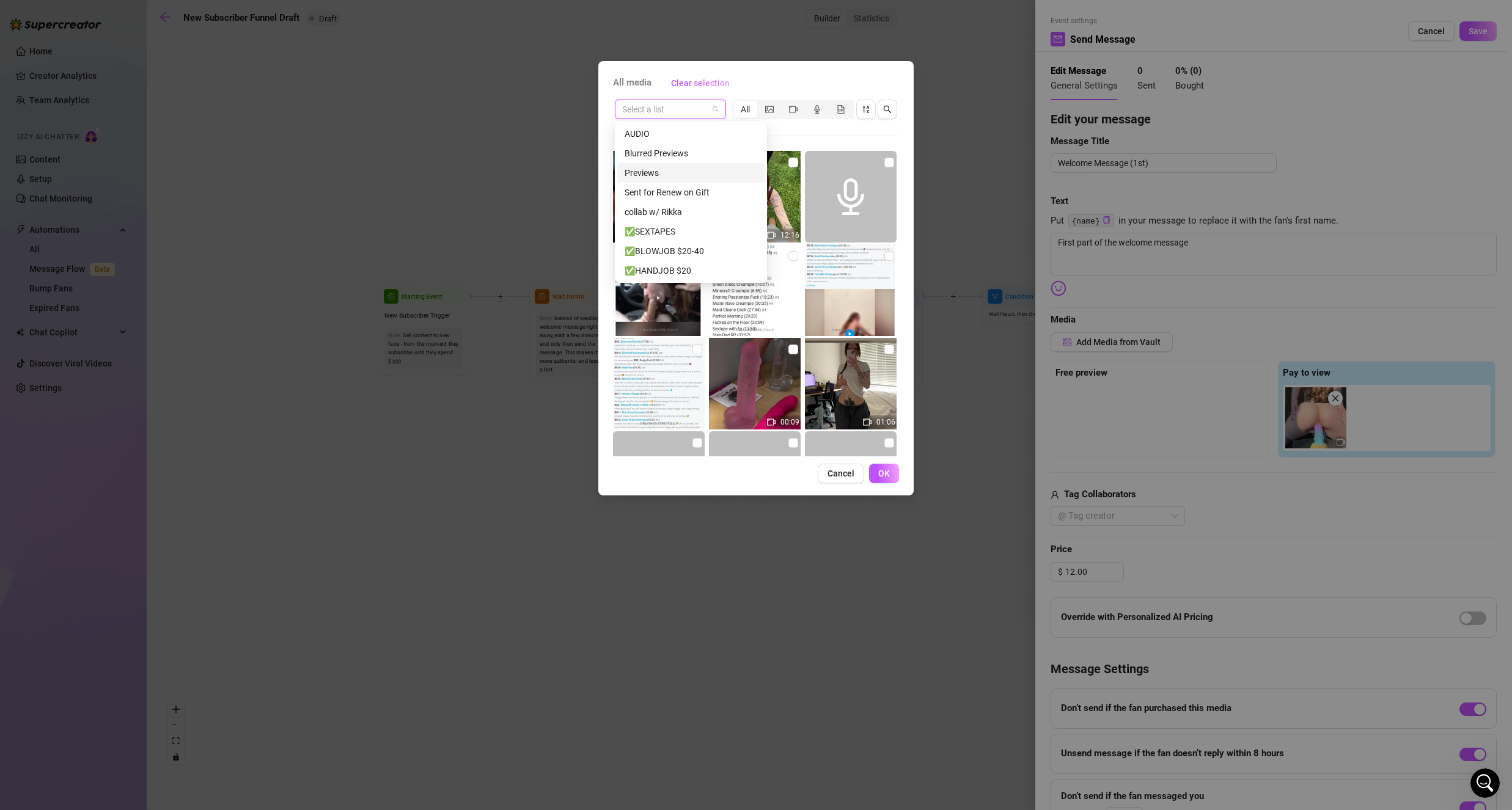
click at [690, 181] on div "Previews" at bounding box center [690, 173] width 147 height 20
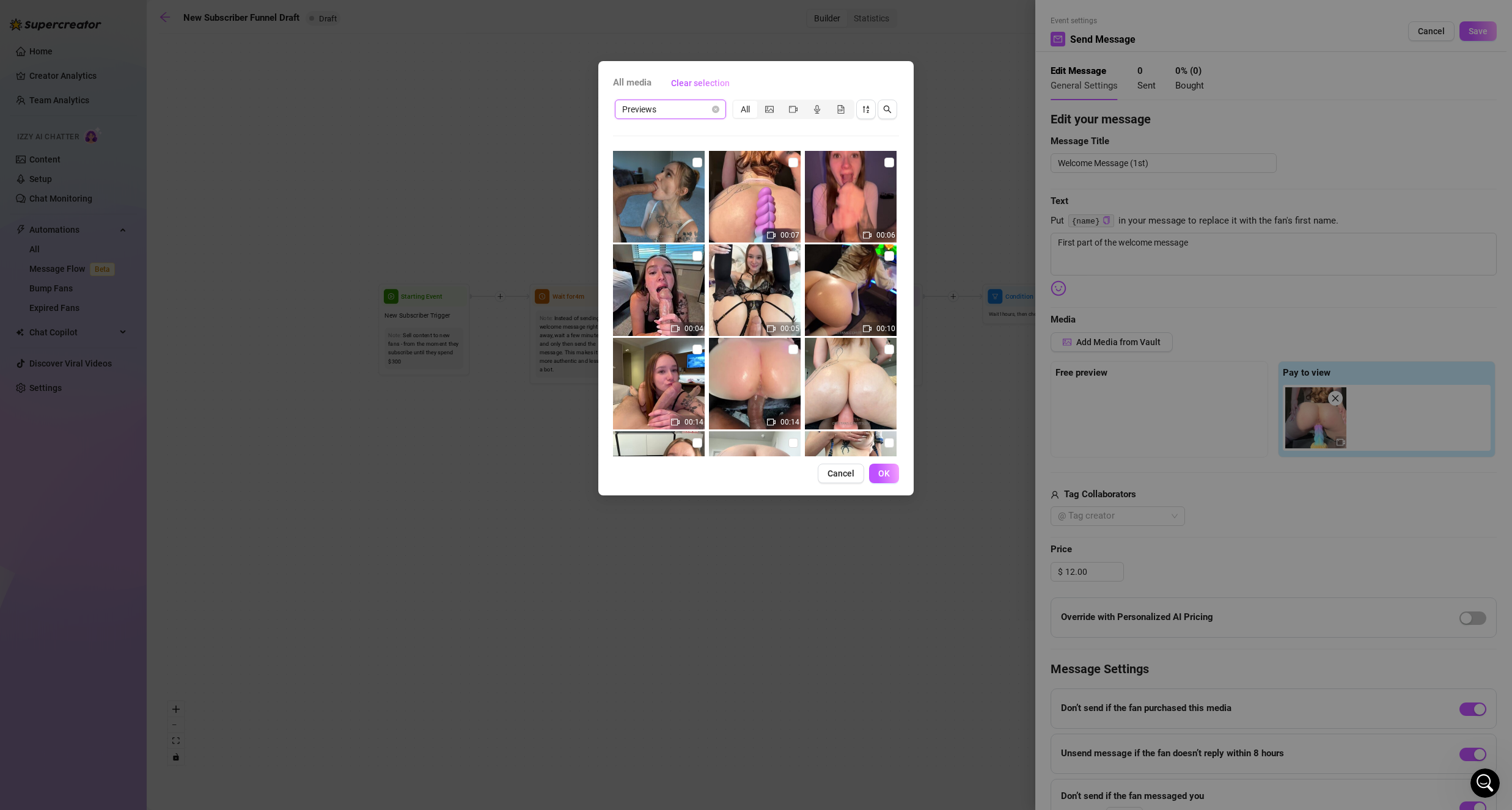
click at [731, 193] on img at bounding box center [755, 197] width 92 height 92
click at [789, 164] on input "checkbox" at bounding box center [793, 162] width 10 height 10
checkbox input "true"
click at [885, 472] on span "OK" at bounding box center [884, 473] width 11 height 10
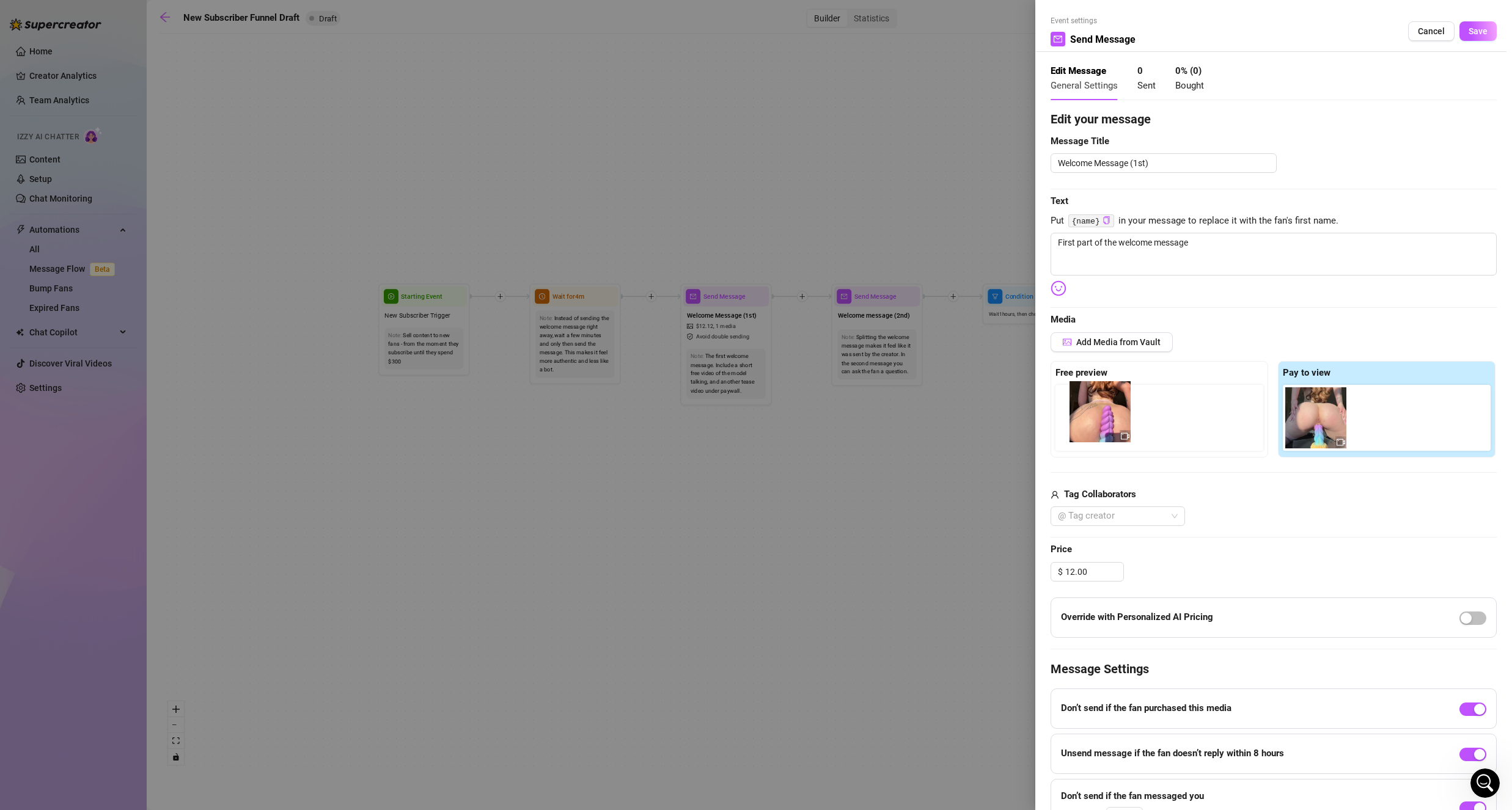
drag, startPoint x: 1393, startPoint y: 437, endPoint x: 1114, endPoint y: 431, distance: 279.1
click at [1112, 433] on div "Free preview Pay to view" at bounding box center [1274, 409] width 446 height 96
click at [1469, 35] on span "Save" at bounding box center [1478, 31] width 19 height 10
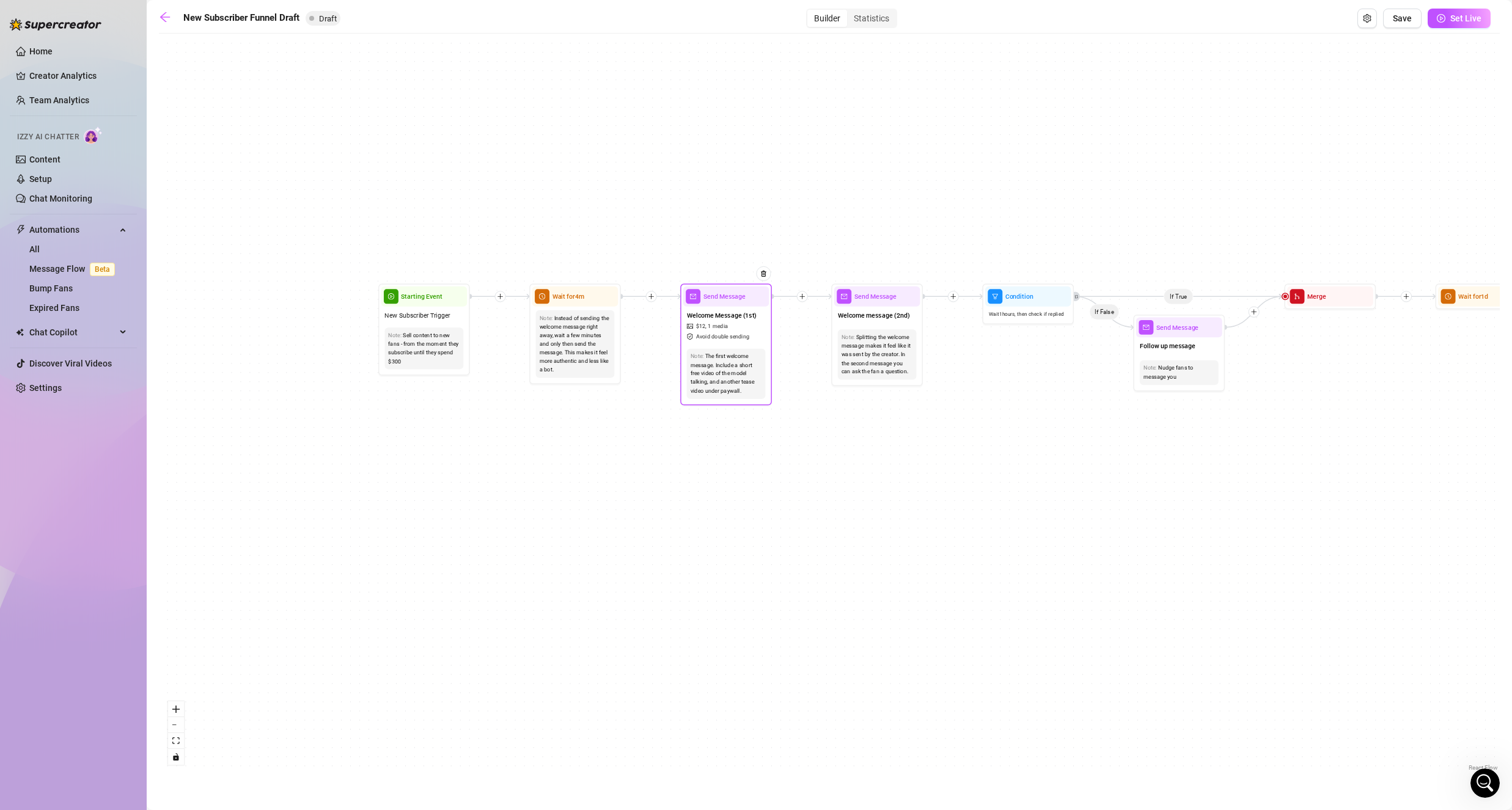
click at [751, 314] on span "Welcome Message (1st)" at bounding box center [722, 315] width 70 height 10
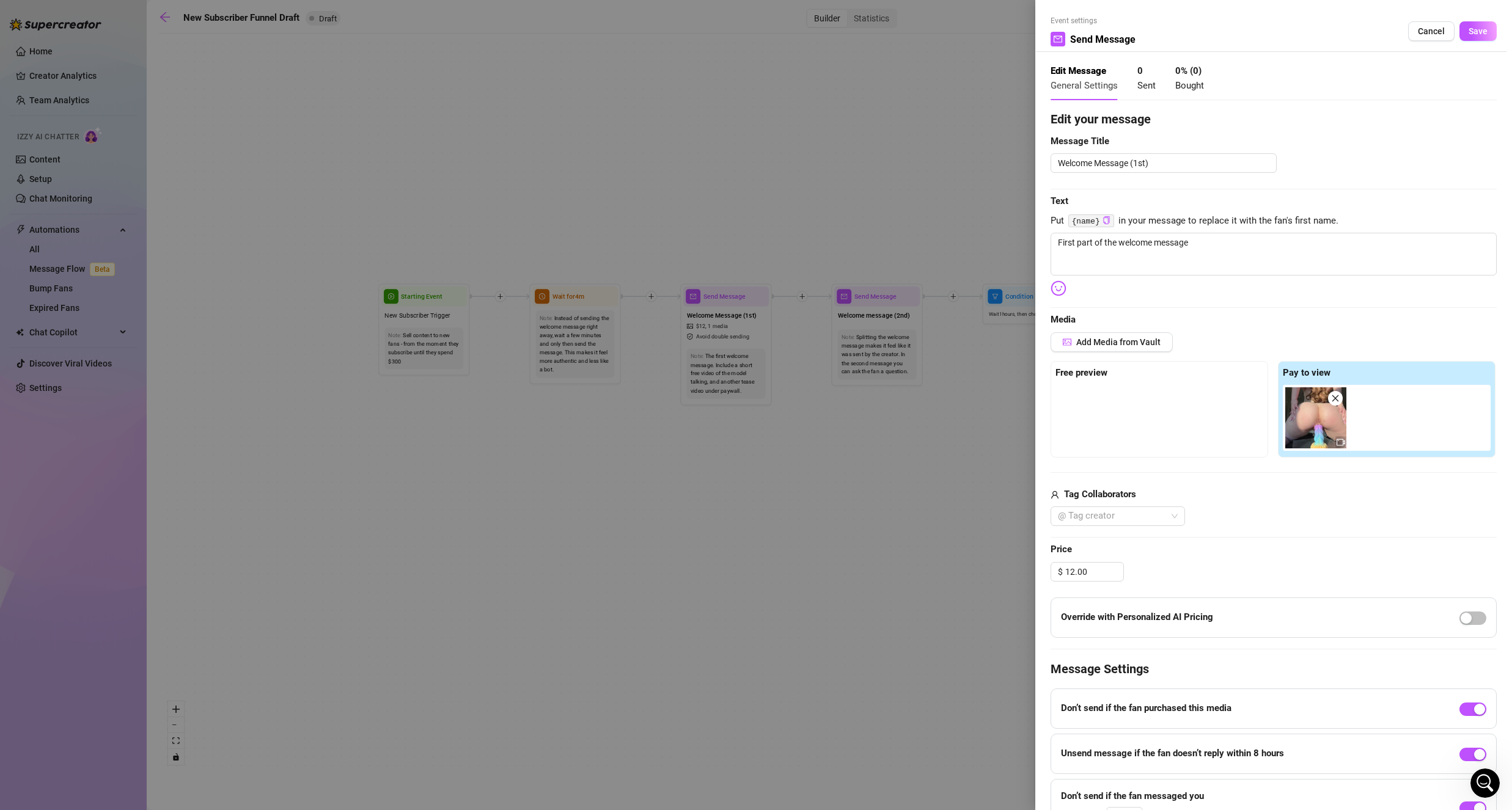
type textarea "First part of the welcome message"
click at [1419, 22] on div "Event settings Send Message Cancel Save" at bounding box center [1274, 34] width 446 height 37
click at [1427, 29] on span "Cancel" at bounding box center [1431, 31] width 27 height 10
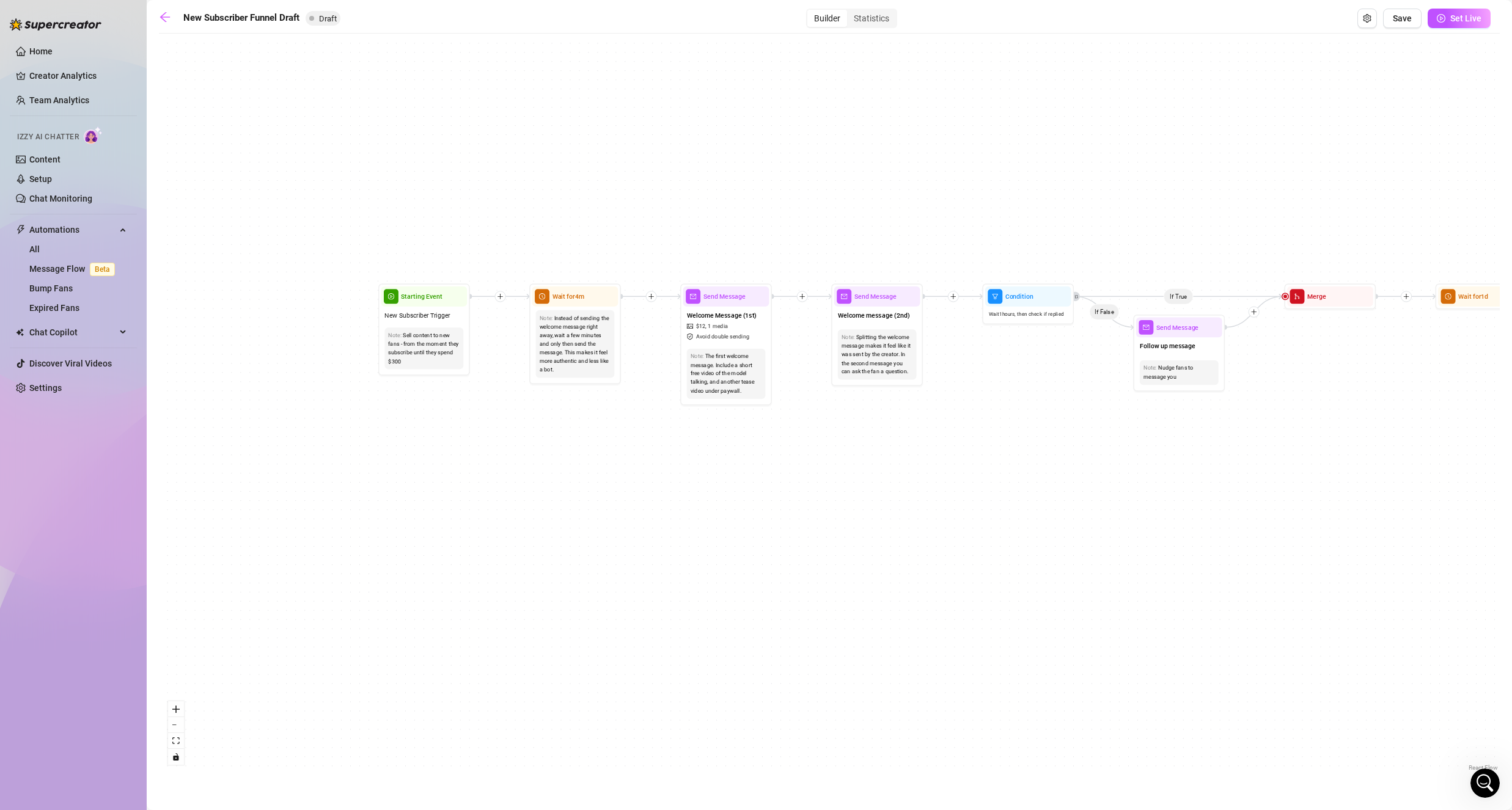
click at [156, 21] on main "New Subscriber Funnel Draft Draft Builder Statistics Save Set Live If True If T…" at bounding box center [829, 405] width 1365 height 810
click at [168, 17] on icon "arrow-left" at bounding box center [164, 17] width 10 height 10
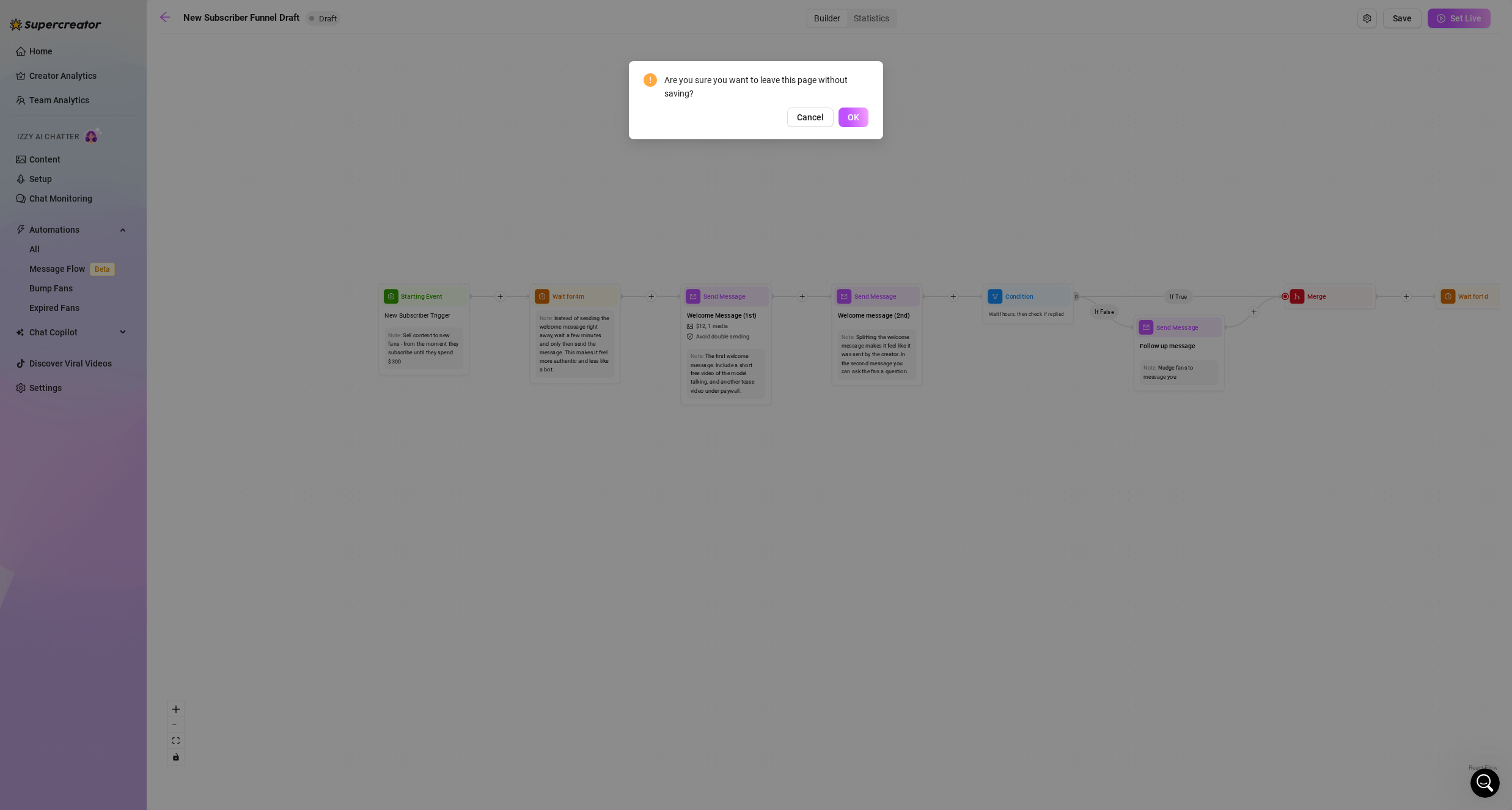
click at [864, 121] on button "OK" at bounding box center [853, 117] width 30 height 20
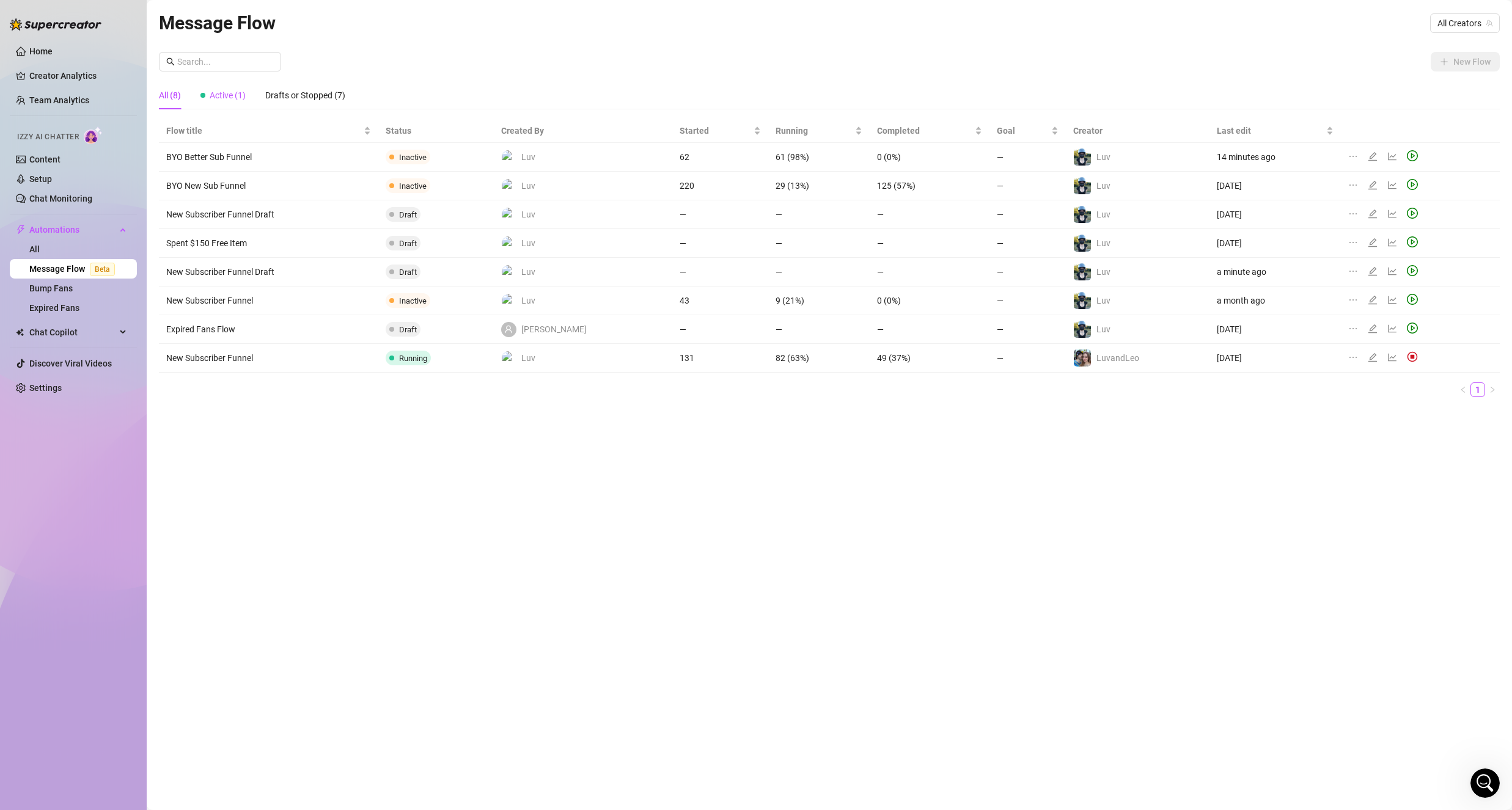
click at [224, 96] on span "Active (1)" at bounding box center [228, 95] width 36 height 10
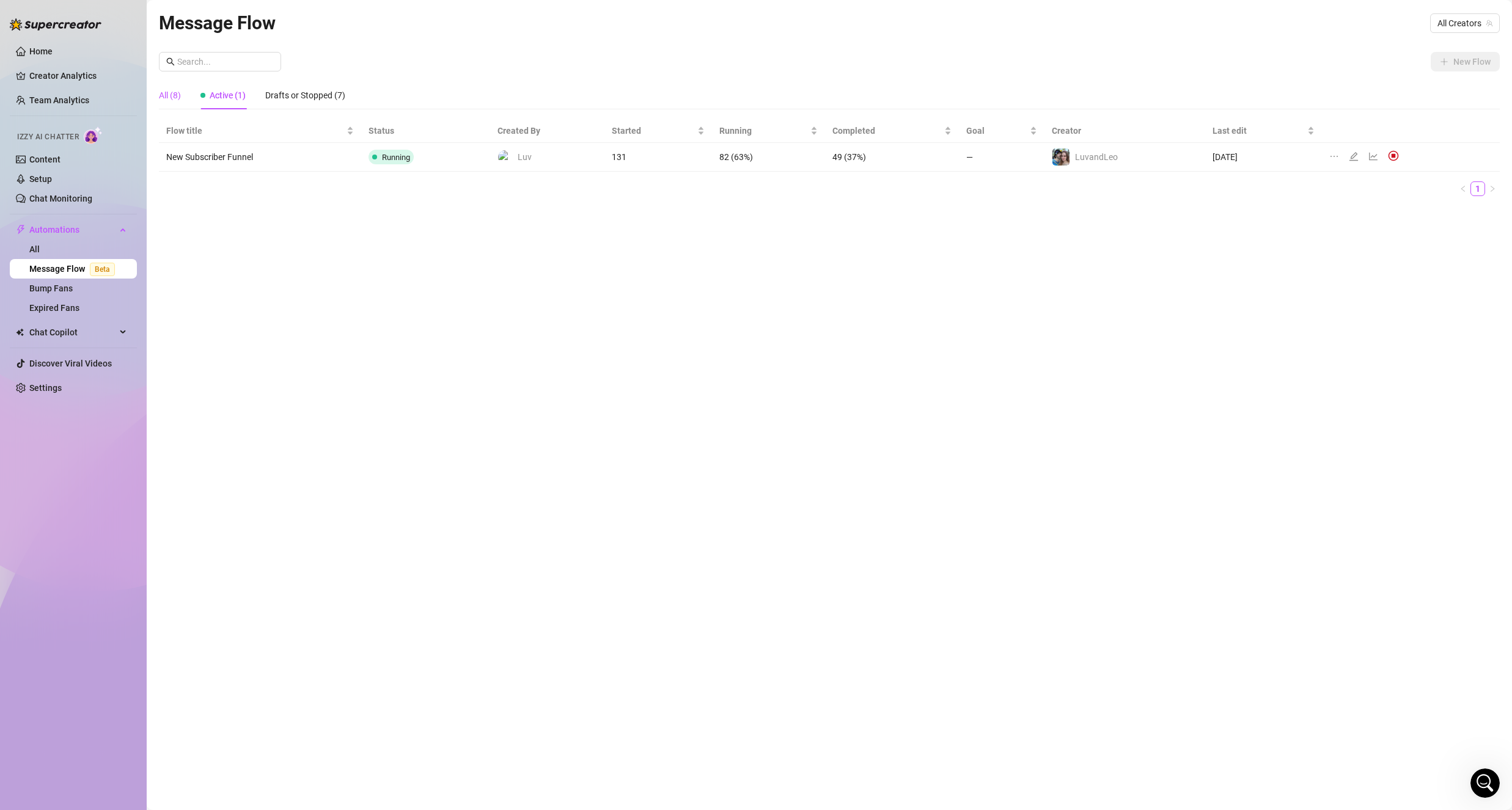
click at [169, 89] on div "All (8)" at bounding box center [170, 95] width 22 height 13
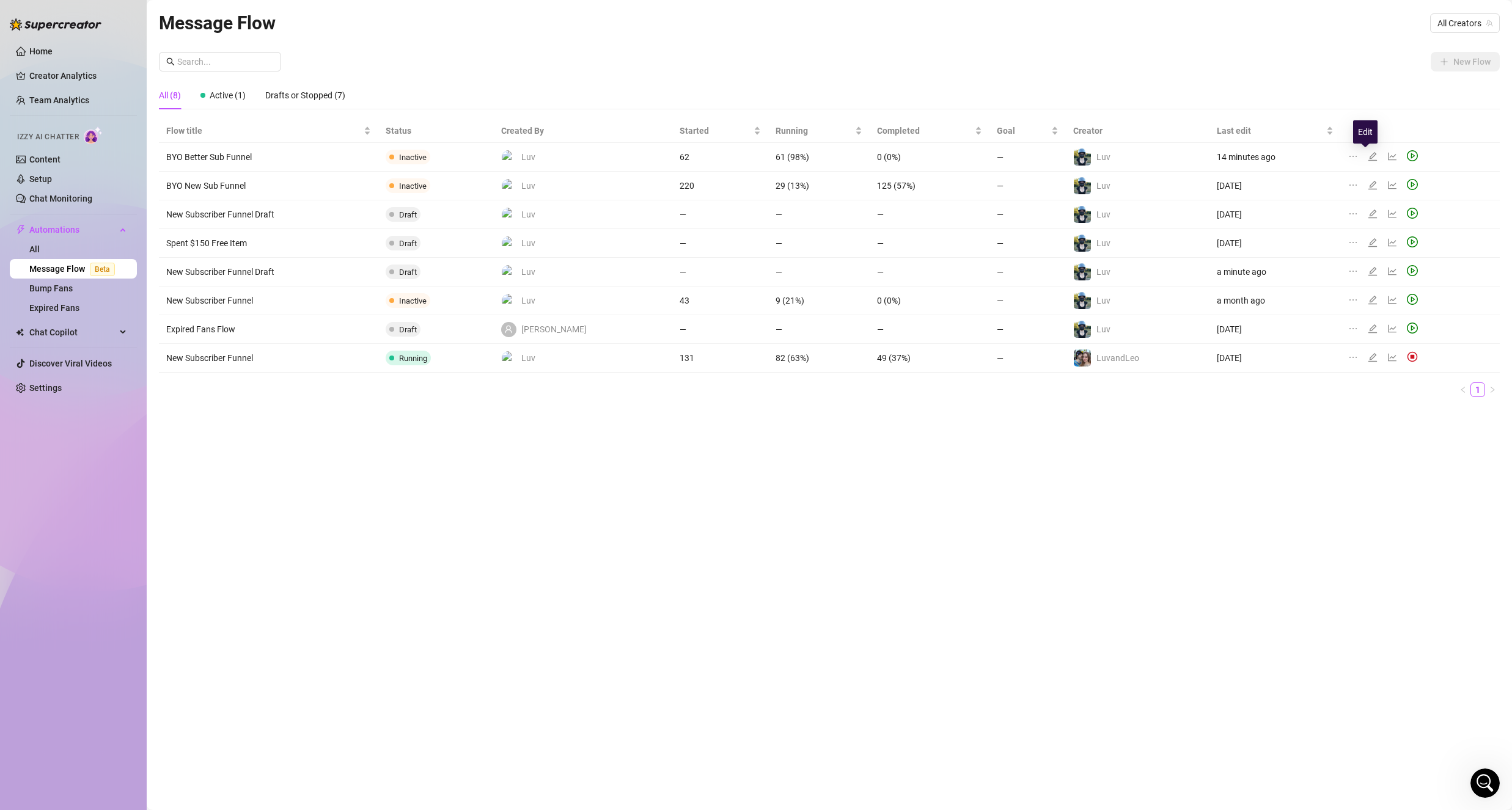
click at [1367, 155] on icon "edit" at bounding box center [1372, 156] width 10 height 10
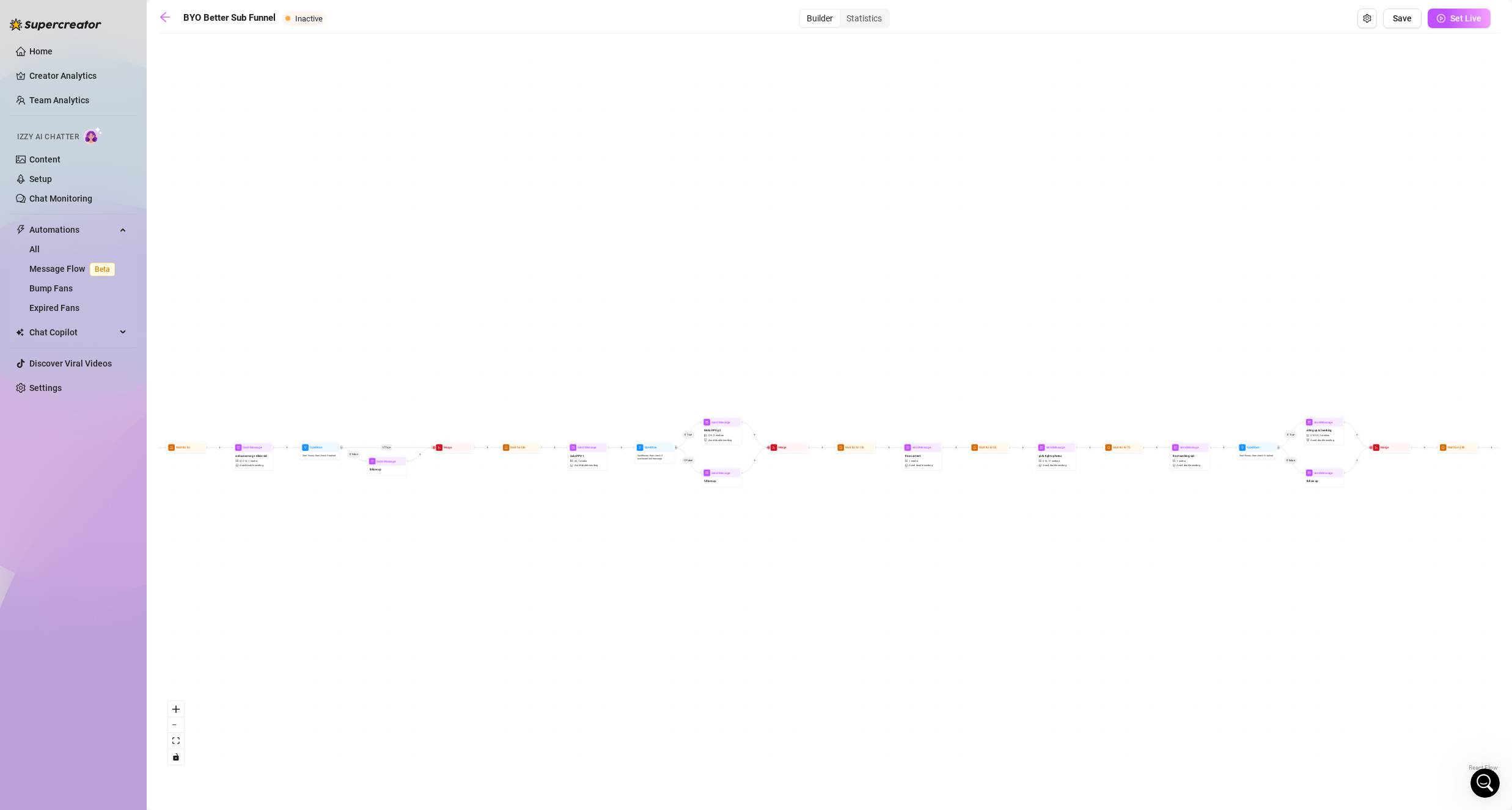
click at [248, 470] on div "If True If False If True If False If True If False Wait for 1d 2h Send Message …" at bounding box center [829, 407] width 1341 height 734
click at [255, 458] on span "welcome msg + dildo vid" at bounding box center [251, 456] width 31 height 4
type textarea "thank you for subbing<3 I run the OF myself, so if I don't respond right away o…"
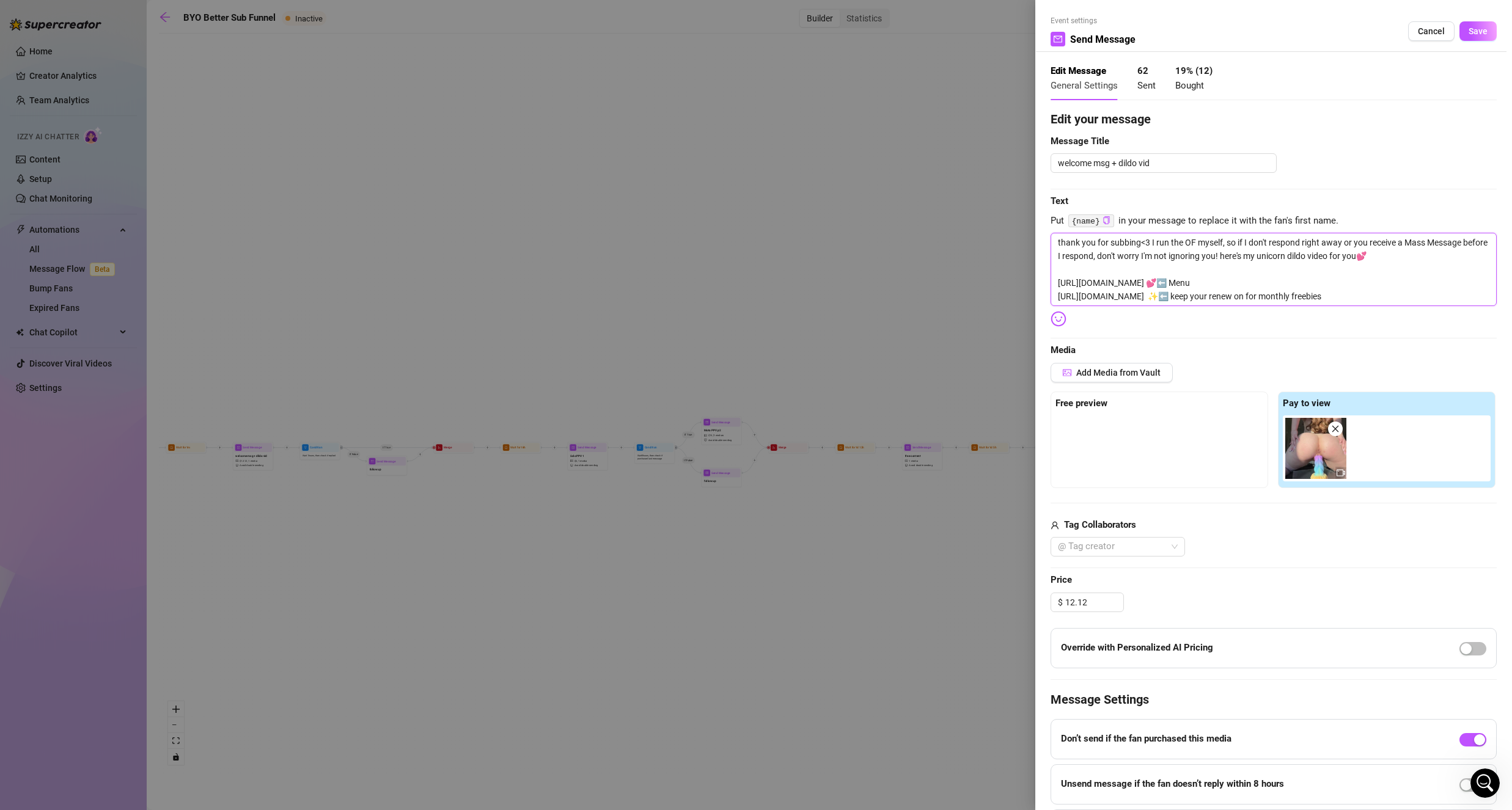
drag, startPoint x: 1056, startPoint y: 243, endPoint x: 1434, endPoint y: 296, distance: 381.7
click at [1434, 296] on textarea "thank you for subbing<3 I run the OF myself, so if I don't respond right away o…" at bounding box center [1274, 269] width 446 height 73
click at [1418, 35] on span "Cancel" at bounding box center [1431, 31] width 27 height 10
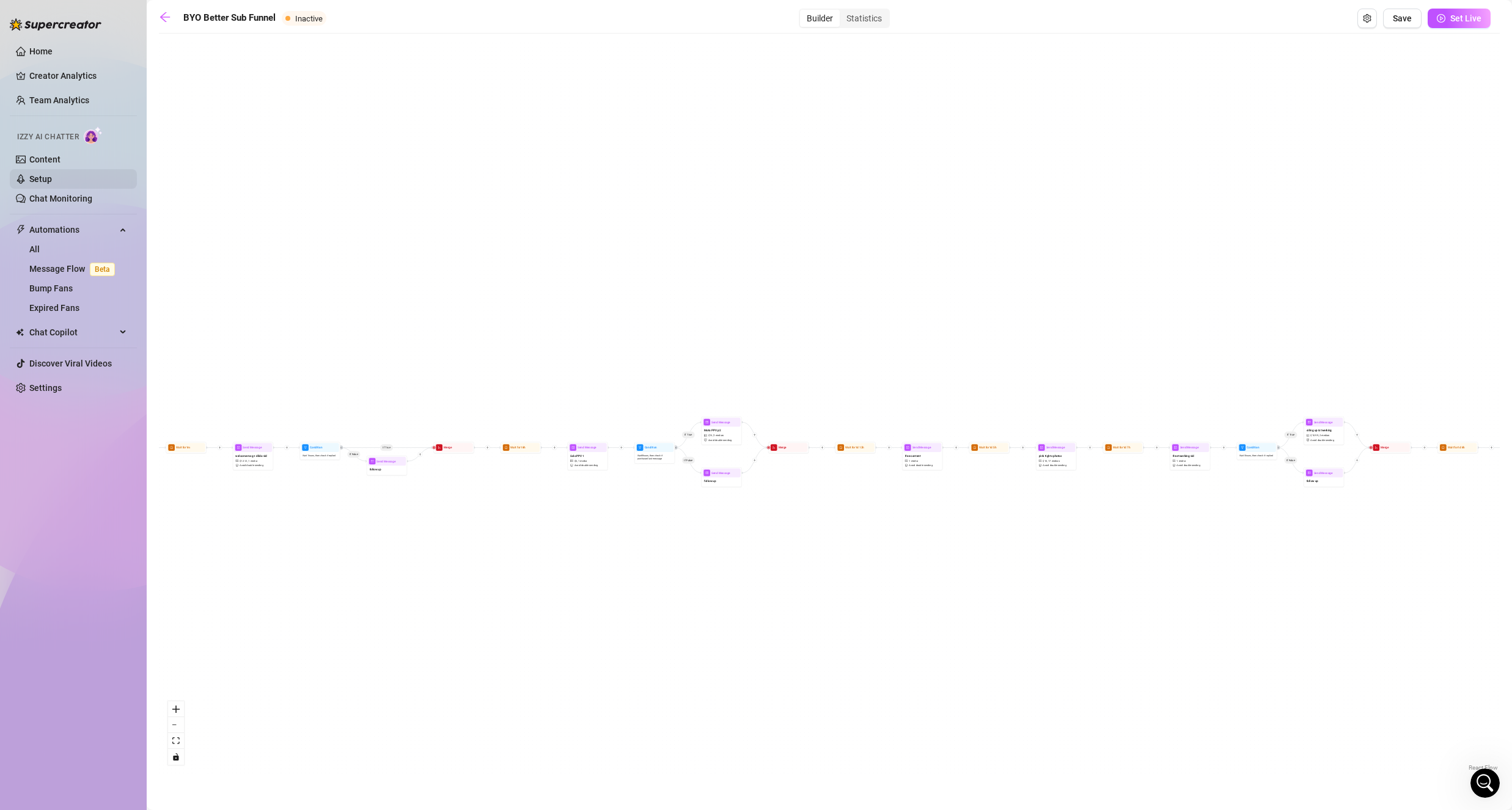
click at [52, 177] on link "Setup" at bounding box center [40, 178] width 22 height 10
